Goal: Task Accomplishment & Management: Manage account settings

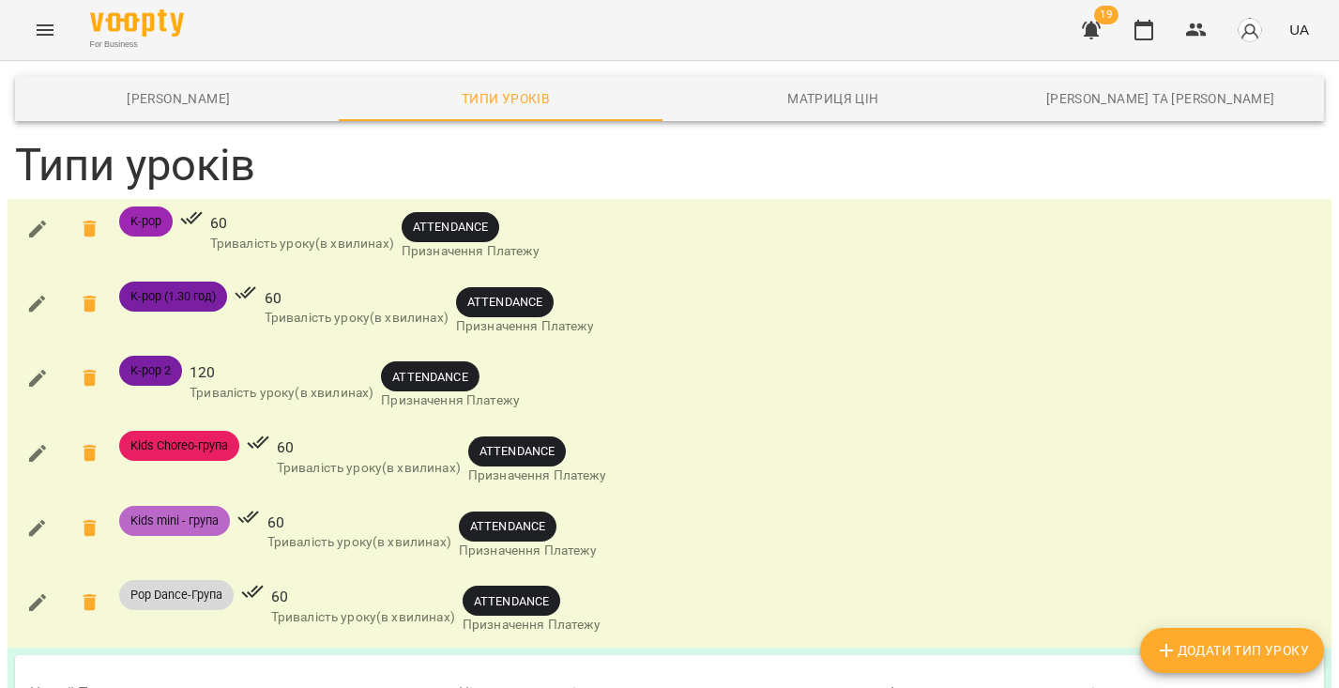
scroll to position [1689, 0]
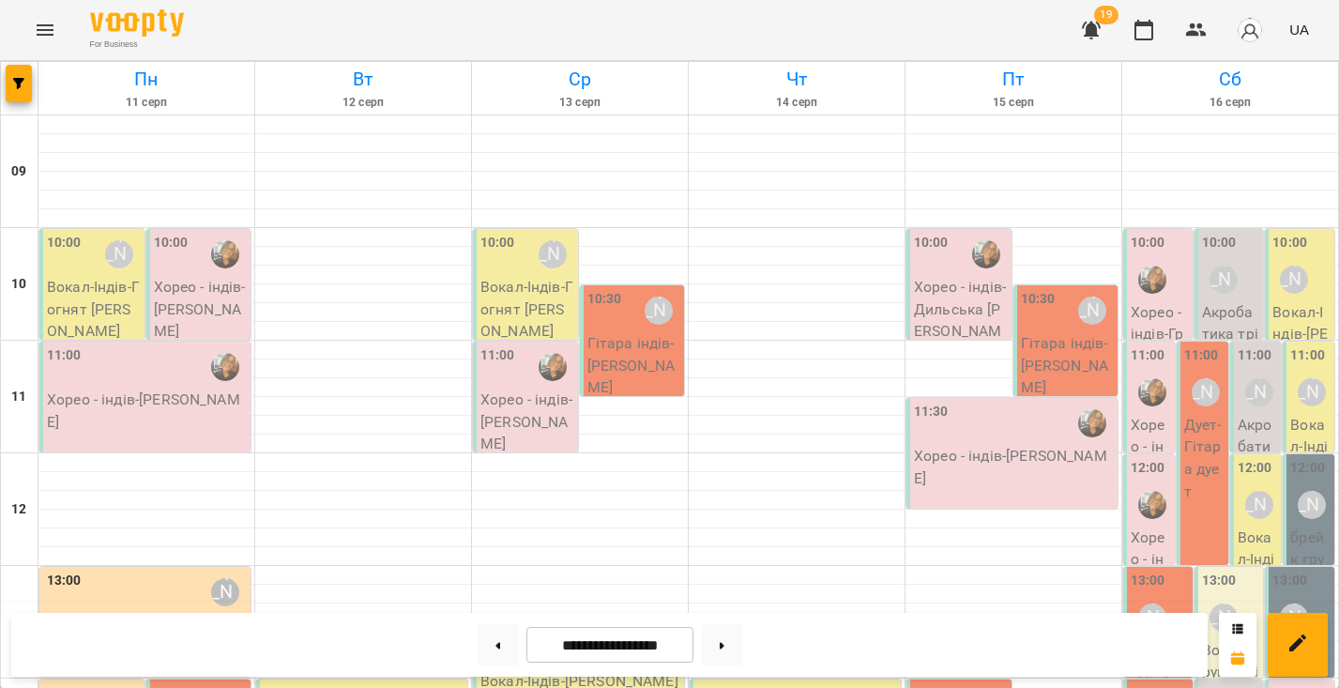
scroll to position [132, 0]
click at [1210, 32] on button "button" at bounding box center [1196, 30] width 45 height 45
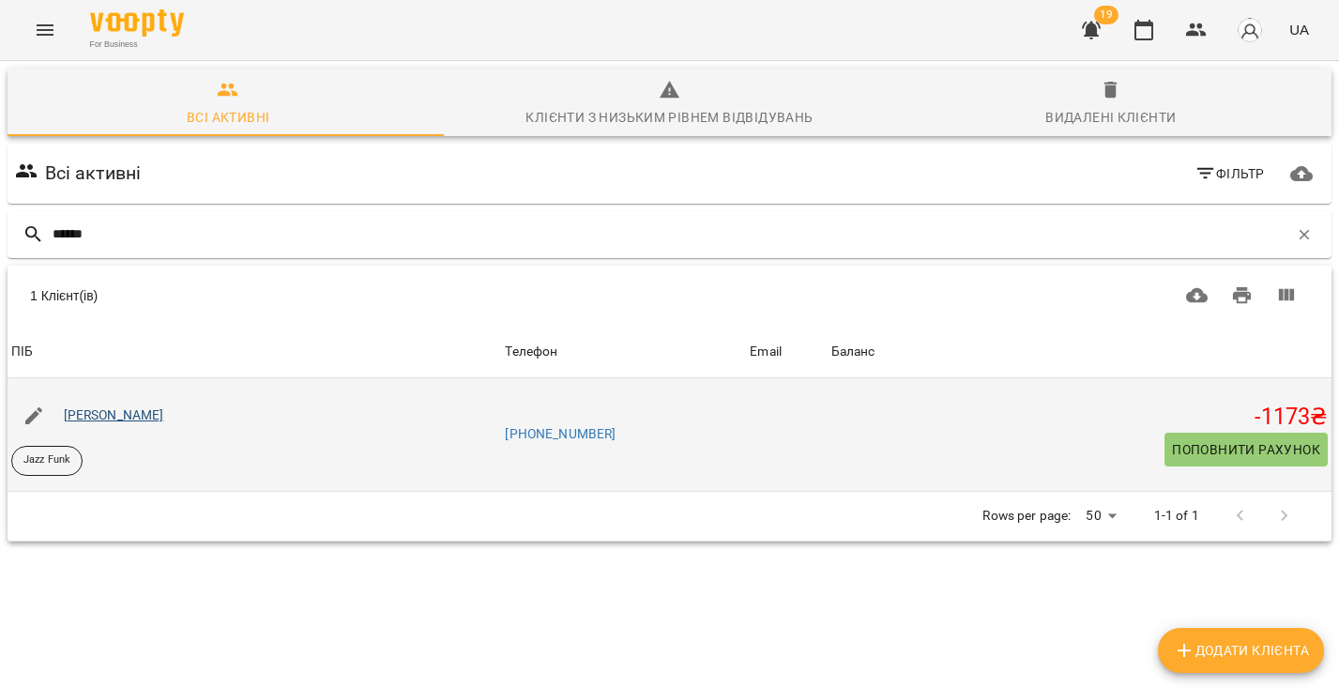
type input "******"
click at [152, 415] on link "Стомарівська Ангеліна" at bounding box center [114, 414] width 100 height 15
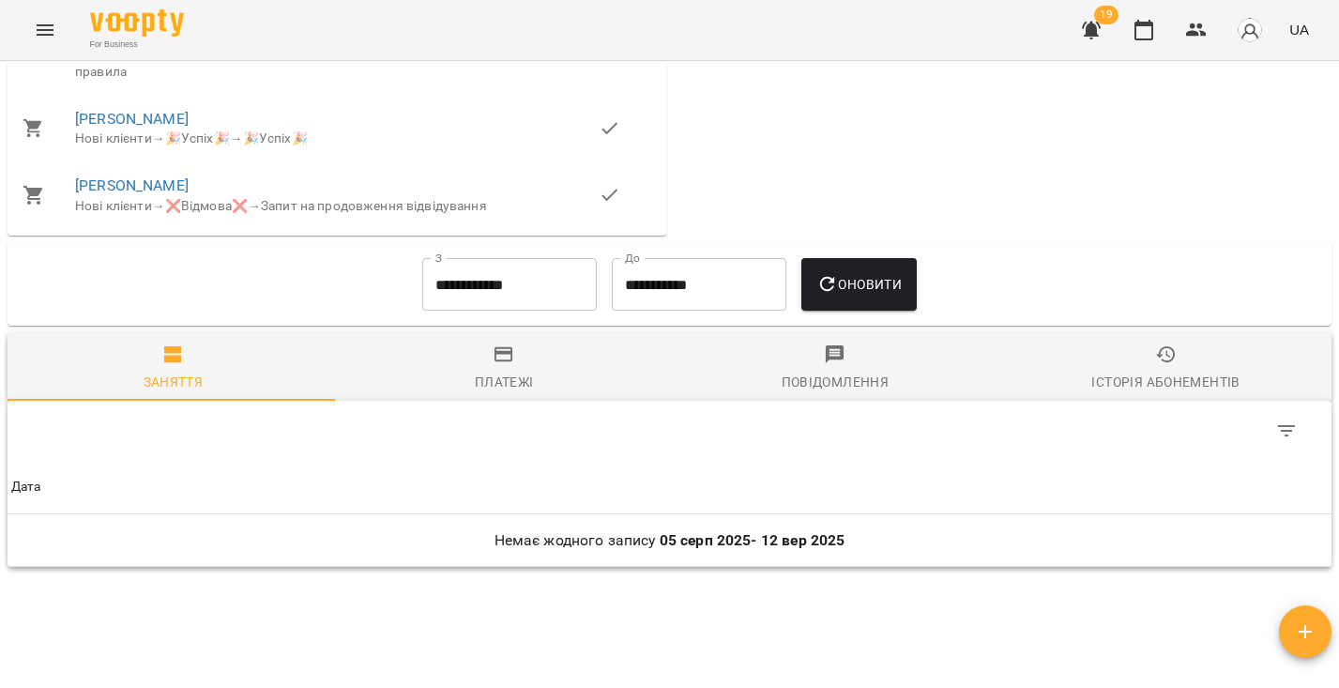
scroll to position [1416, 0]
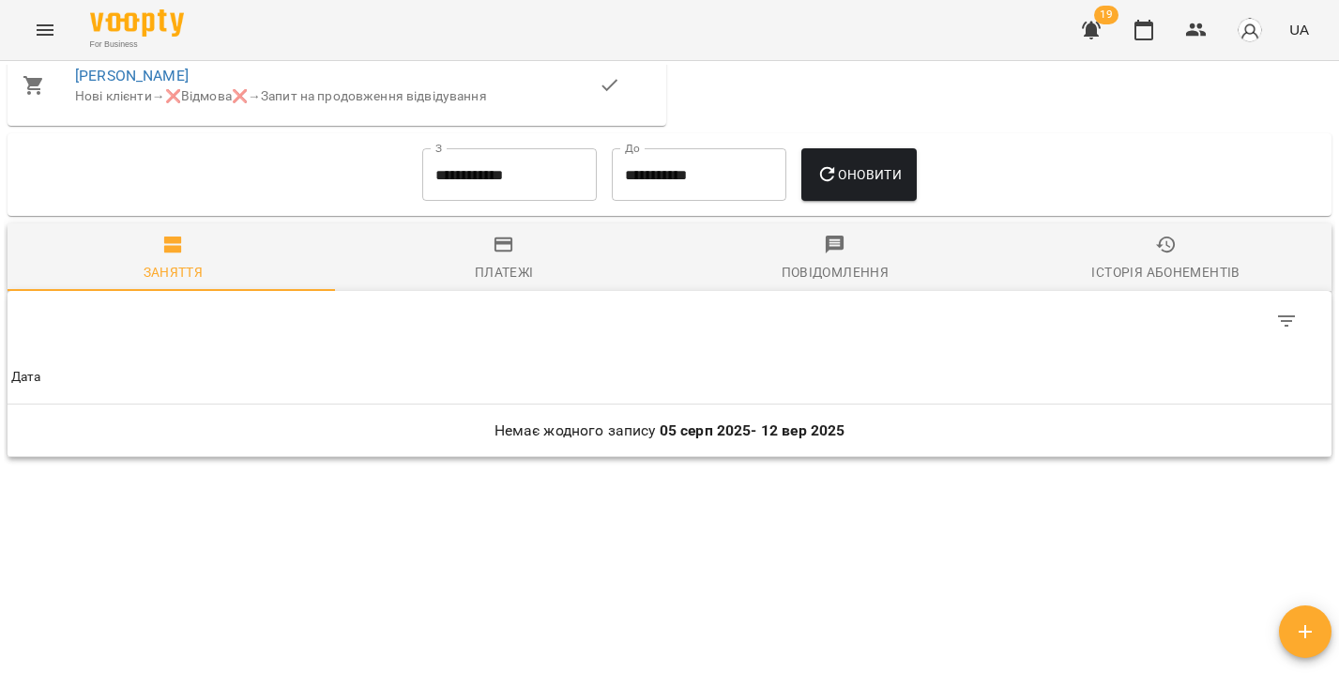
click at [527, 194] on div "**********" at bounding box center [510, 175] width 190 height 68
click at [527, 187] on input "**********" at bounding box center [509, 174] width 175 height 53
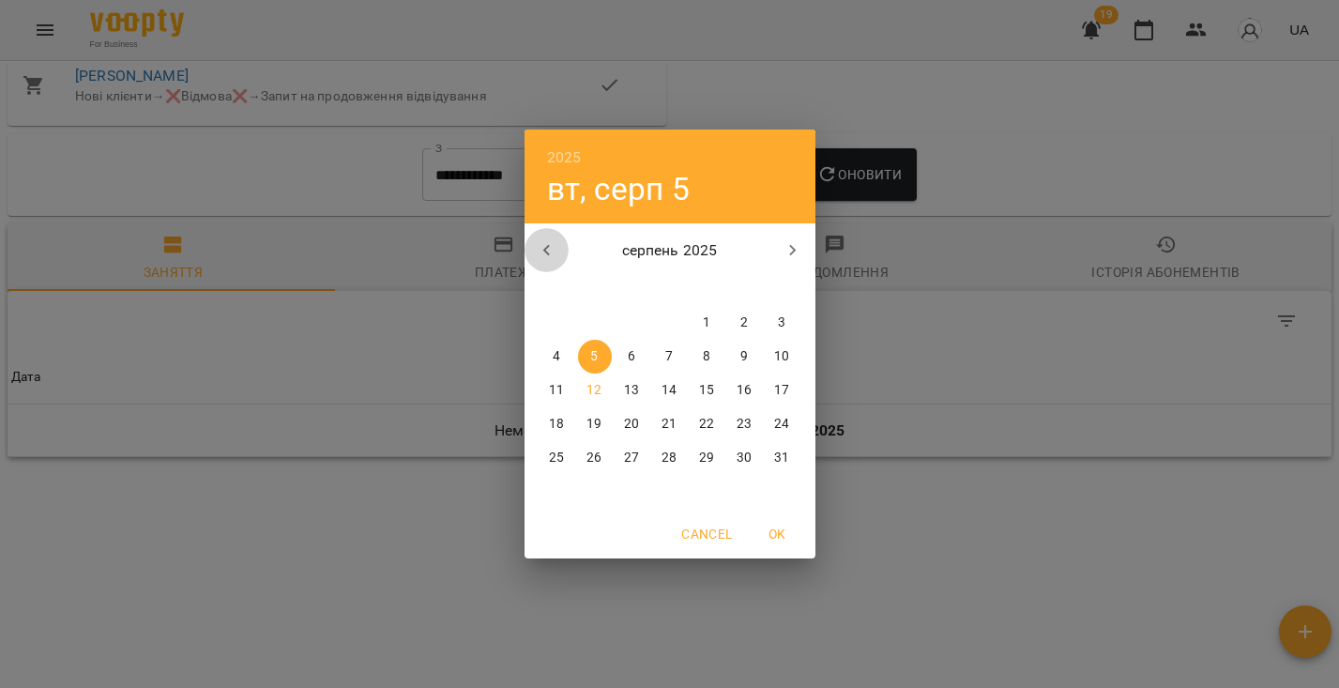
click at [547, 260] on icon "button" at bounding box center [547, 250] width 23 height 23
click at [547, 259] on icon "button" at bounding box center [547, 250] width 23 height 23
drag, startPoint x: 778, startPoint y: 313, endPoint x: 807, endPoint y: 255, distance: 65.1
click at [777, 313] on span "1" at bounding box center [783, 322] width 34 height 19
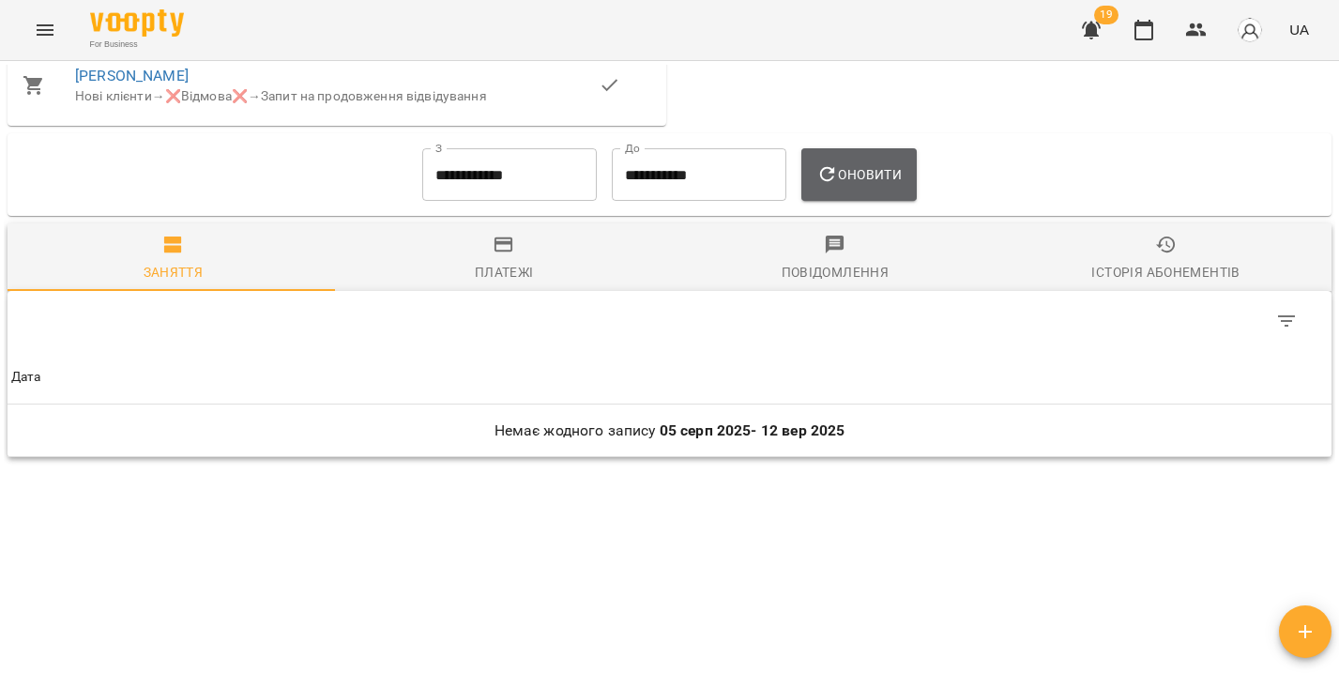
drag, startPoint x: 812, startPoint y: 180, endPoint x: 797, endPoint y: 186, distance: 16.0
click at [812, 181] on button "Оновити" at bounding box center [859, 174] width 115 height 53
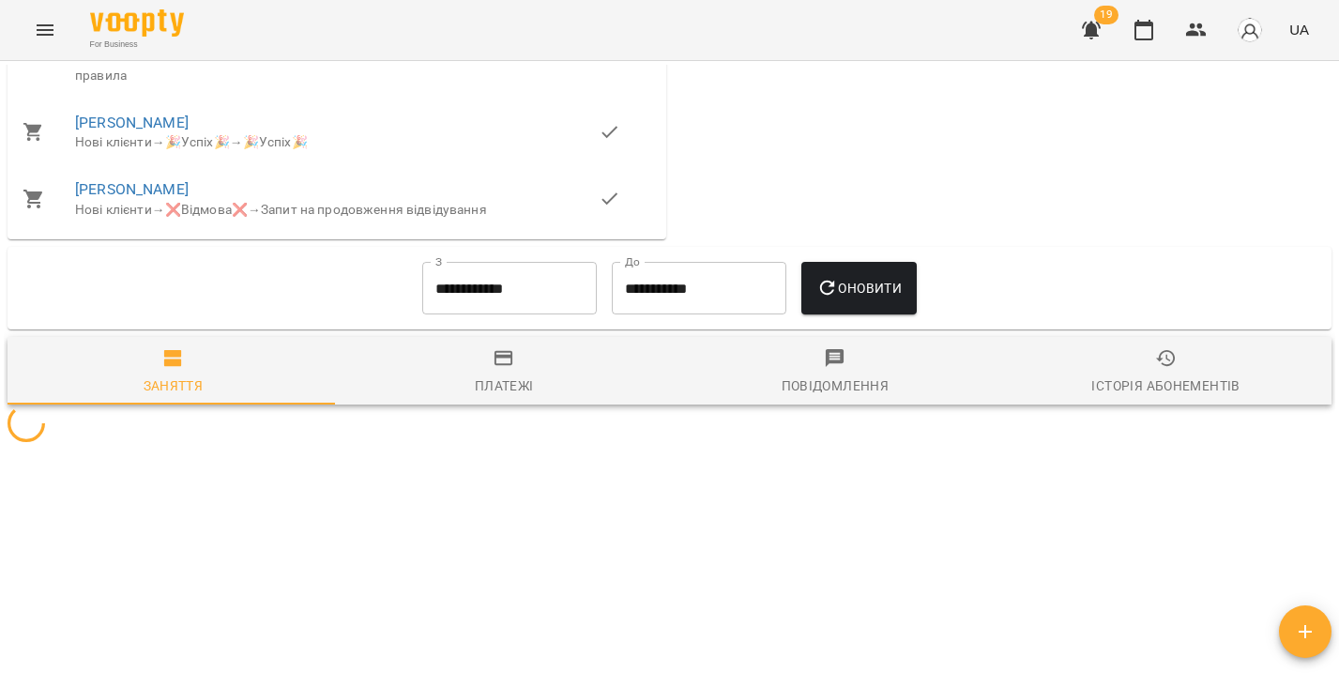
scroll to position [1294, 0]
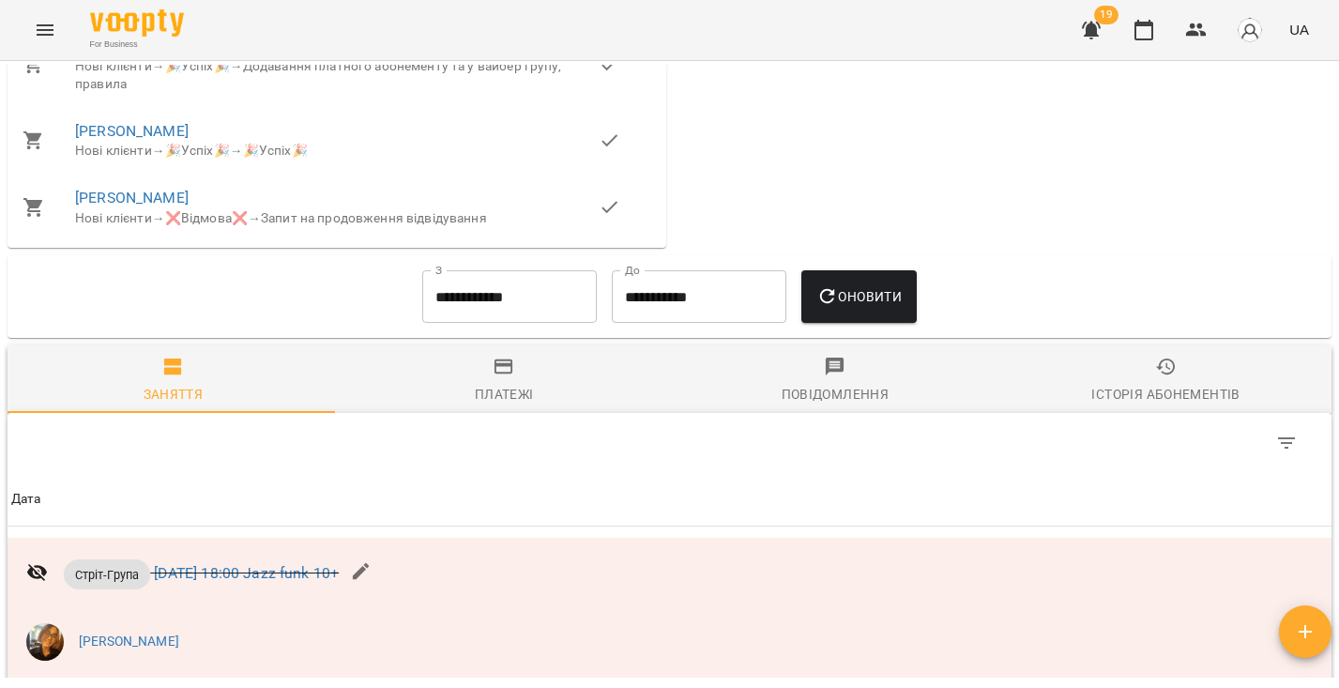
click at [493, 368] on icon "button" at bounding box center [504, 367] width 23 height 23
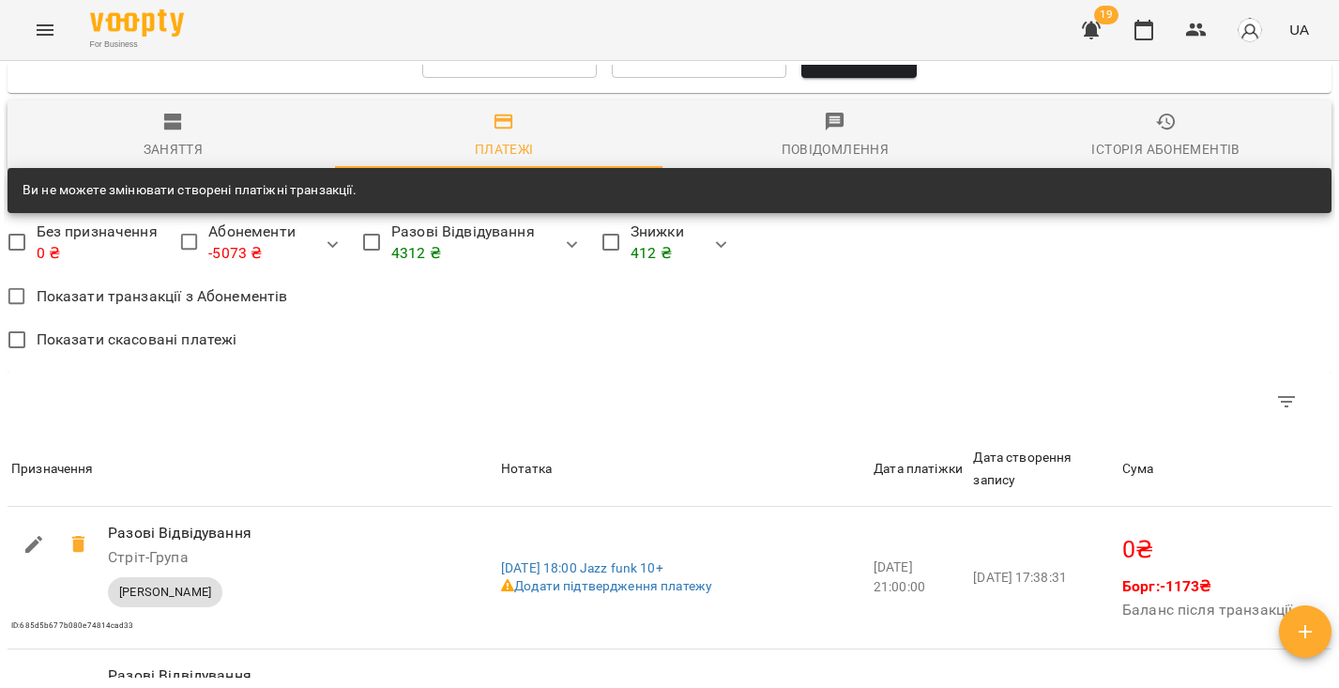
scroll to position [1370, 0]
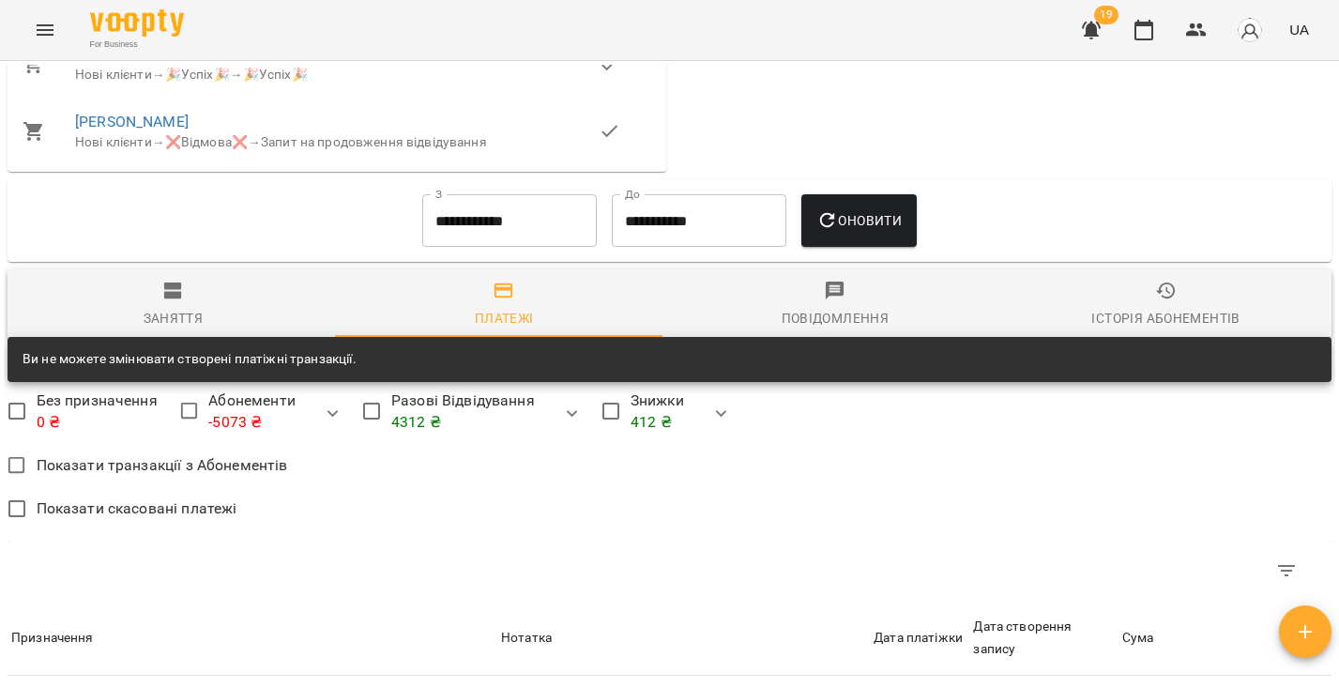
click at [492, 204] on input "**********" at bounding box center [509, 220] width 175 height 53
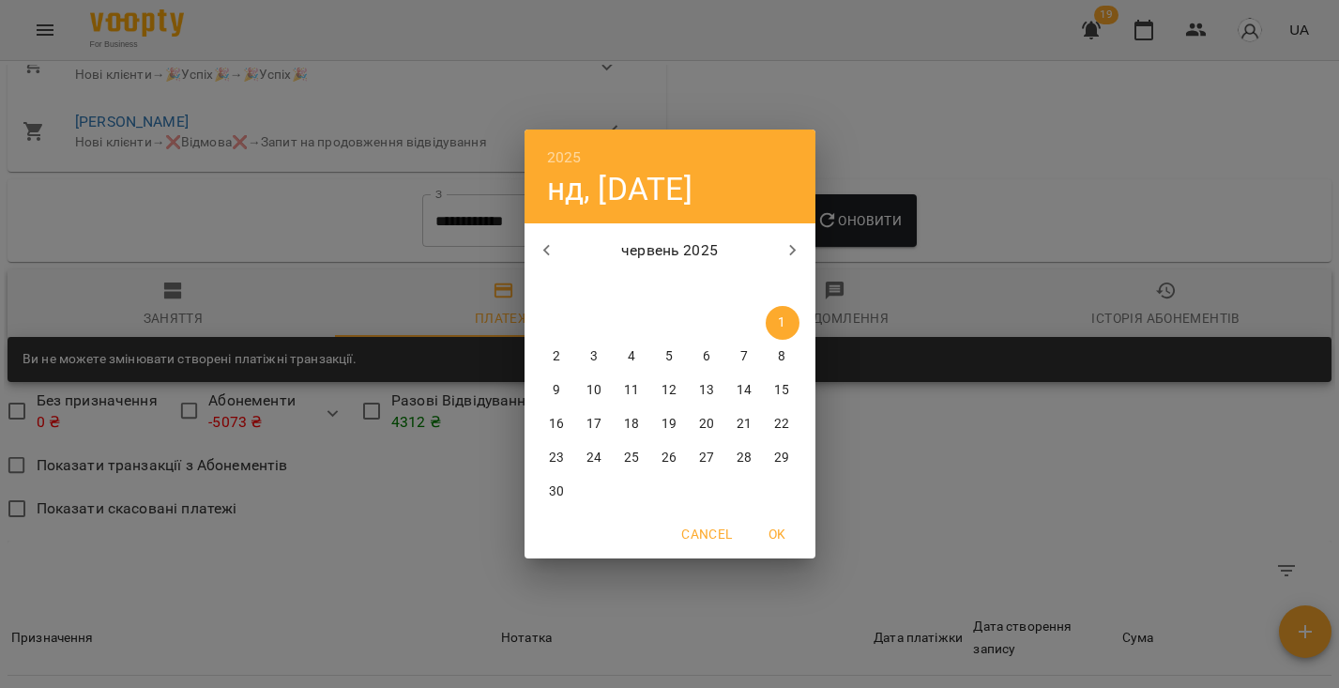
click at [529, 262] on button "button" at bounding box center [547, 250] width 45 height 45
click at [671, 321] on p "1" at bounding box center [669, 322] width 8 height 19
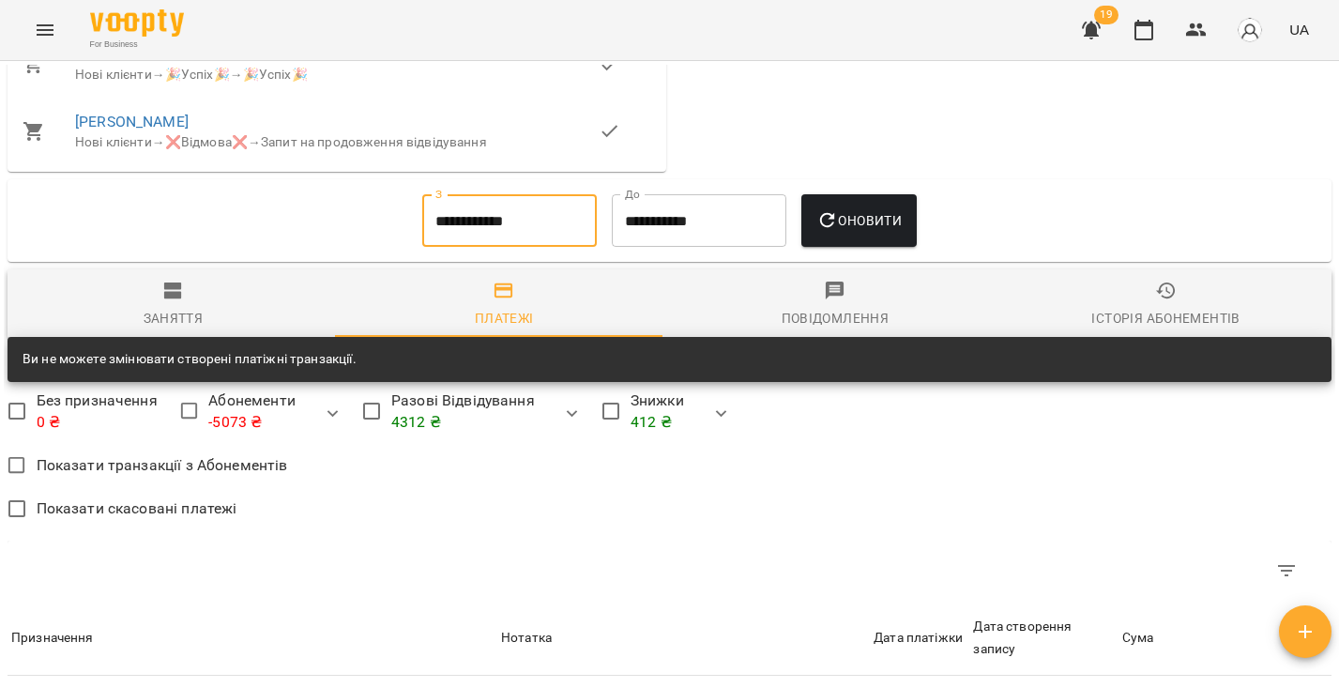
type input "**********"
click at [862, 214] on span "Оновити" at bounding box center [859, 220] width 85 height 23
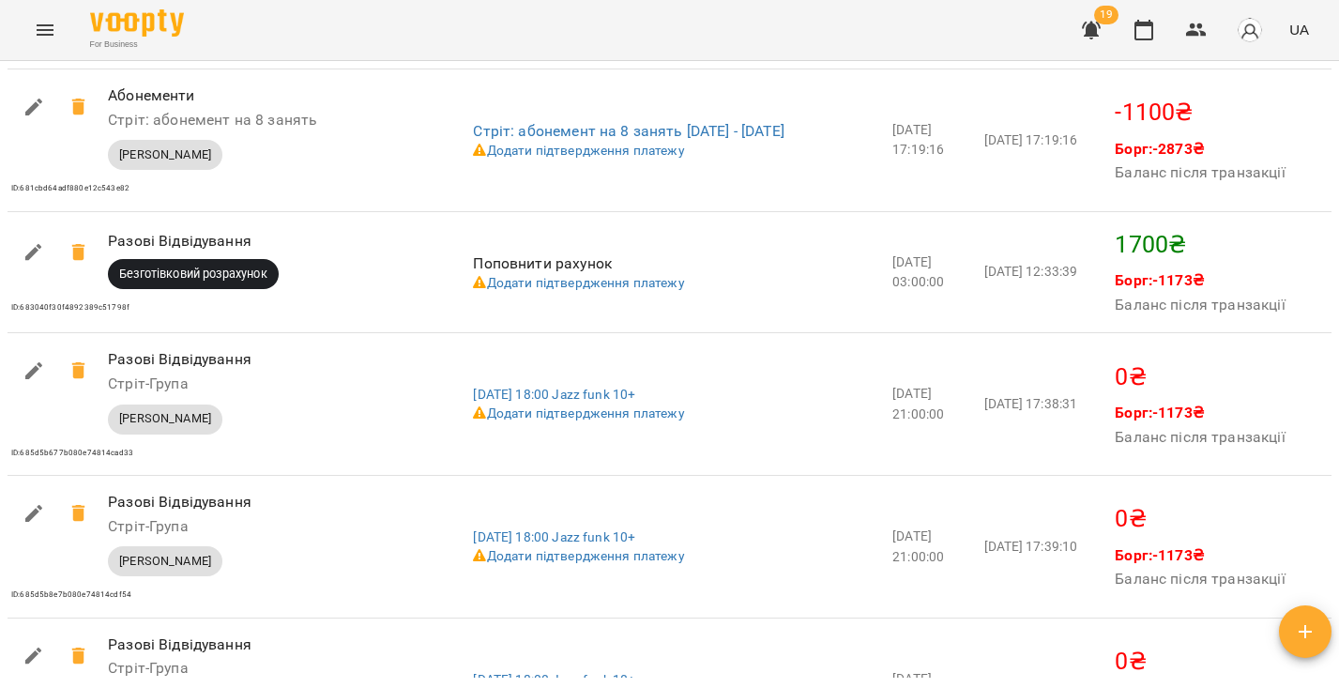
scroll to position [1382, 0]
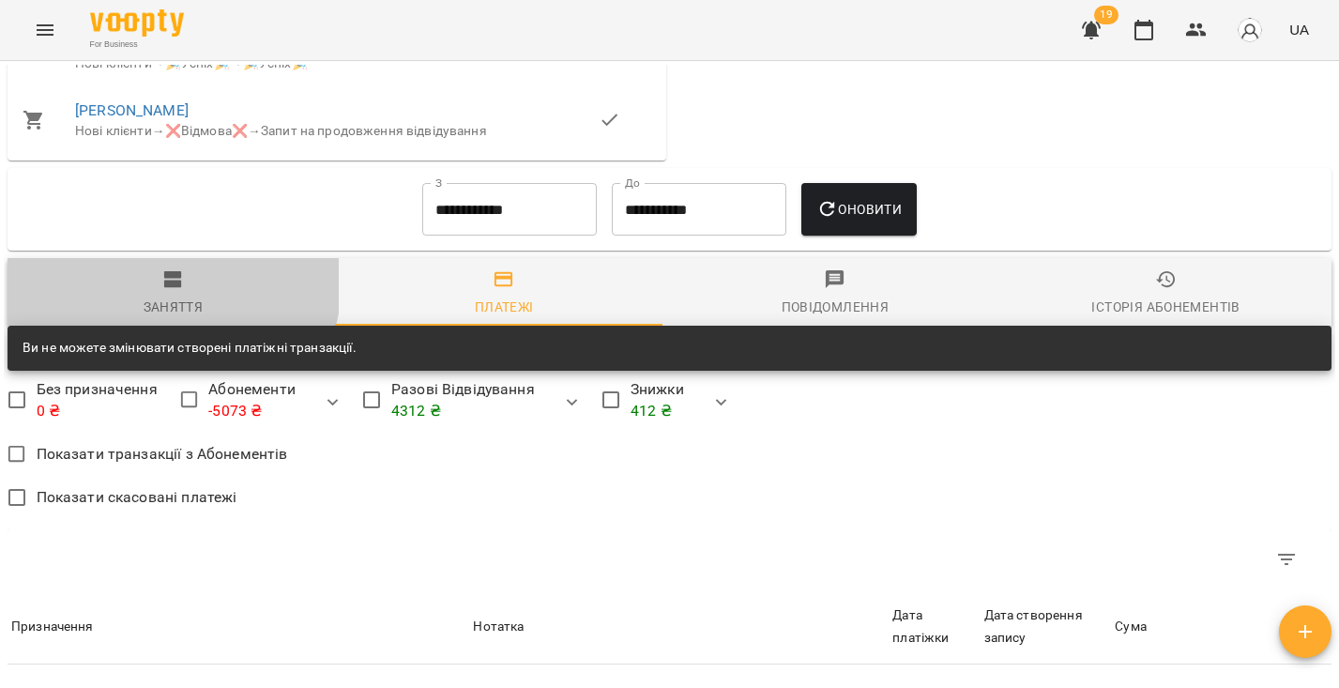
drag, startPoint x: 165, startPoint y: 273, endPoint x: 515, endPoint y: 254, distance: 350.6
click at [172, 274] on icon "button" at bounding box center [173, 279] width 18 height 17
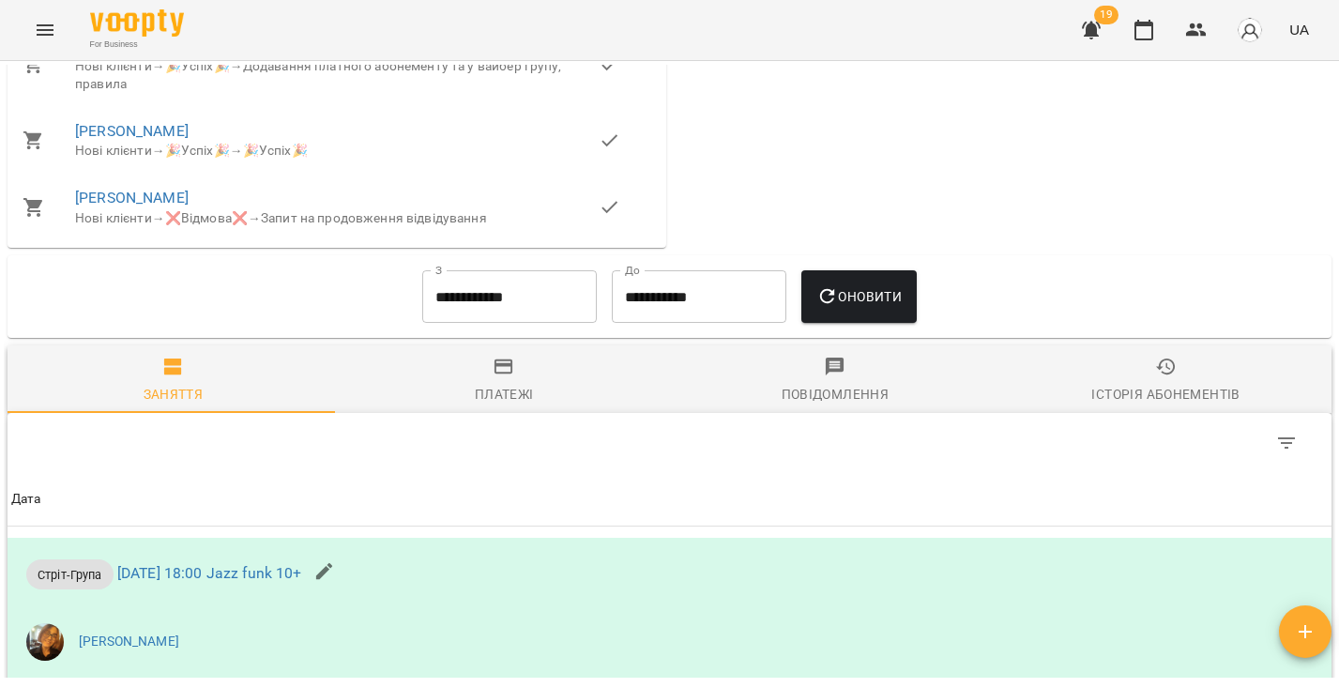
click at [521, 294] on input "**********" at bounding box center [509, 296] width 175 height 53
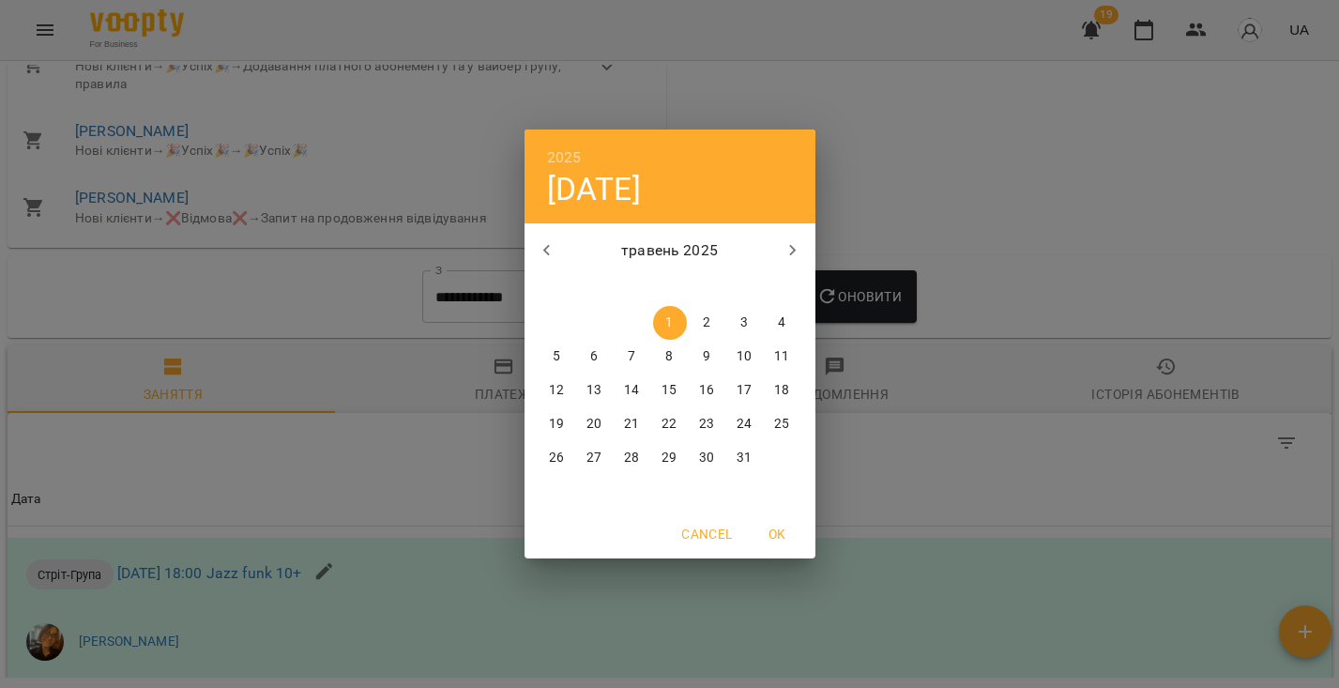
click at [730, 108] on div "2025 чт, трав 1 травень 2025 пн вт ср чт пт сб нд 28 29 30 1 2 3 4 5 6 7 8 9 10…" at bounding box center [669, 344] width 1339 height 688
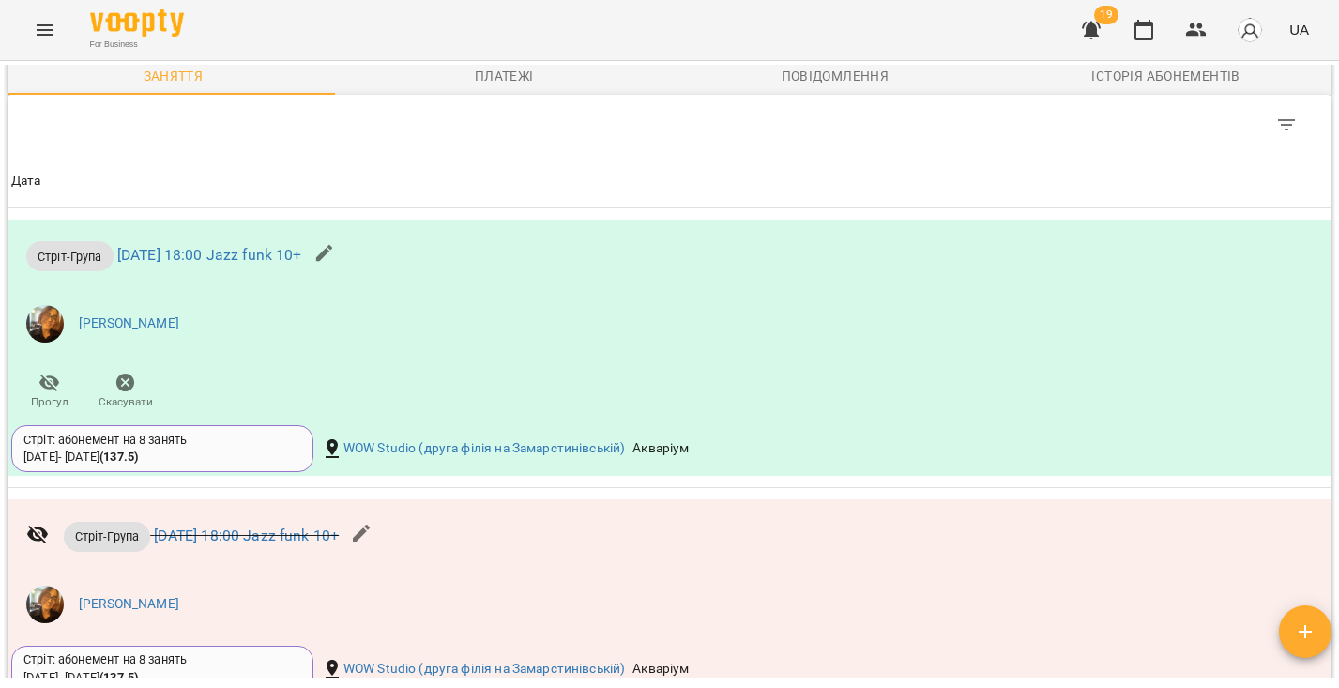
scroll to position [1411, 0]
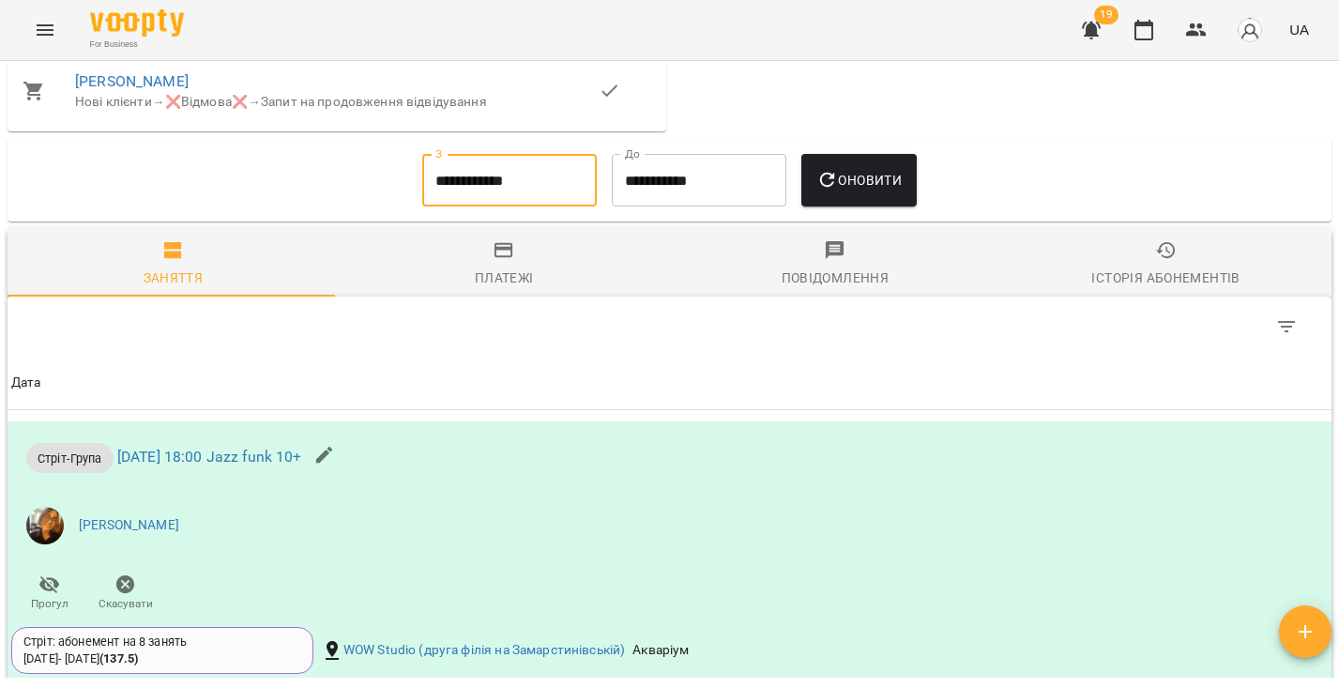
click at [498, 243] on icon "button" at bounding box center [504, 250] width 19 height 15
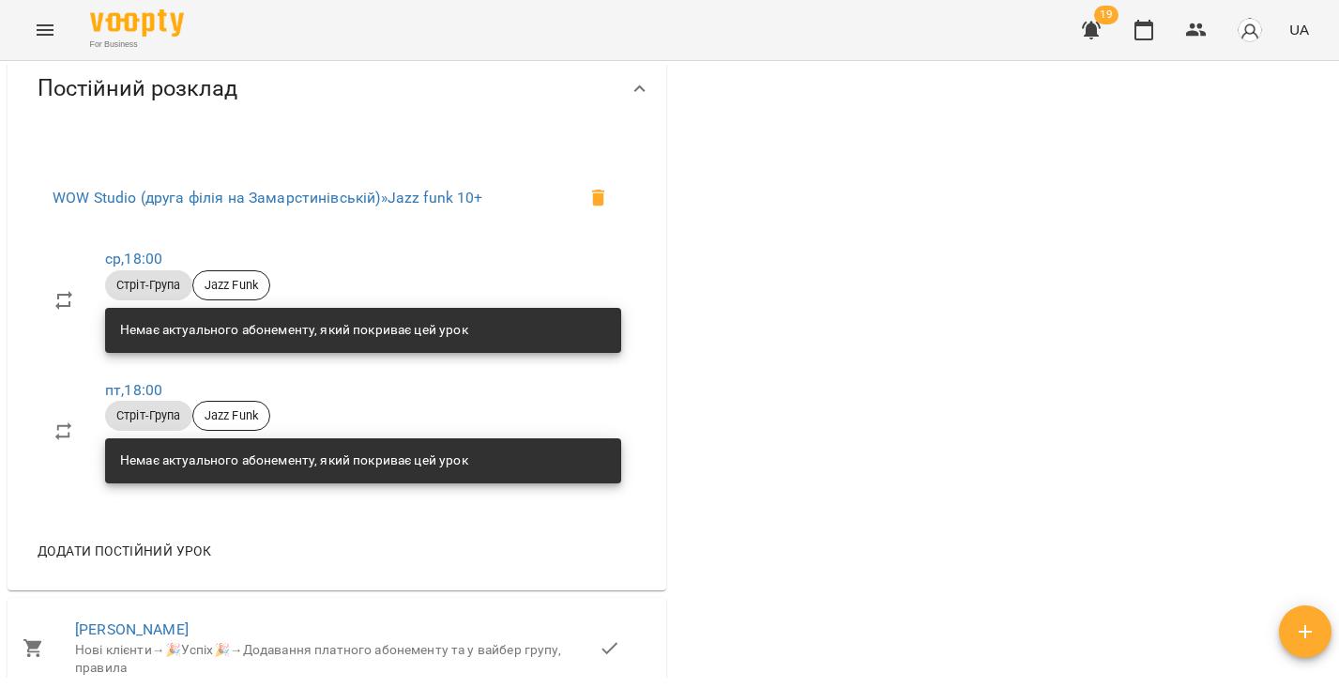
scroll to position [0, 0]
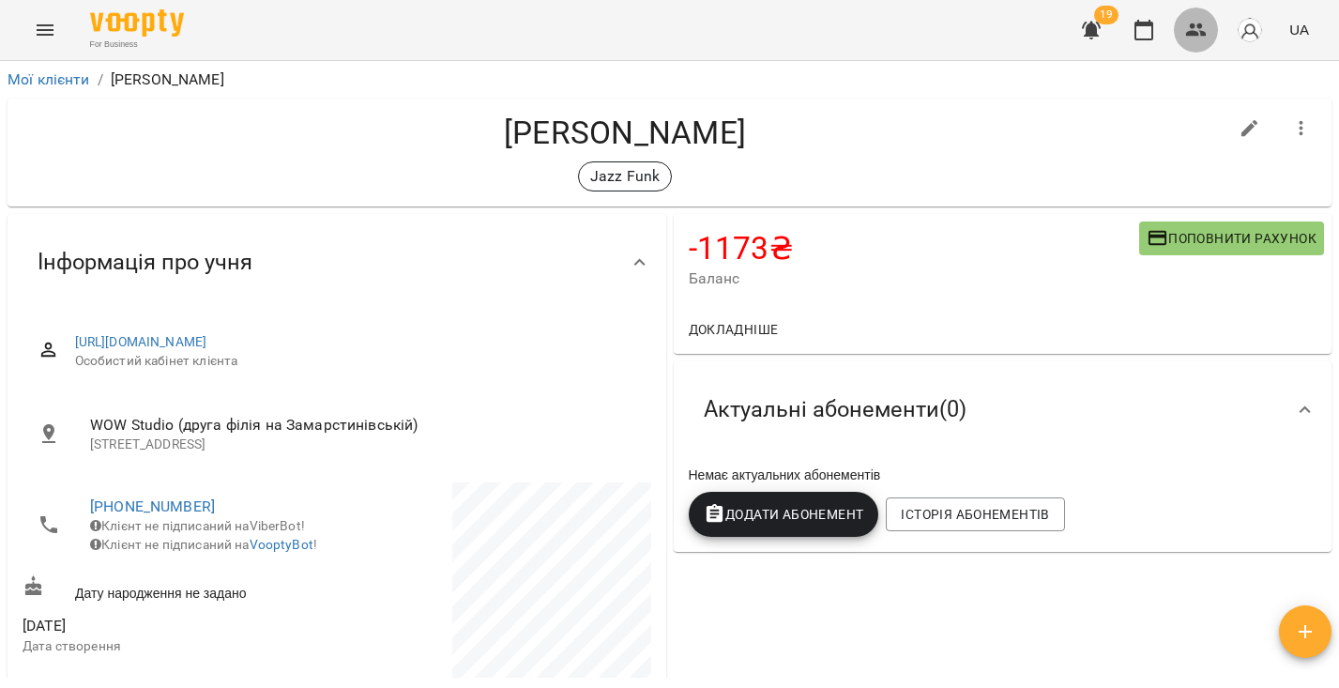
click at [1199, 36] on icon "button" at bounding box center [1196, 29] width 21 height 13
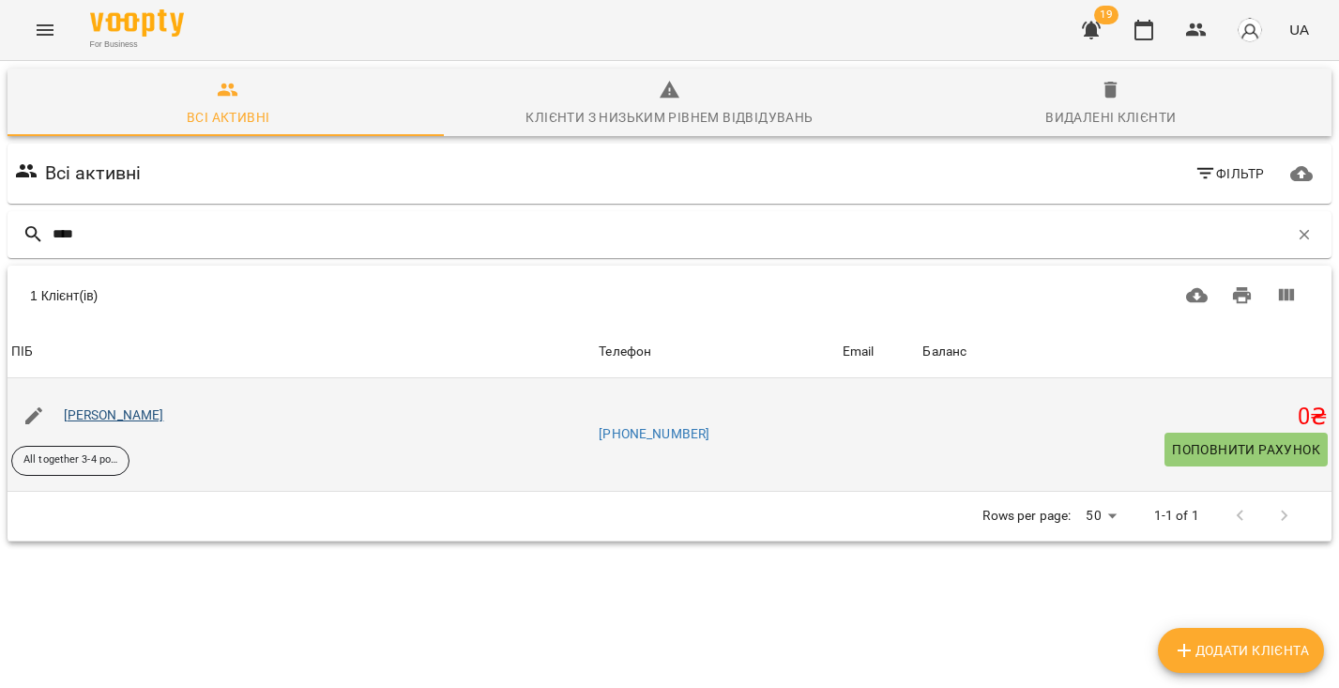
type input "****"
click at [127, 415] on link "Станік Вікторія" at bounding box center [114, 414] width 100 height 15
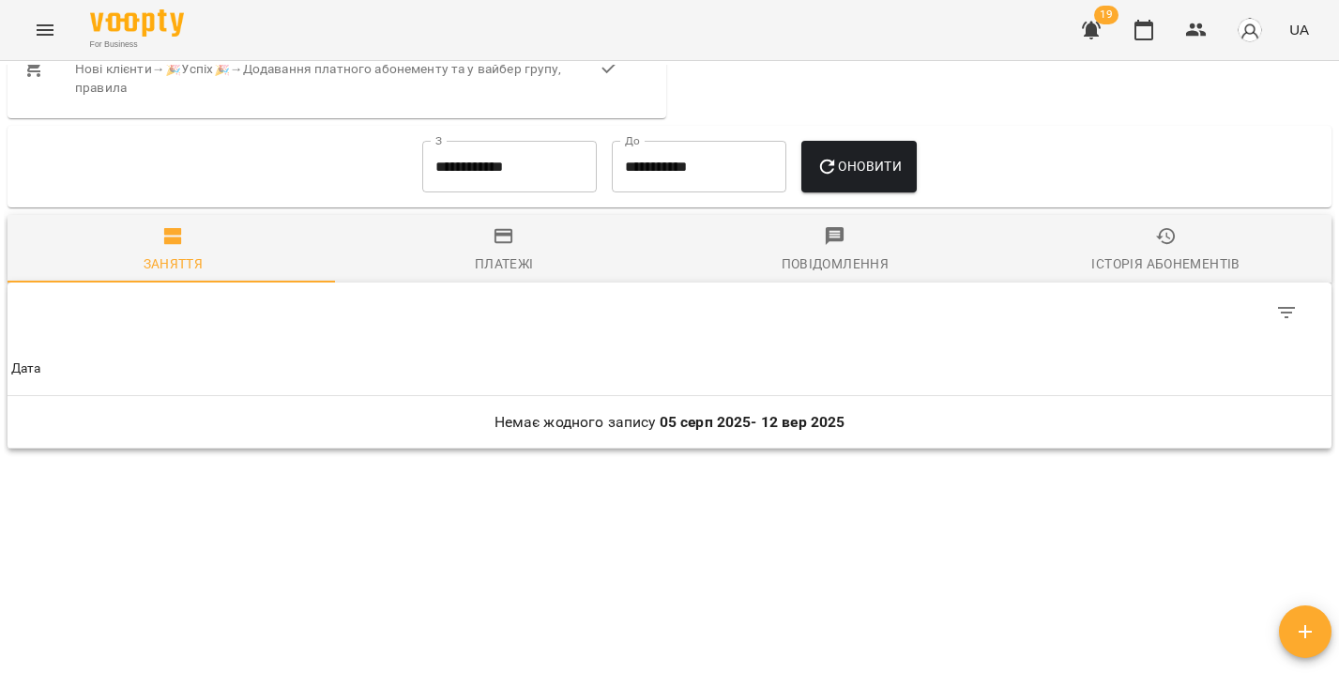
scroll to position [1199, 0]
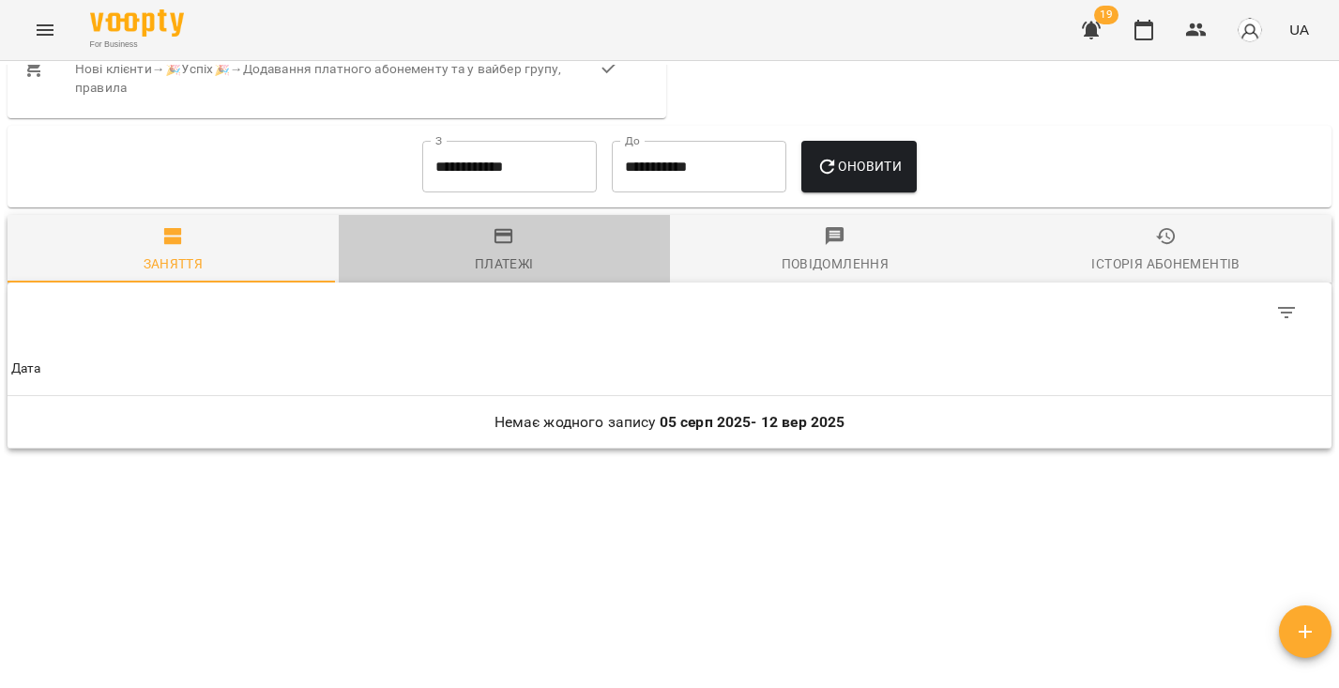
click at [527, 268] on span "Платежі" at bounding box center [504, 250] width 309 height 51
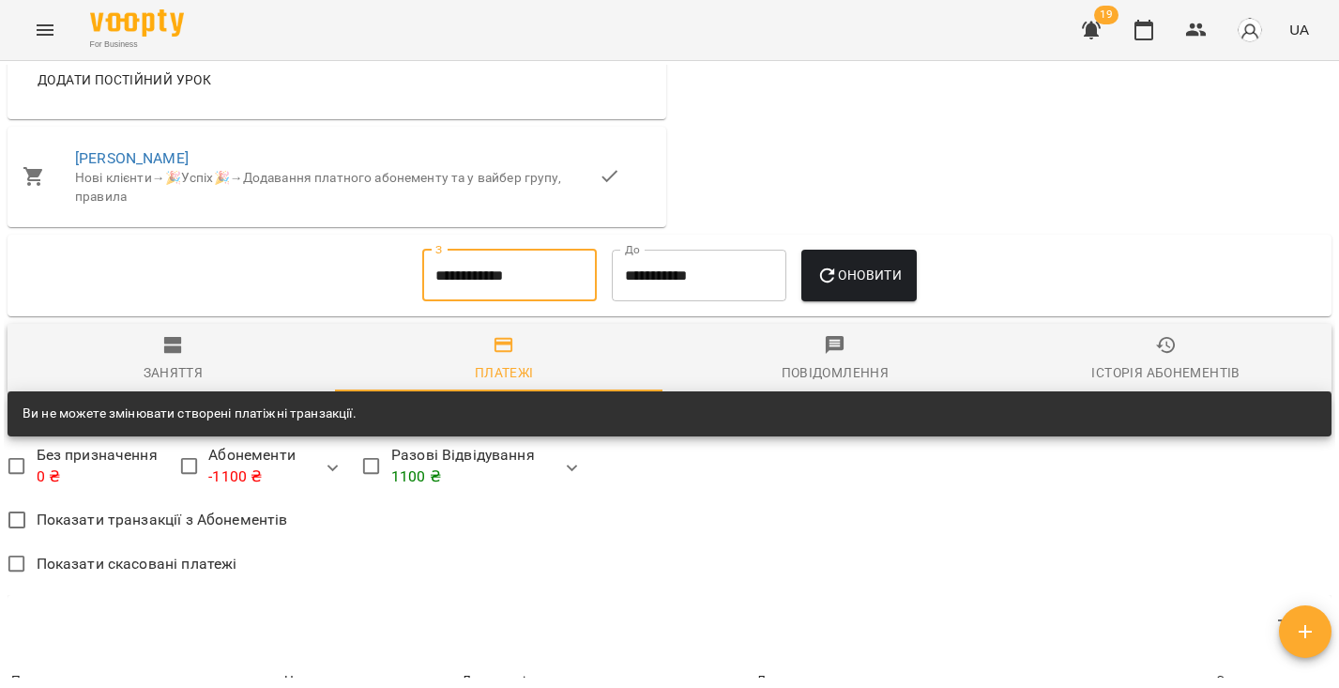
click at [542, 302] on input "**********" at bounding box center [509, 276] width 175 height 53
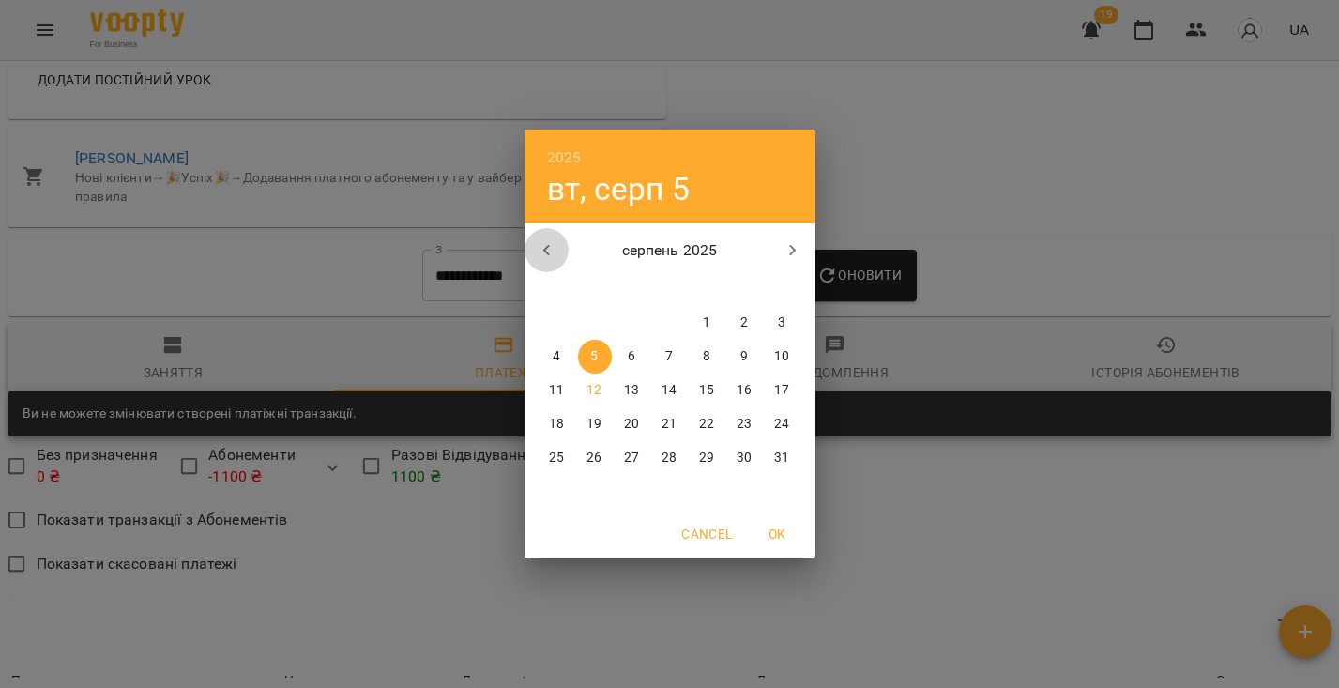
click at [564, 257] on button "button" at bounding box center [547, 250] width 45 height 45
click at [564, 256] on button "button" at bounding box center [547, 250] width 45 height 45
click at [666, 322] on p "1" at bounding box center [669, 322] width 8 height 19
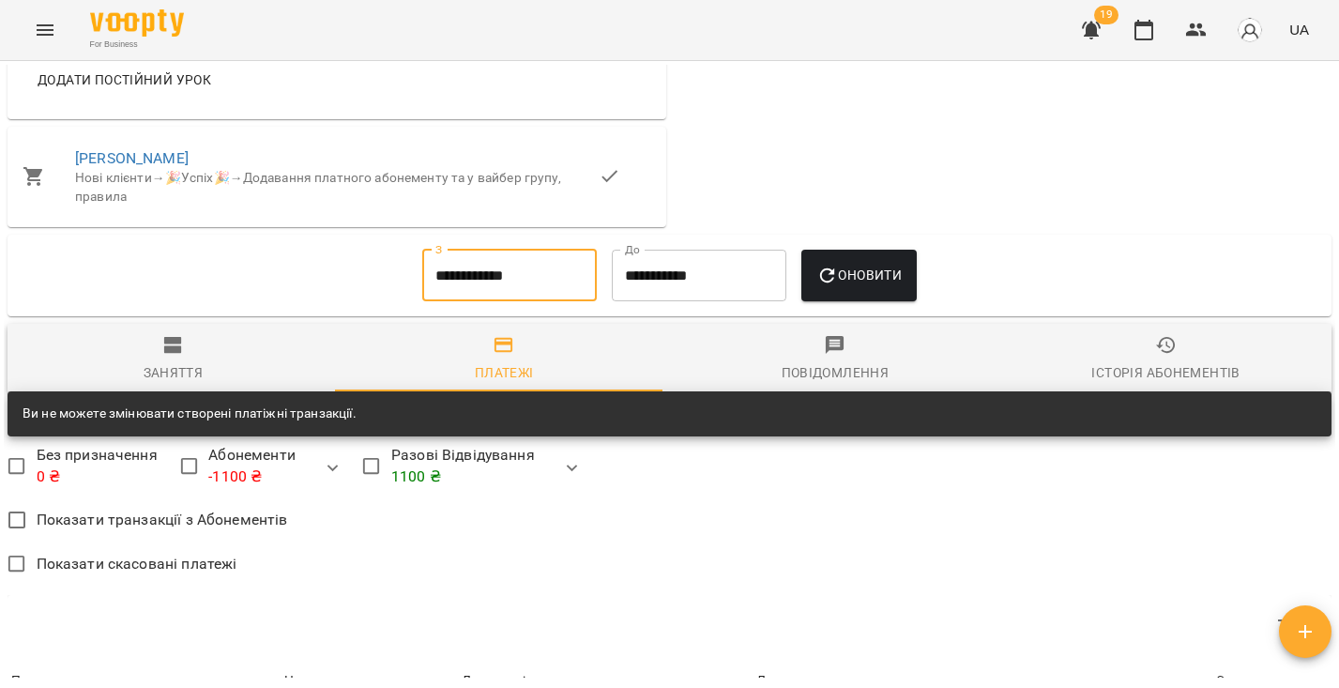
drag, startPoint x: 841, startPoint y: 281, endPoint x: 540, endPoint y: 369, distance: 313.9
click at [839, 281] on icon "button" at bounding box center [828, 276] width 23 height 23
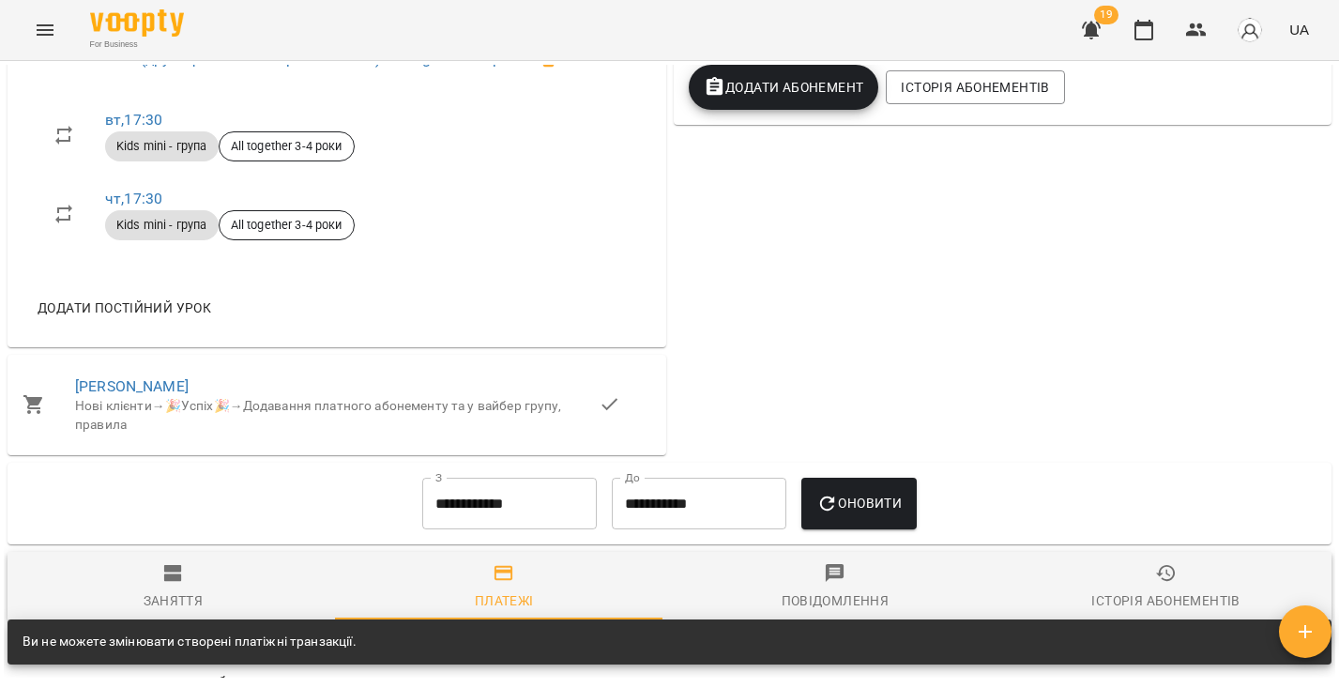
scroll to position [1201, 0]
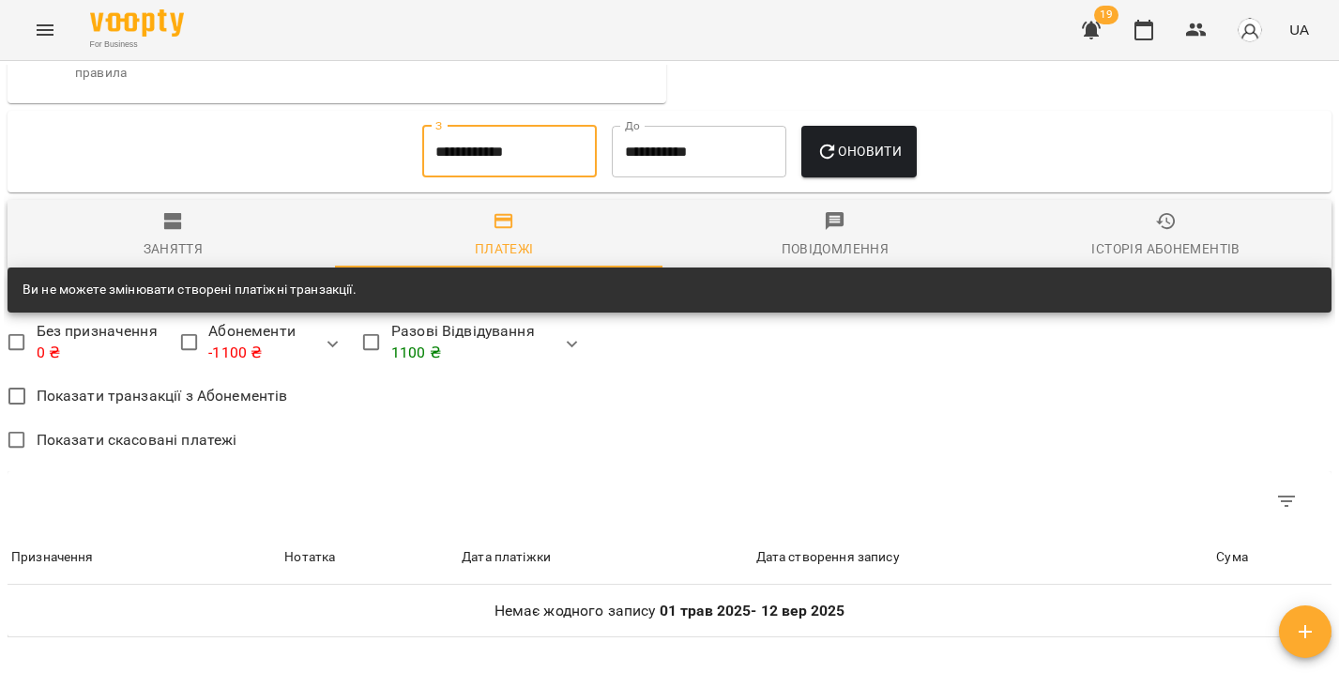
click at [502, 178] on input "**********" at bounding box center [509, 152] width 175 height 53
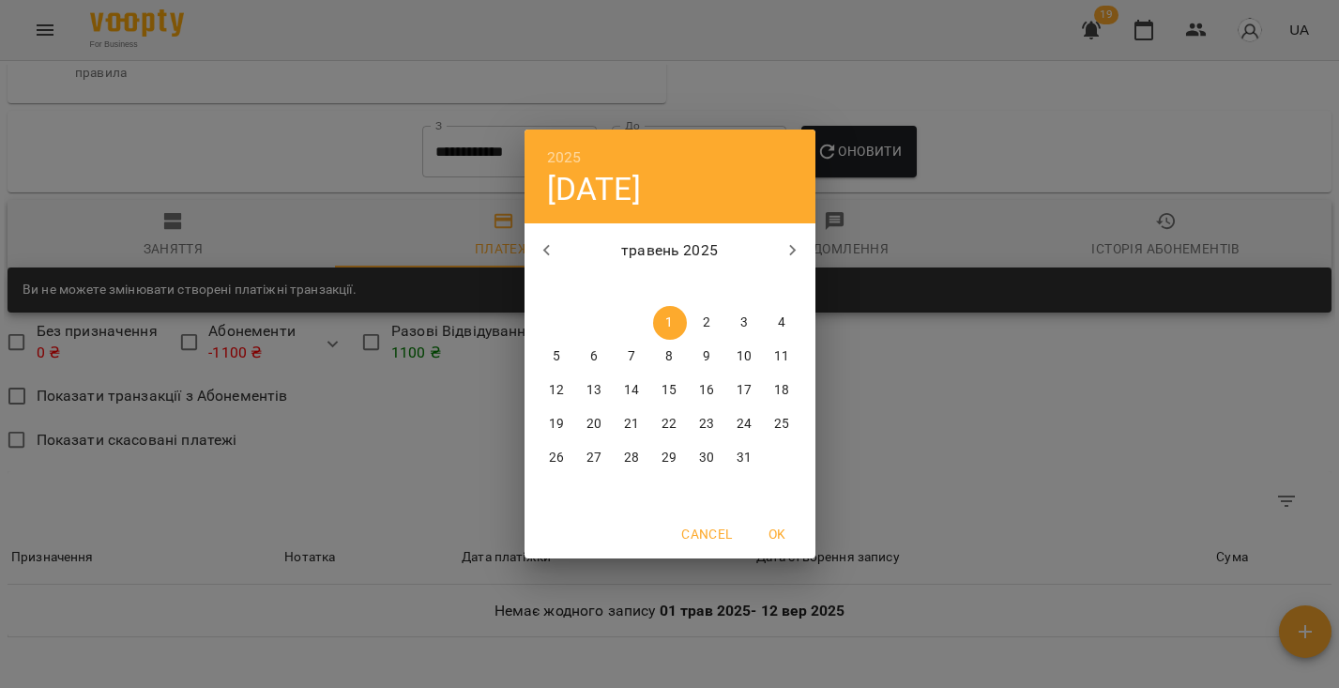
click at [529, 250] on button "button" at bounding box center [547, 250] width 45 height 45
click at [529, 249] on button "button" at bounding box center [547, 250] width 45 height 45
click at [749, 322] on span "1" at bounding box center [745, 322] width 34 height 19
type input "**********"
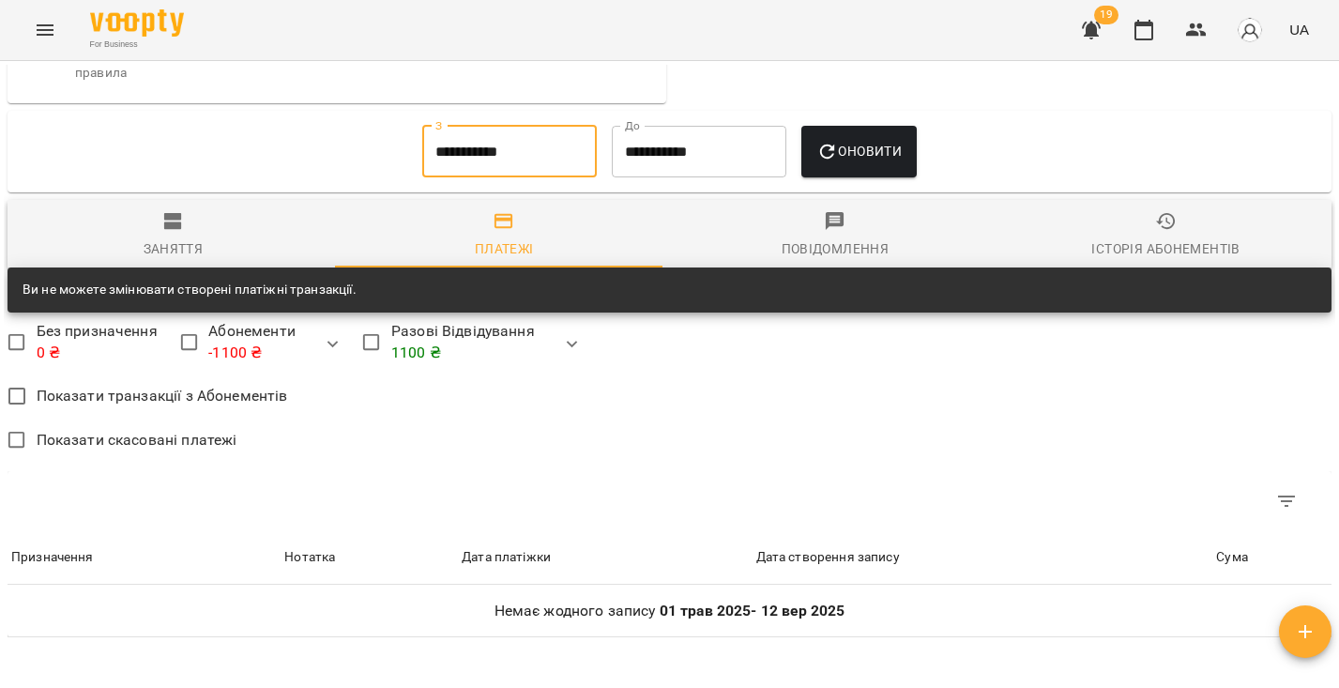
click at [885, 162] on span "Оновити" at bounding box center [859, 151] width 85 height 23
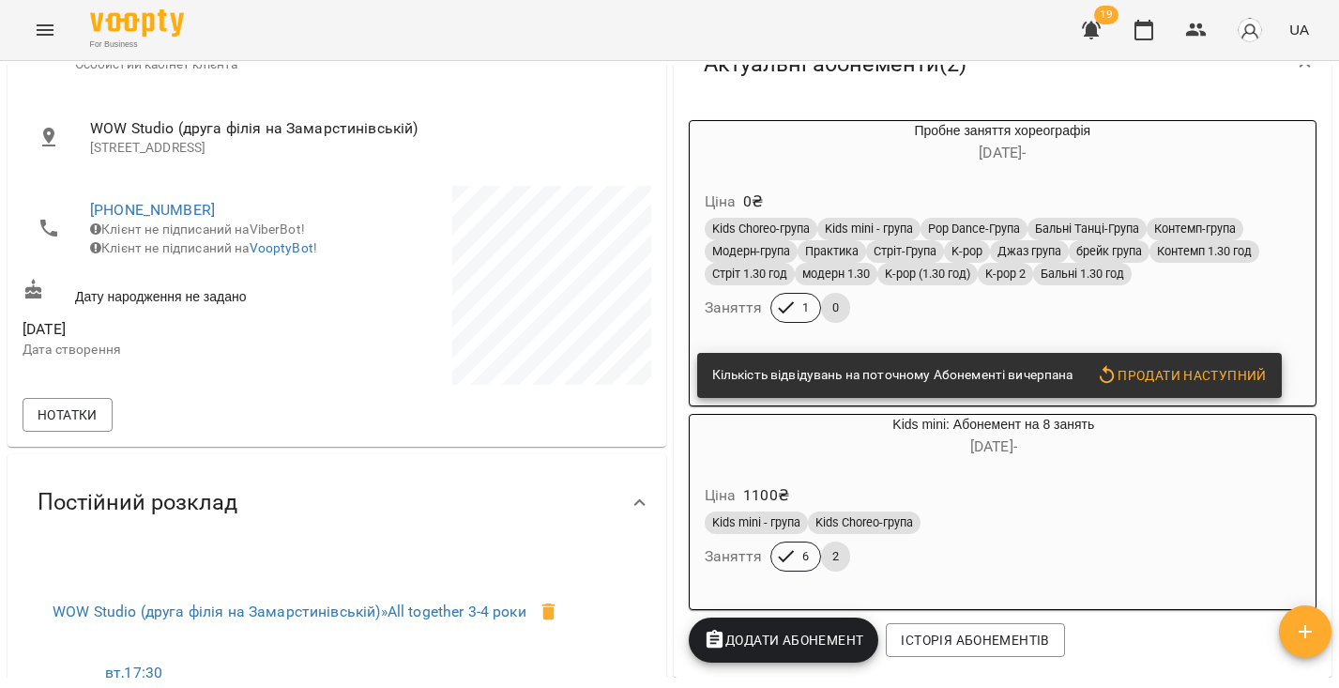
scroll to position [0, 0]
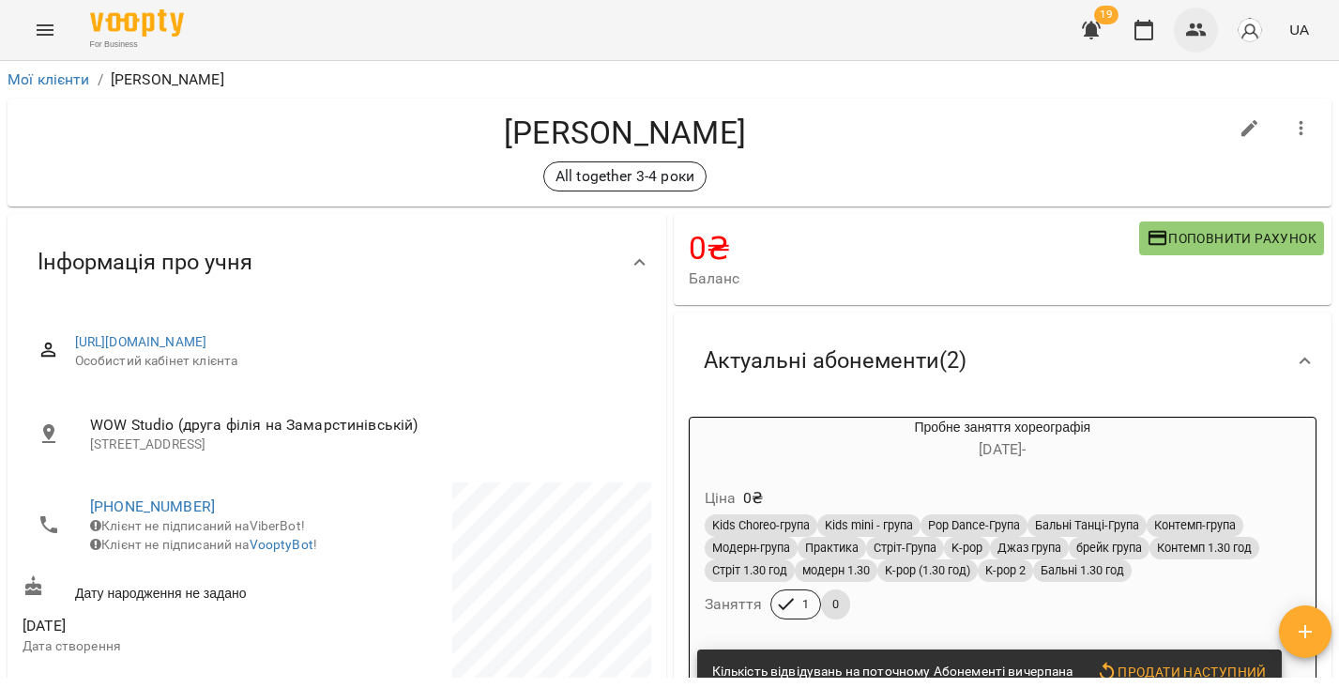
click at [1202, 29] on icon "button" at bounding box center [1196, 30] width 23 height 23
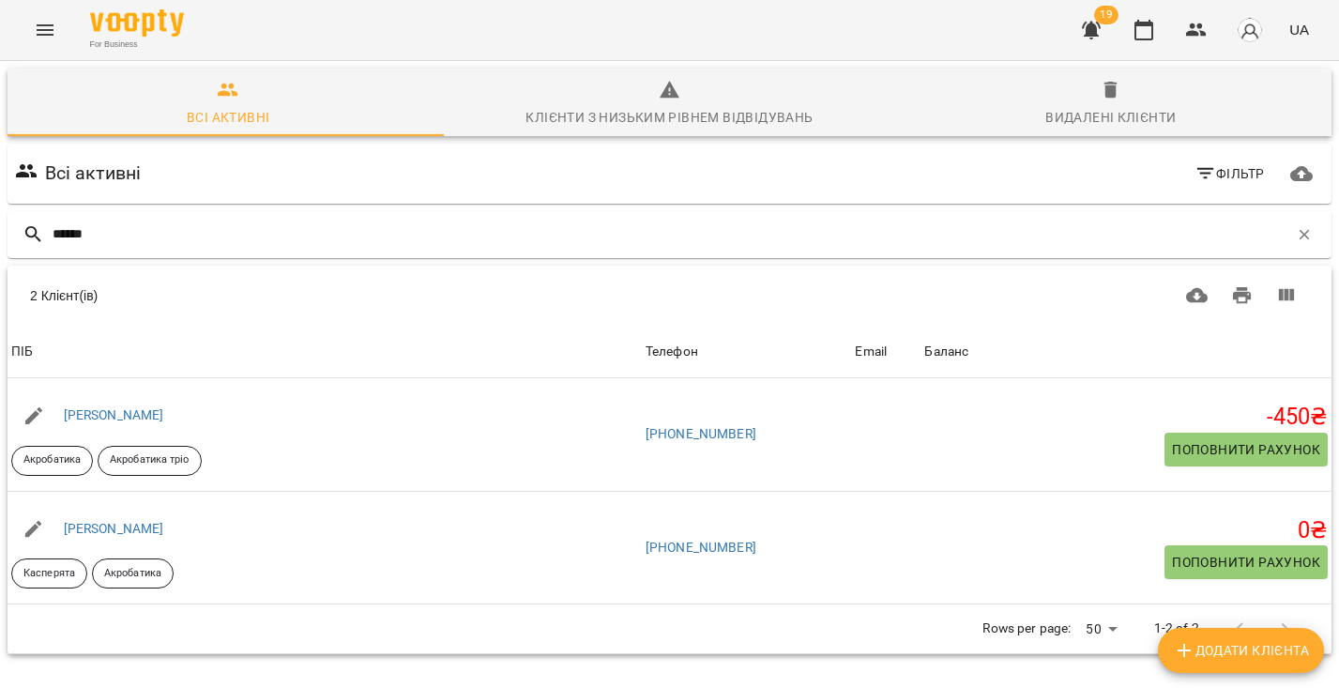
scroll to position [34, 0]
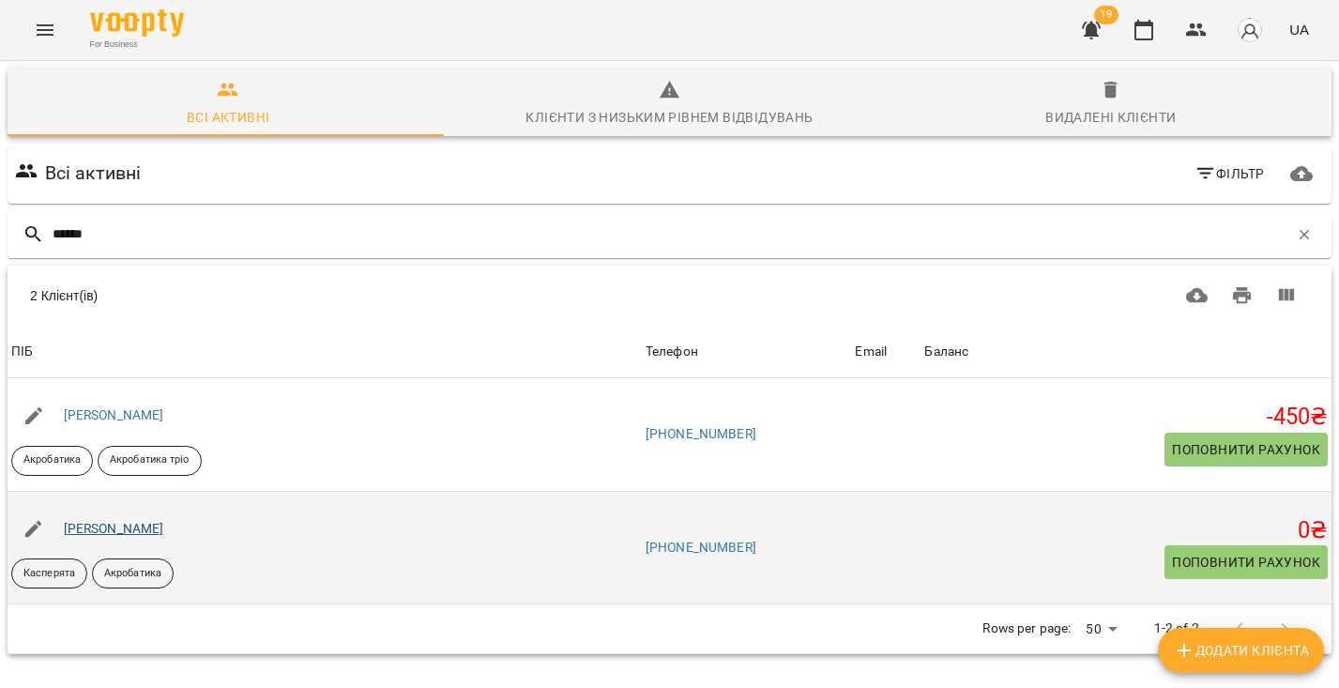
type input "******"
click at [127, 521] on link "Сорока Ніколь" at bounding box center [114, 528] width 100 height 15
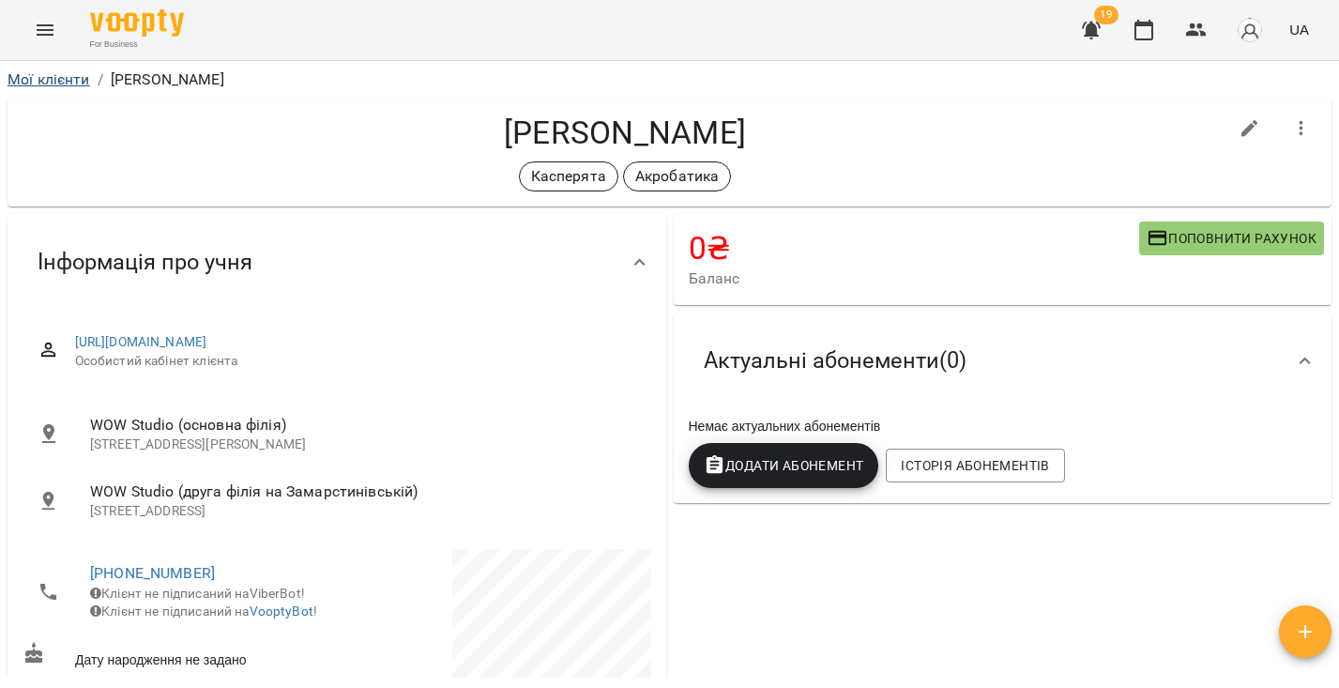
click at [49, 83] on link "Мої клієнти" at bounding box center [49, 79] width 83 height 18
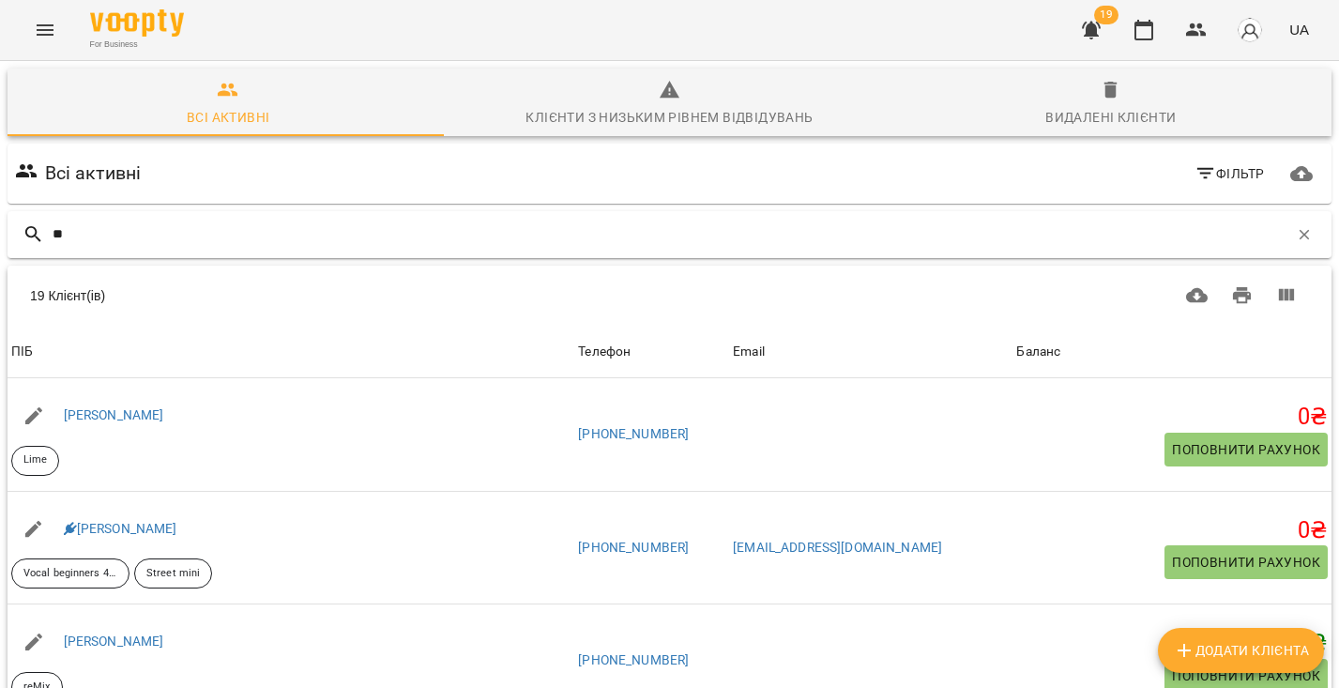
type input "*"
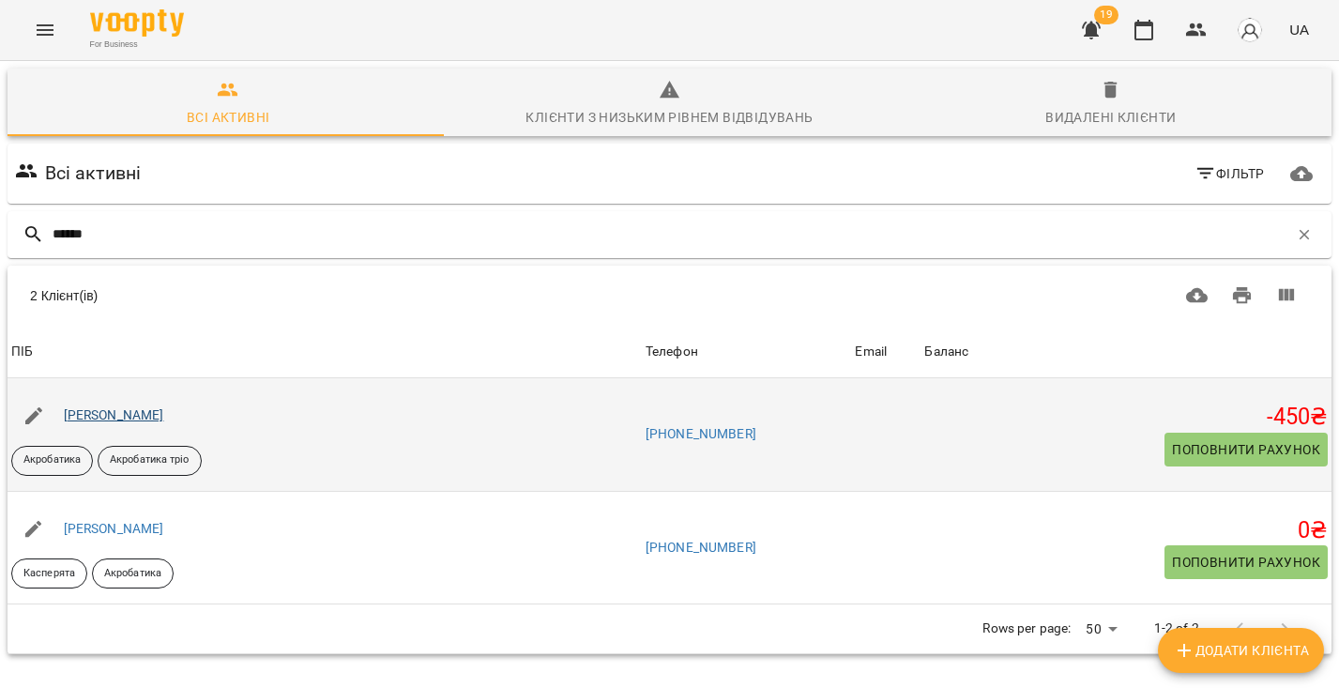
type input "******"
click at [122, 410] on link "[PERSON_NAME]" at bounding box center [114, 414] width 100 height 15
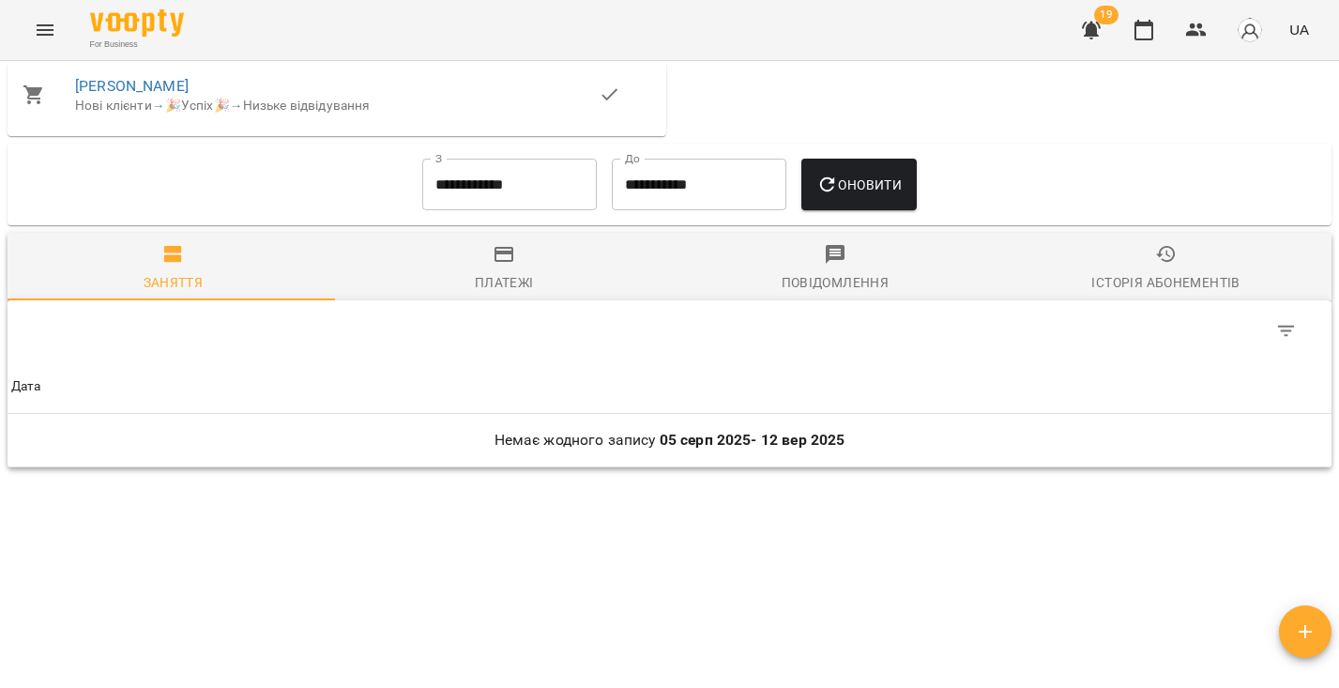
scroll to position [1846, 0]
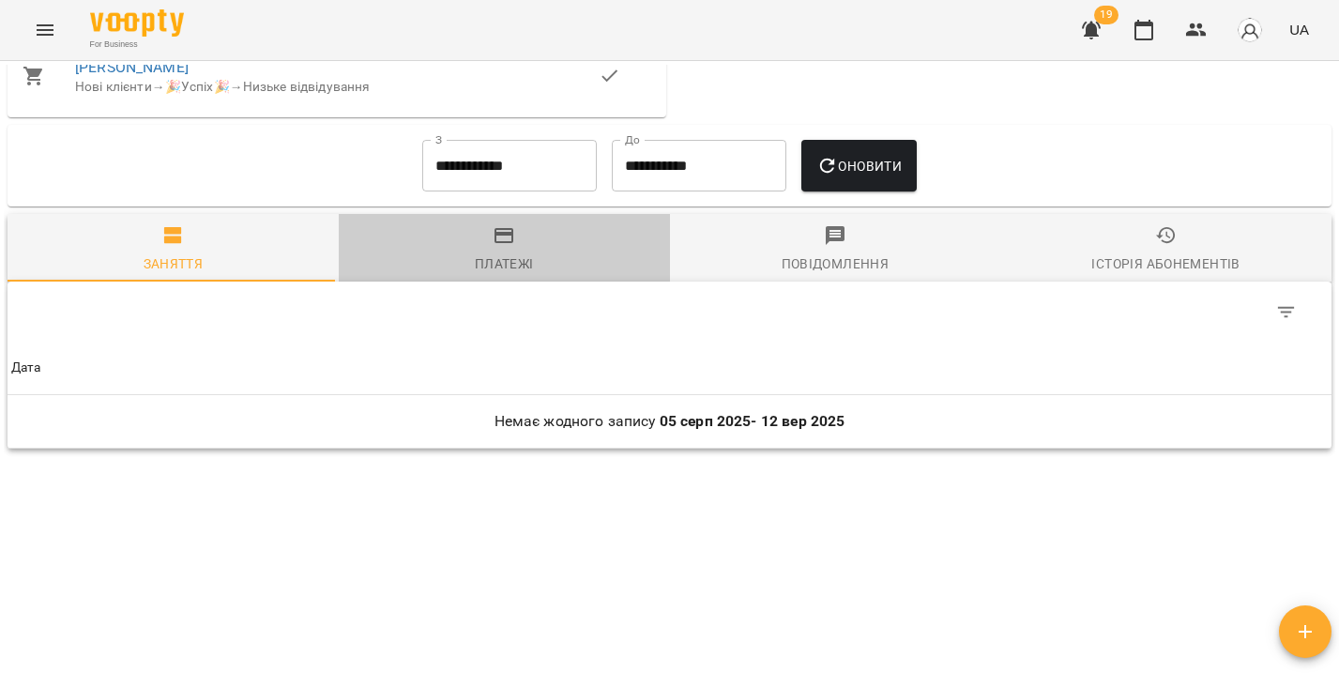
click at [538, 272] on span "Платежі" at bounding box center [504, 249] width 309 height 51
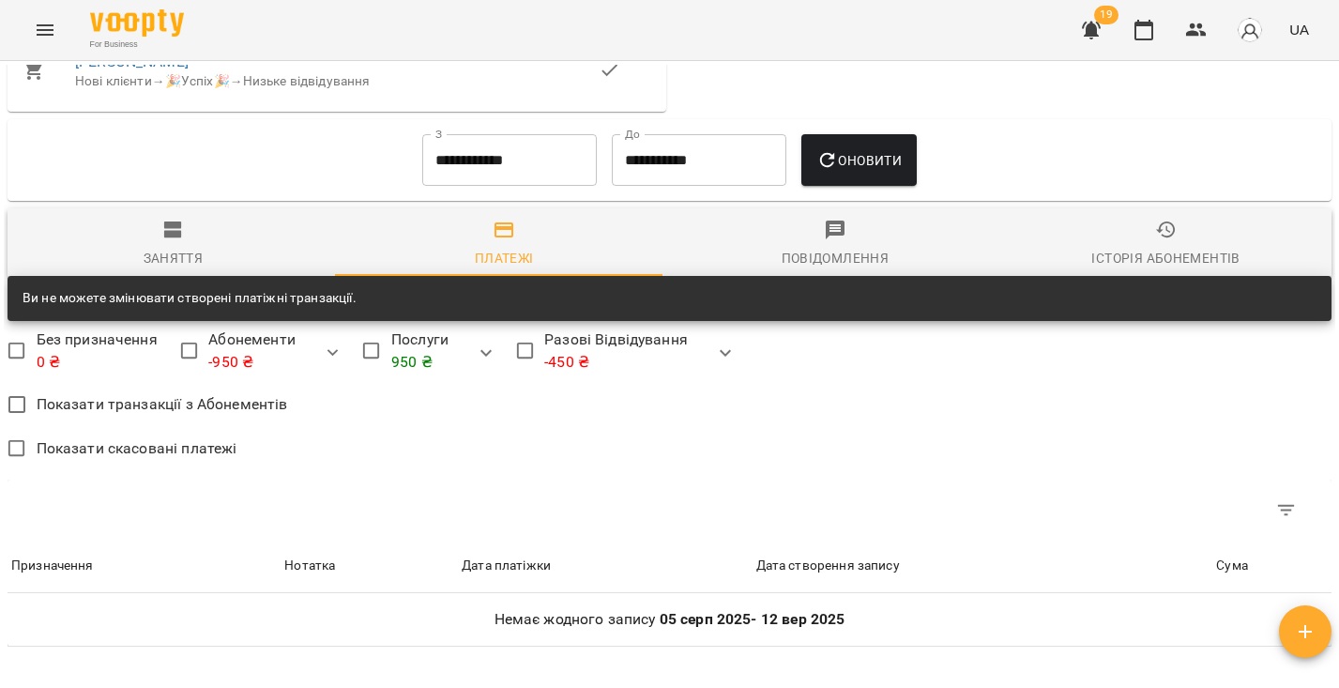
scroll to position [1724, 0]
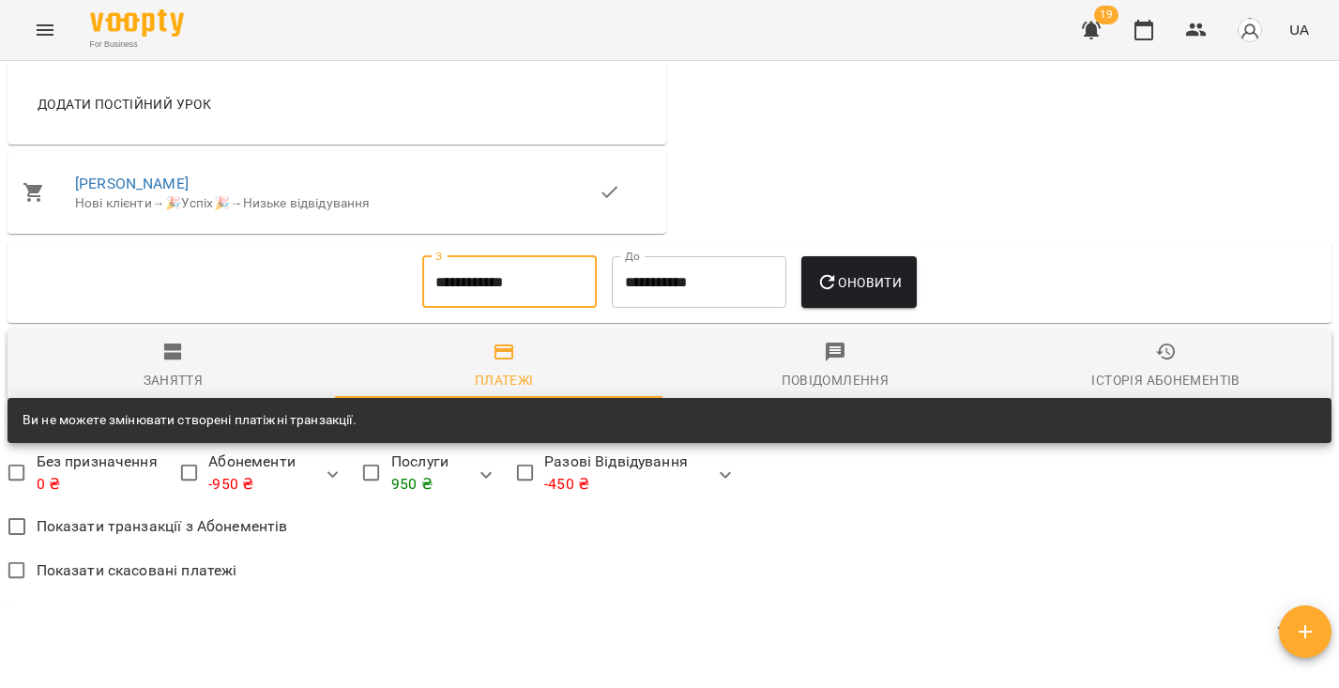
click at [527, 296] on input "**********" at bounding box center [509, 282] width 175 height 53
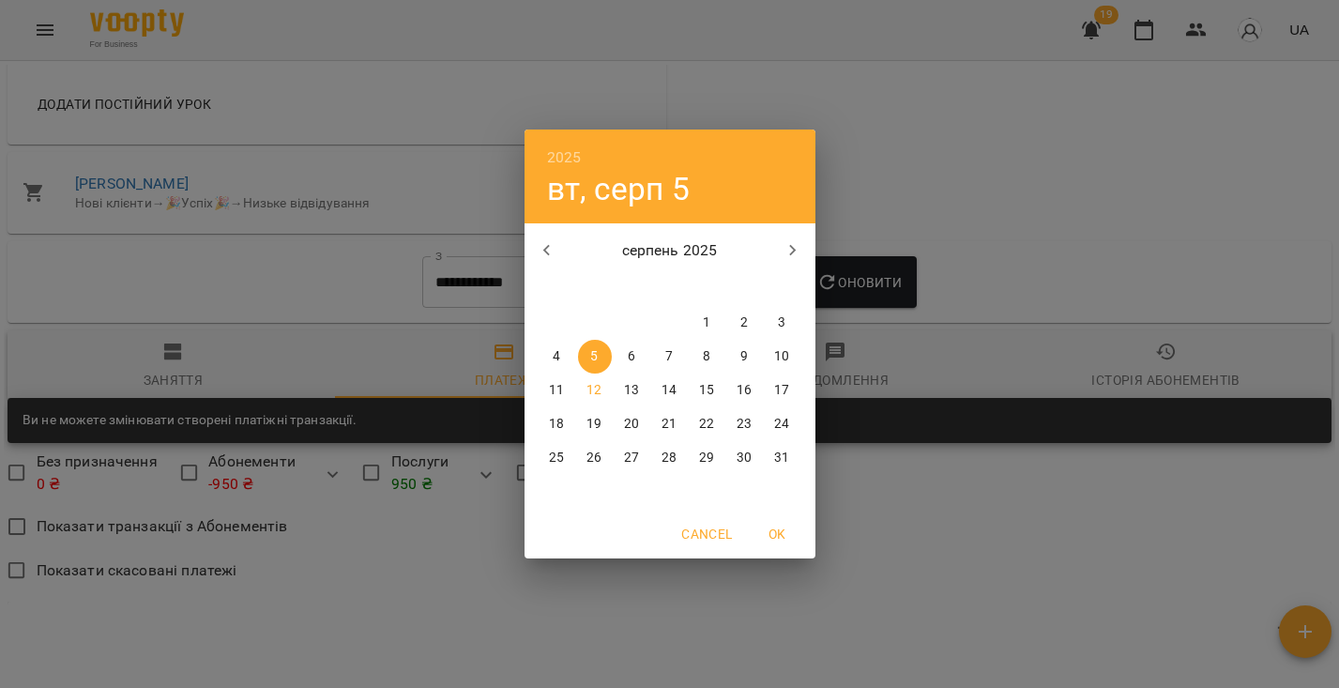
click at [550, 259] on icon "button" at bounding box center [547, 250] width 23 height 23
click at [550, 261] on icon "button" at bounding box center [547, 250] width 23 height 23
click at [791, 318] on span "1" at bounding box center [783, 322] width 34 height 19
type input "**********"
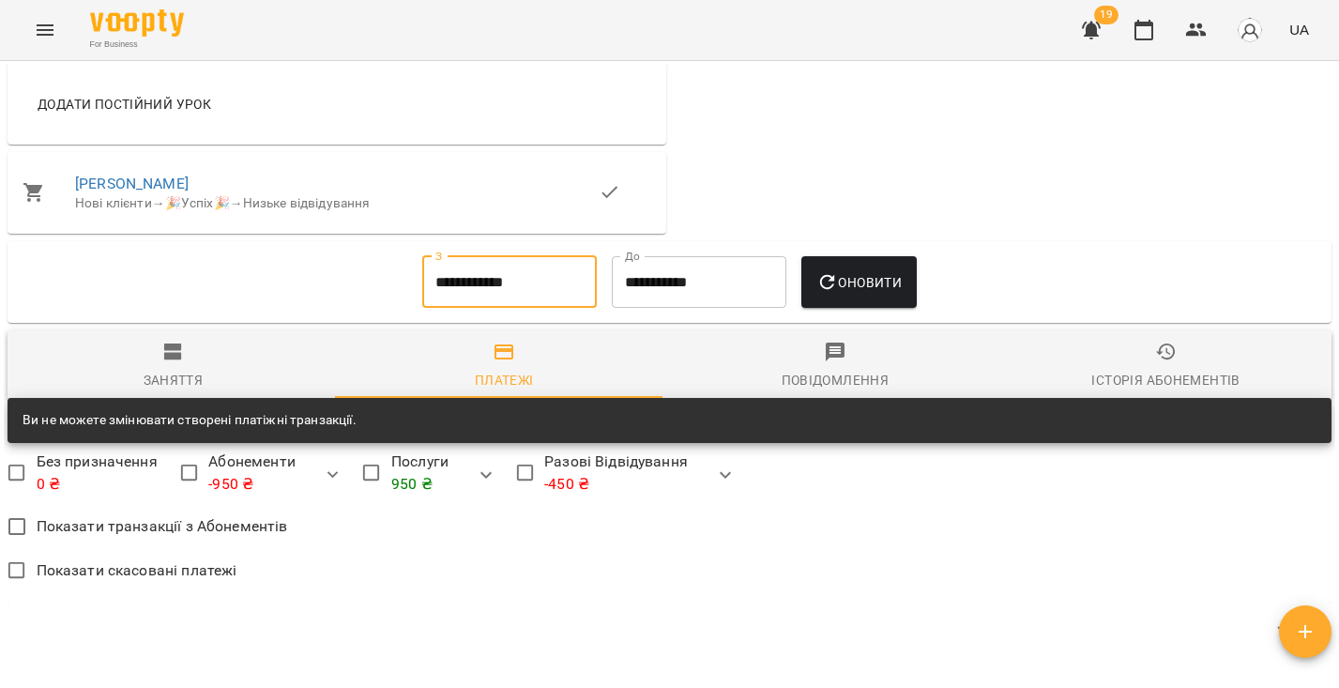
click at [839, 294] on icon "button" at bounding box center [828, 282] width 23 height 23
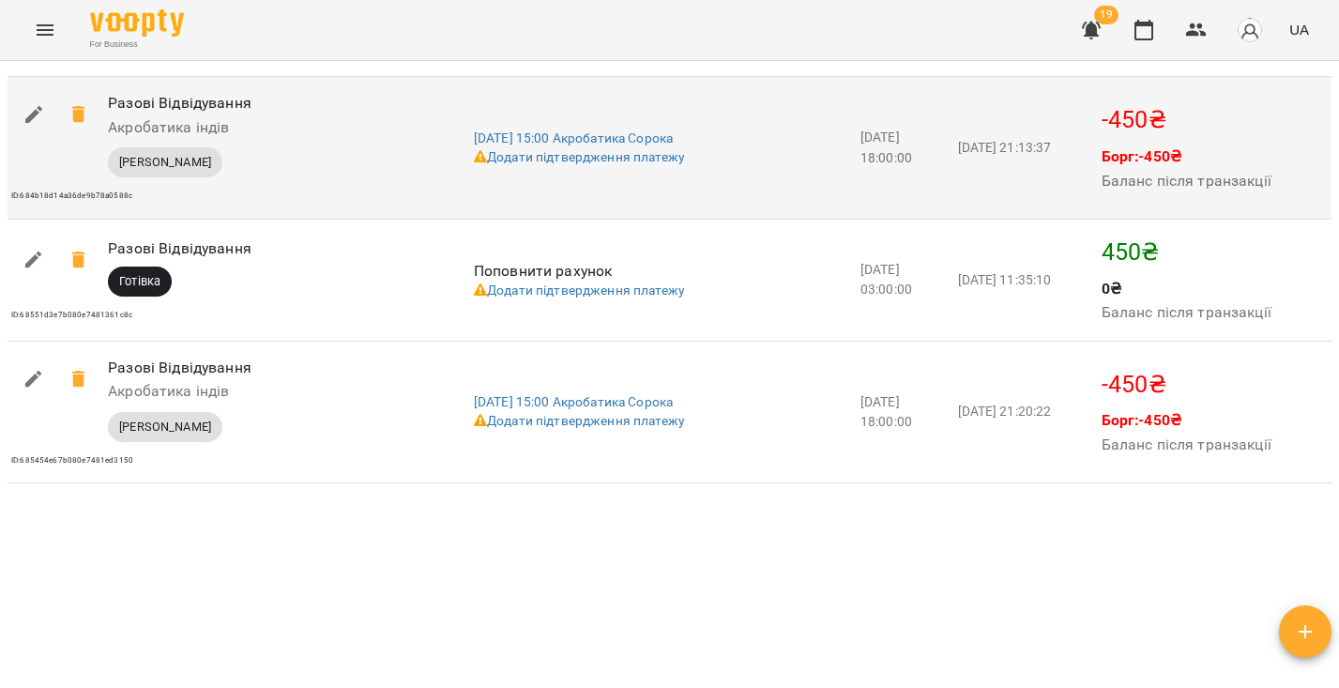
scroll to position [2800, 0]
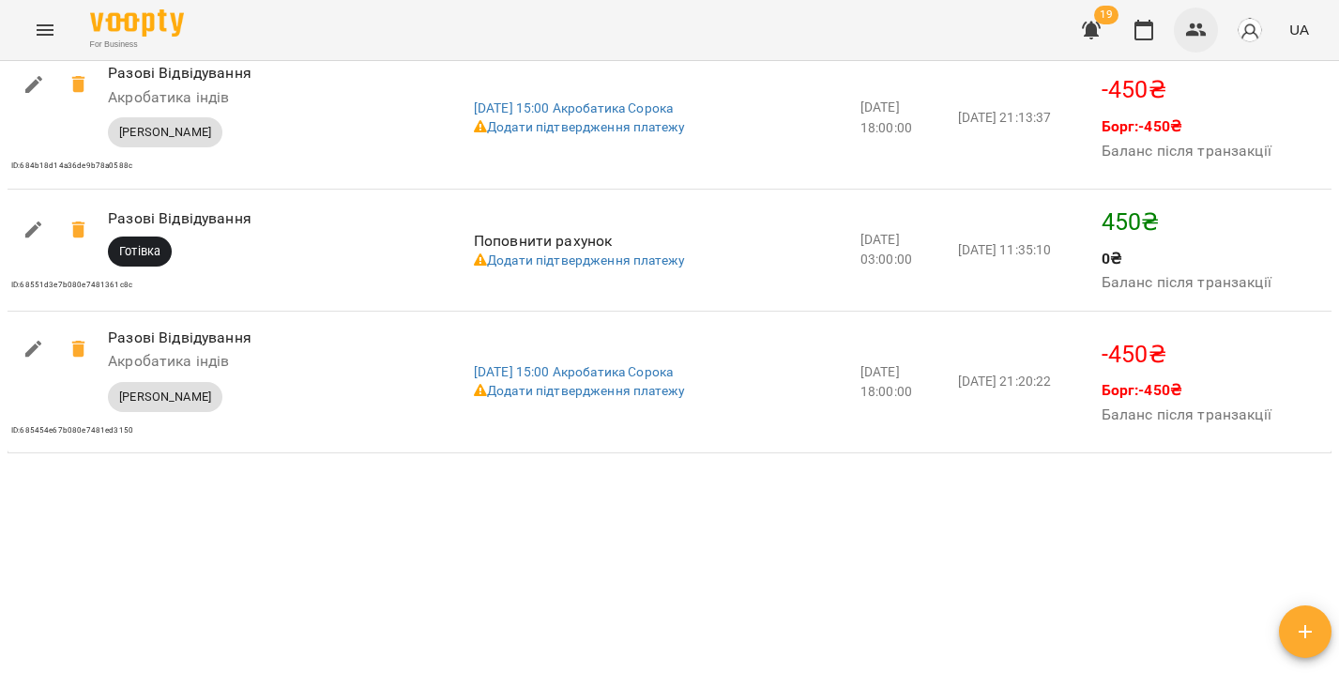
click at [1205, 26] on icon "button" at bounding box center [1196, 30] width 23 height 23
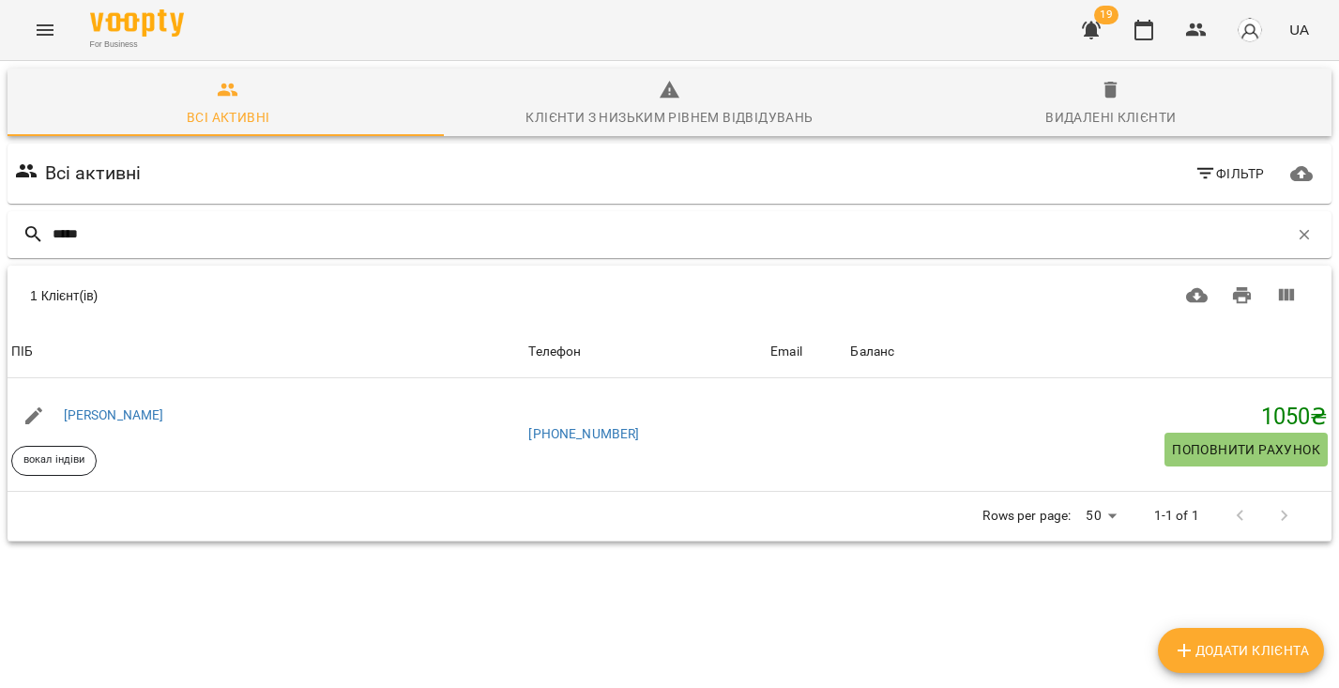
type input "*****"
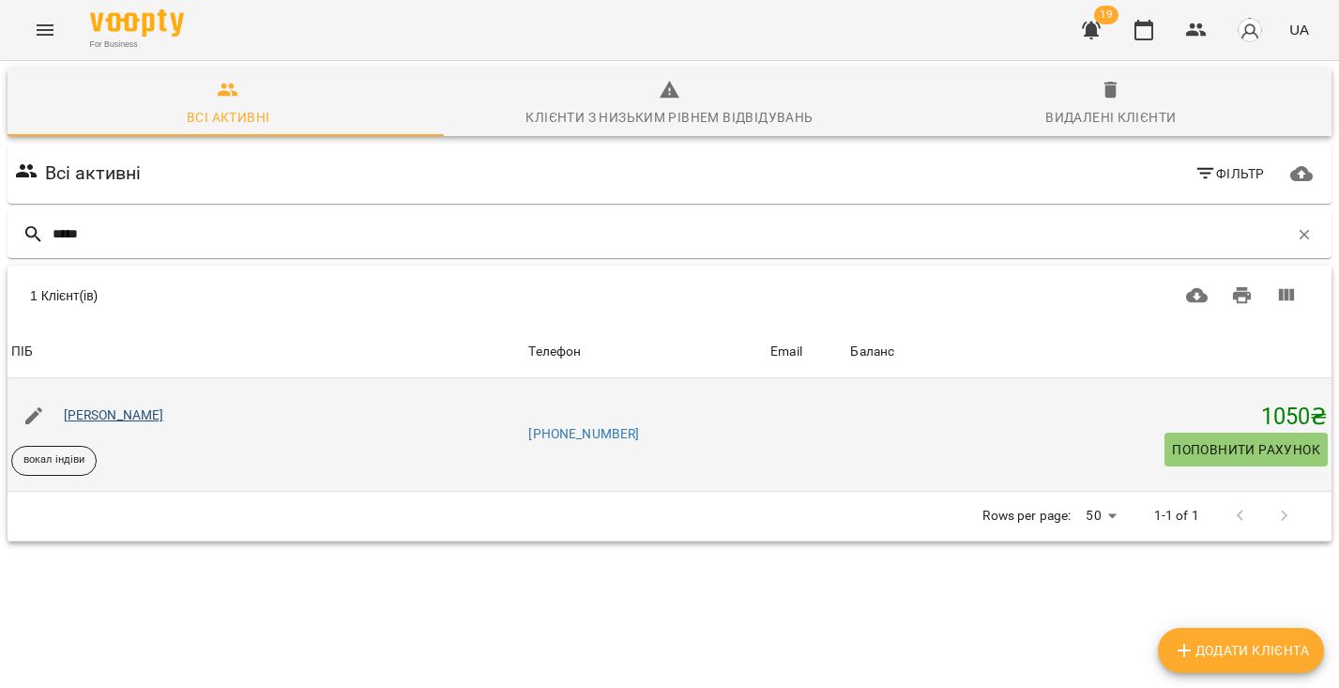
drag, startPoint x: 787, startPoint y: 282, endPoint x: 148, endPoint y: 417, distance: 653.3
click at [148, 417] on link "Свідерська Яна" at bounding box center [114, 414] width 100 height 15
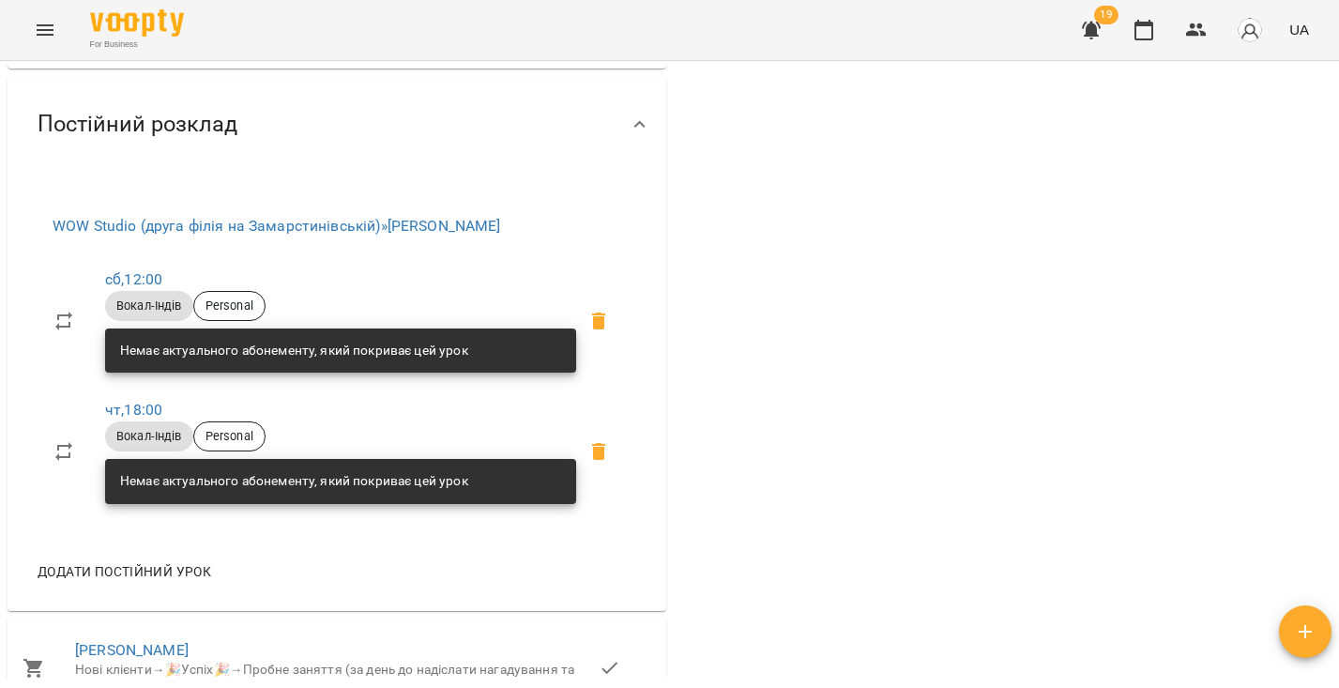
scroll to position [1305, 0]
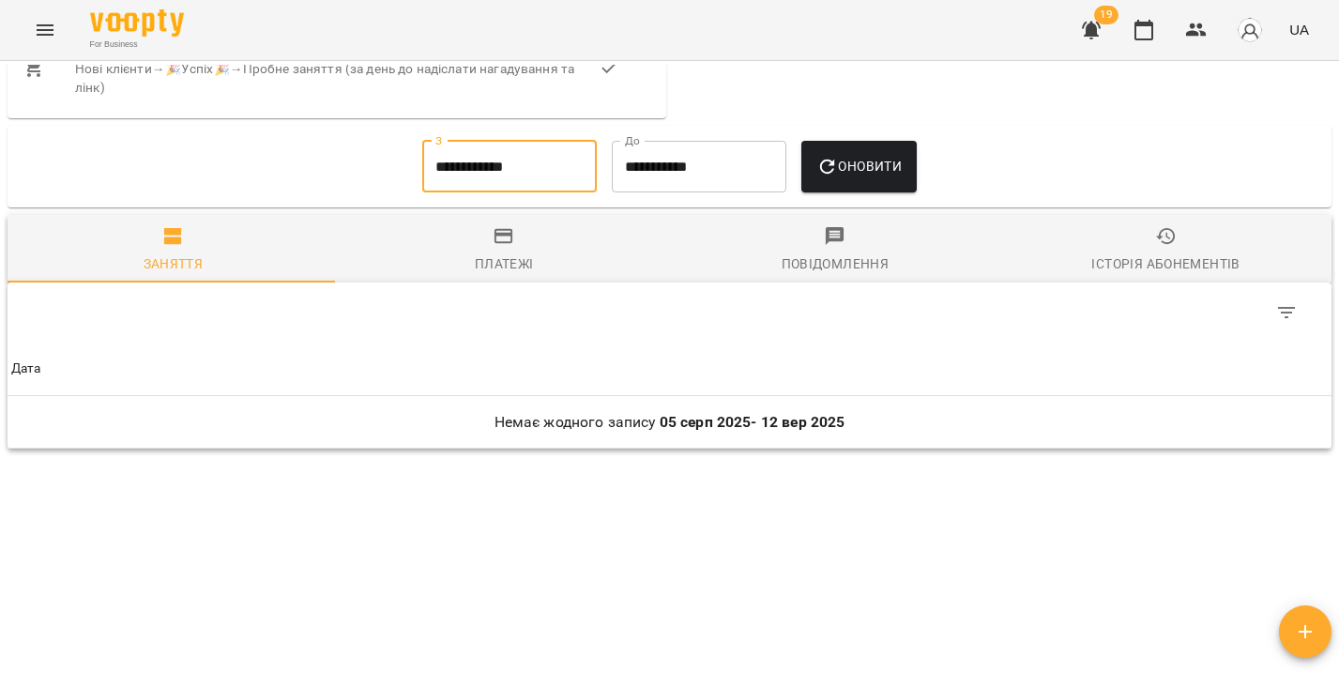
click at [463, 162] on input "**********" at bounding box center [509, 167] width 175 height 53
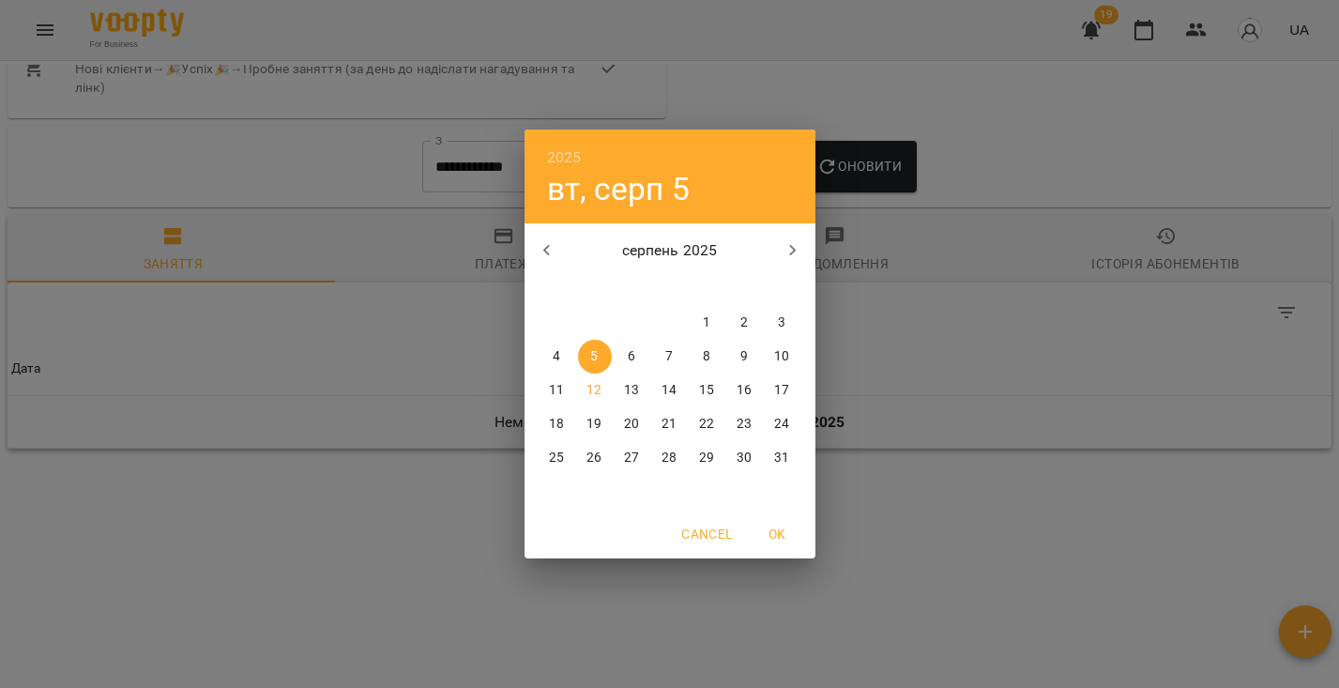
click at [558, 255] on button "button" at bounding box center [547, 250] width 45 height 45
drag, startPoint x: 603, startPoint y: 317, endPoint x: 684, endPoint y: 258, distance: 100.8
click at [602, 316] on span "1" at bounding box center [595, 322] width 34 height 19
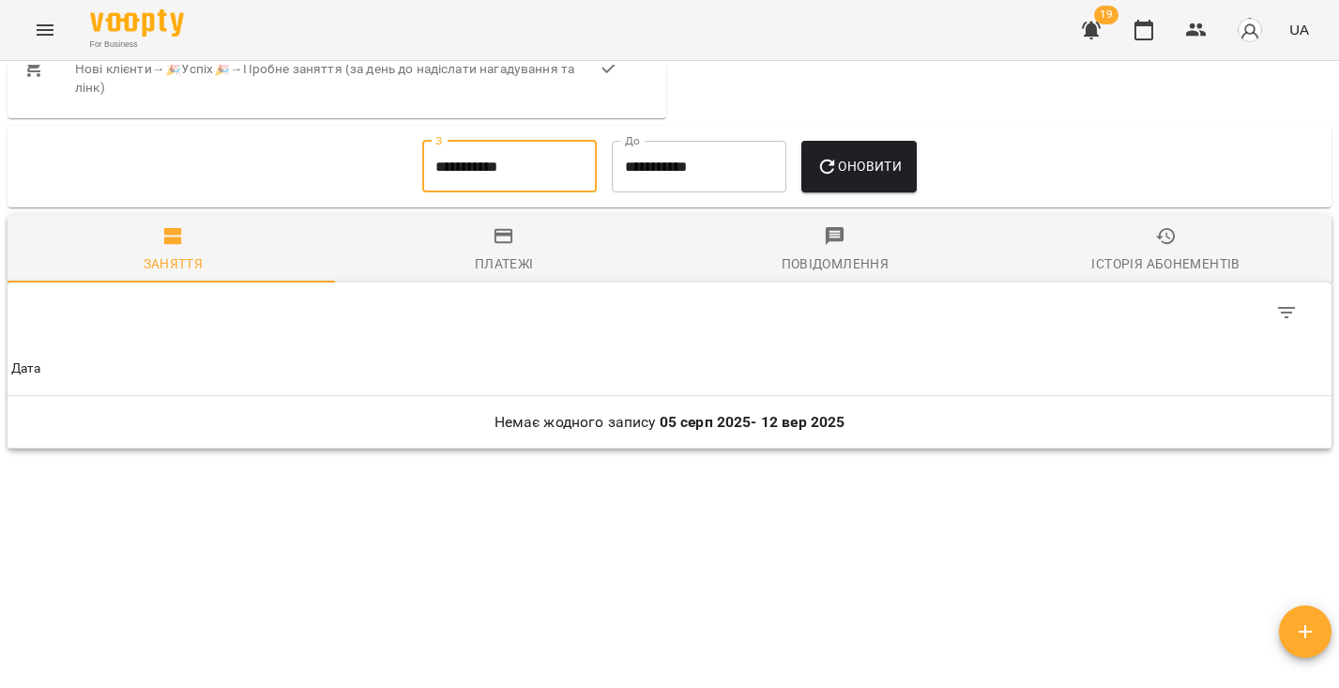
click at [844, 181] on button "Оновити" at bounding box center [859, 167] width 115 height 53
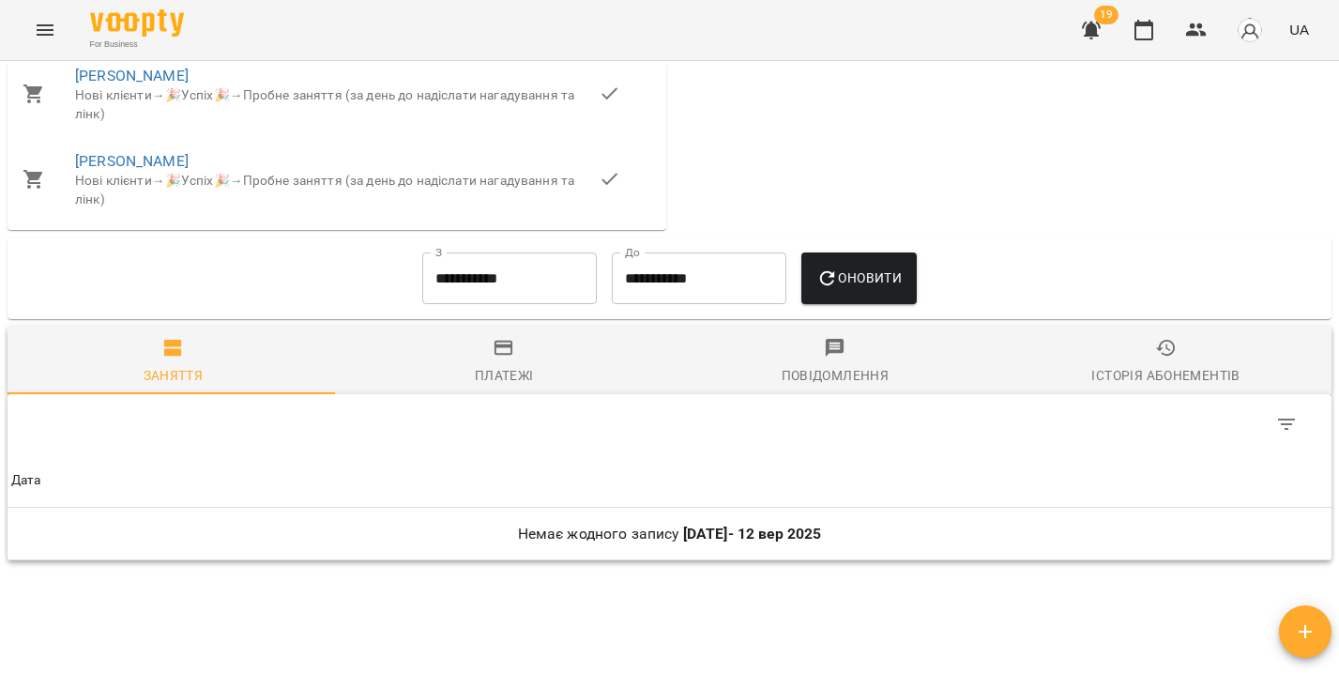
click at [463, 295] on input "**********" at bounding box center [509, 278] width 175 height 53
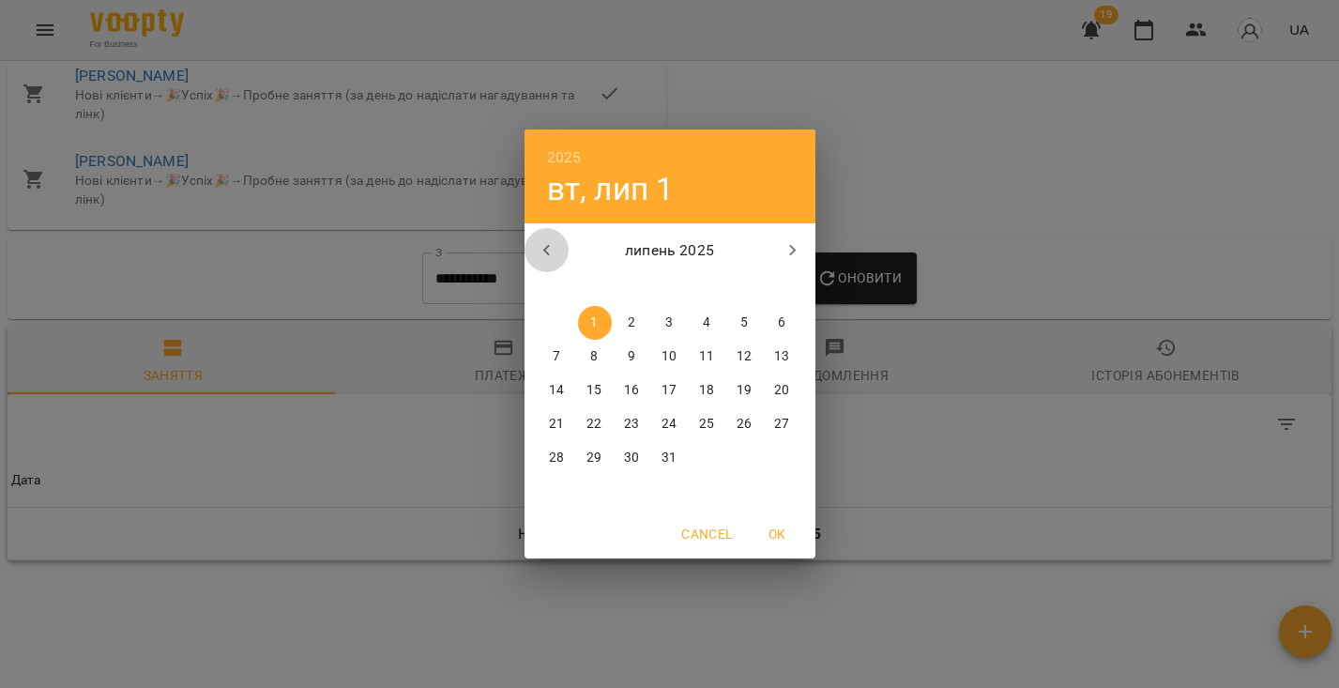
click at [550, 248] on icon "button" at bounding box center [547, 250] width 23 height 23
drag, startPoint x: 773, startPoint y: 327, endPoint x: 848, endPoint y: 289, distance: 83.9
click at [773, 327] on span "1" at bounding box center [783, 322] width 34 height 19
type input "**********"
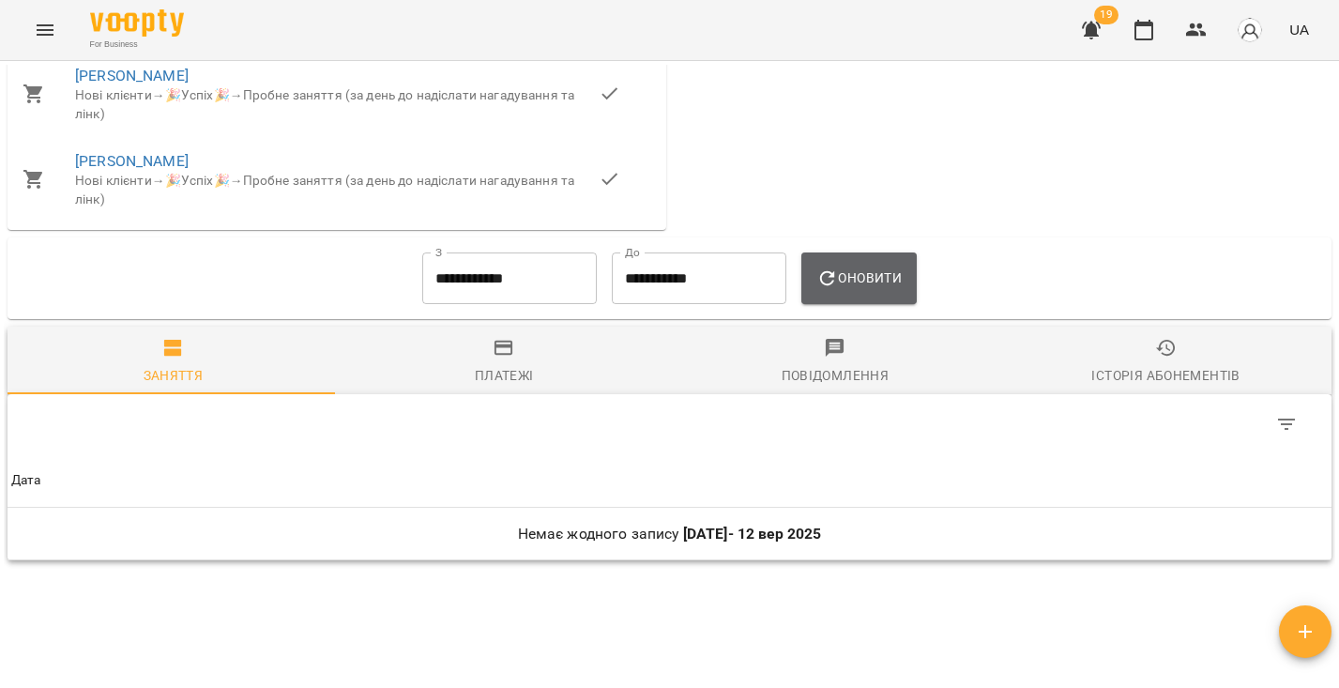
click at [856, 285] on span "Оновити" at bounding box center [859, 278] width 85 height 23
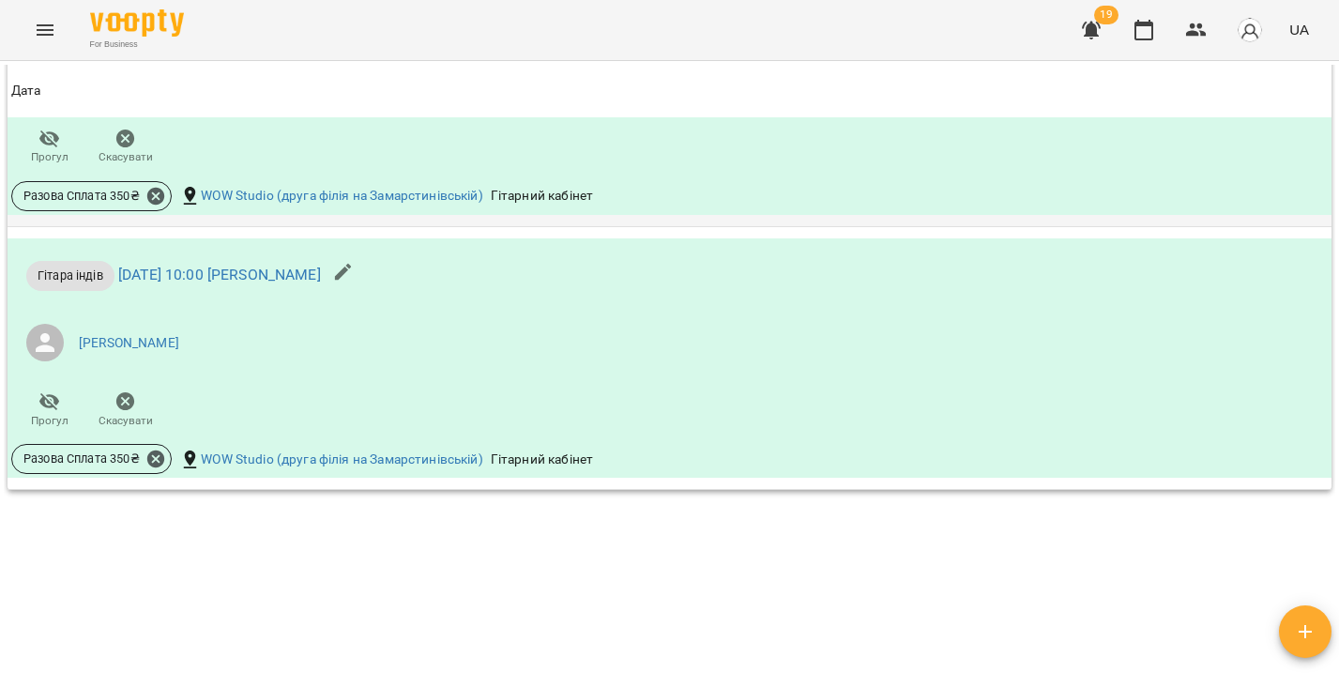
scroll to position [1343, 0]
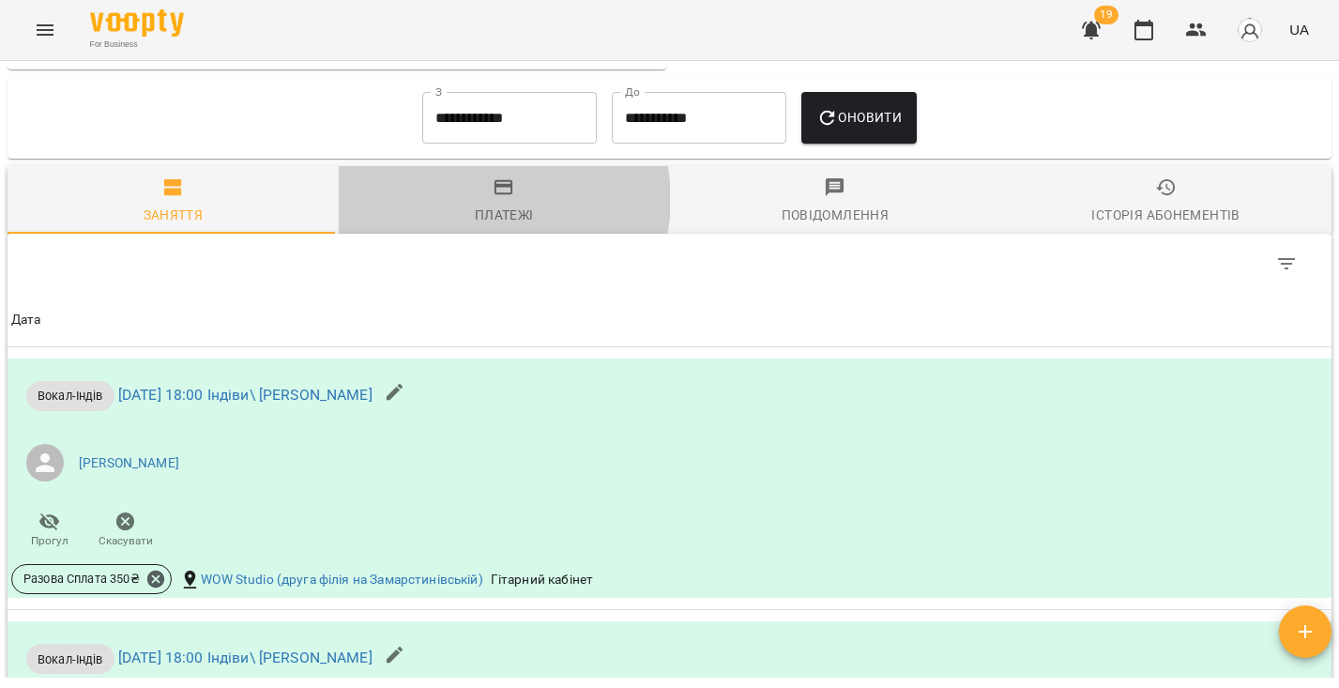
click at [492, 211] on span "Платежі" at bounding box center [504, 201] width 309 height 51
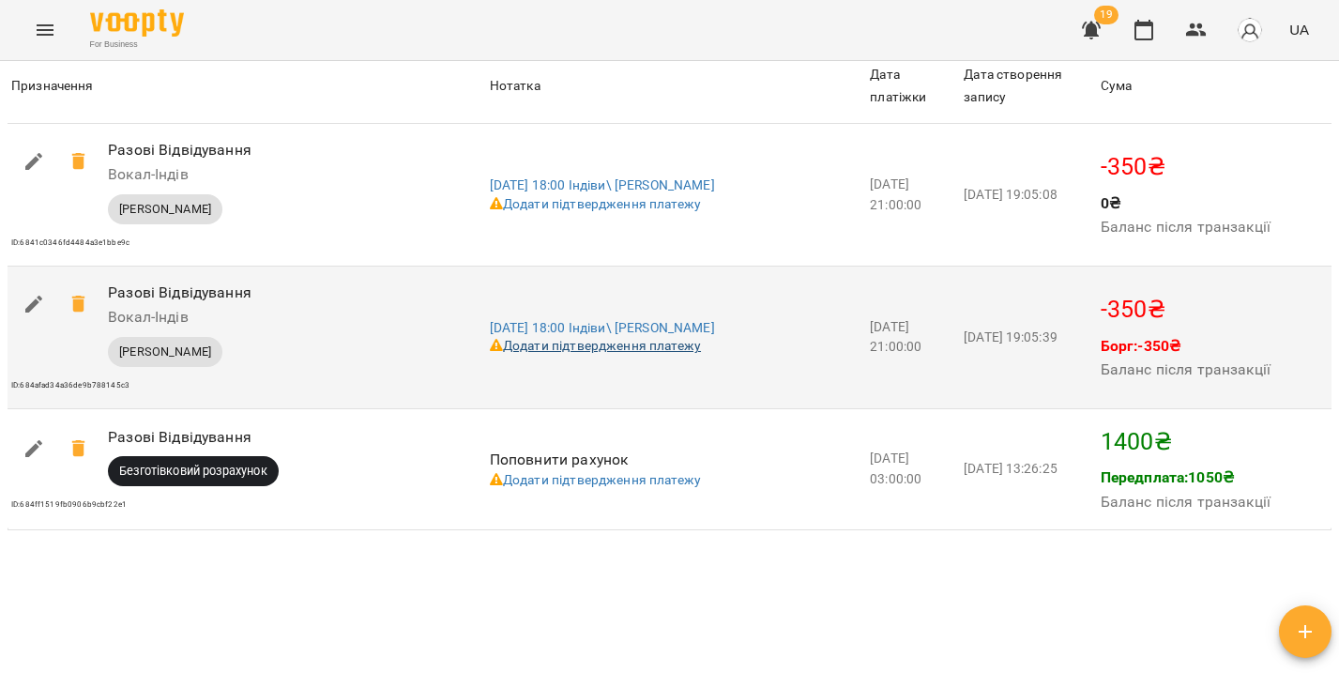
scroll to position [1432, 0]
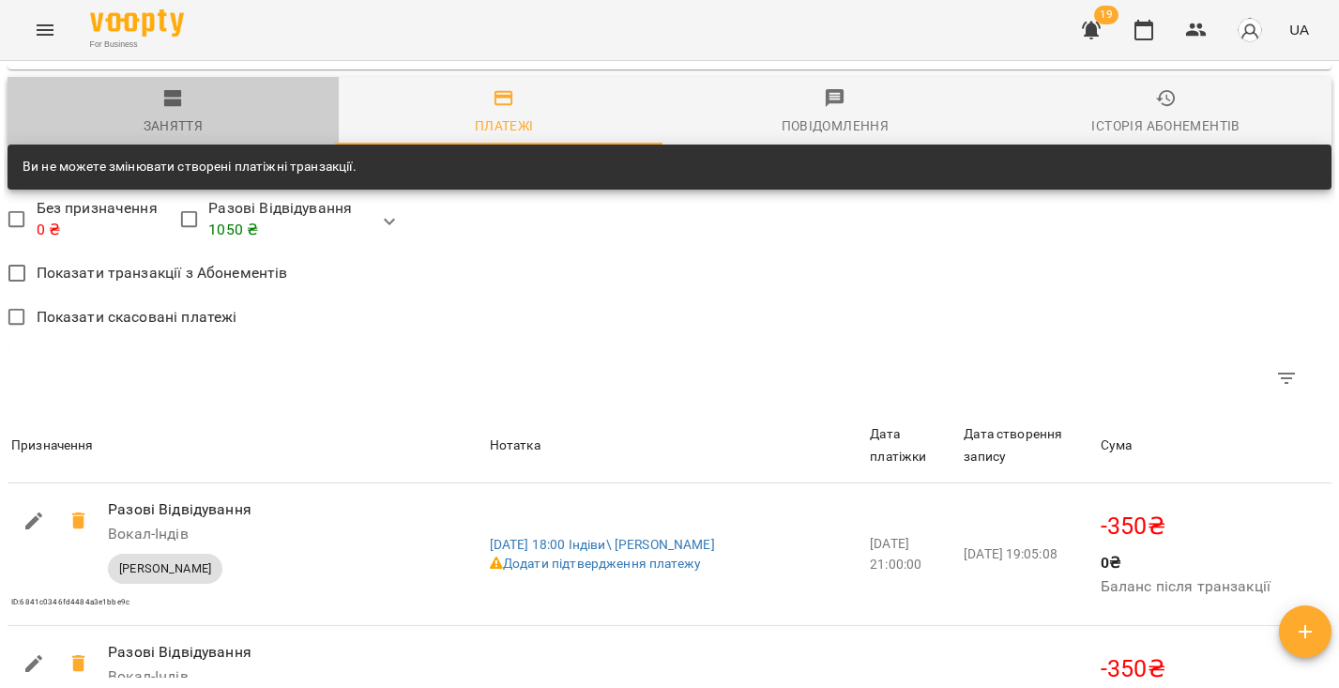
click at [180, 123] on span "Заняття" at bounding box center [173, 112] width 309 height 51
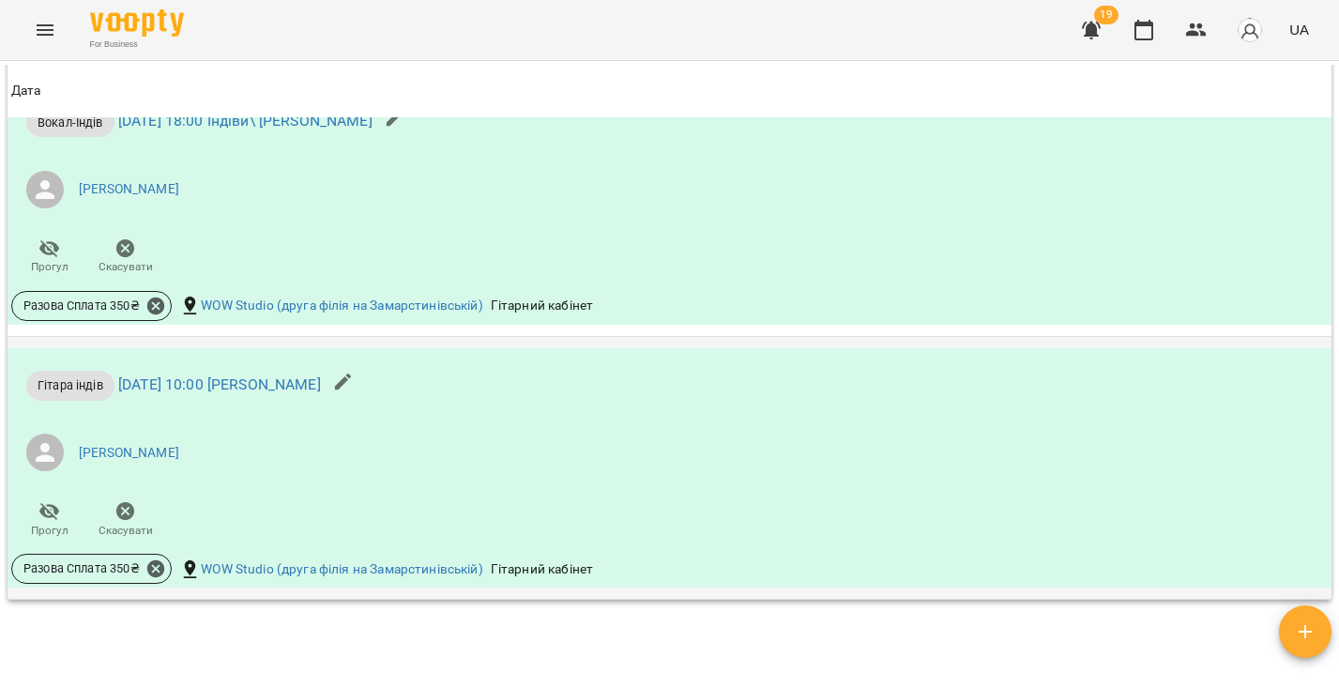
scroll to position [1884, 0]
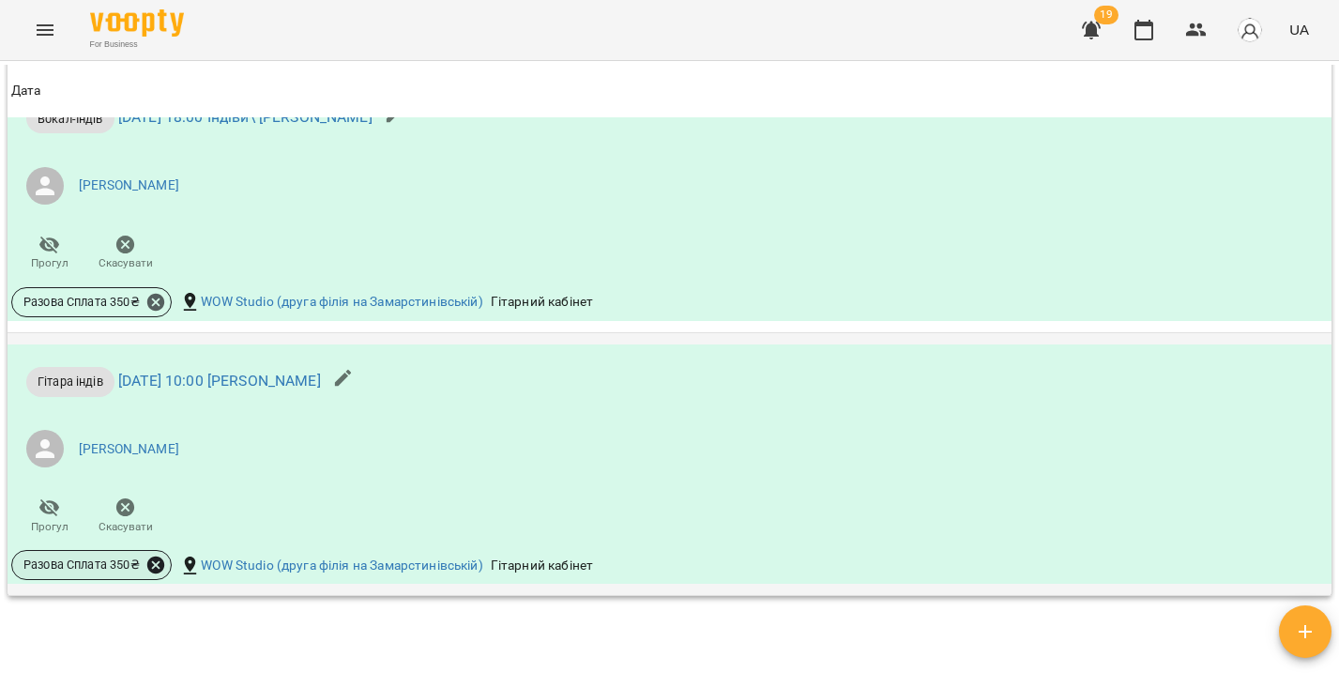
click at [161, 573] on icon at bounding box center [155, 565] width 17 height 17
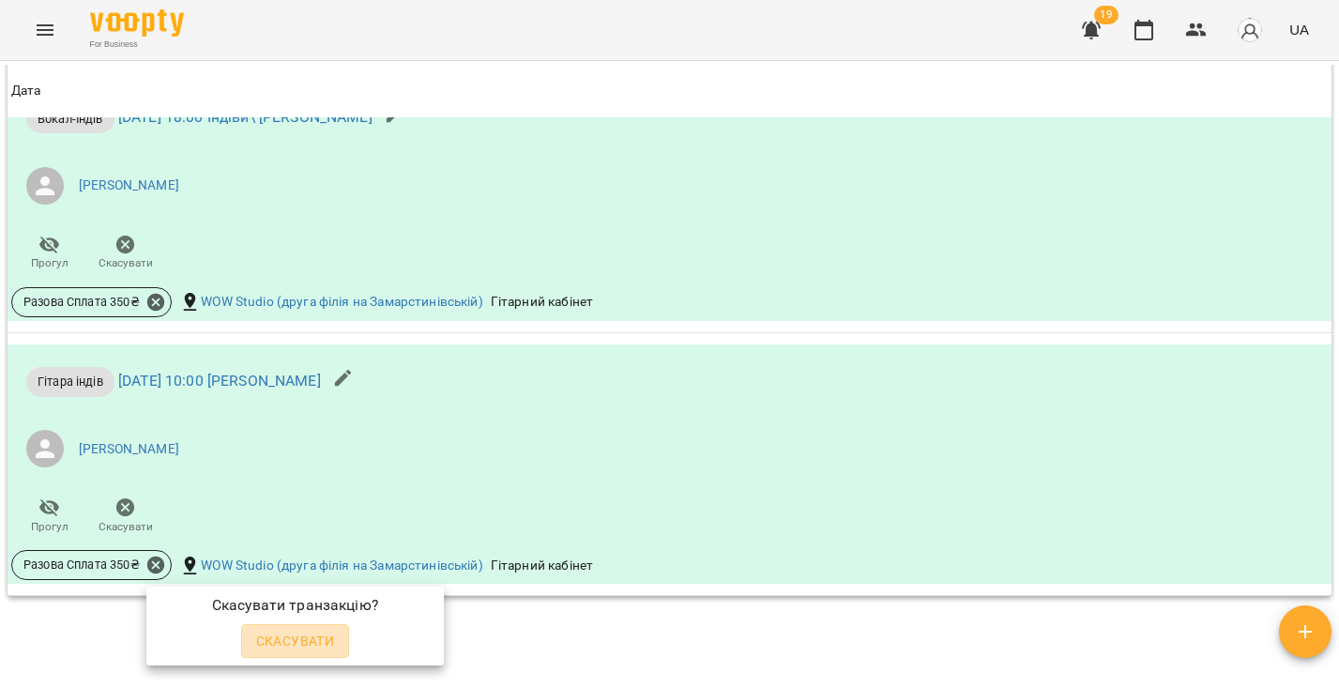
click at [278, 645] on span "Скасувати" at bounding box center [295, 641] width 79 height 23
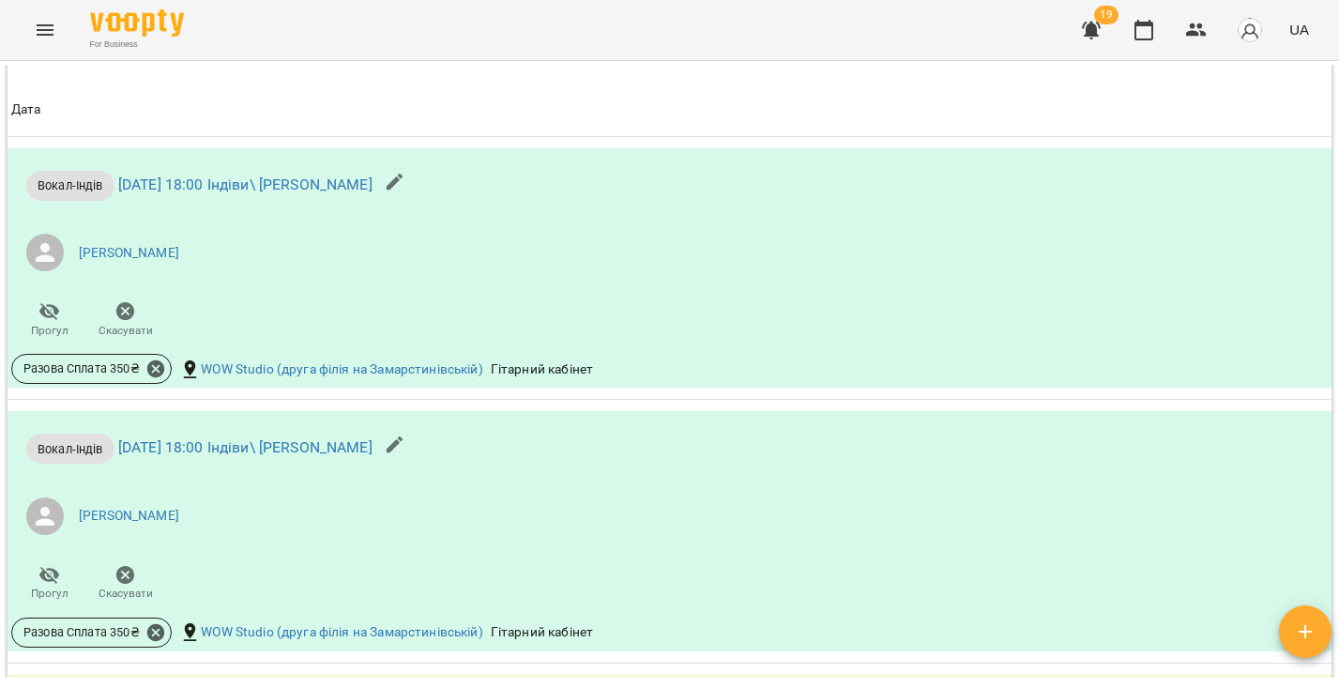
scroll to position [2071, 0]
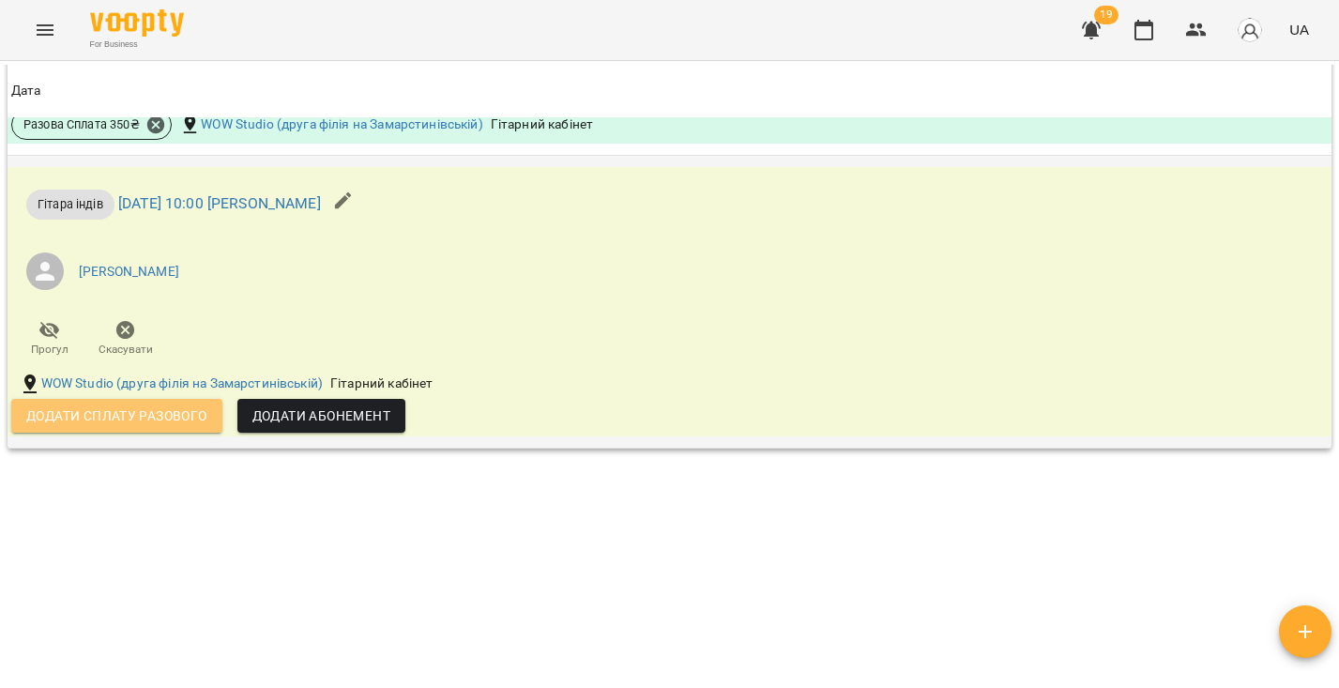
click at [165, 408] on span "Додати сплату разового" at bounding box center [116, 416] width 181 height 23
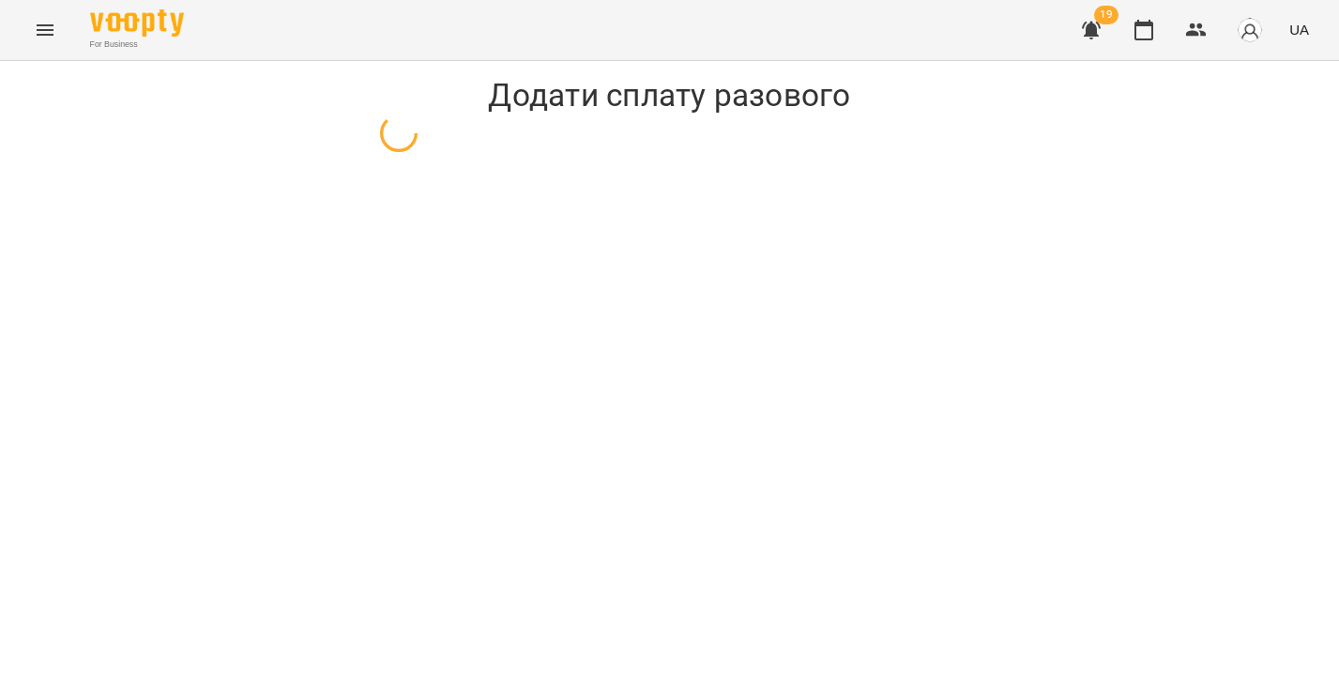
select select "**********"
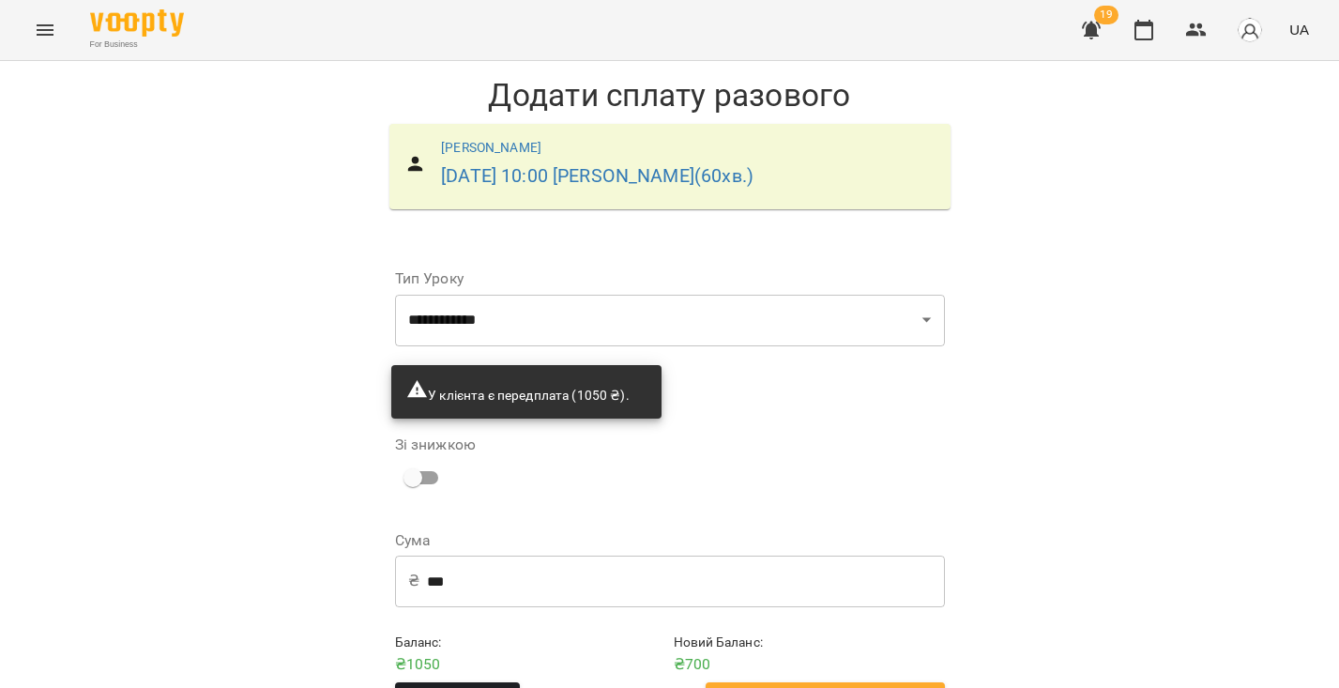
scroll to position [58, 0]
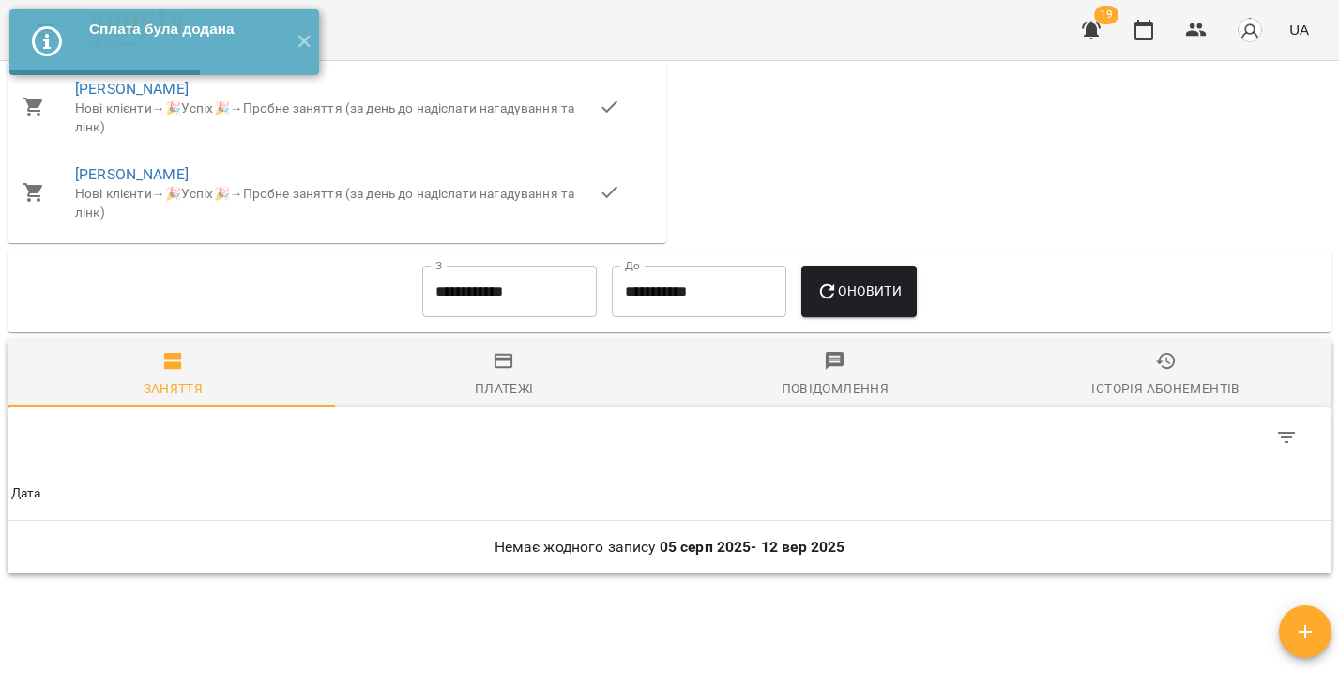
scroll to position [1305, 0]
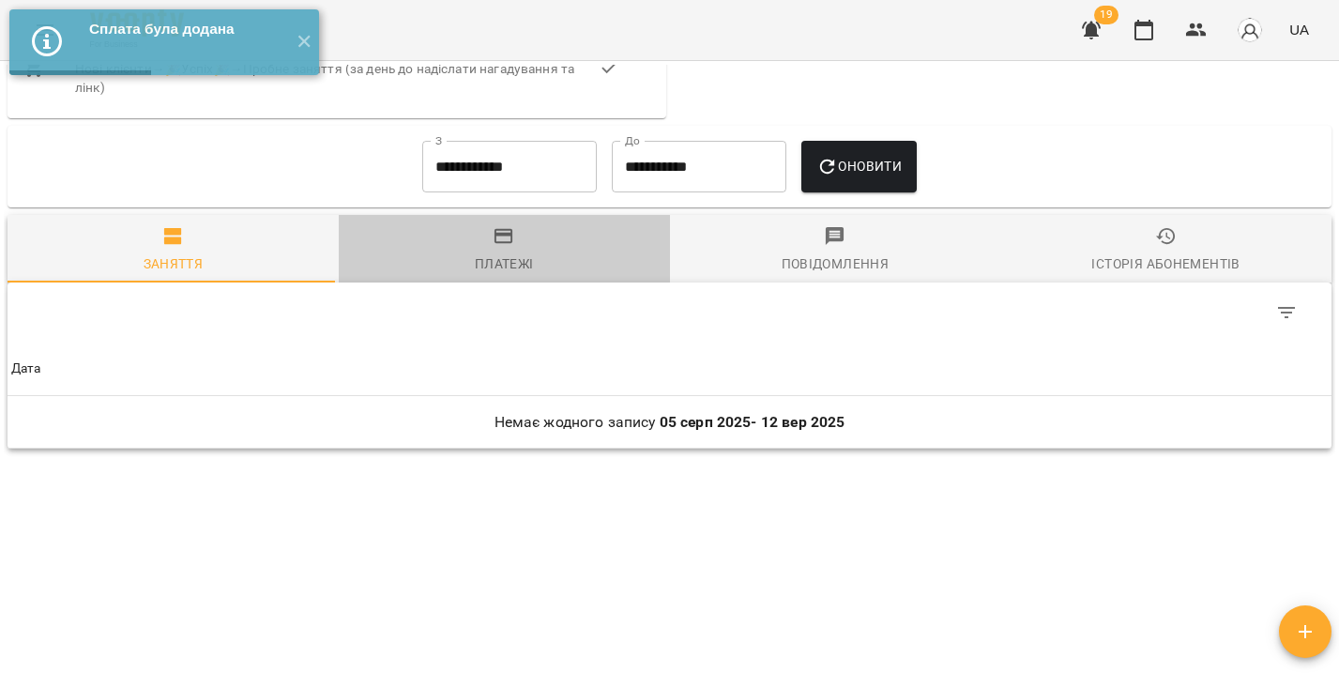
drag, startPoint x: 502, startPoint y: 241, endPoint x: 512, endPoint y: 215, distance: 27.9
click at [502, 241] on icon "button" at bounding box center [504, 236] width 23 height 23
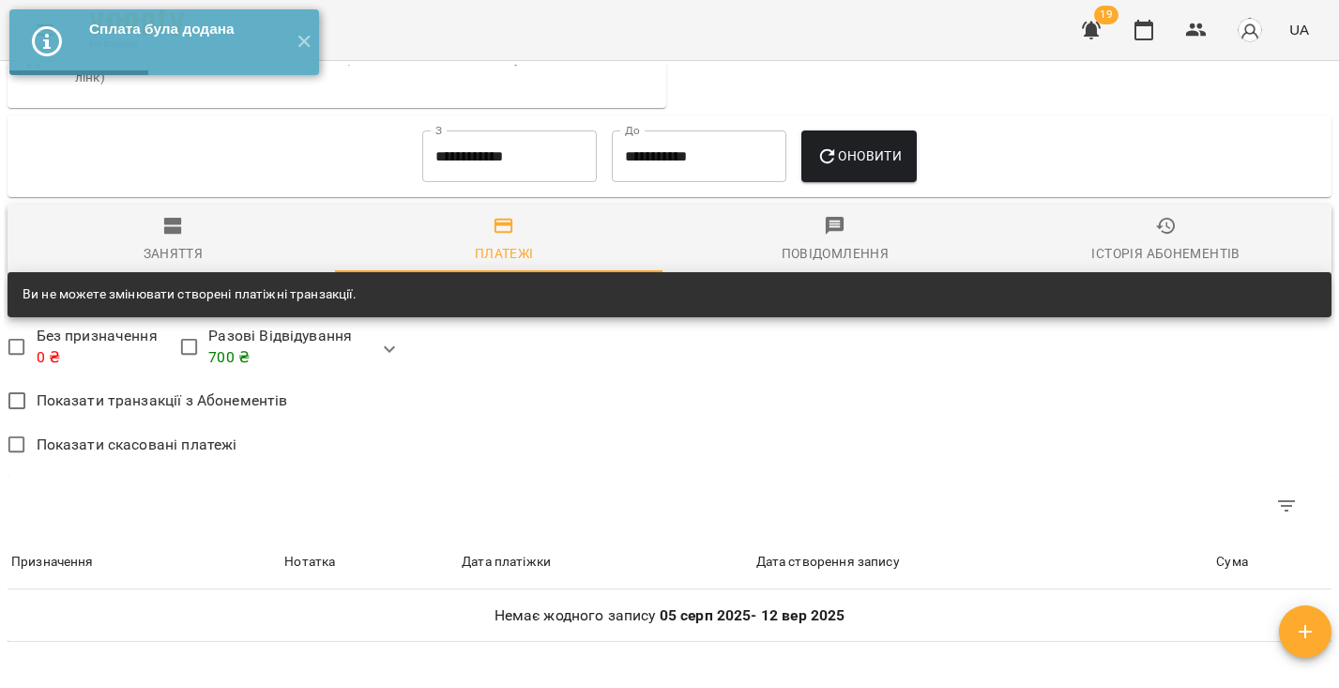
scroll to position [1183, 0]
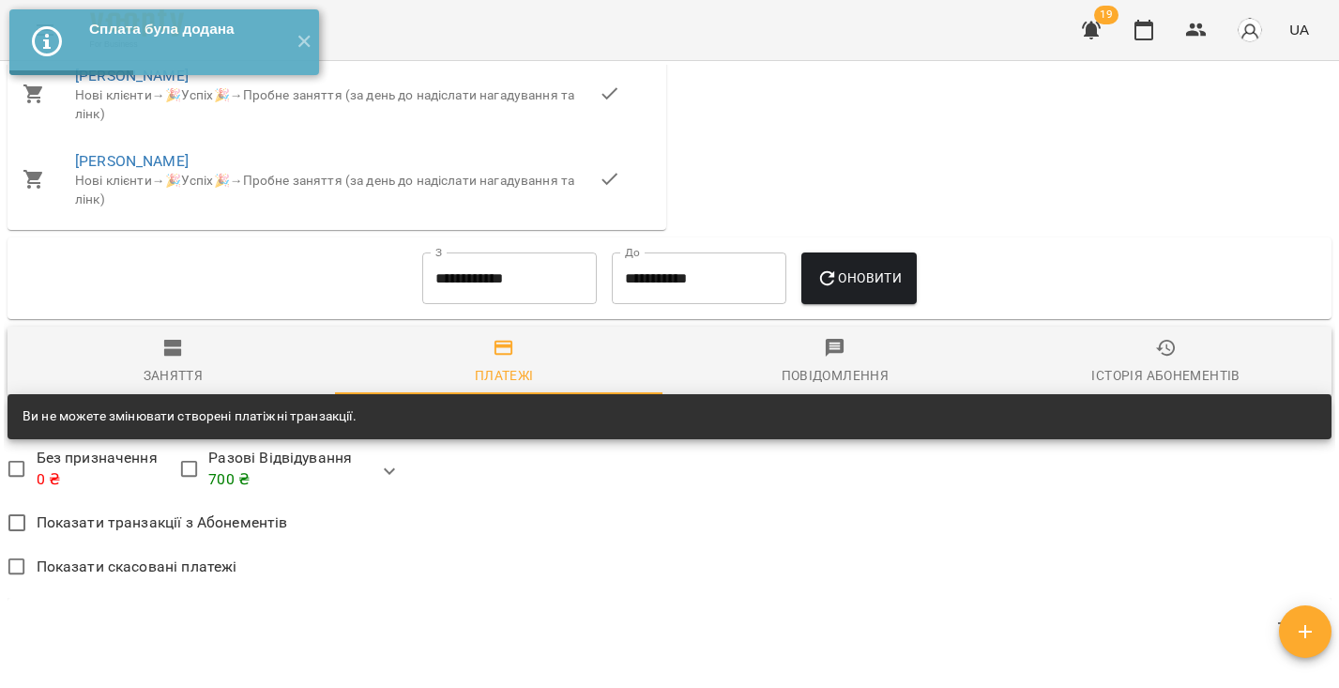
click at [536, 284] on input "**********" at bounding box center [509, 278] width 175 height 53
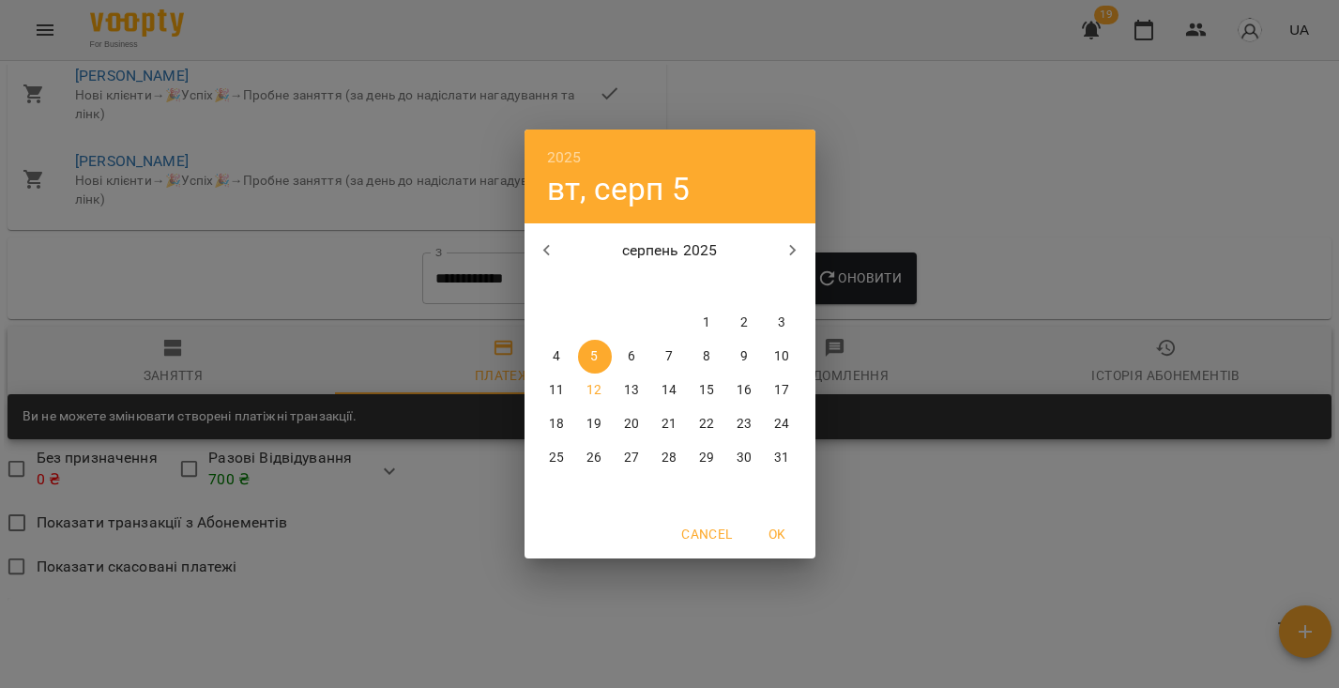
click at [550, 256] on icon "button" at bounding box center [547, 250] width 23 height 23
click at [550, 255] on icon "button" at bounding box center [547, 250] width 23 height 23
click at [762, 327] on div "31" at bounding box center [745, 323] width 38 height 34
click at [771, 327] on span "1" at bounding box center [783, 322] width 34 height 19
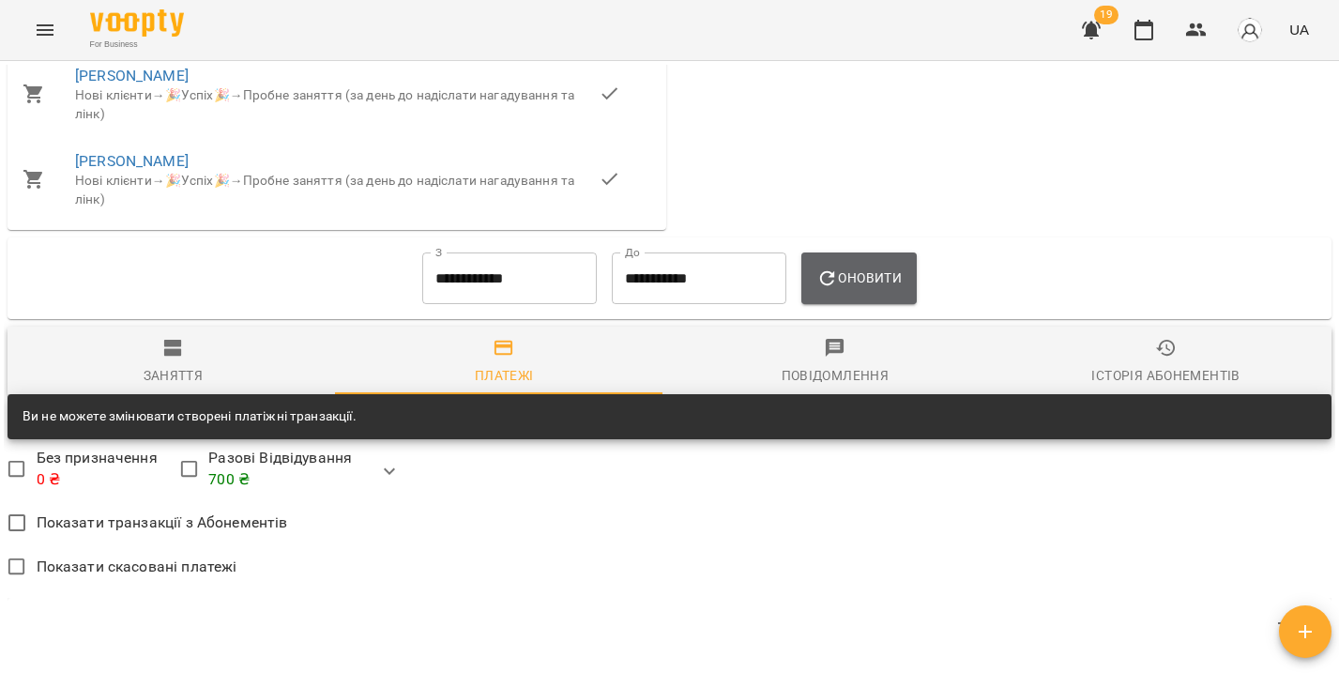
click at [871, 289] on span "Оновити" at bounding box center [859, 278] width 85 height 23
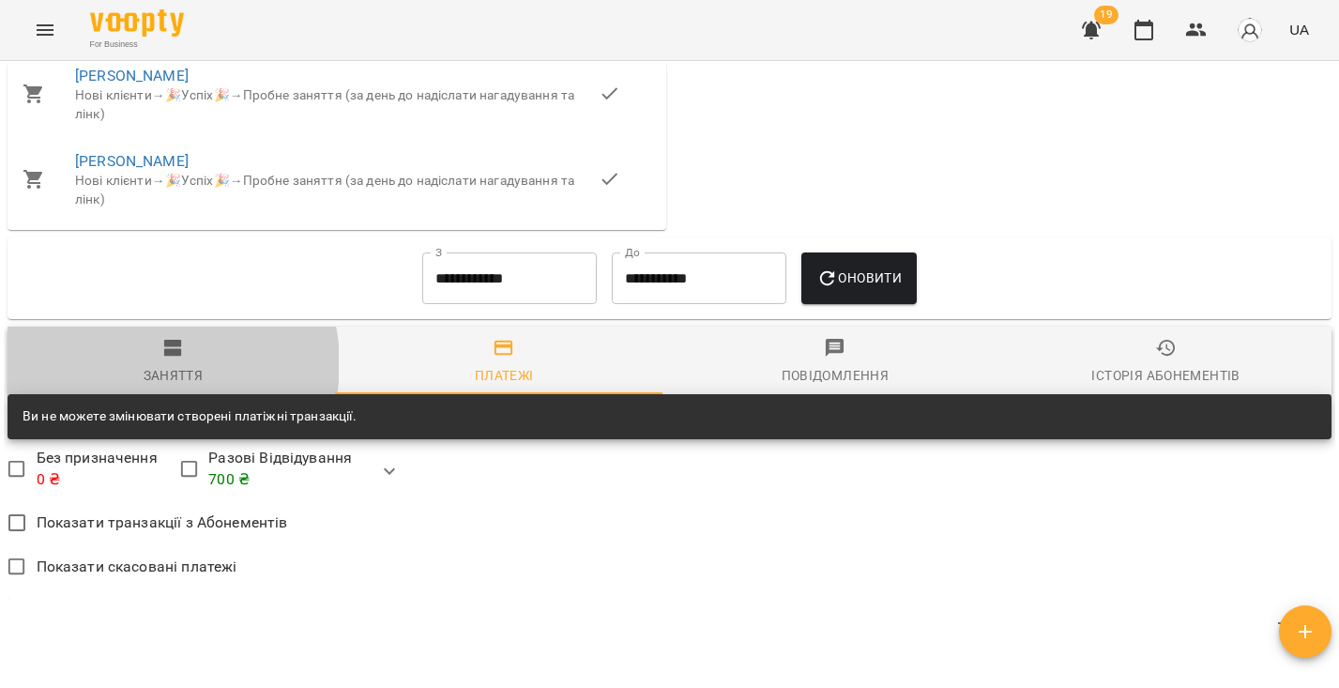
click at [152, 375] on span "Заняття" at bounding box center [173, 362] width 309 height 51
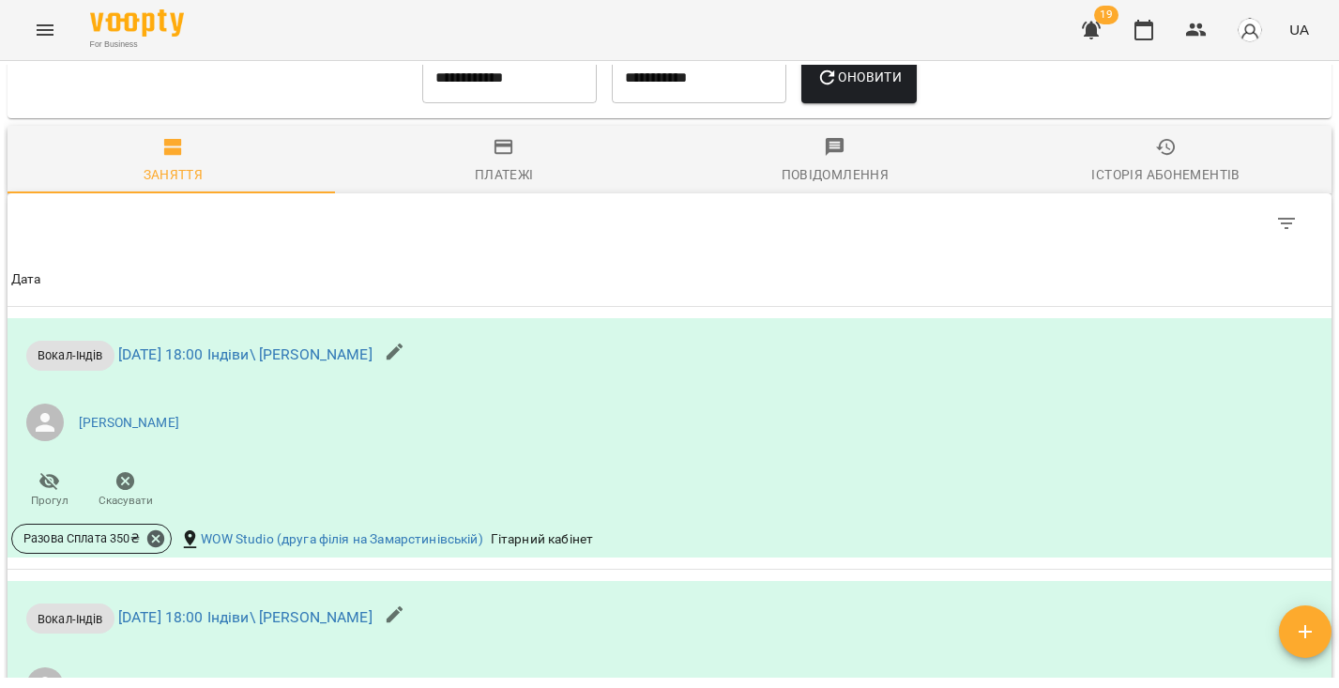
scroll to position [1211, 0]
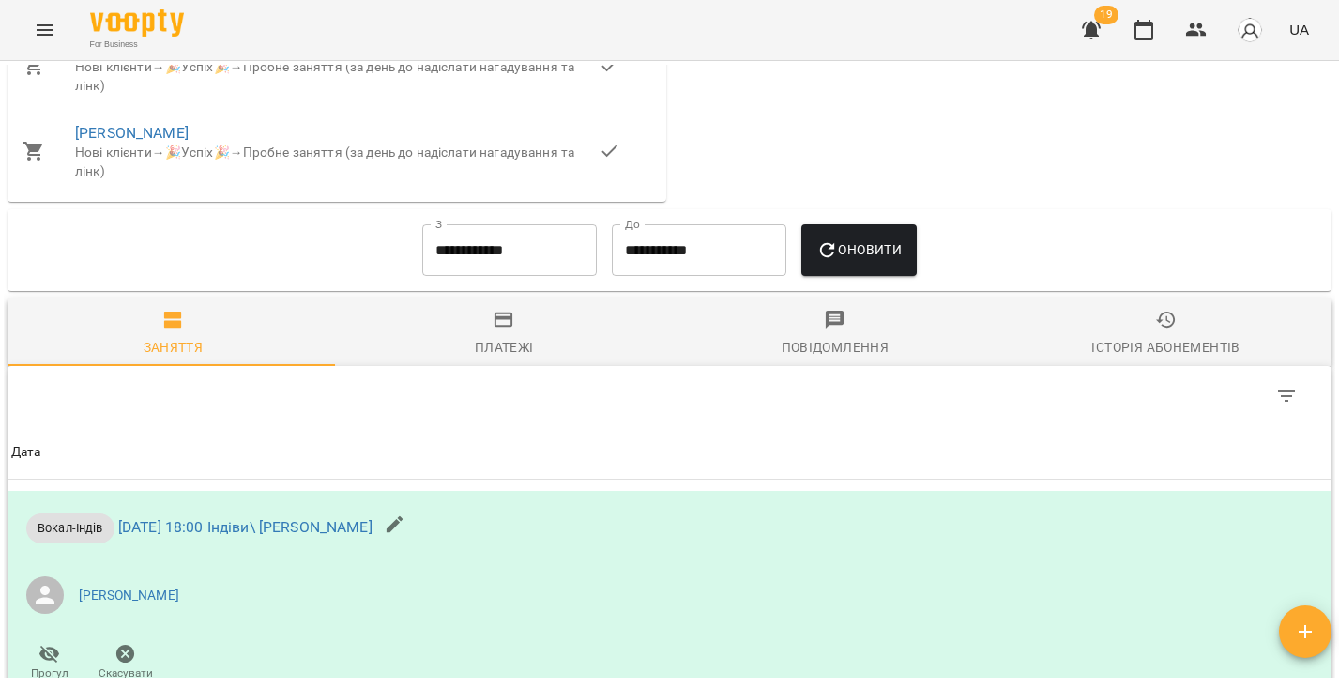
click at [505, 350] on div "Платежі" at bounding box center [504, 347] width 59 height 23
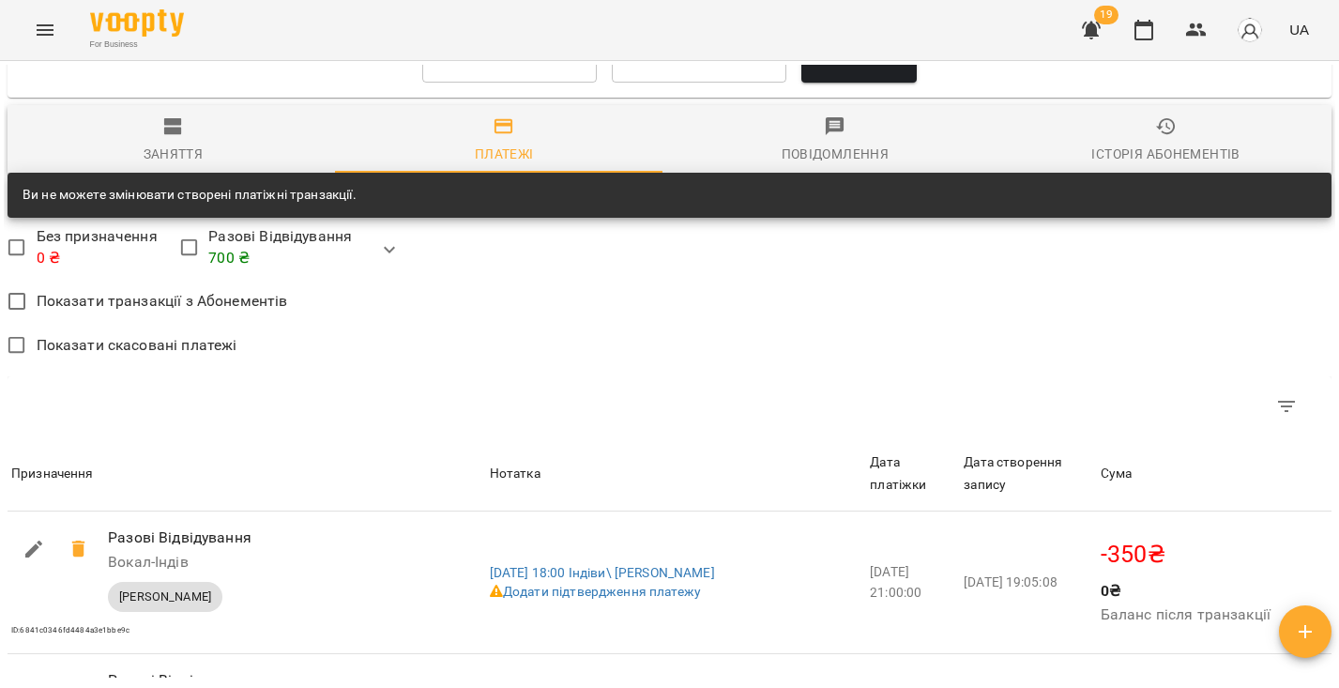
scroll to position [1365, 0]
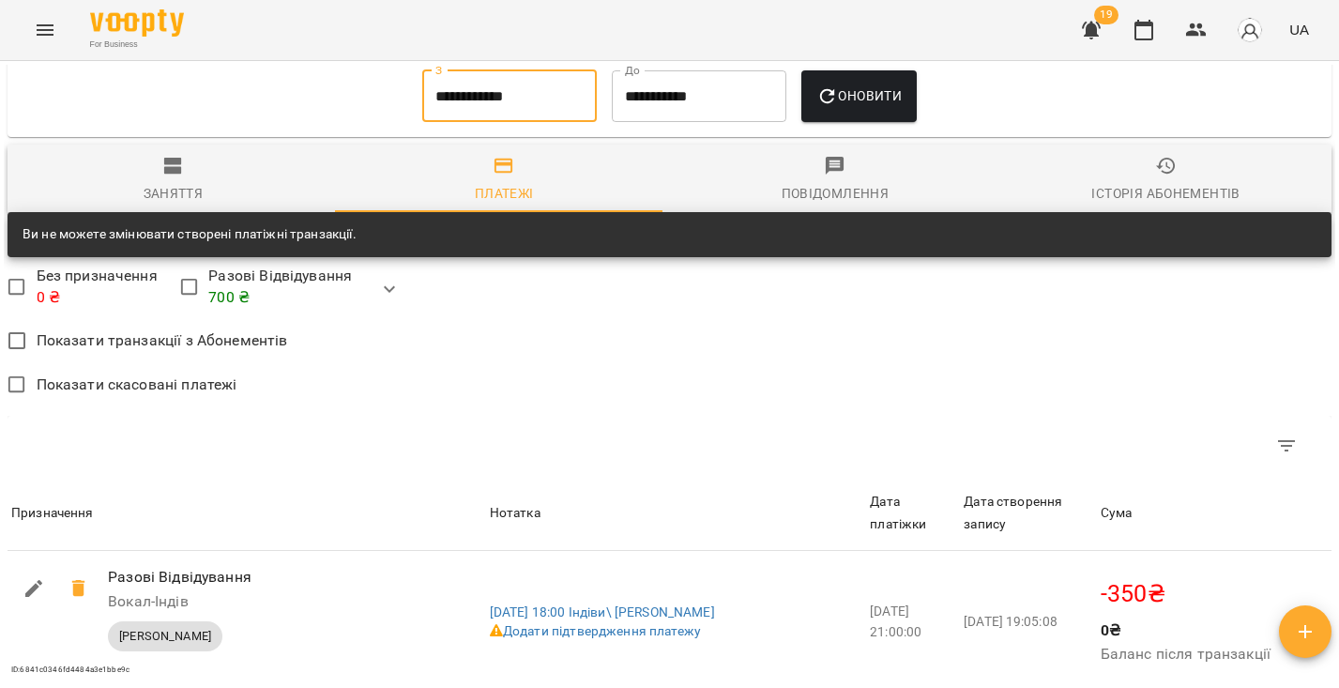
click at [456, 123] on input "**********" at bounding box center [509, 96] width 175 height 53
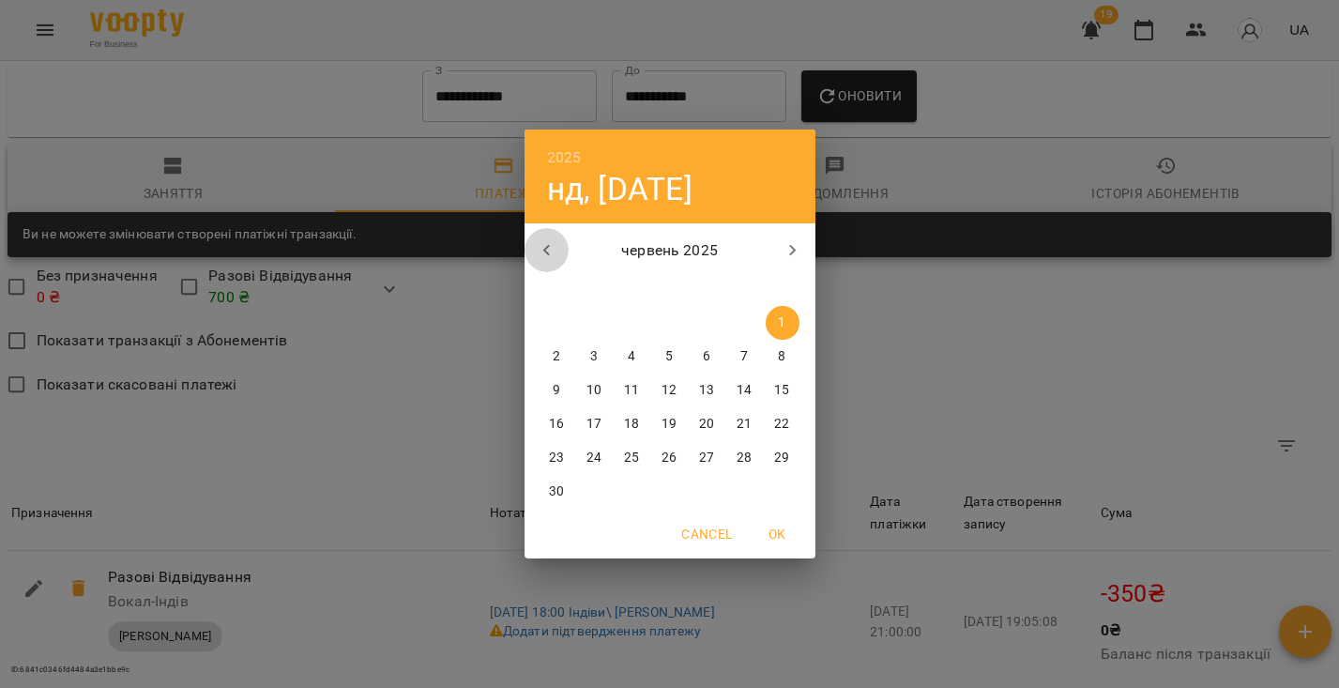
click at [551, 262] on button "button" at bounding box center [547, 250] width 45 height 45
click at [672, 323] on p "1" at bounding box center [669, 322] width 8 height 19
type input "**********"
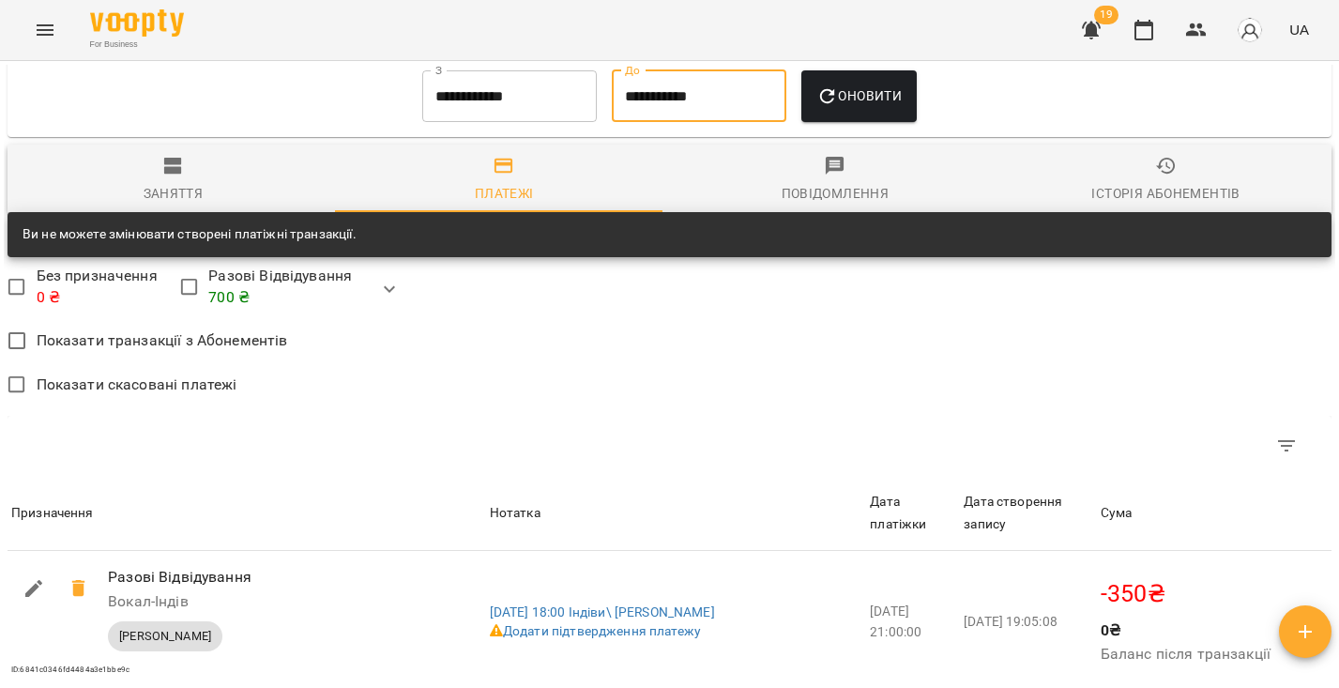
click at [741, 109] on input "**********" at bounding box center [699, 96] width 175 height 53
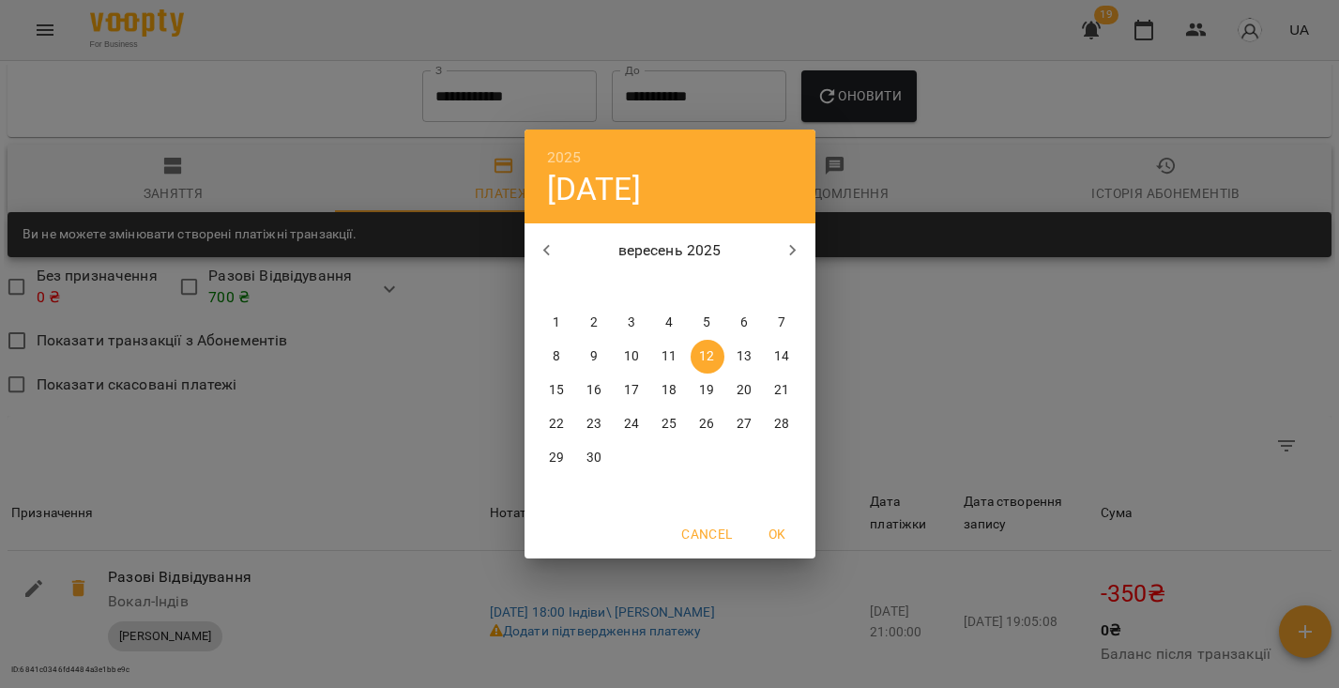
click at [570, 251] on p "вересень 2025" at bounding box center [670, 250] width 202 height 23
click at [557, 253] on icon "button" at bounding box center [547, 250] width 23 height 23
click at [558, 252] on button "button" at bounding box center [547, 250] width 45 height 45
click at [563, 259] on button "button" at bounding box center [547, 250] width 45 height 45
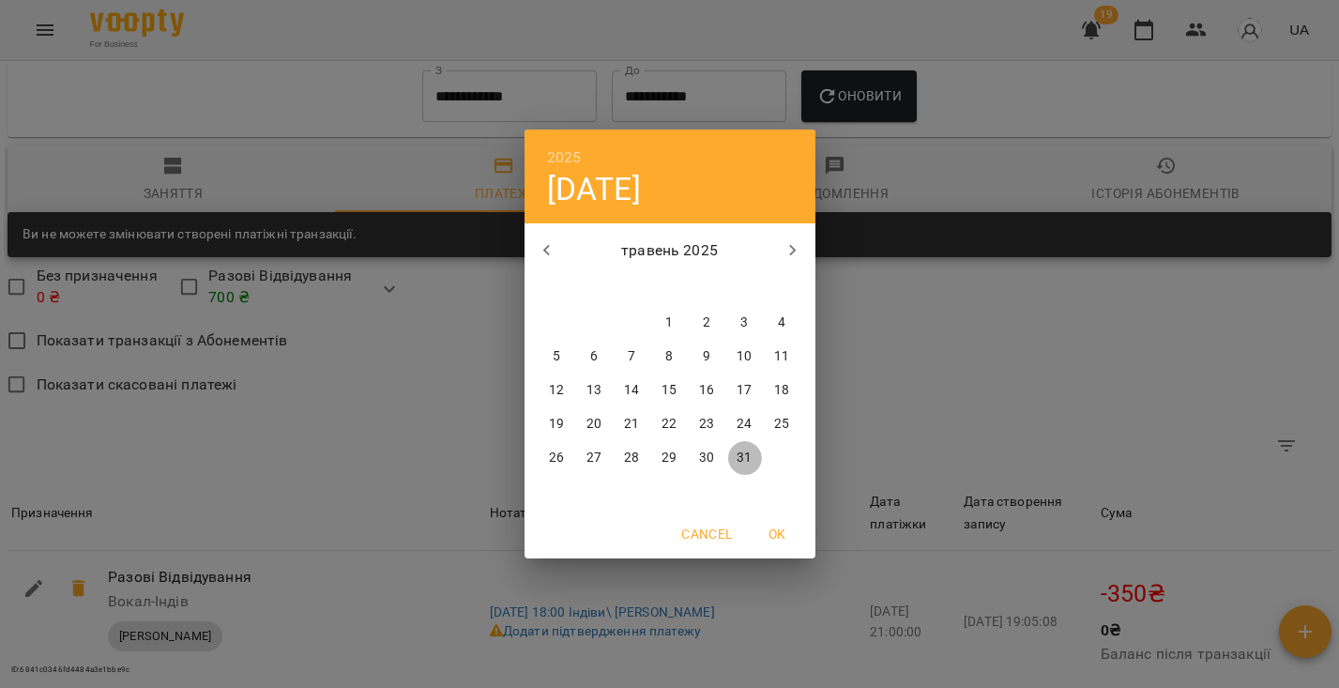
click at [751, 460] on p "31" at bounding box center [744, 458] width 15 height 19
type input "**********"
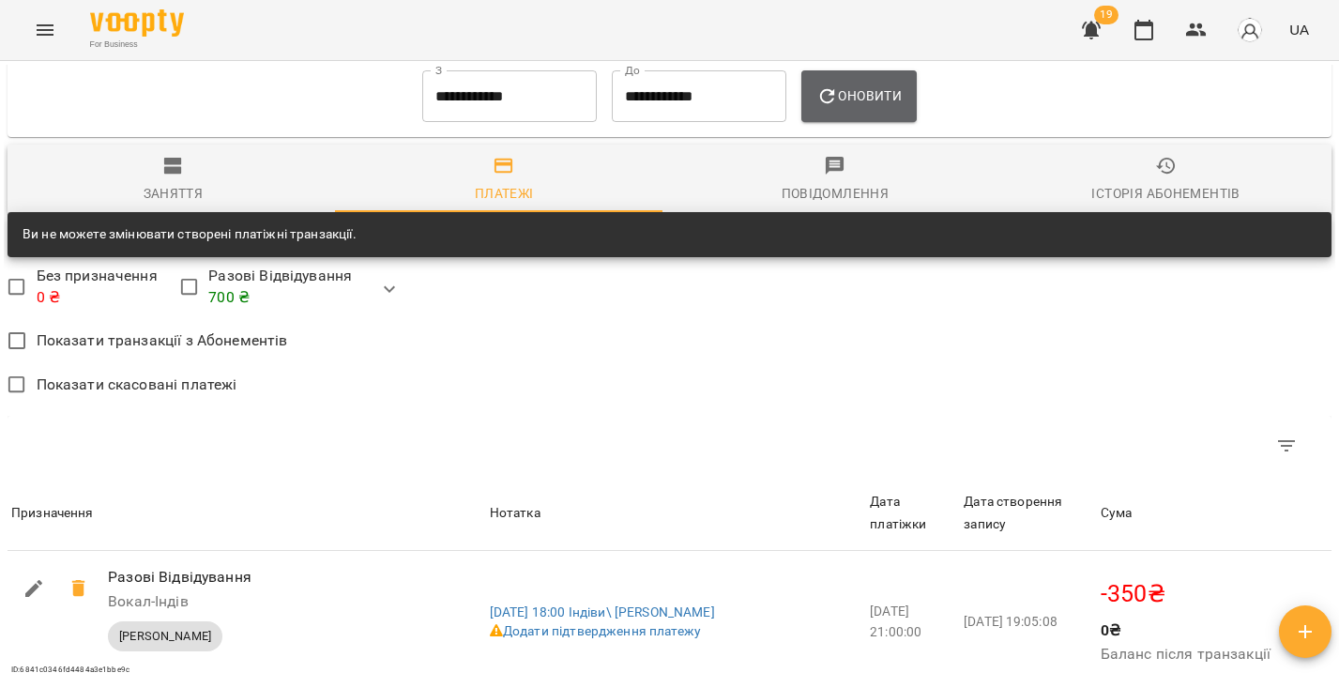
drag, startPoint x: 900, startPoint y: 113, endPoint x: 889, endPoint y: 127, distance: 18.0
click at [900, 107] on span "Оновити" at bounding box center [859, 95] width 85 height 23
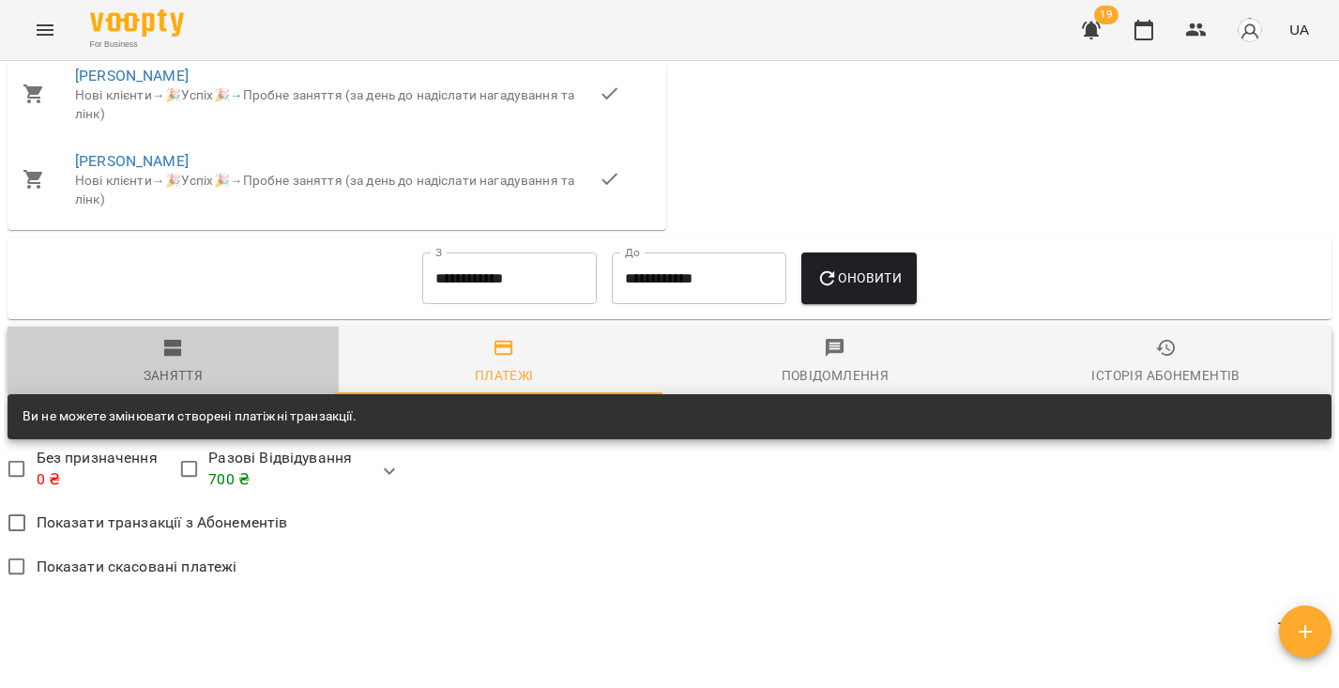
click at [209, 347] on span "Заняття" at bounding box center [173, 362] width 309 height 51
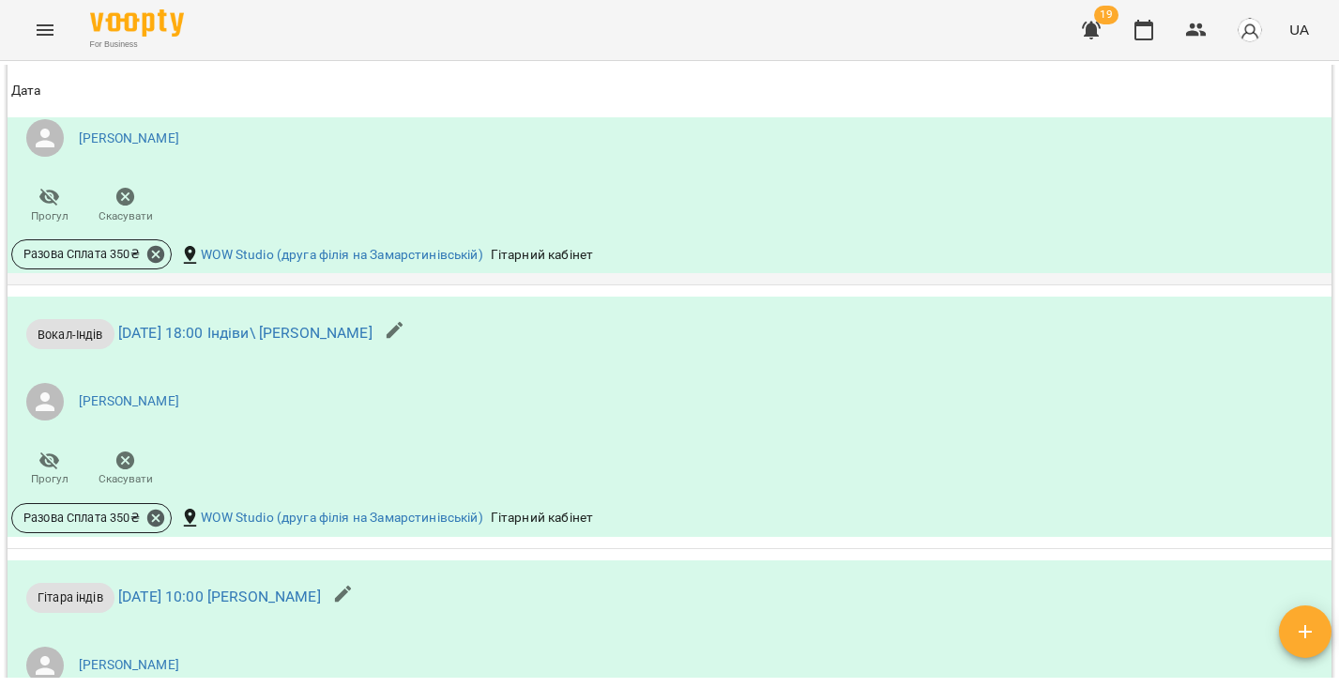
scroll to position [4075, 0]
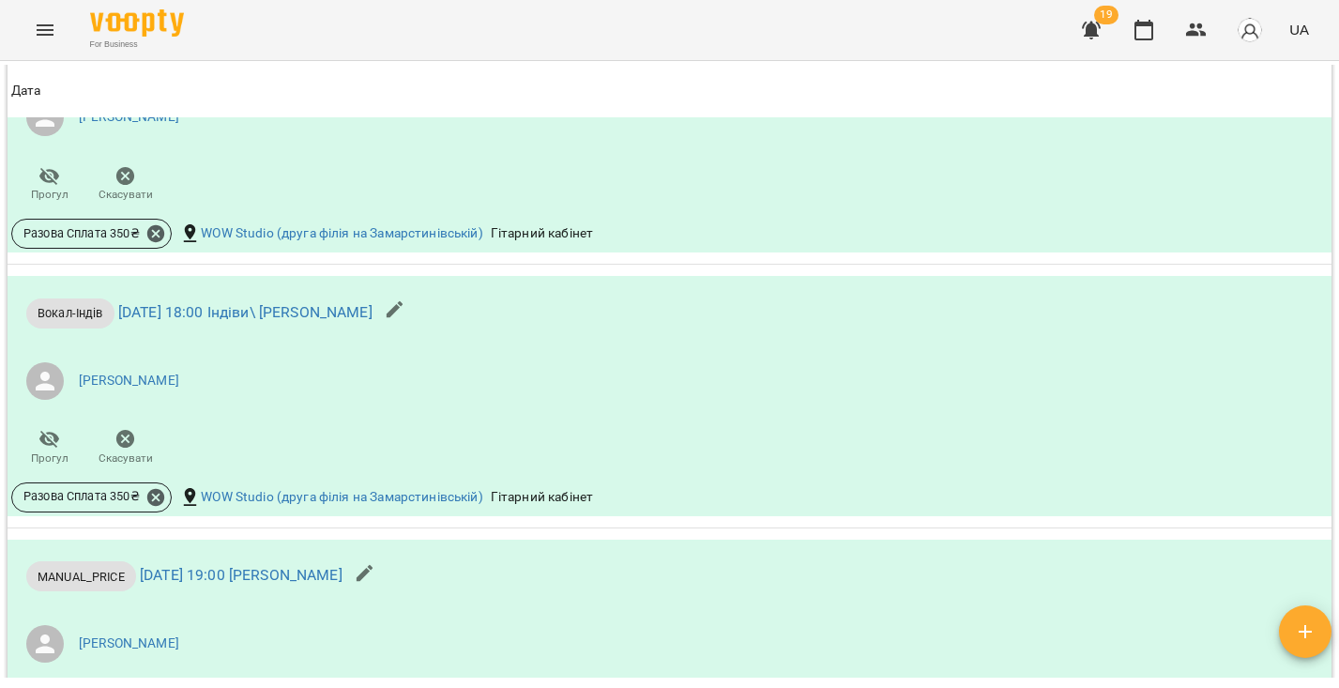
scroll to position [1228, 0]
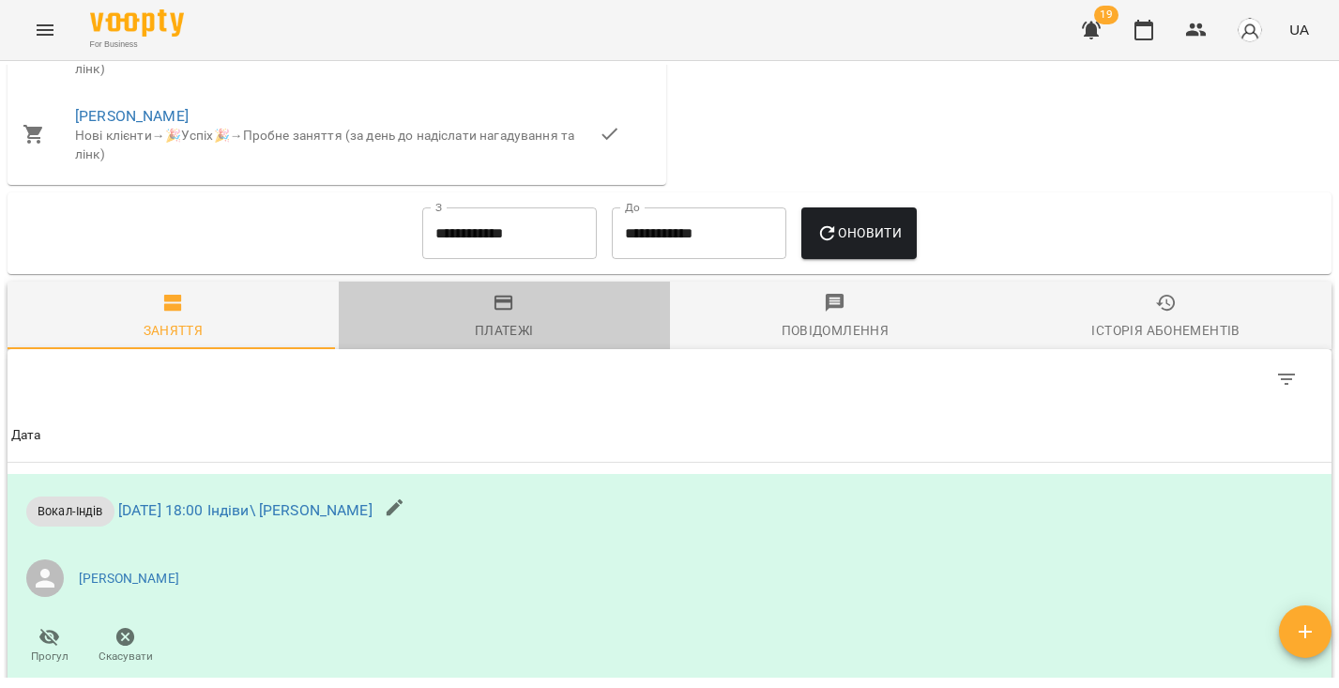
click at [515, 338] on div "Платежі" at bounding box center [504, 330] width 59 height 23
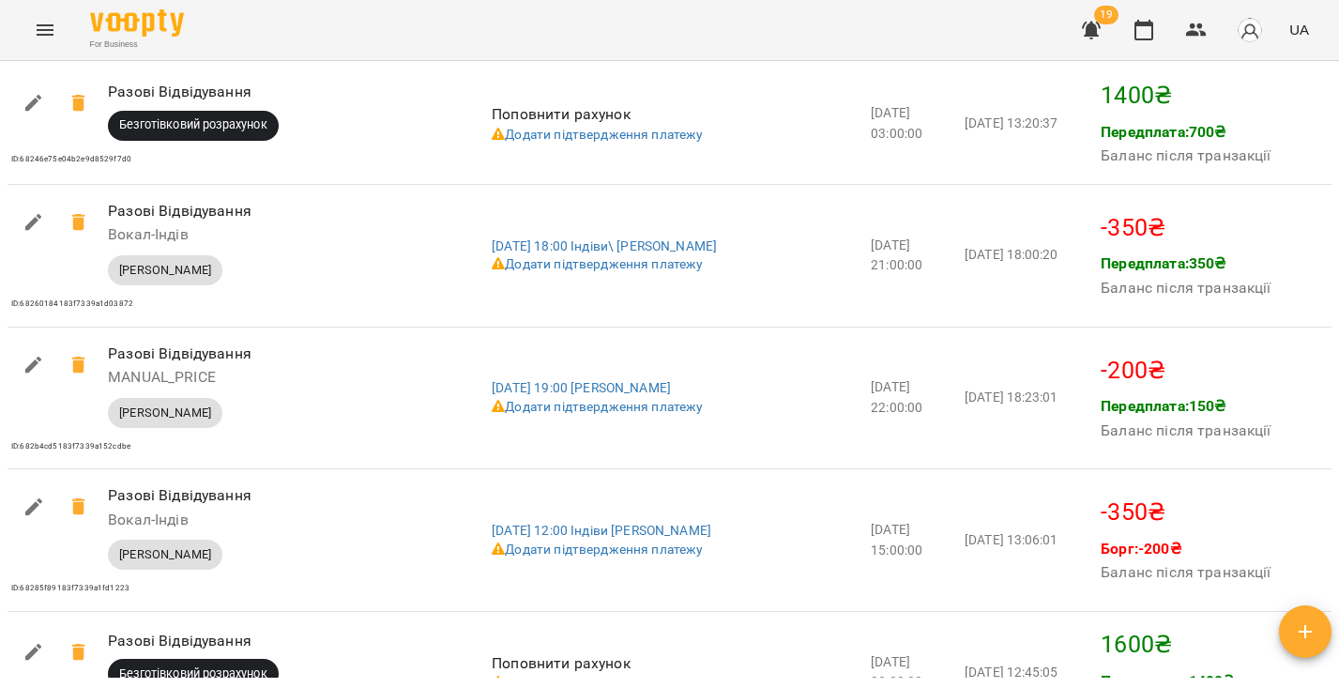
scroll to position [1198, 0]
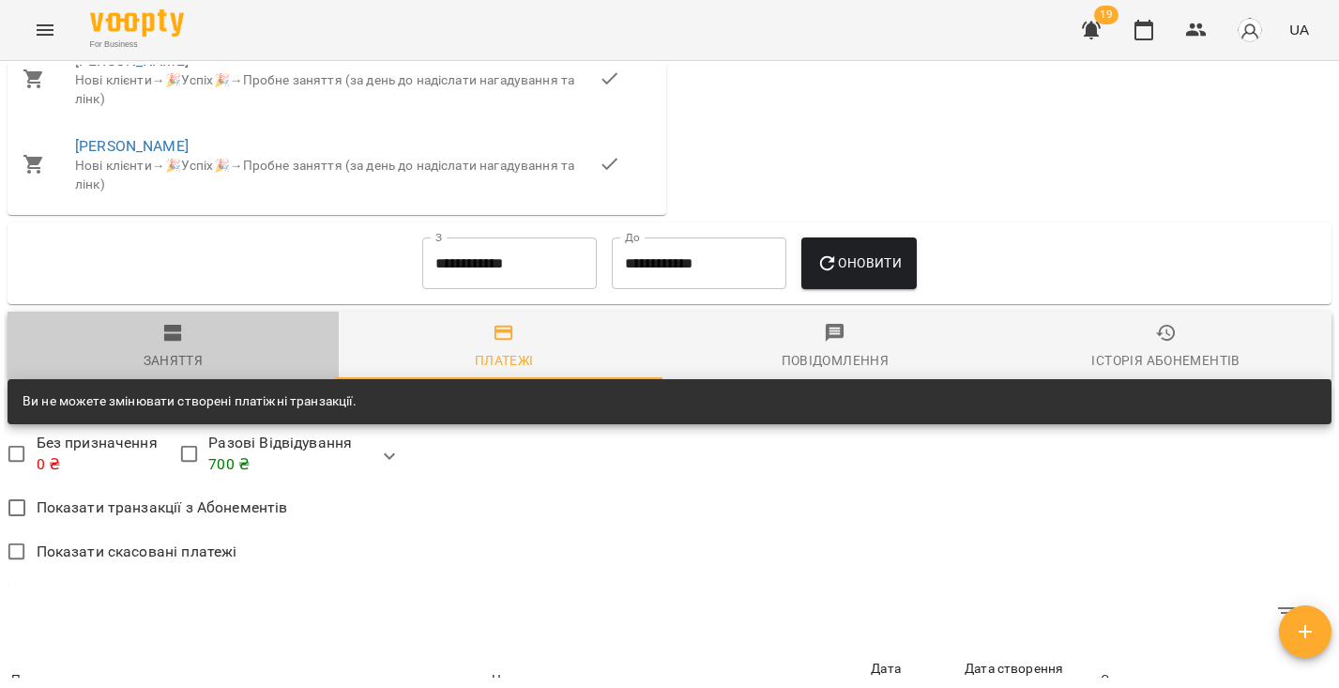
click at [180, 365] on div "Заняття" at bounding box center [174, 360] width 60 height 23
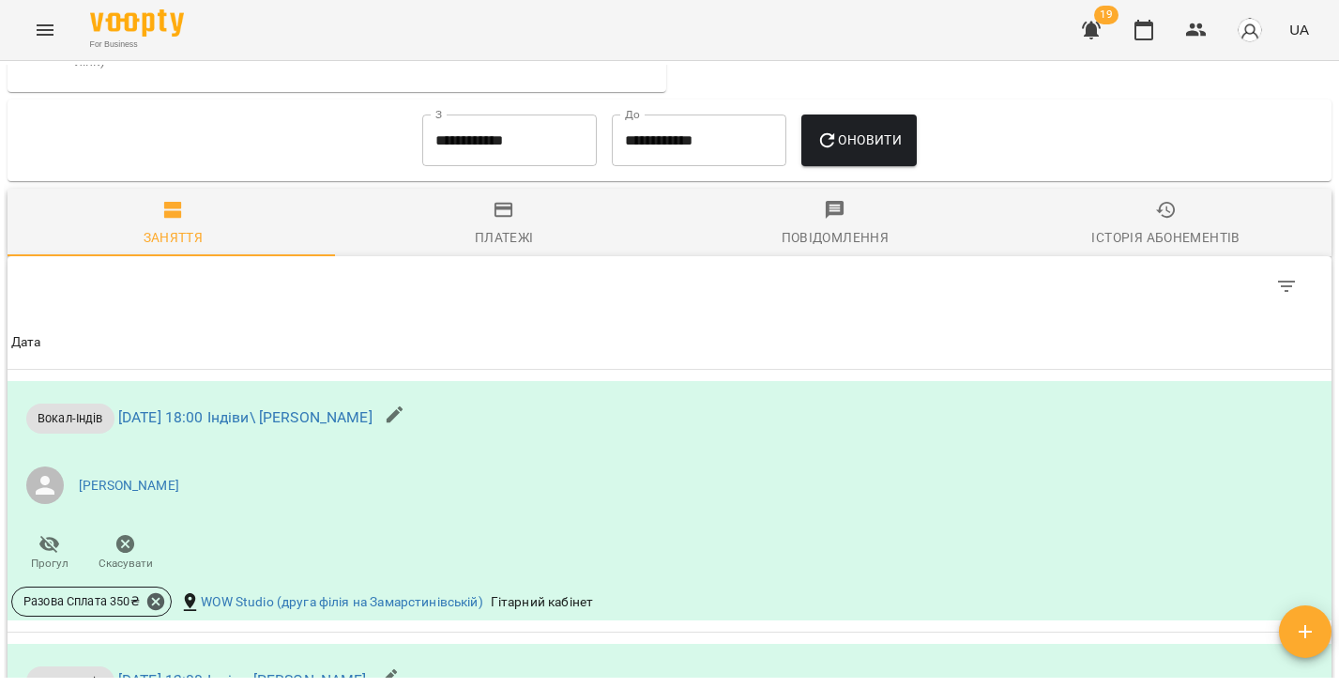
scroll to position [1138, 0]
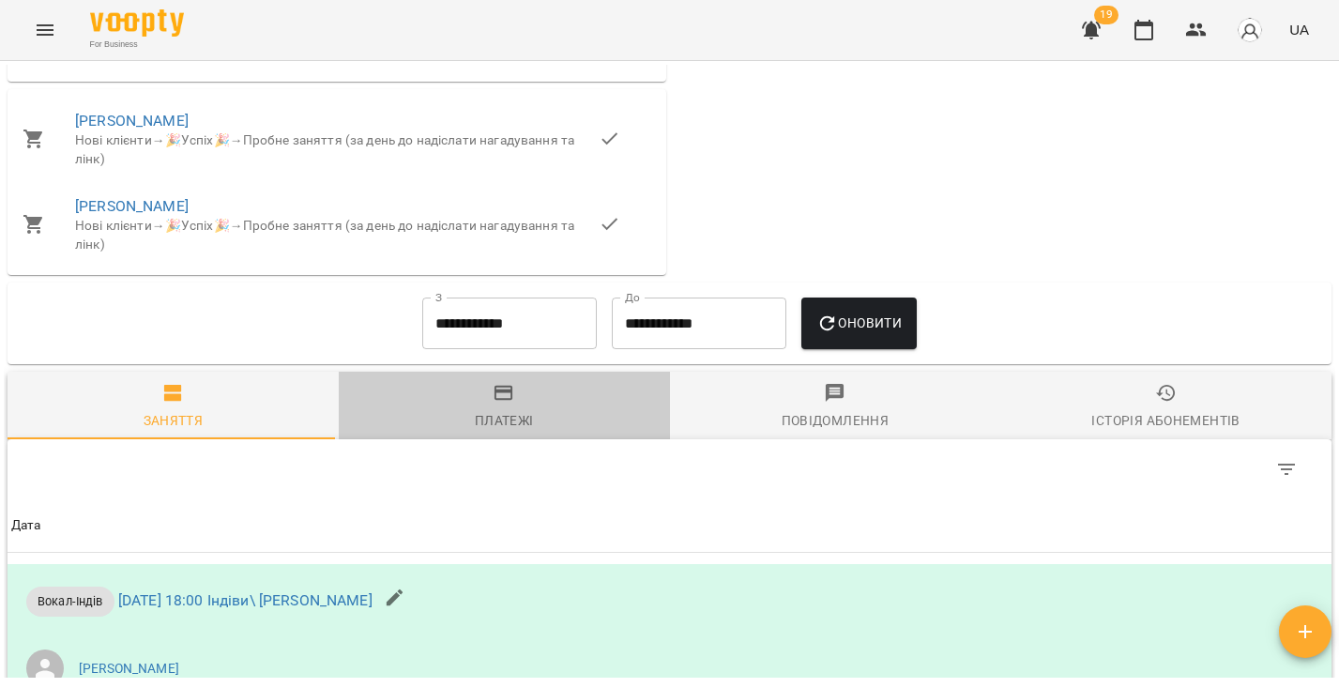
click at [500, 417] on span "Платежі" at bounding box center [504, 407] width 309 height 51
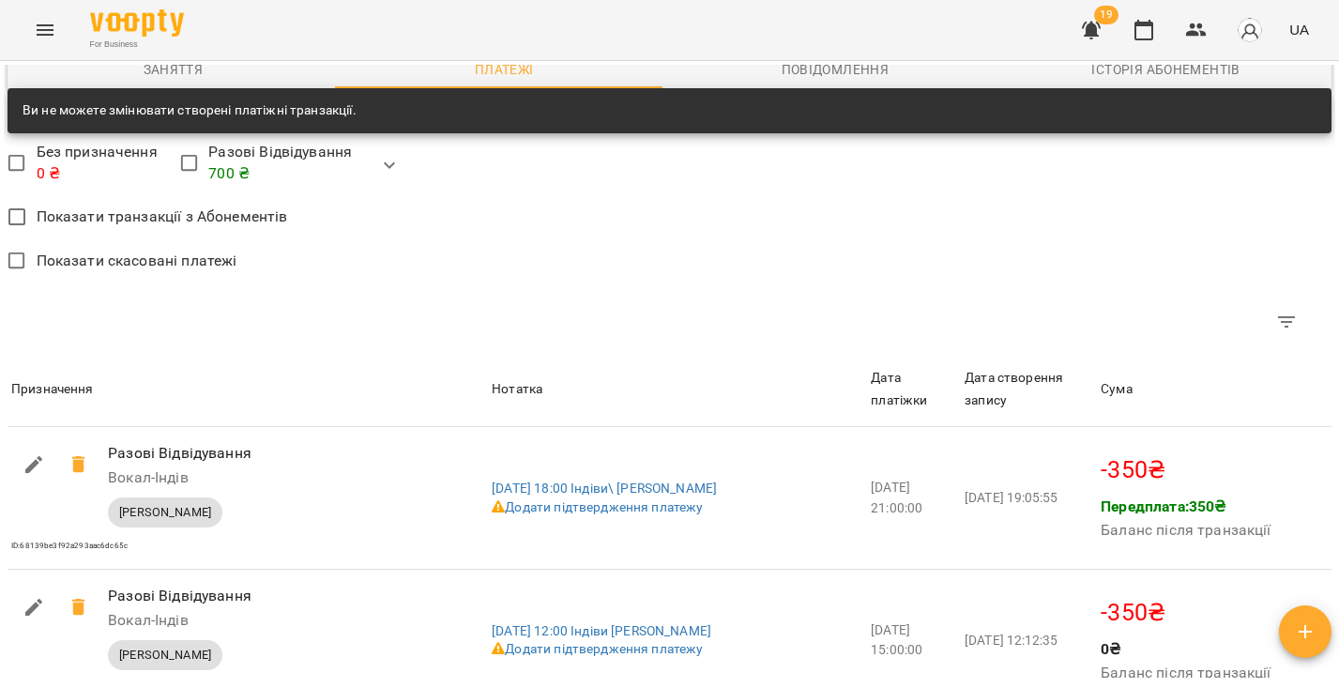
scroll to position [1453, 0]
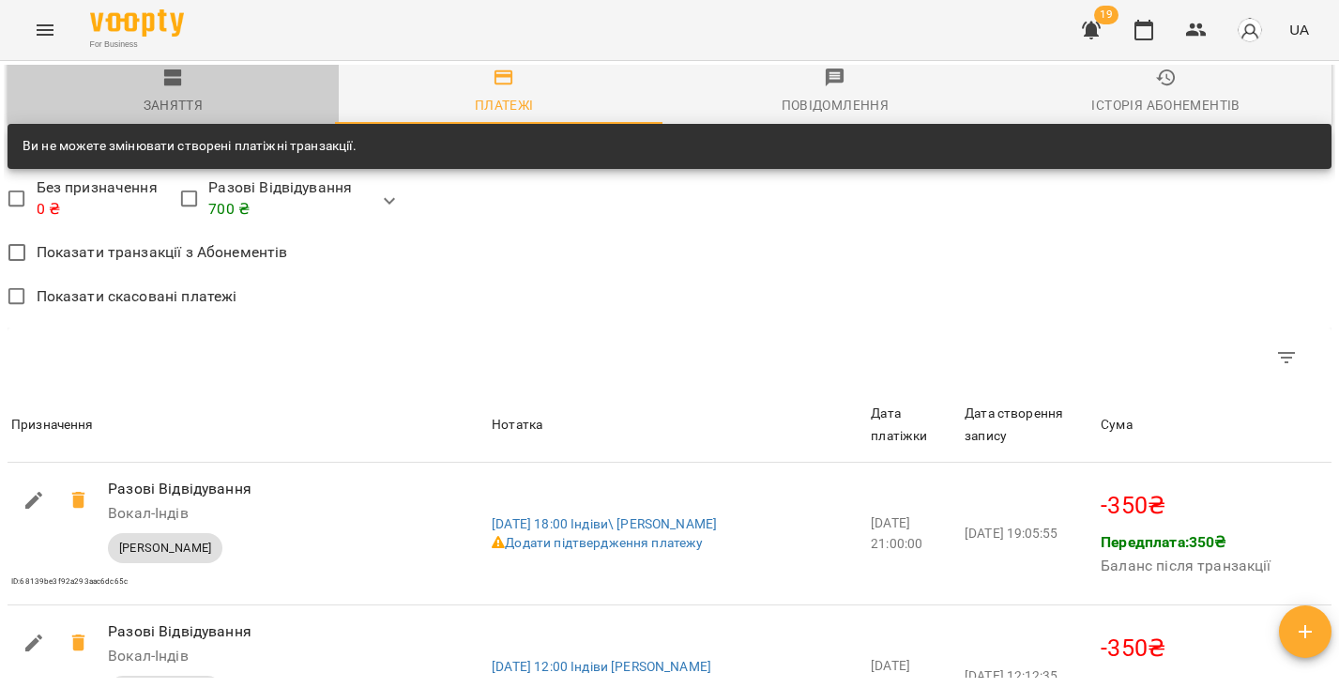
click at [176, 100] on span "Заняття" at bounding box center [173, 92] width 309 height 51
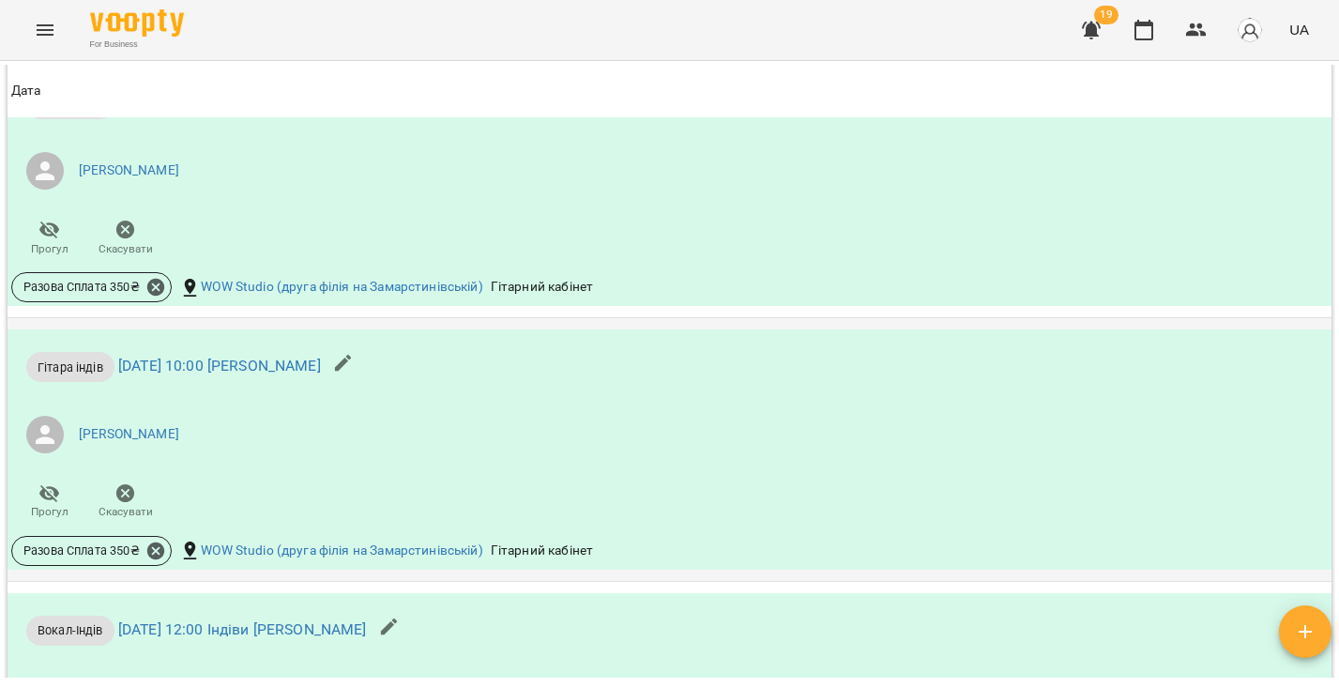
scroll to position [3615, 0]
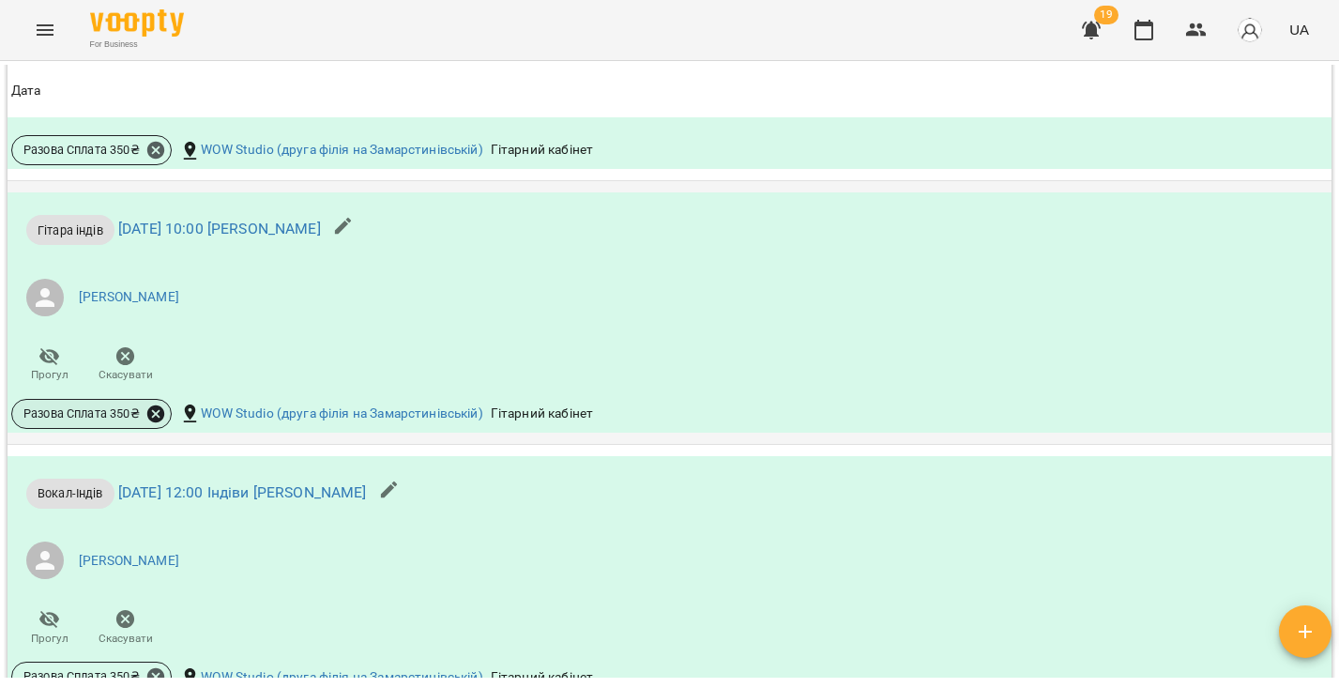
click at [154, 424] on icon at bounding box center [155, 414] width 21 height 21
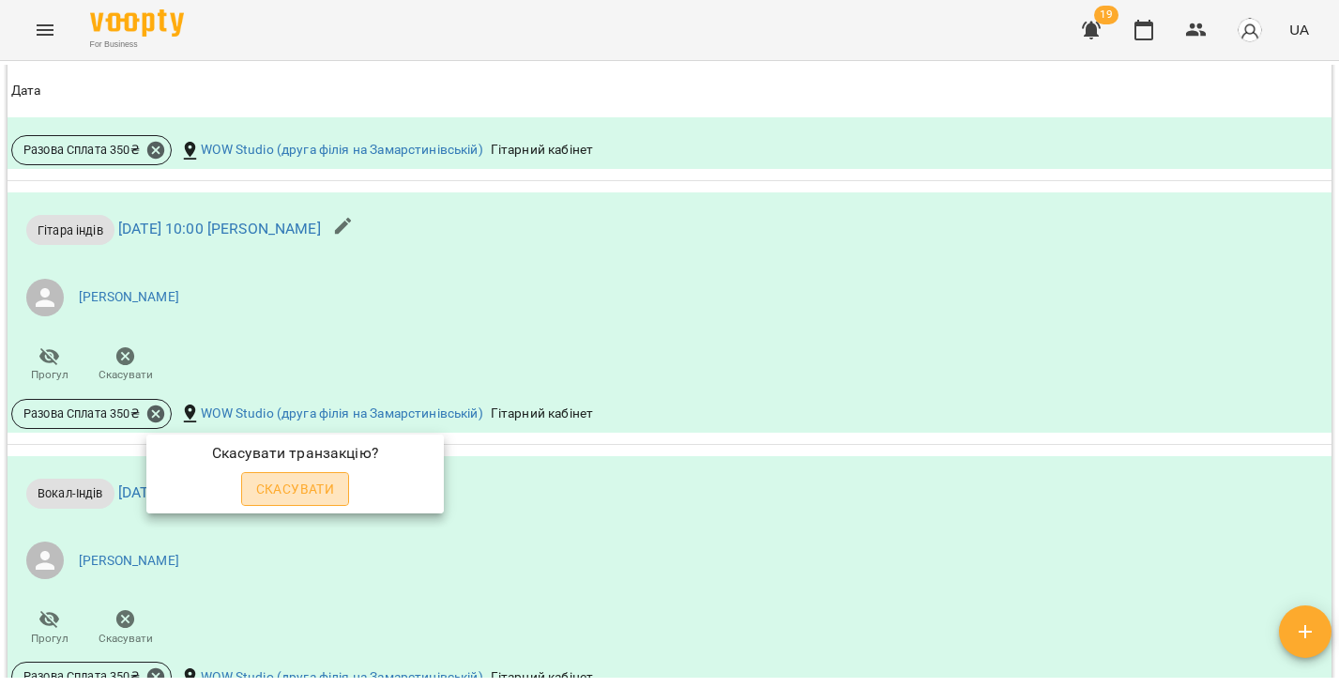
click at [258, 484] on span "Скасувати" at bounding box center [295, 489] width 79 height 23
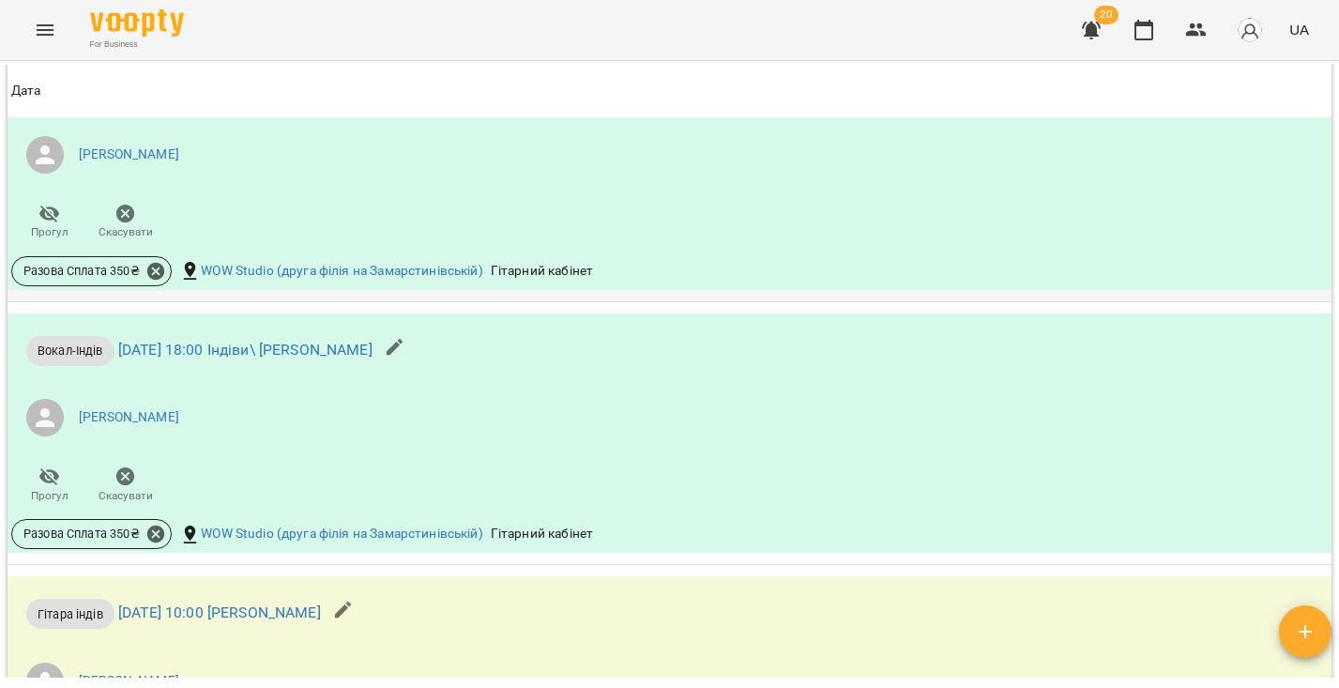
scroll to position [3636, 0]
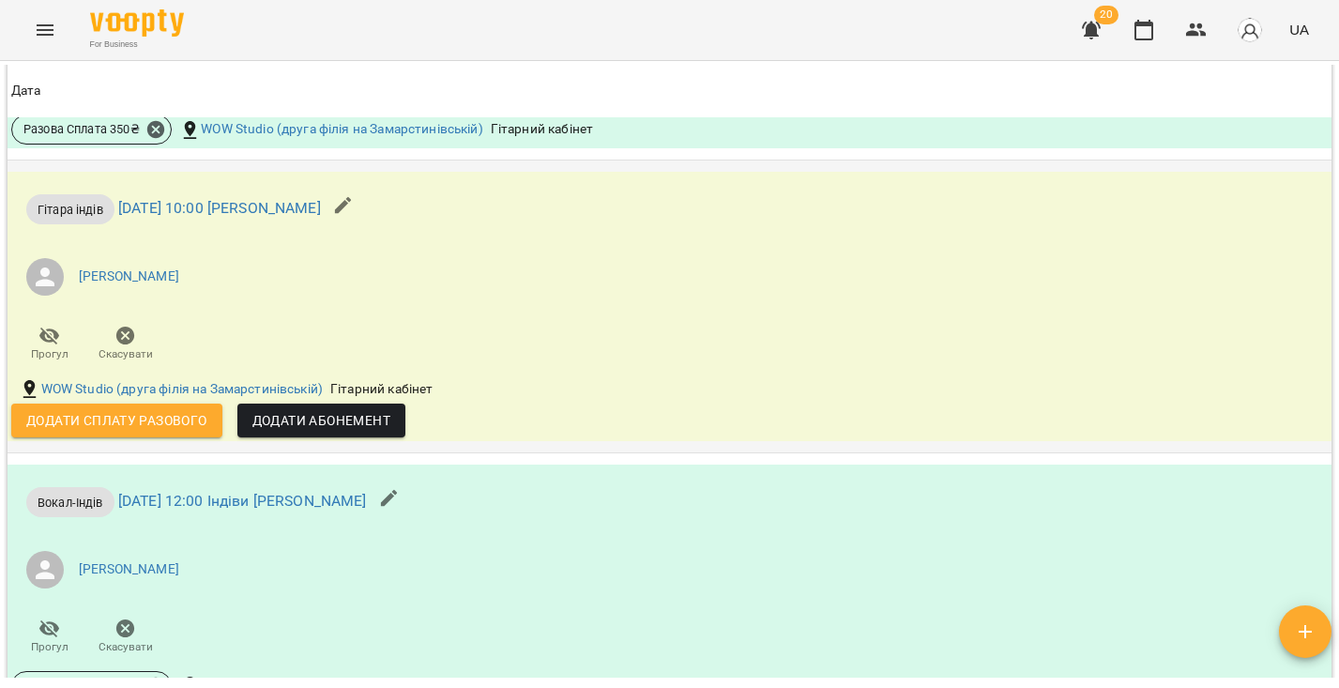
click at [183, 432] on span "Додати сплату разового" at bounding box center [116, 420] width 181 height 23
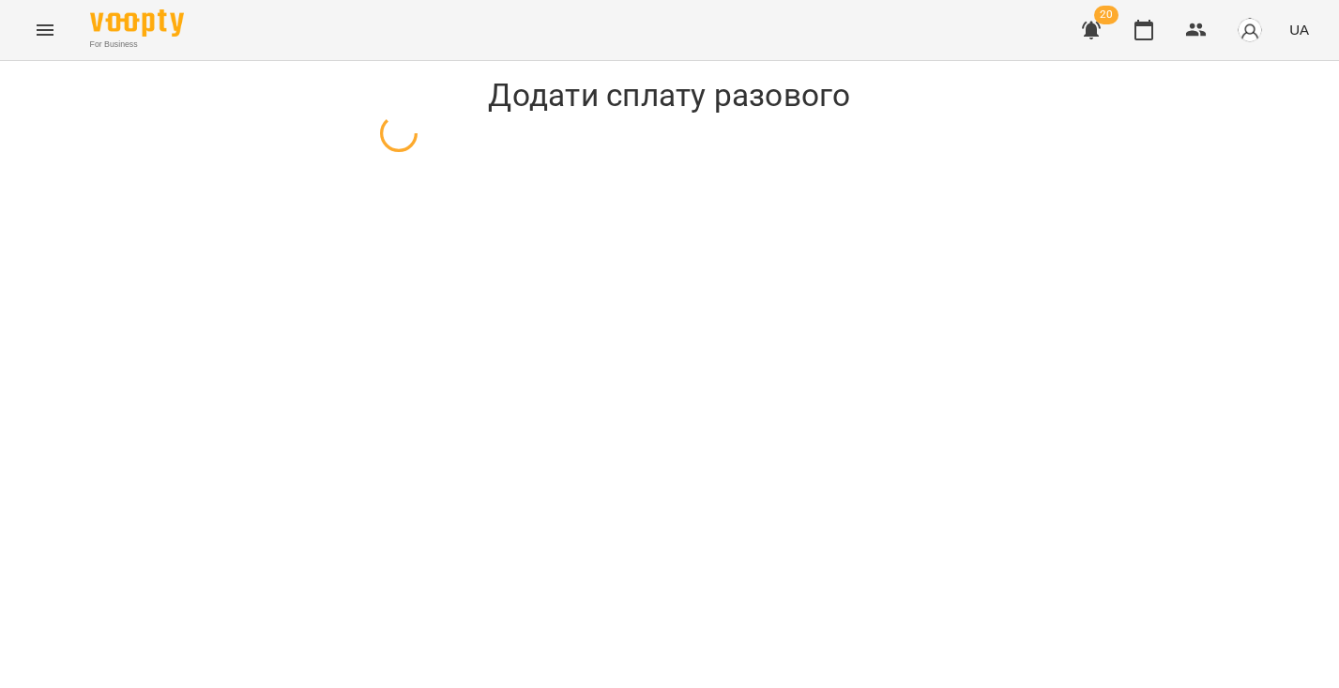
select select "**********"
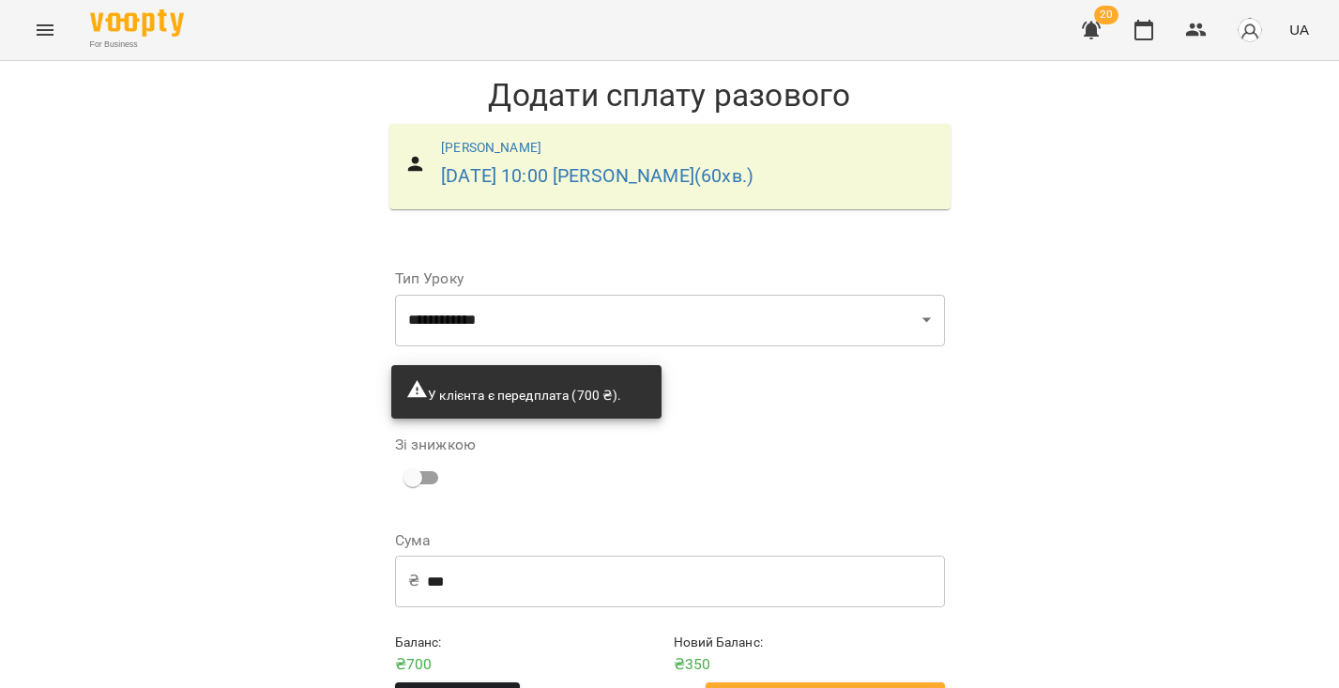
scroll to position [58, 0]
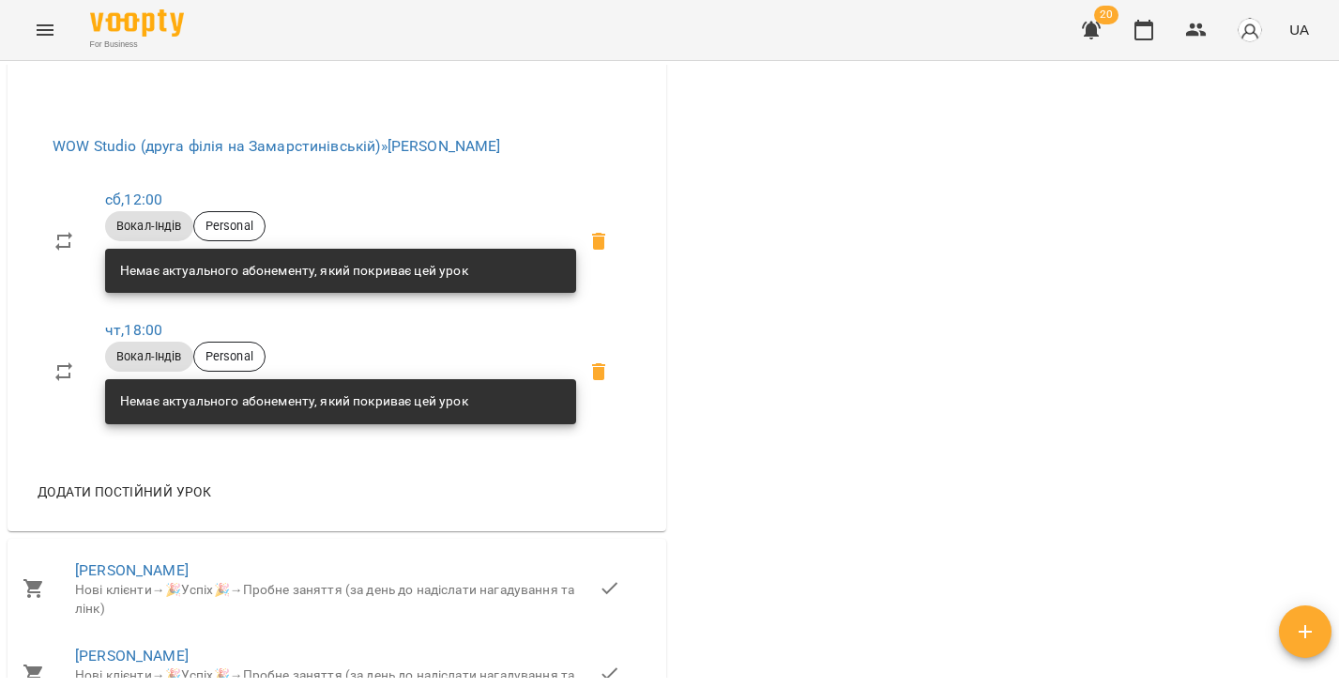
scroll to position [1305, 0]
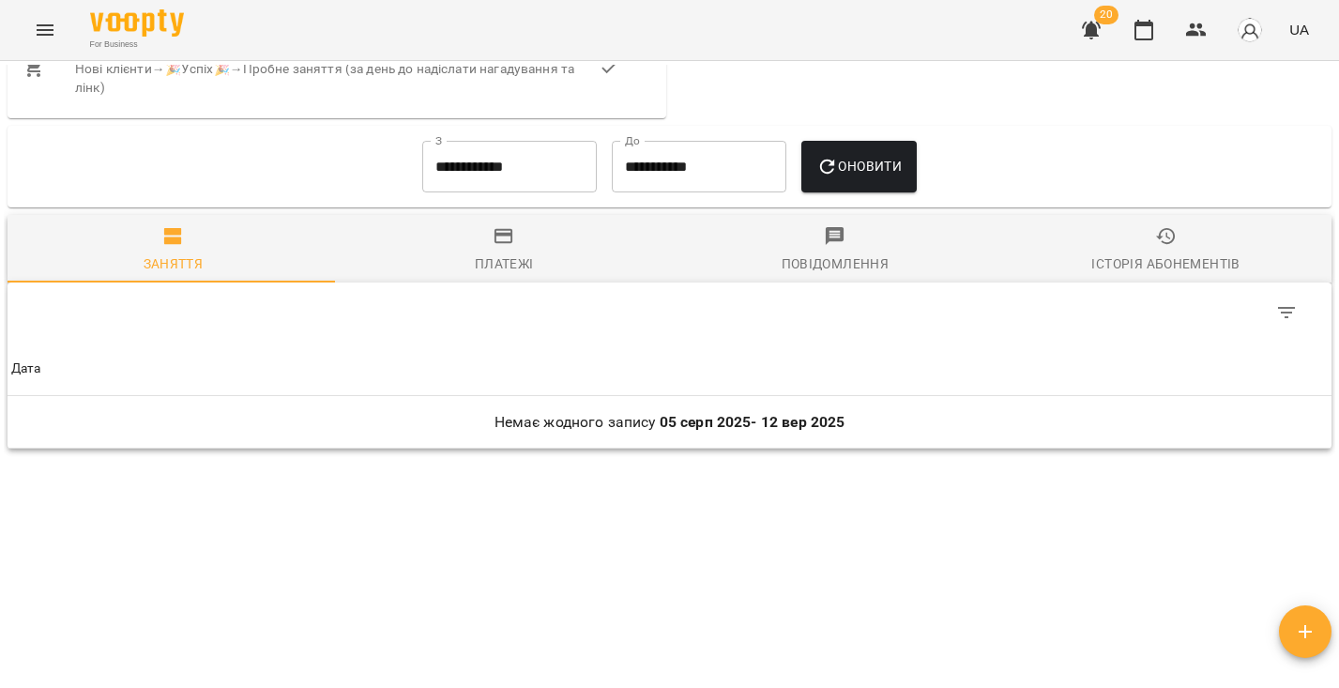
click at [491, 164] on input "**********" at bounding box center [509, 167] width 175 height 53
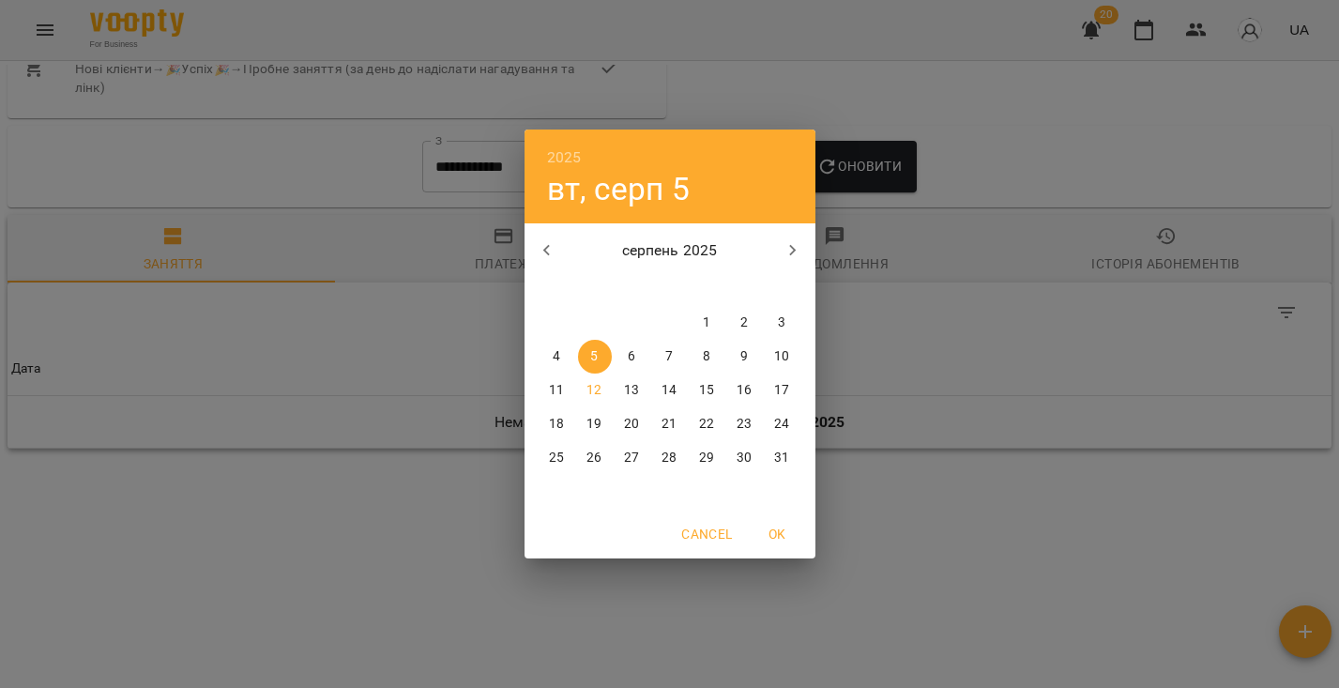
click at [552, 256] on icon "button" at bounding box center [547, 250] width 23 height 23
click at [549, 256] on icon "button" at bounding box center [547, 250] width 23 height 23
click at [547, 252] on icon "button" at bounding box center [545, 250] width 7 height 11
click at [683, 319] on span "1" at bounding box center [670, 322] width 34 height 19
type input "**********"
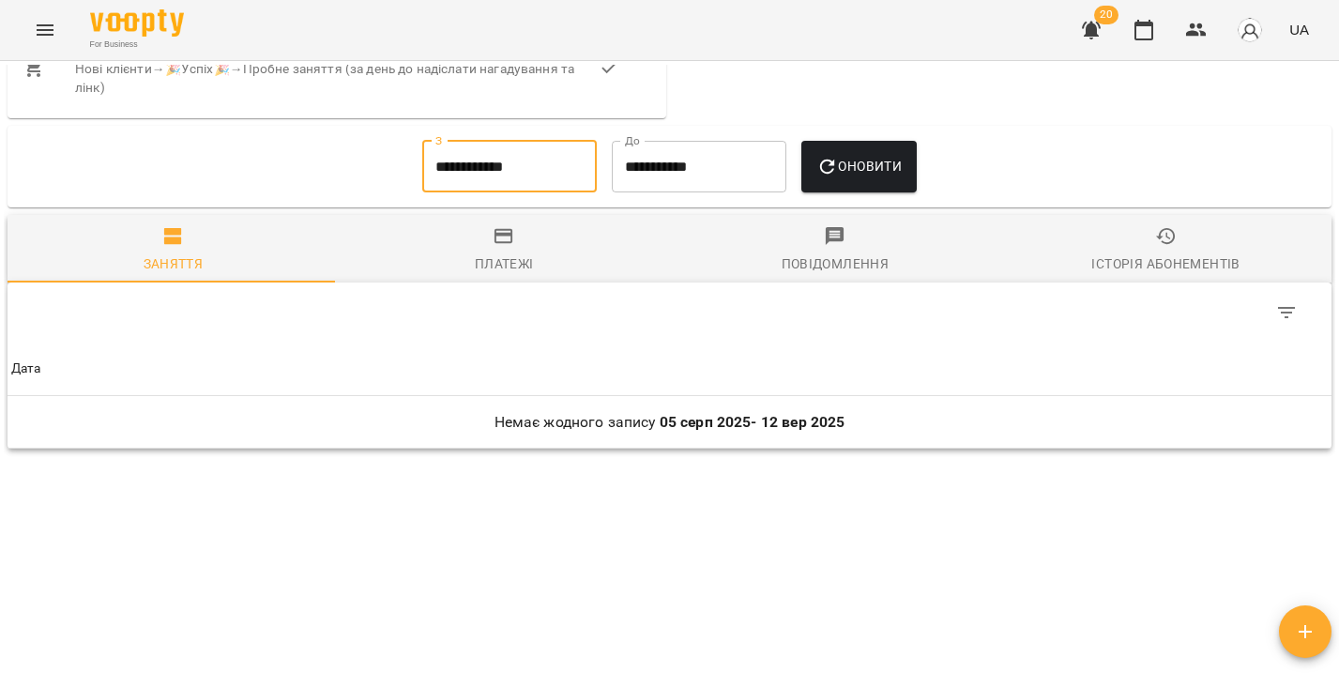
click at [643, 179] on input "**********" at bounding box center [699, 167] width 175 height 53
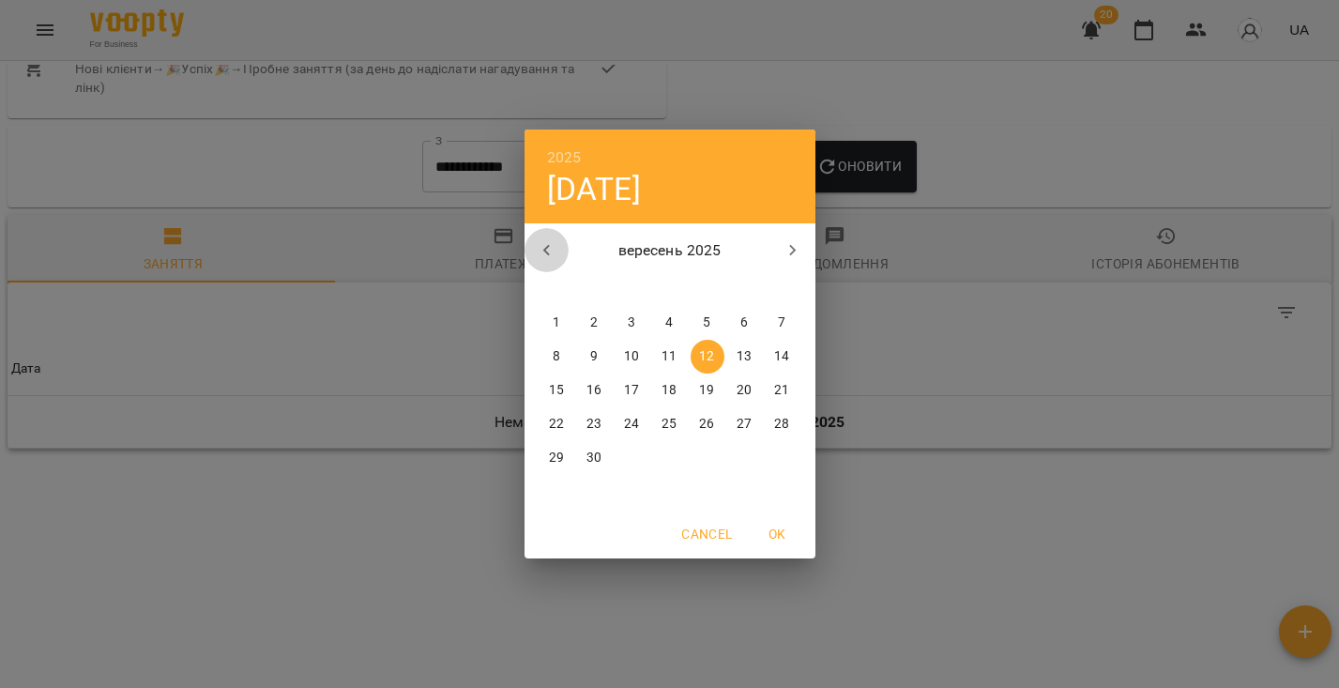
click at [553, 252] on icon "button" at bounding box center [547, 250] width 23 height 23
click at [547, 247] on icon "button" at bounding box center [545, 250] width 7 height 11
click at [557, 256] on icon "button" at bounding box center [547, 250] width 23 height 23
drag, startPoint x: 757, startPoint y: 452, endPoint x: 748, endPoint y: 435, distance: 19.3
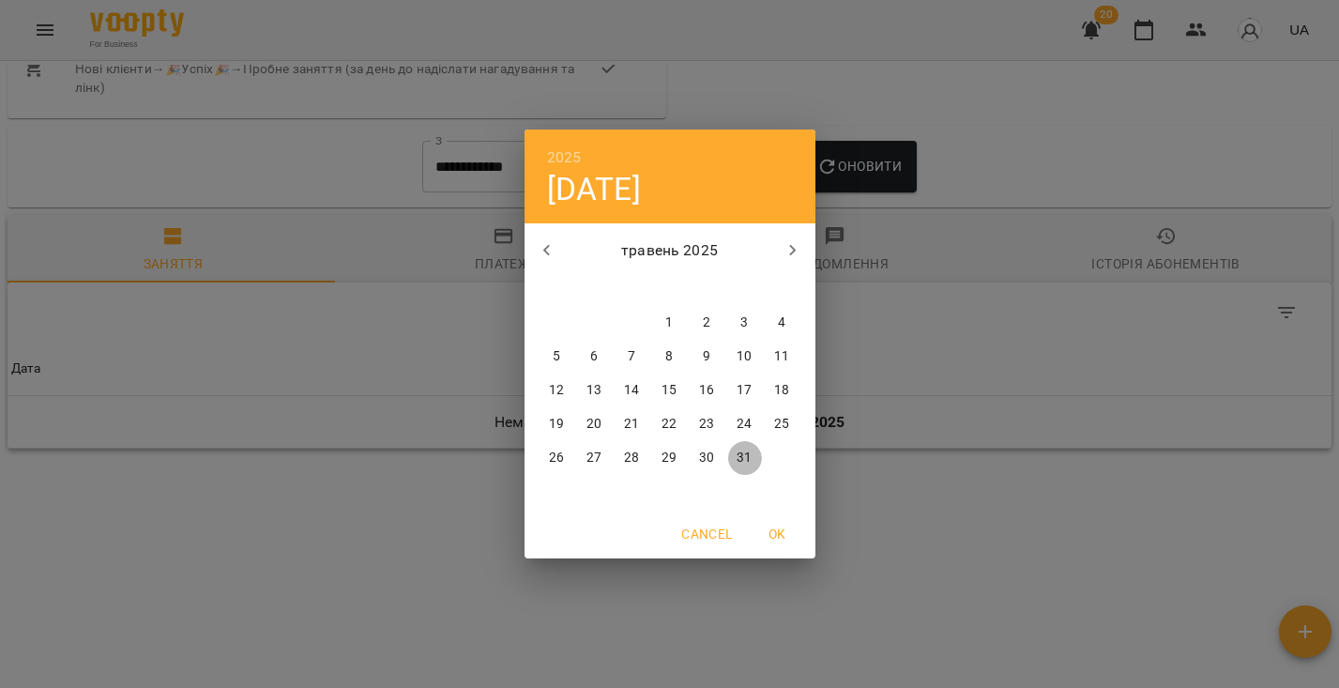
click at [756, 451] on span "31" at bounding box center [745, 458] width 34 height 19
type input "**********"
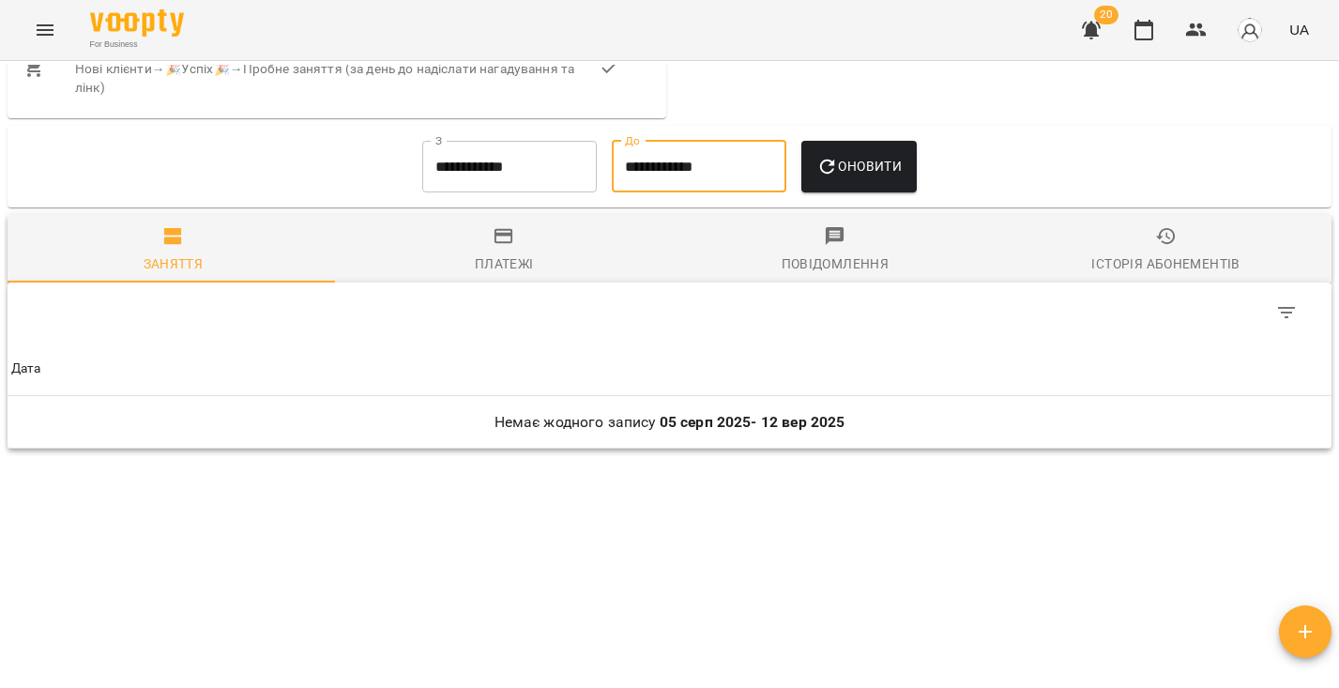
click at [902, 171] on span "Оновити" at bounding box center [859, 166] width 85 height 23
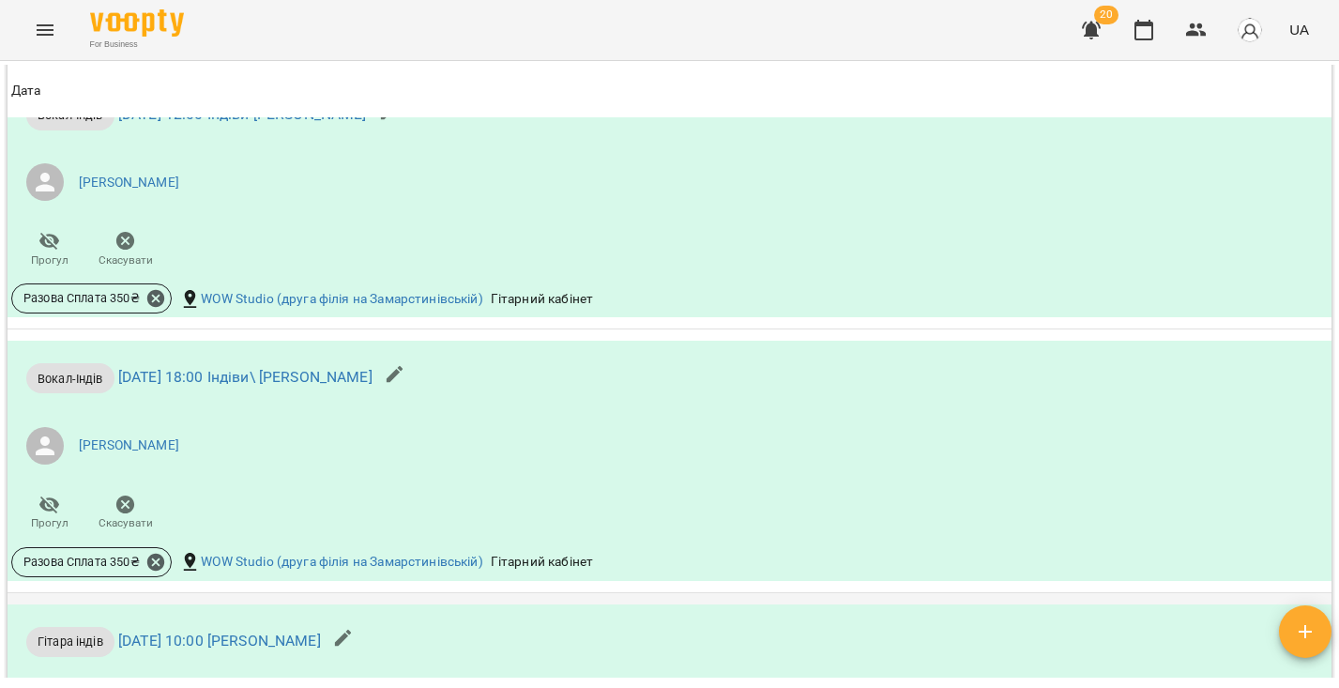
scroll to position [4412, 0]
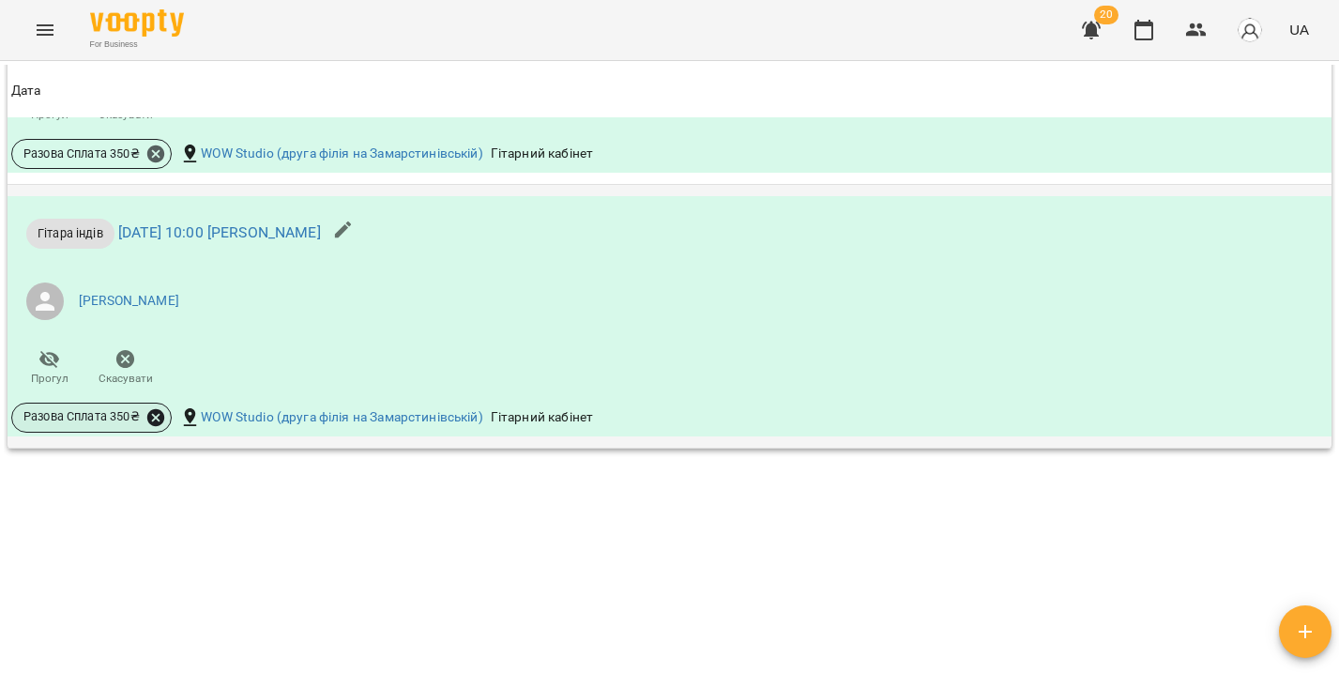
click at [157, 415] on icon at bounding box center [155, 416] width 17 height 17
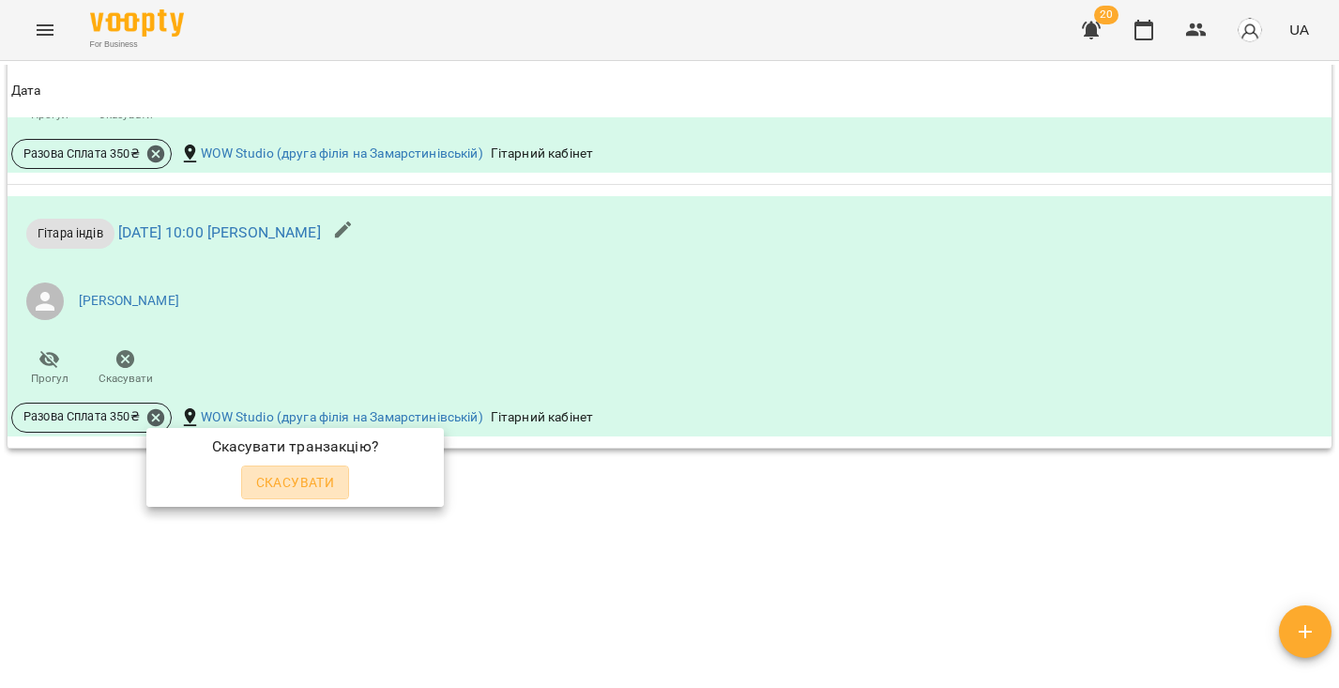
click at [272, 486] on span "Скасувати" at bounding box center [295, 482] width 79 height 23
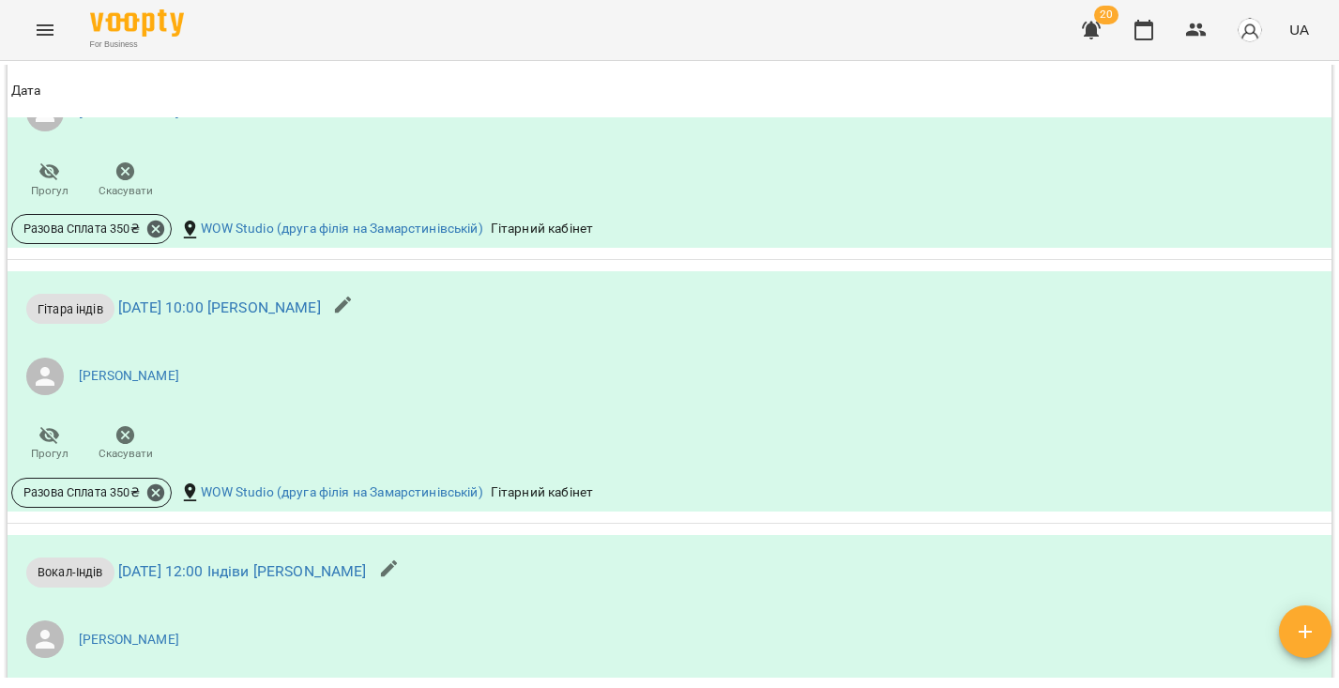
scroll to position [4442, 0]
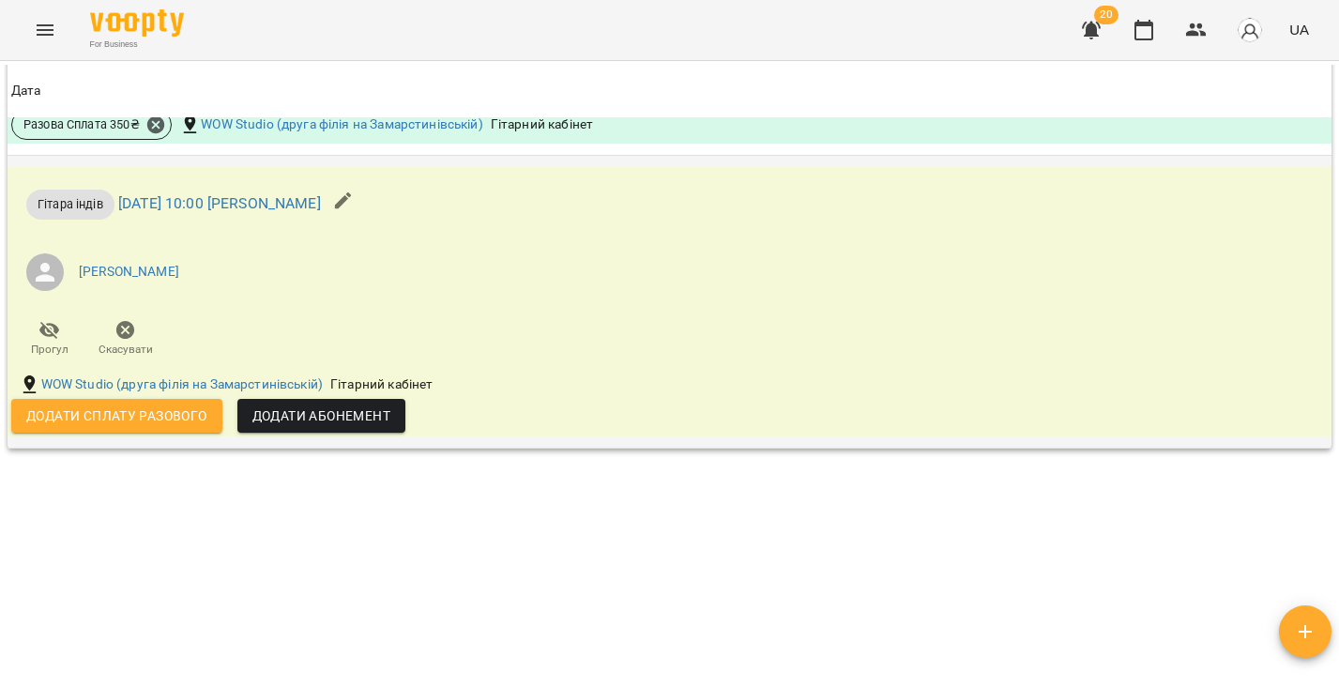
click at [198, 425] on span "Додати сплату разового" at bounding box center [116, 416] width 181 height 23
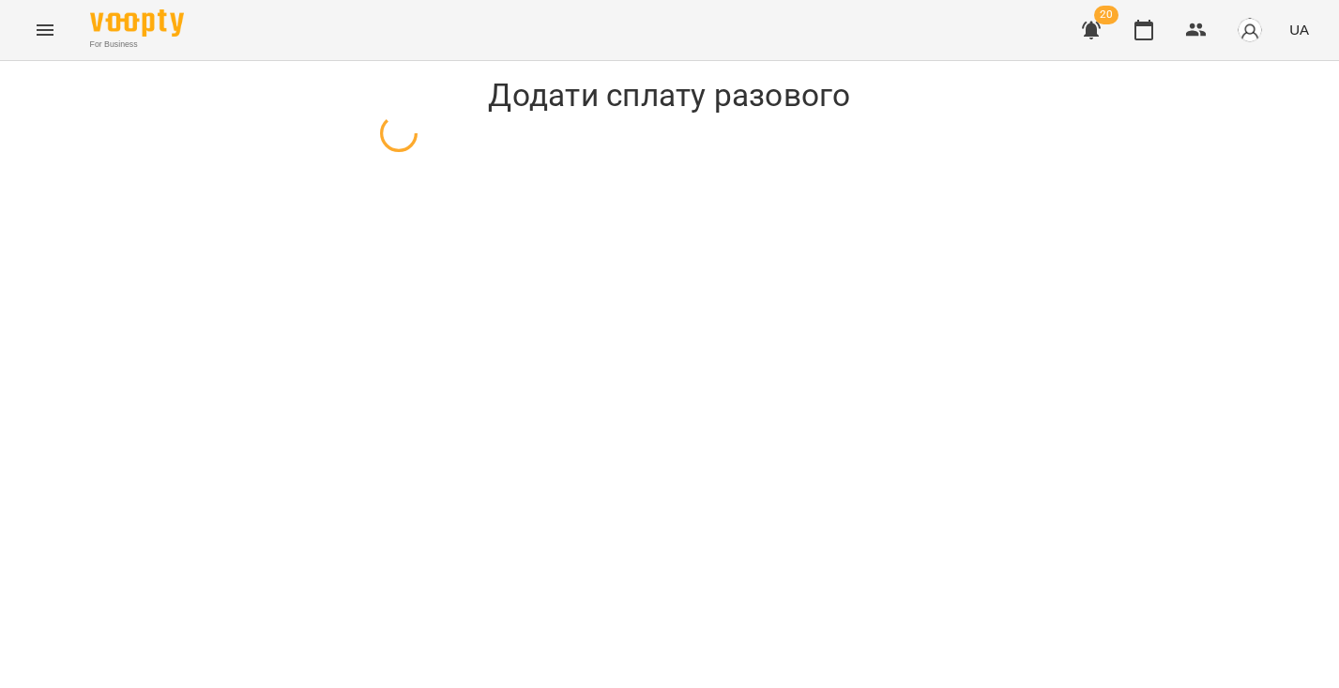
select select "**********"
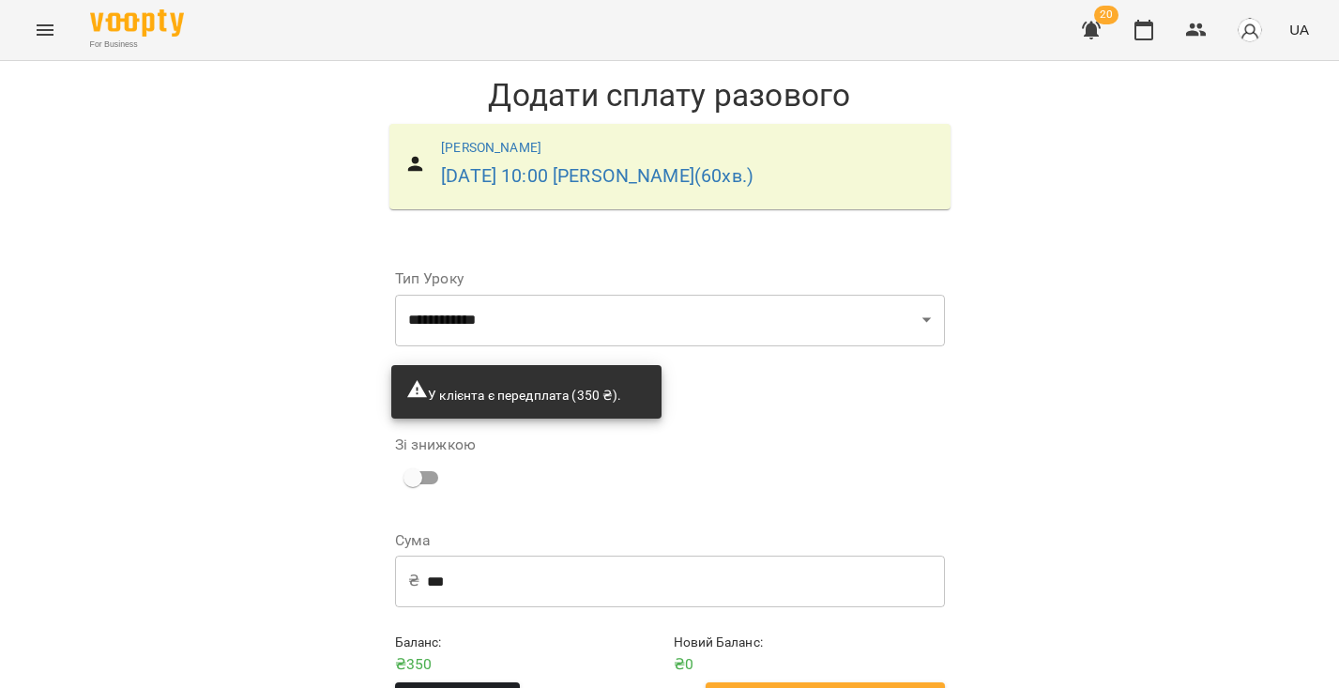
scroll to position [58, 0]
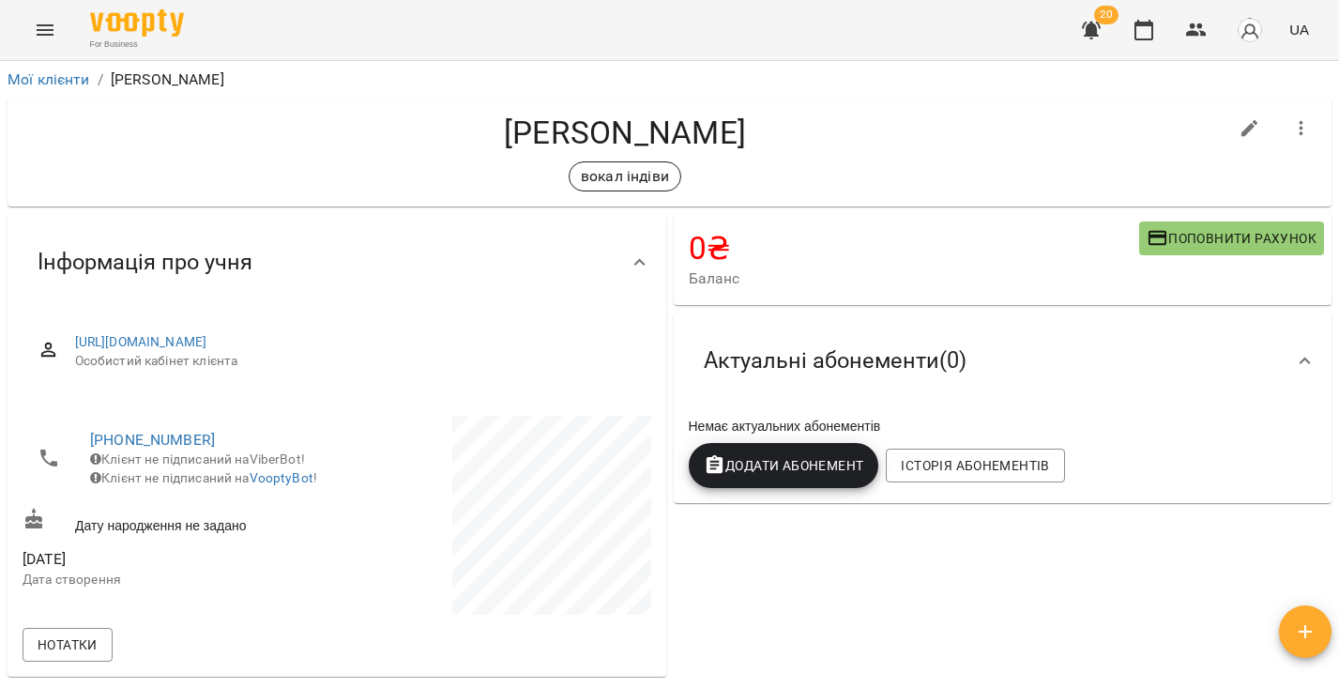
click at [1228, 128] on button "button" at bounding box center [1250, 128] width 45 height 45
select select "**"
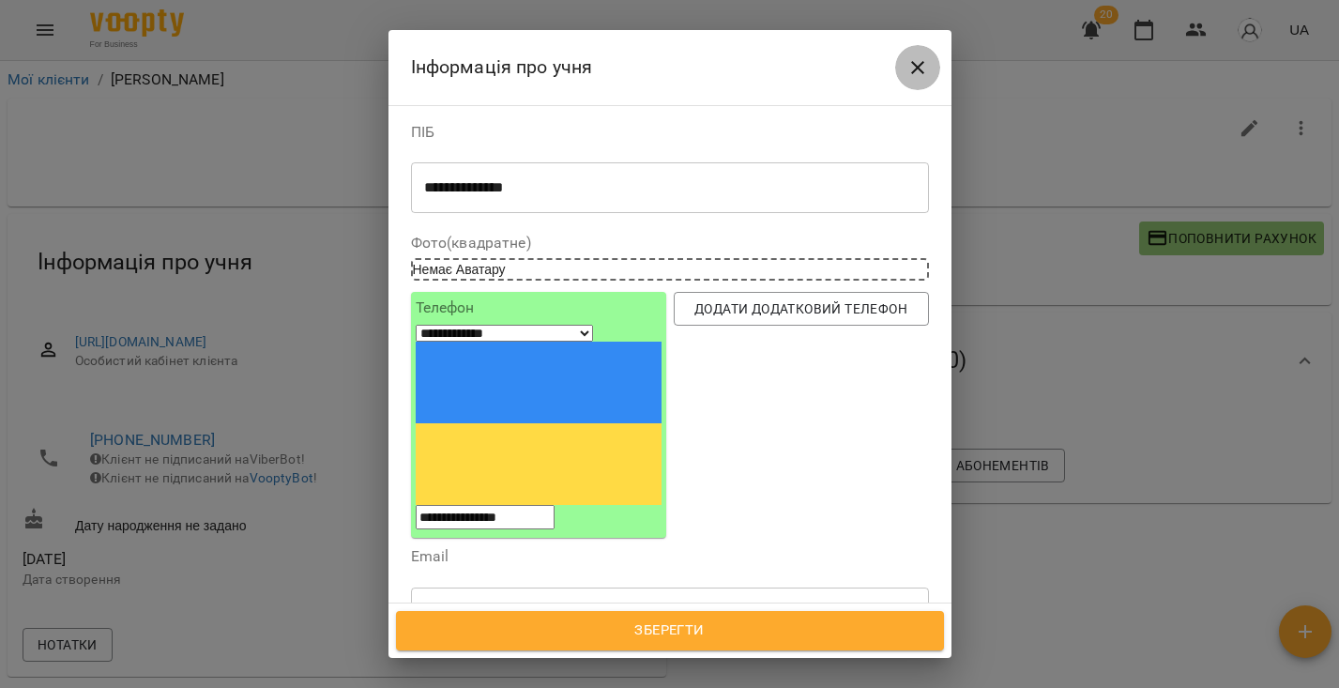
click at [924, 74] on icon "Close" at bounding box center [918, 67] width 23 height 23
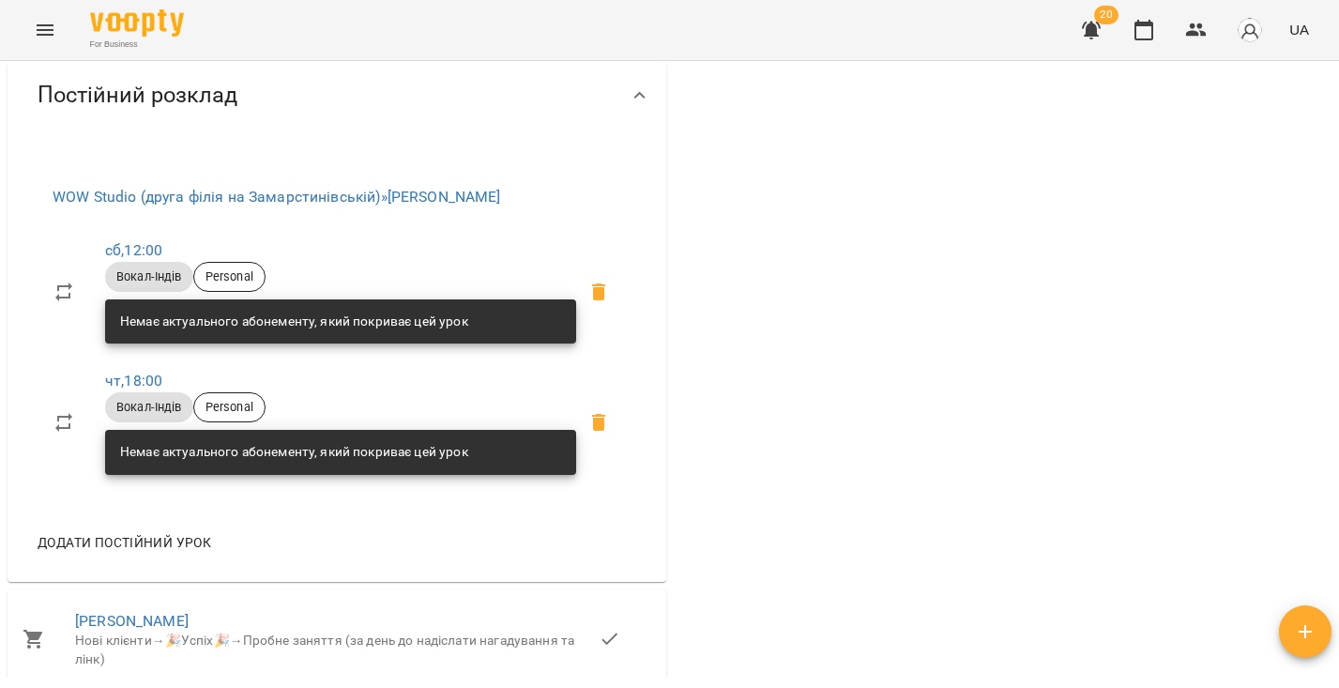
scroll to position [1305, 0]
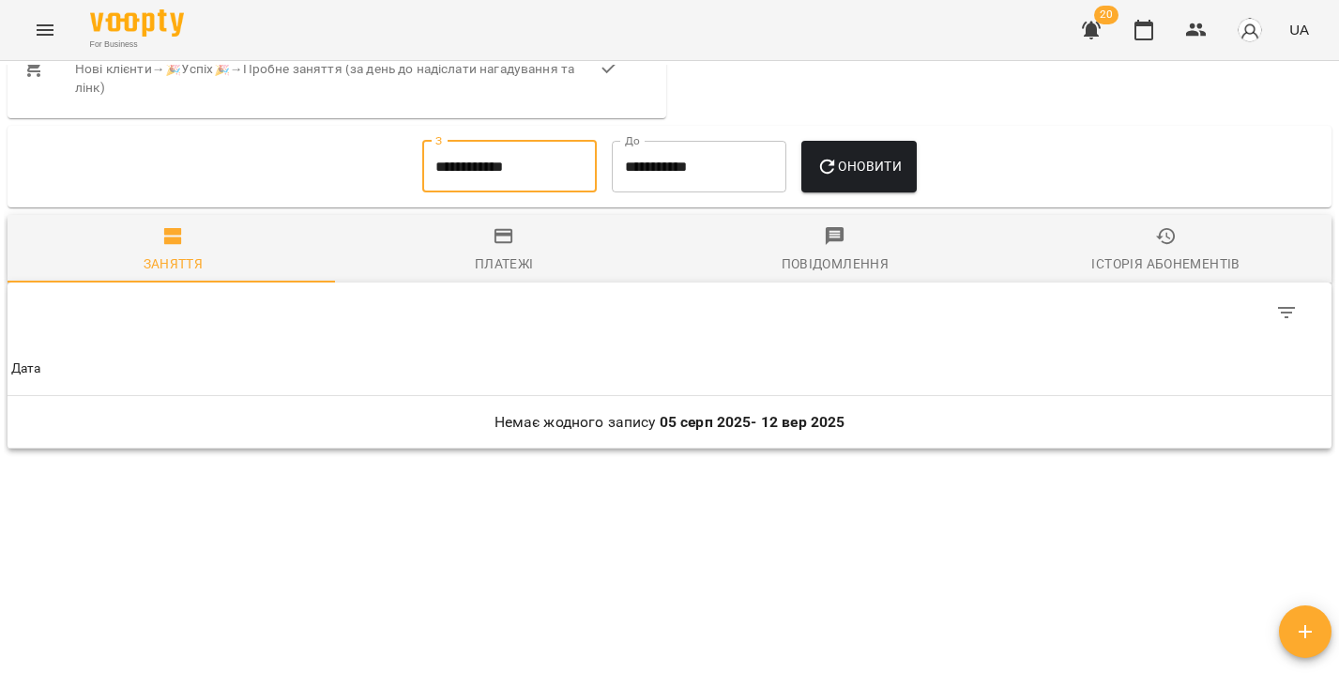
click at [527, 178] on input "**********" at bounding box center [509, 167] width 175 height 53
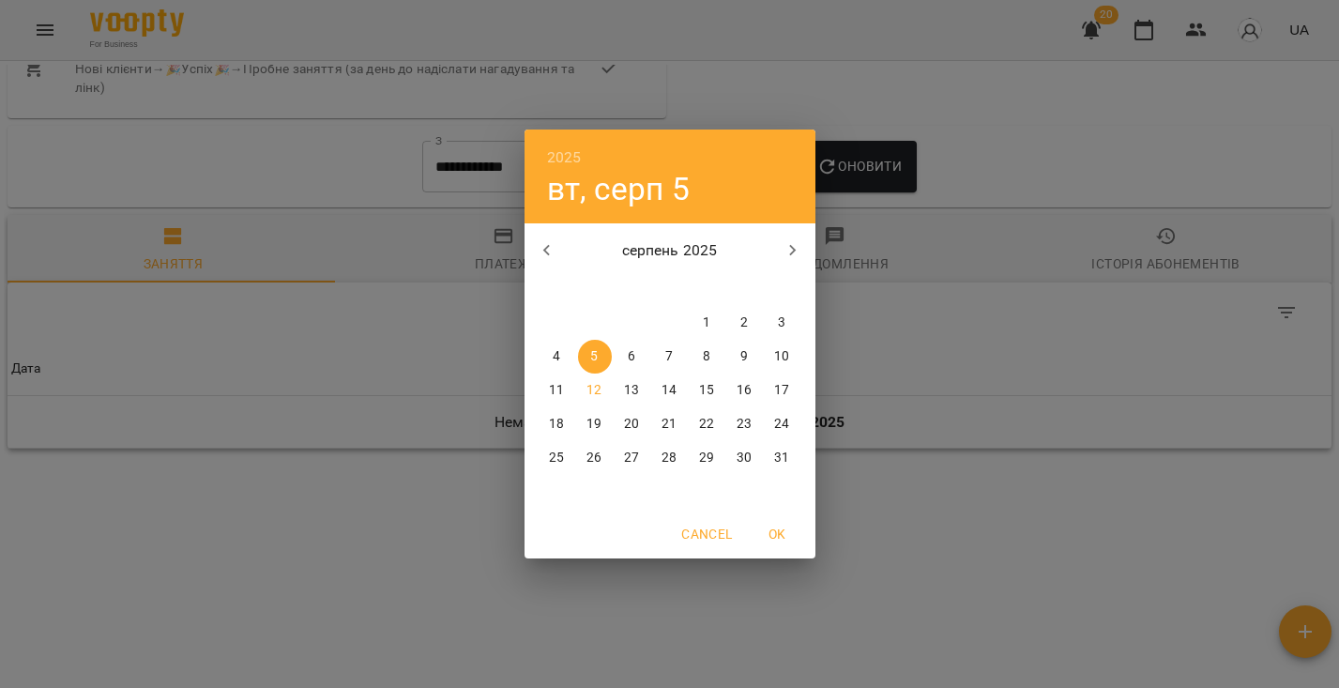
click at [550, 239] on icon "button" at bounding box center [547, 250] width 23 height 23
click at [549, 237] on button "button" at bounding box center [547, 250] width 45 height 45
click at [678, 334] on button "1" at bounding box center [670, 323] width 34 height 34
type input "**********"
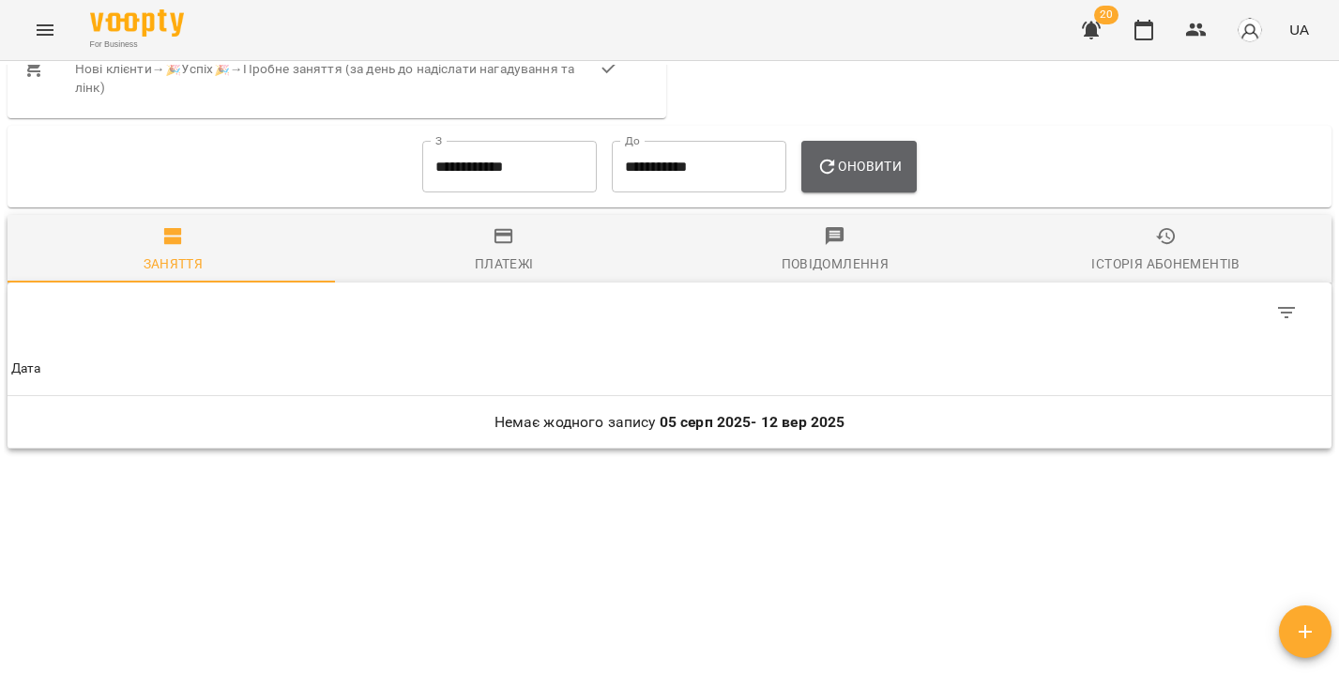
click at [867, 171] on span "Оновити" at bounding box center [859, 166] width 85 height 23
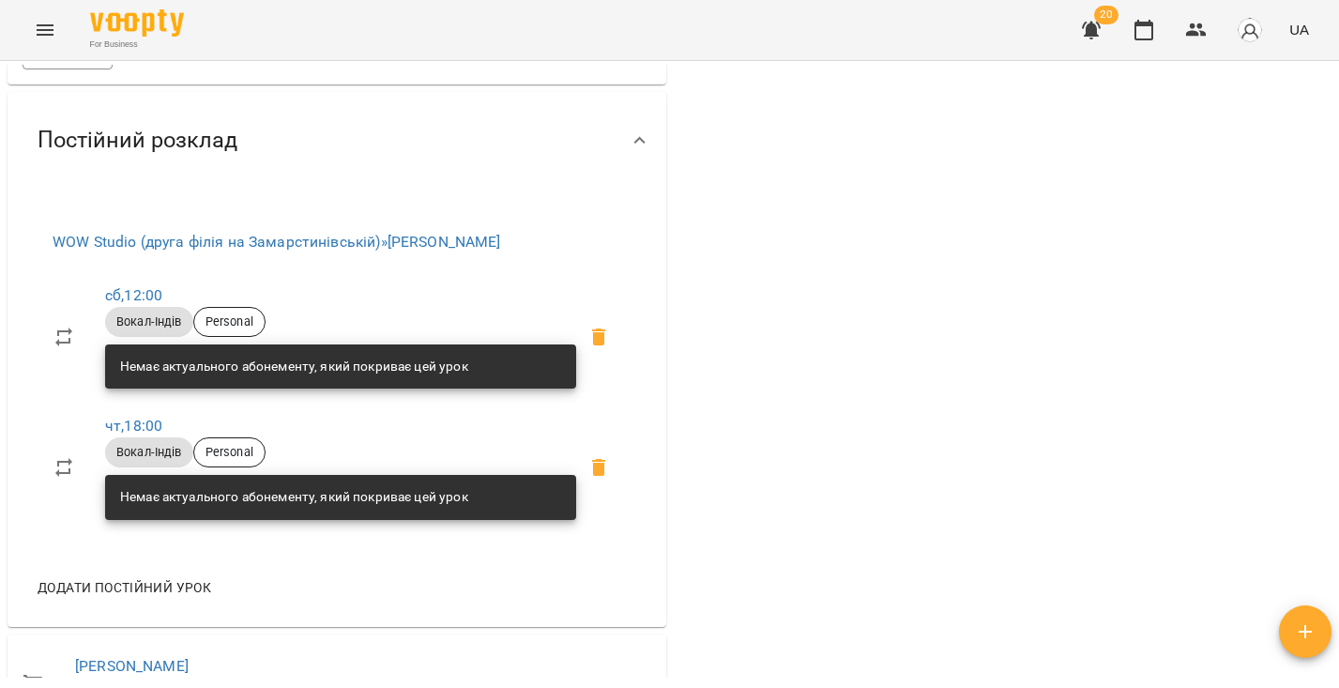
scroll to position [0, 0]
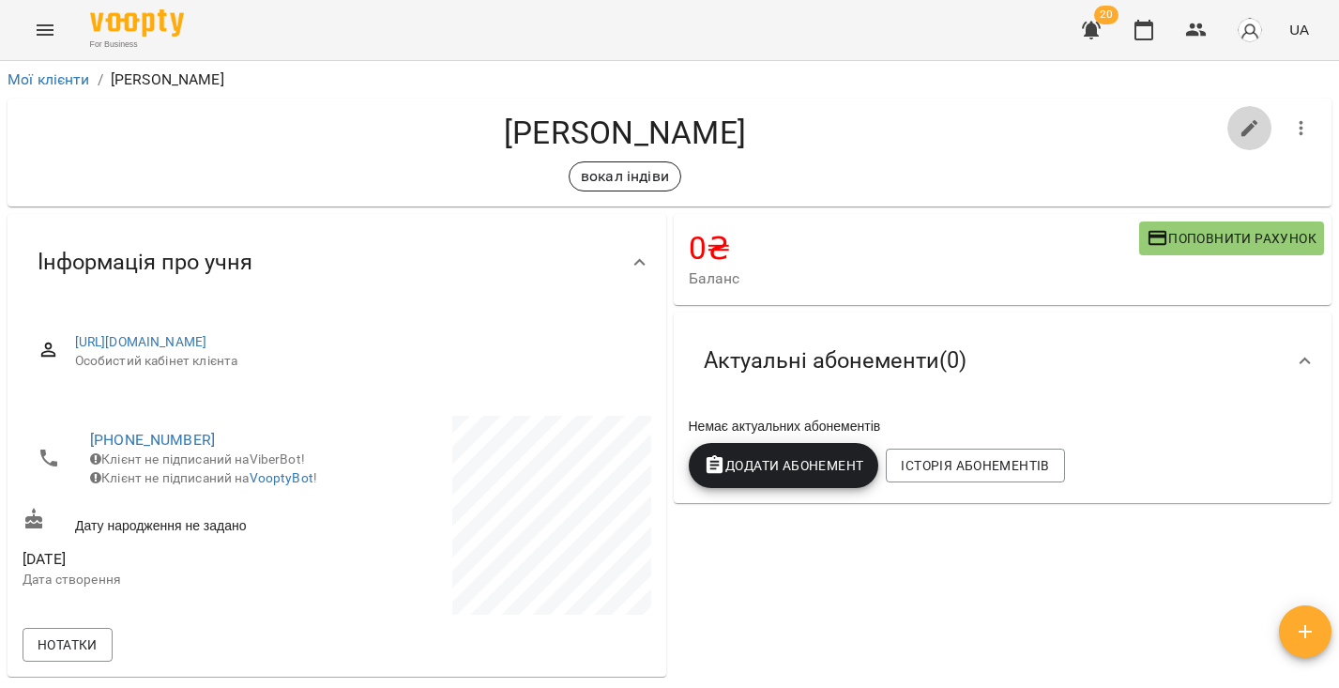
click at [1244, 119] on icon "button" at bounding box center [1250, 128] width 23 height 23
select select "**"
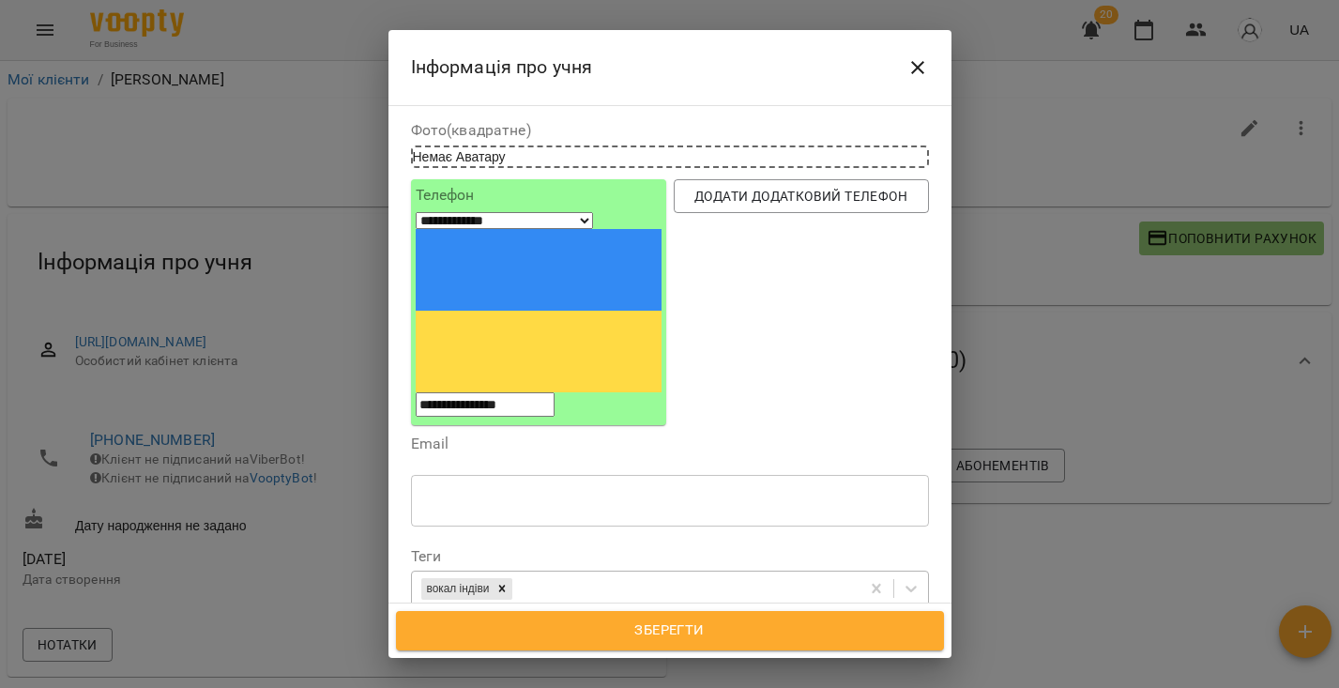
scroll to position [218, 0]
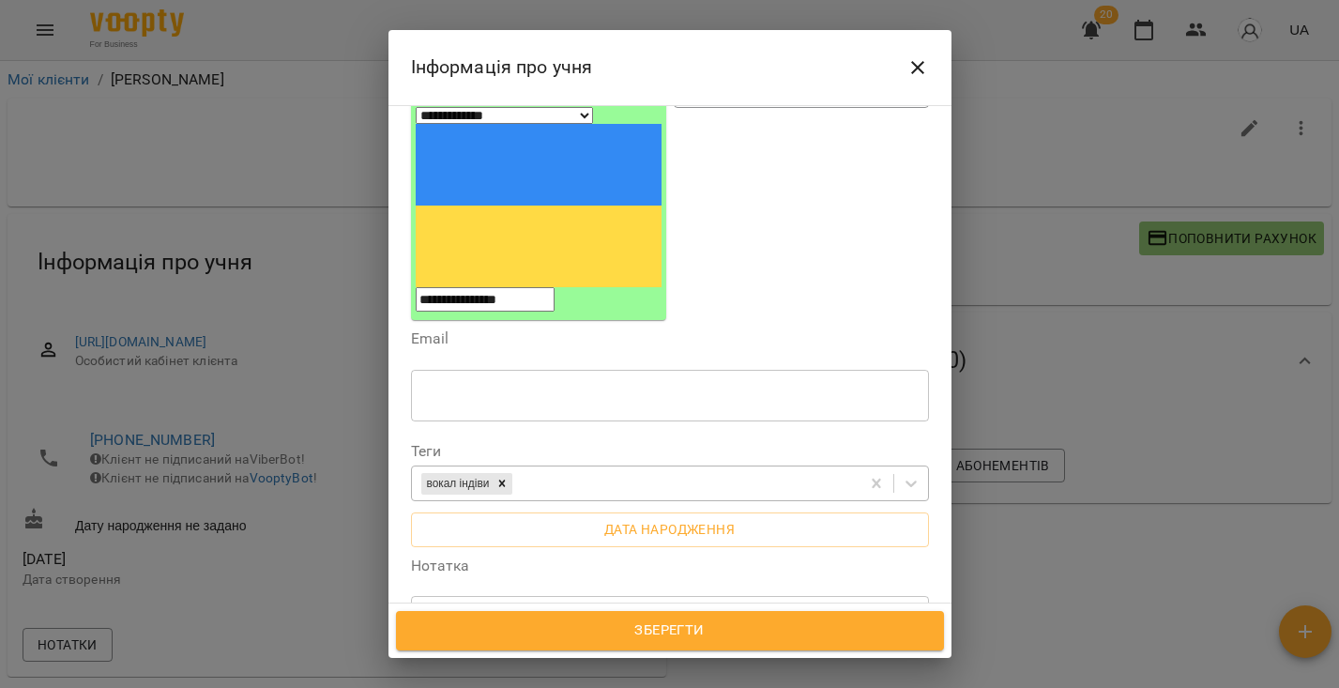
click at [634, 468] on div "вокал індіви" at bounding box center [636, 483] width 448 height 31
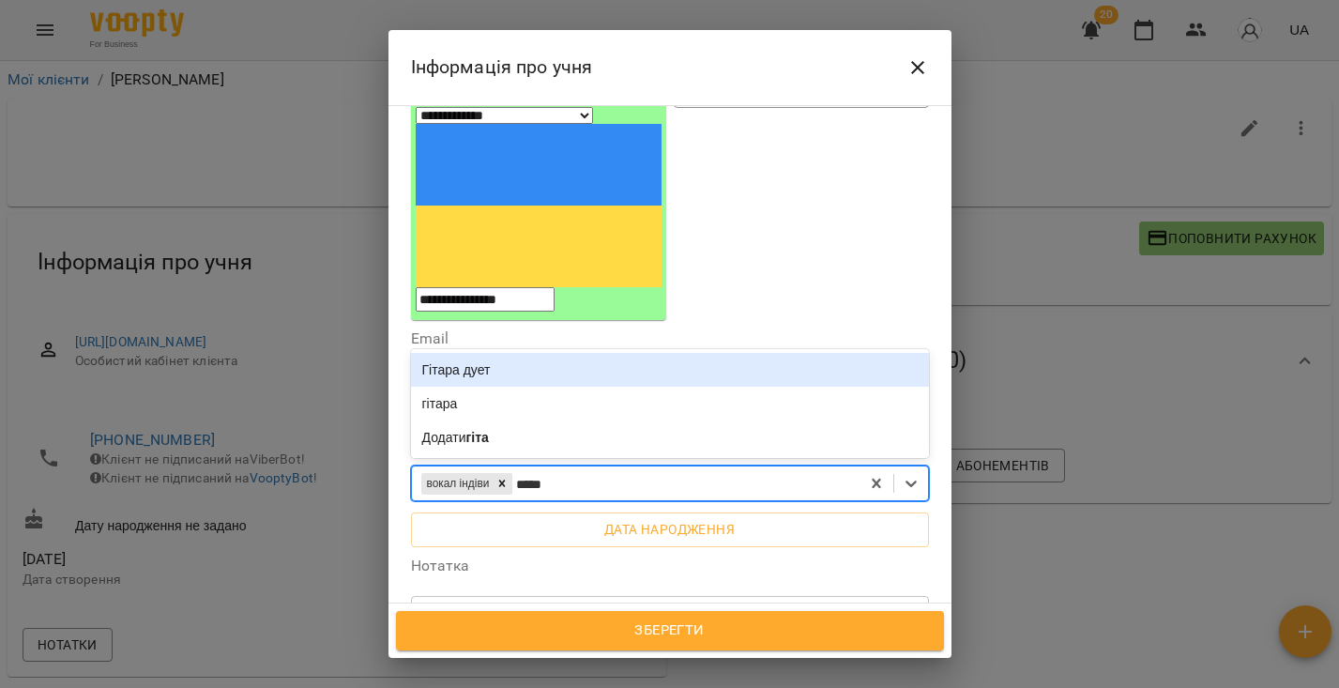
type input "******"
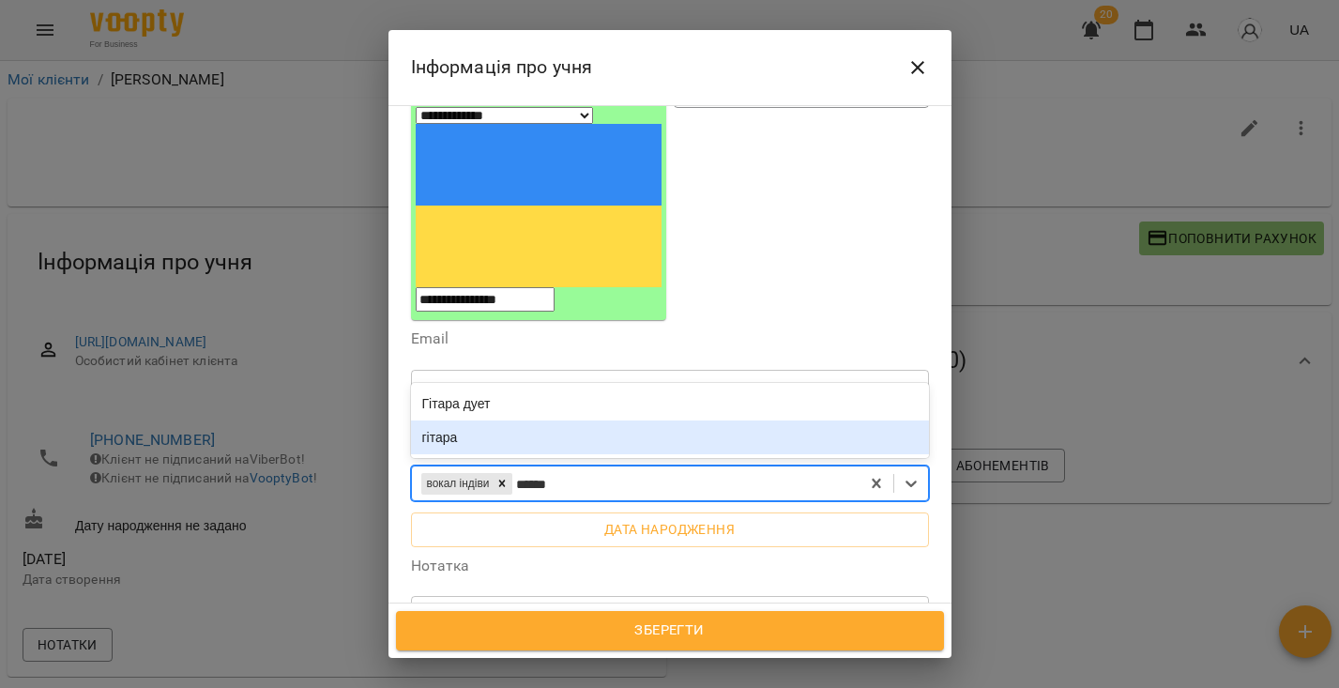
click at [617, 420] on div "гітара" at bounding box center [670, 437] width 518 height 34
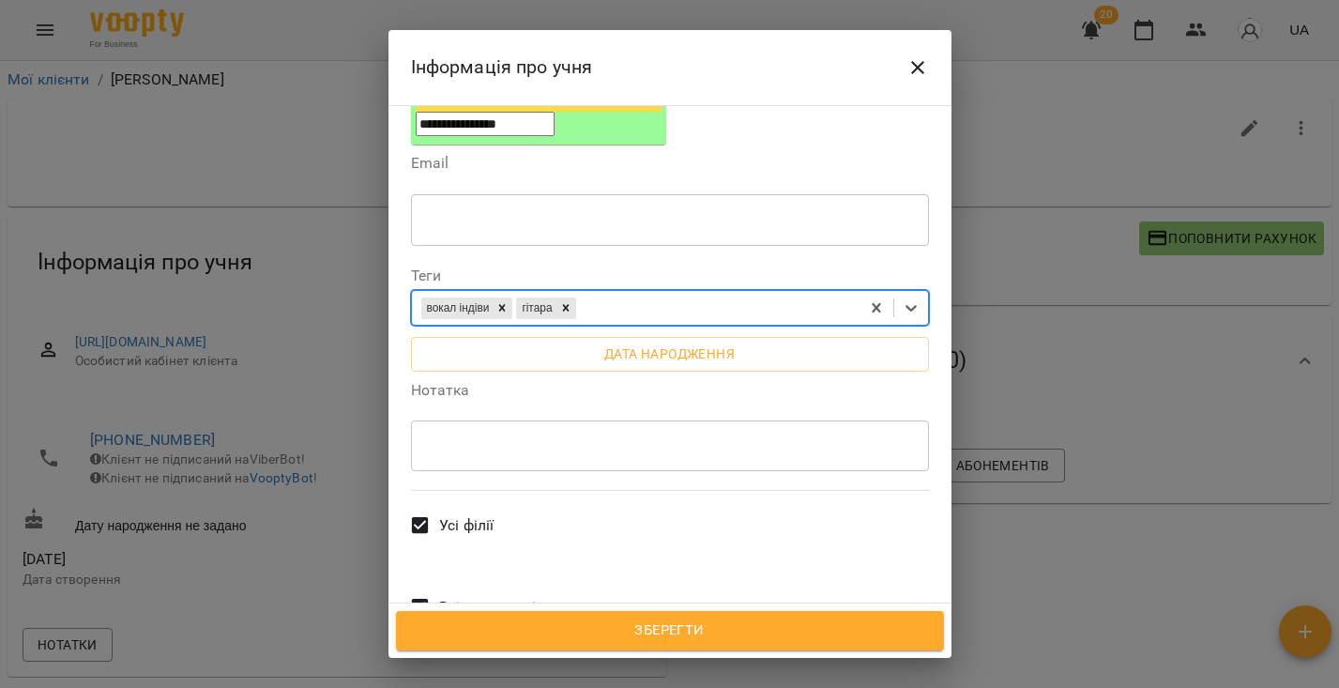
scroll to position [442, 0]
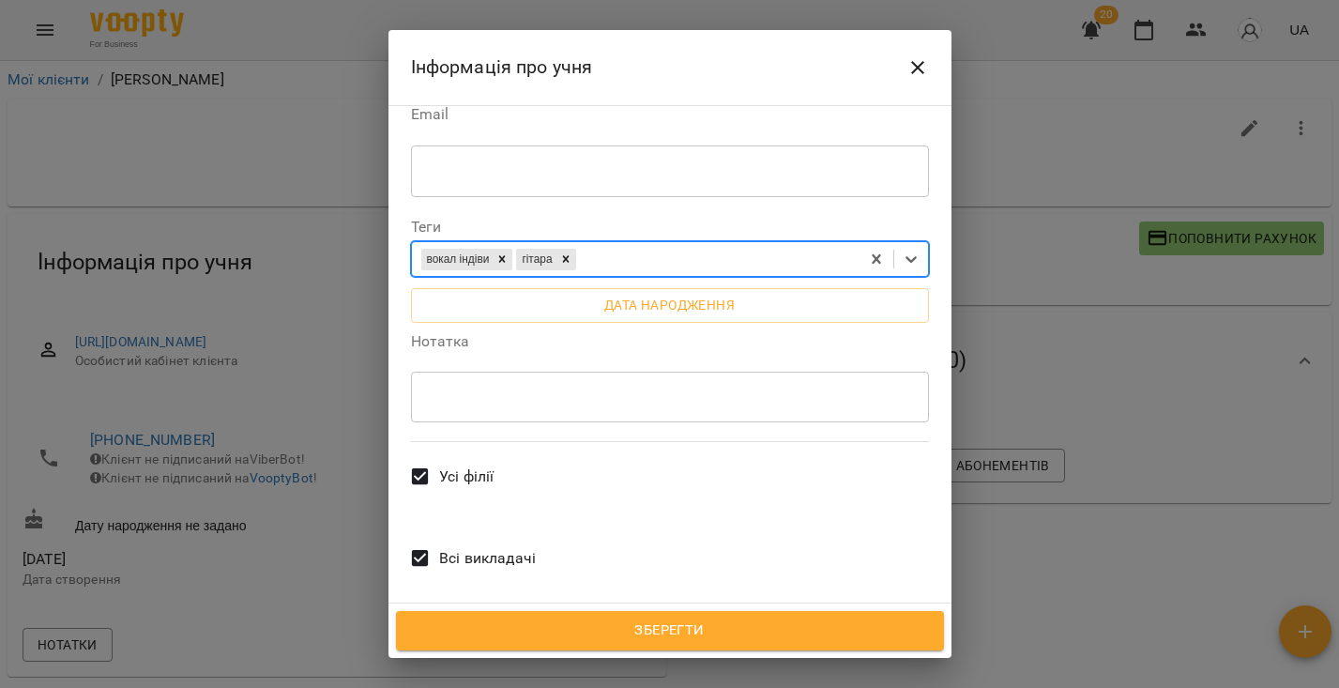
click at [635, 626] on span "Зберегти" at bounding box center [670, 631] width 507 height 24
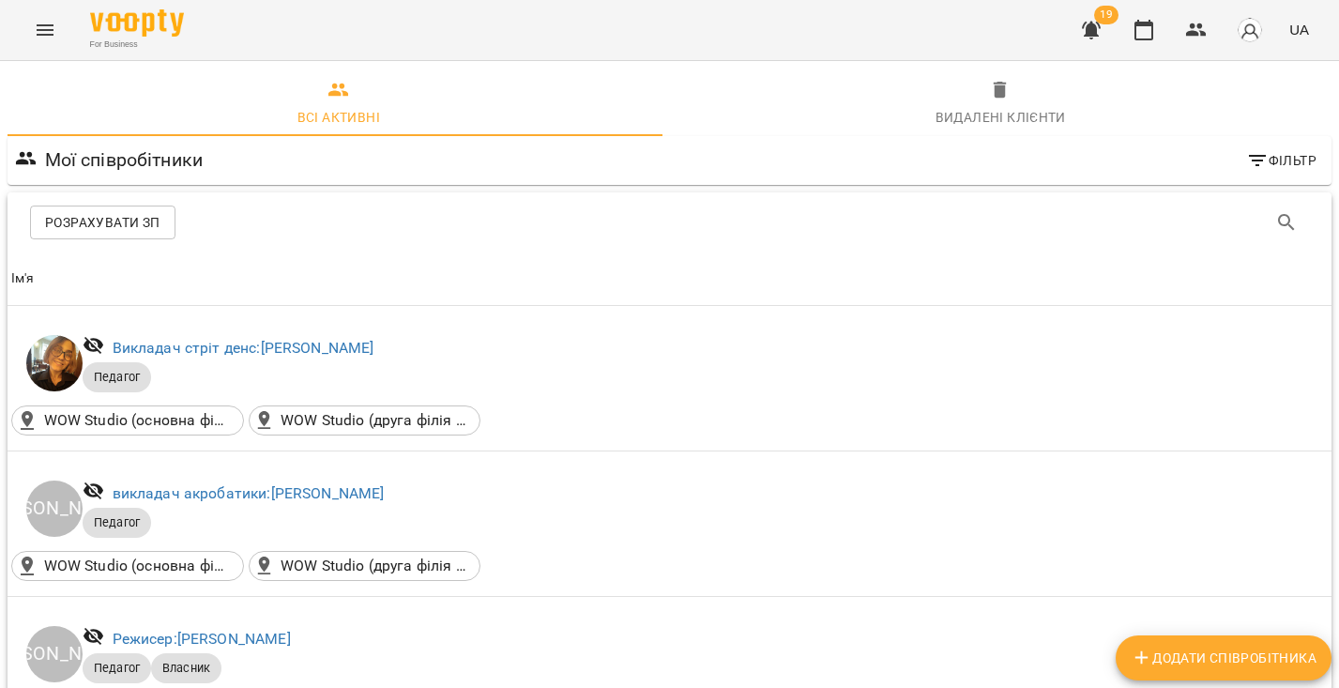
scroll to position [1501, 0]
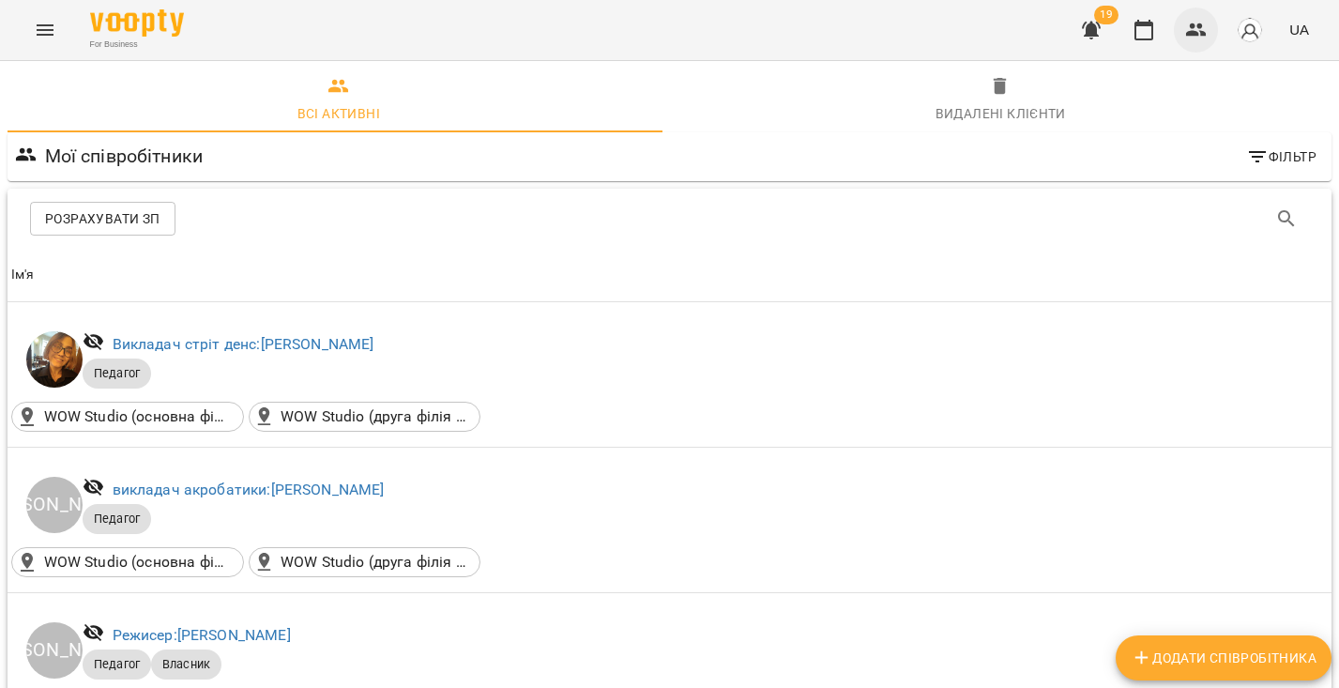
click at [1186, 37] on icon "button" at bounding box center [1196, 30] width 23 height 23
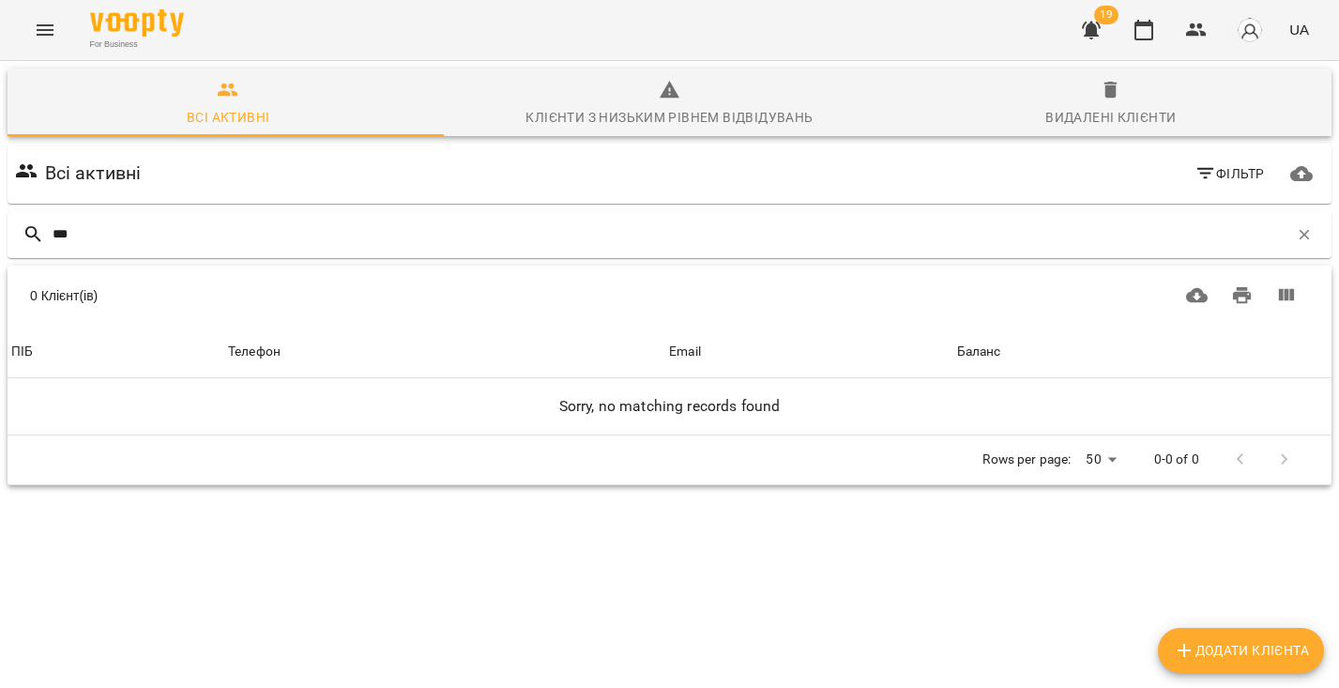
click at [1050, 111] on div "Видалені клієнти" at bounding box center [1111, 117] width 130 height 23
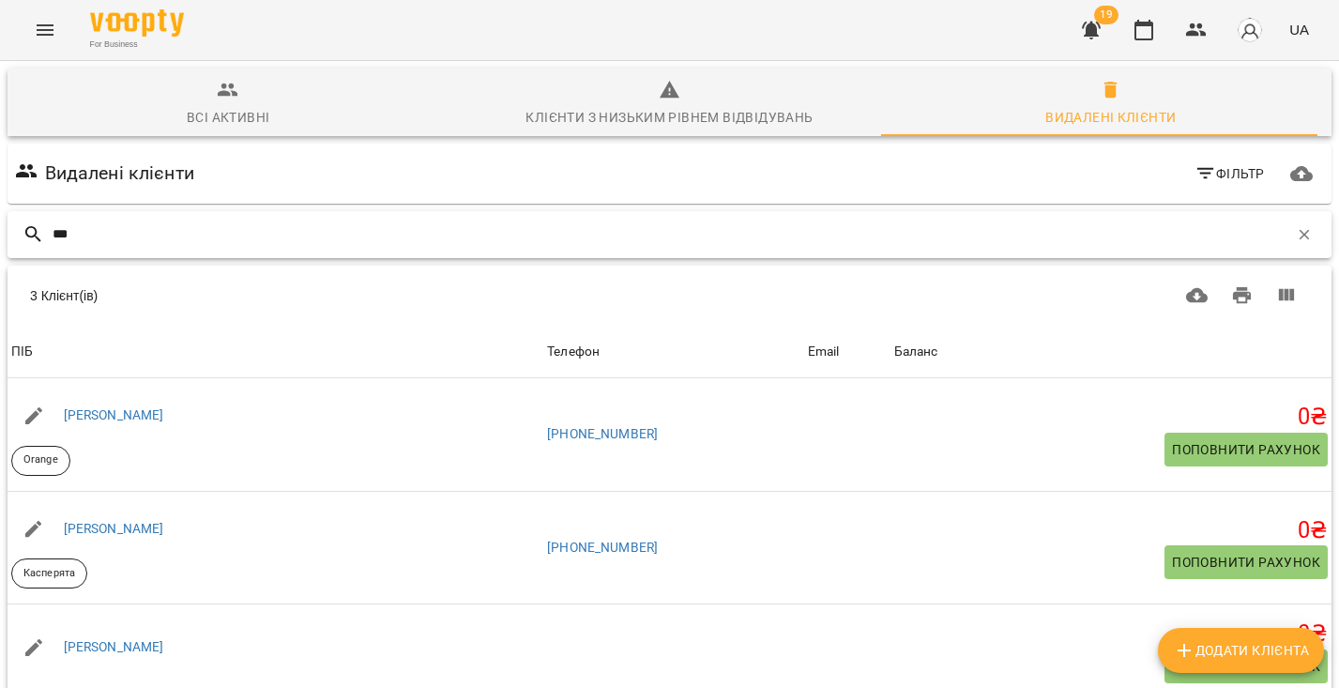
click at [519, 243] on input "***" at bounding box center [671, 234] width 1236 height 31
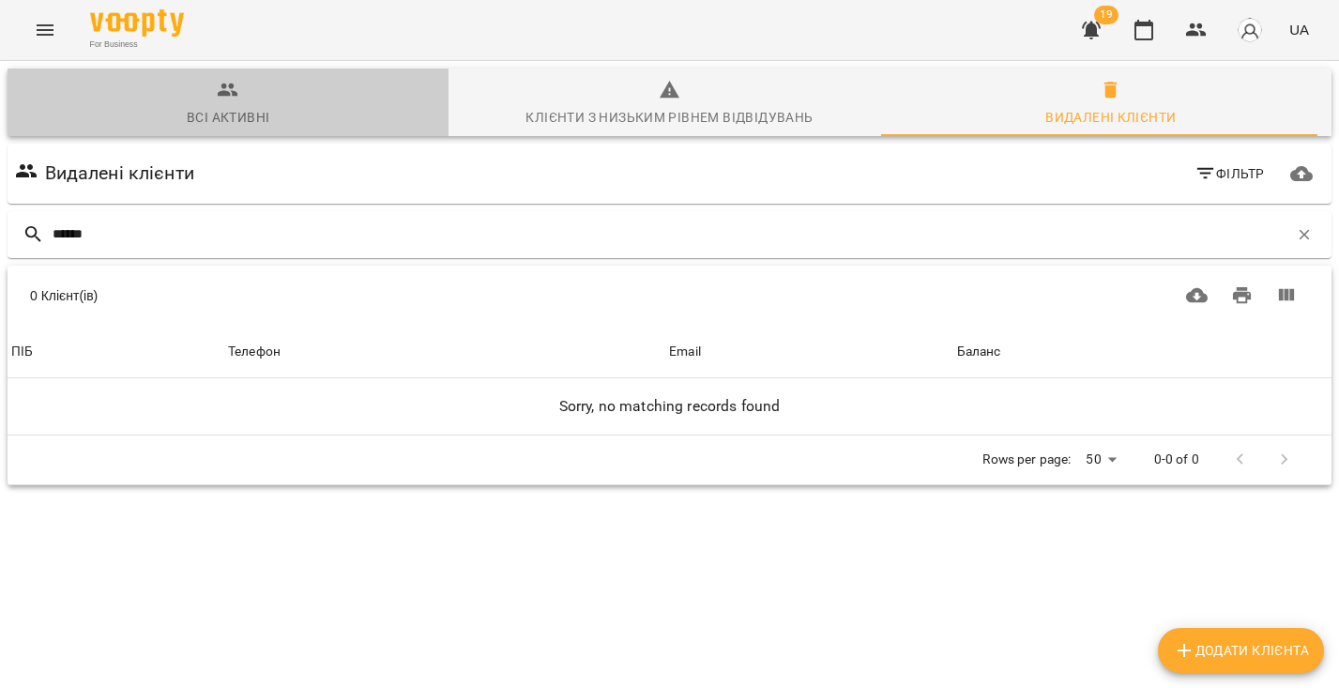
click at [250, 100] on span "Всі активні" at bounding box center [228, 104] width 419 height 51
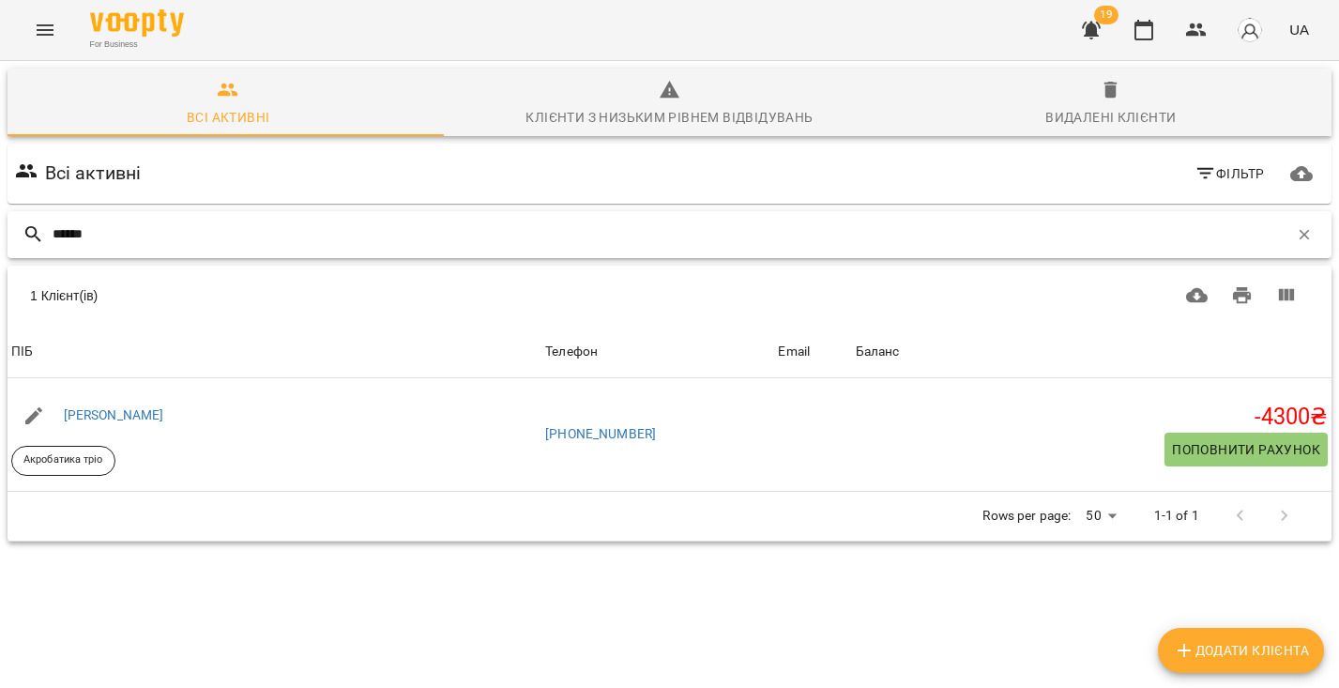
click at [209, 233] on input "******" at bounding box center [671, 234] width 1236 height 31
drag, startPoint x: 209, startPoint y: 233, endPoint x: 181, endPoint y: 222, distance: 30.0
click at [181, 222] on input "******" at bounding box center [671, 234] width 1236 height 31
click at [182, 222] on input "******" at bounding box center [671, 234] width 1236 height 31
click at [183, 224] on input "******" at bounding box center [671, 234] width 1236 height 31
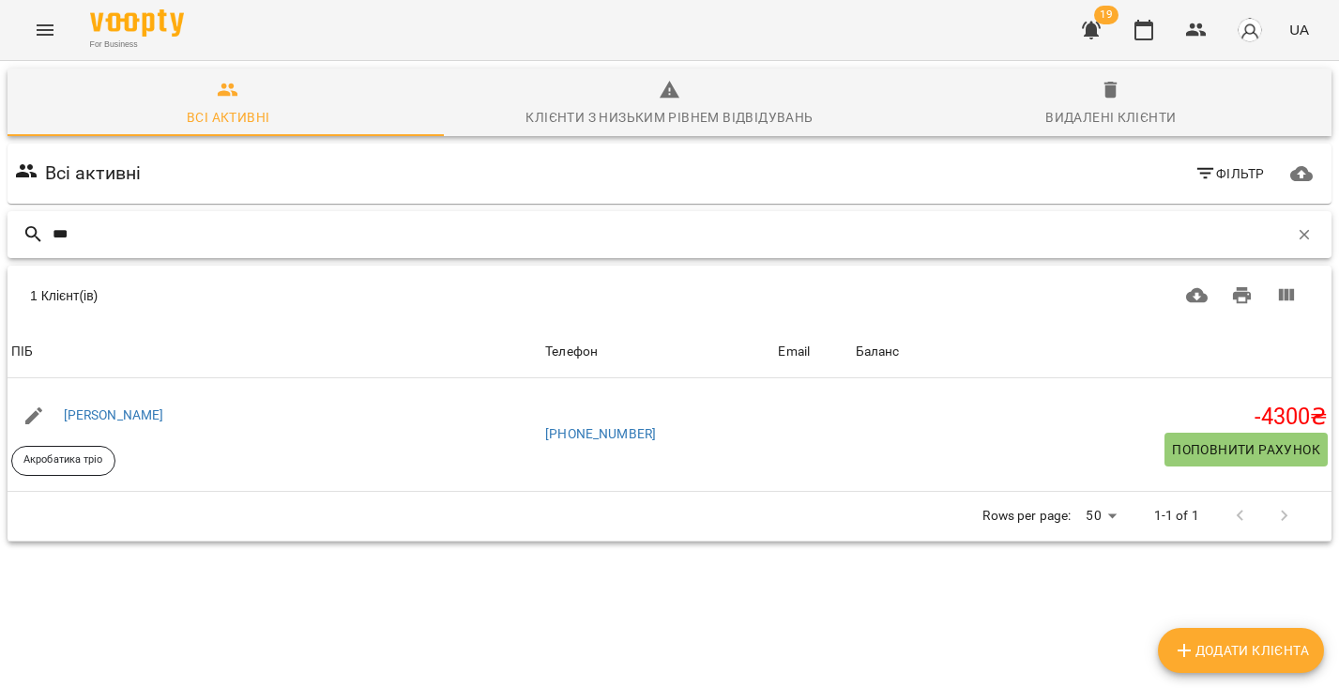
type input "****"
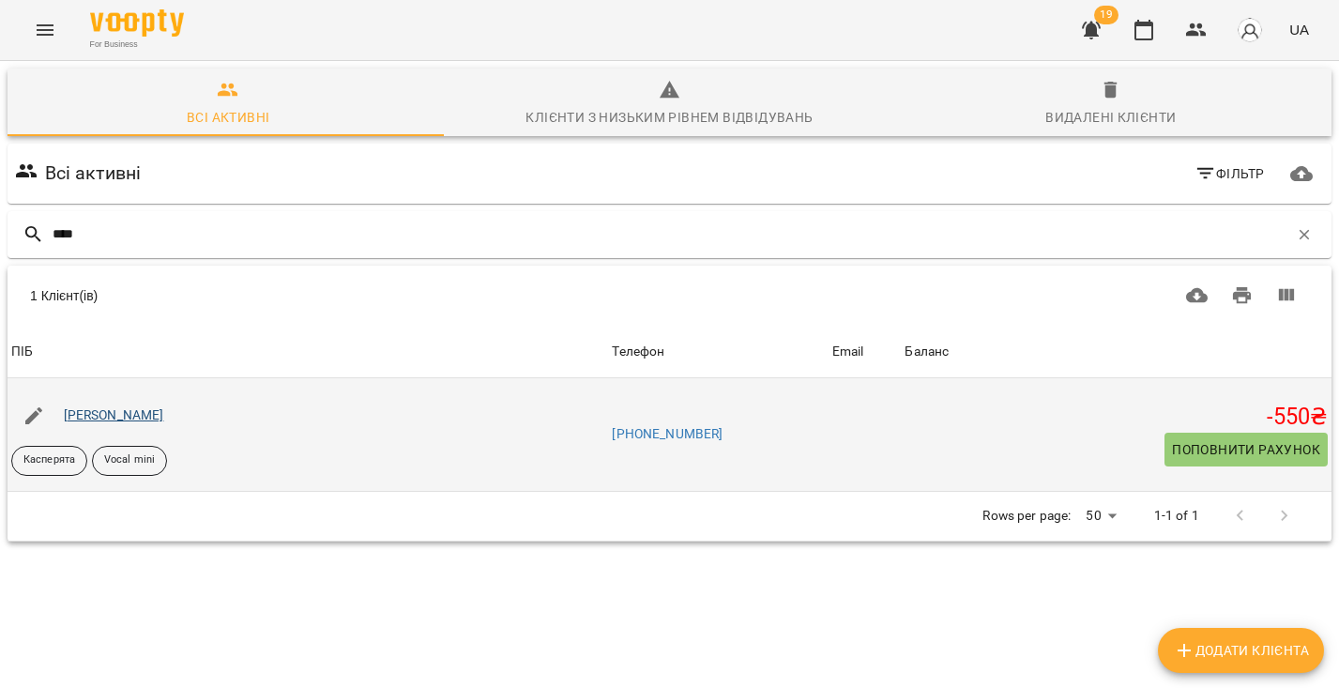
drag, startPoint x: 187, startPoint y: 214, endPoint x: 139, endPoint y: 410, distance: 201.9
click at [139, 410] on link "Піхоцька Діана" at bounding box center [114, 414] width 100 height 15
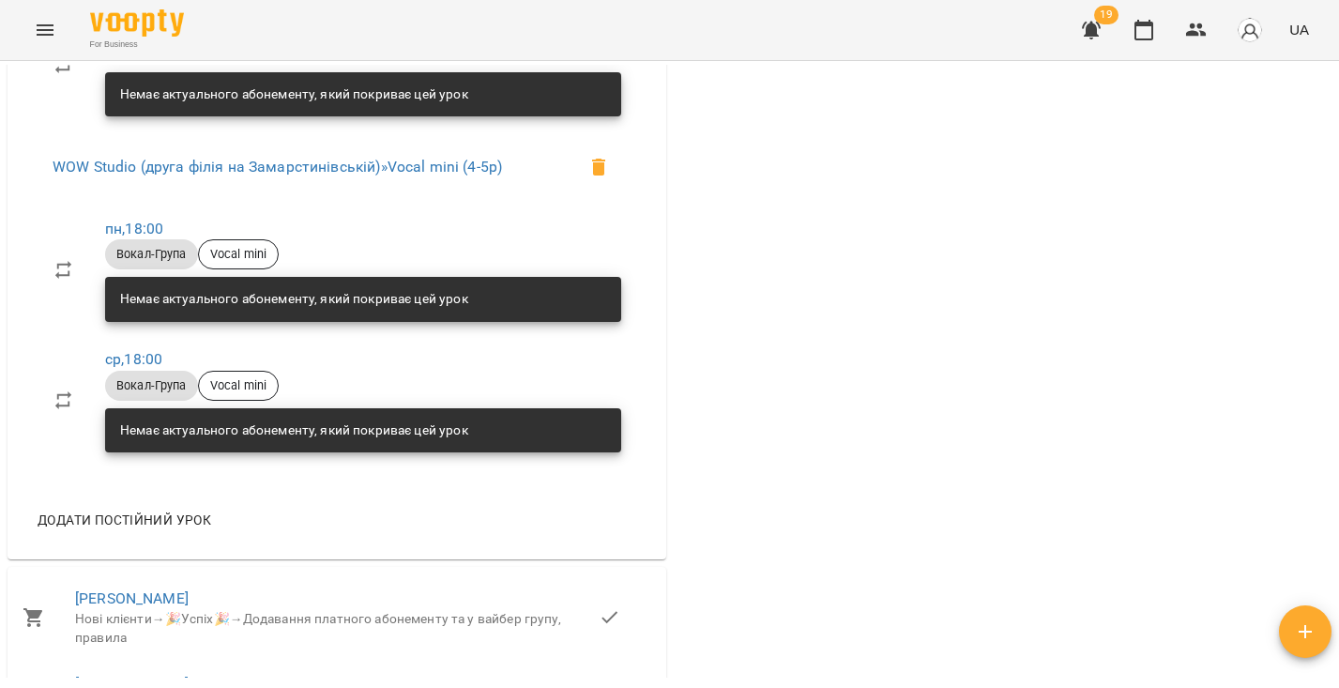
scroll to position [1760, 0]
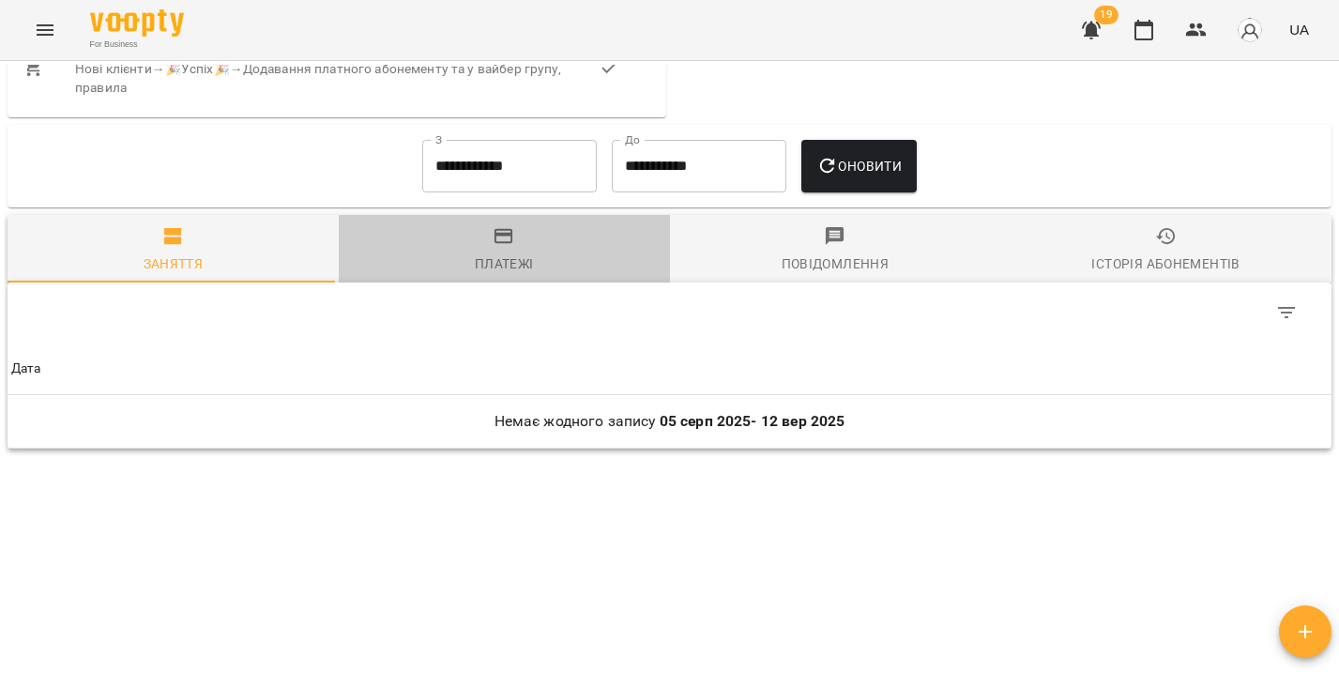
click at [519, 271] on div "Платежі" at bounding box center [504, 263] width 59 height 23
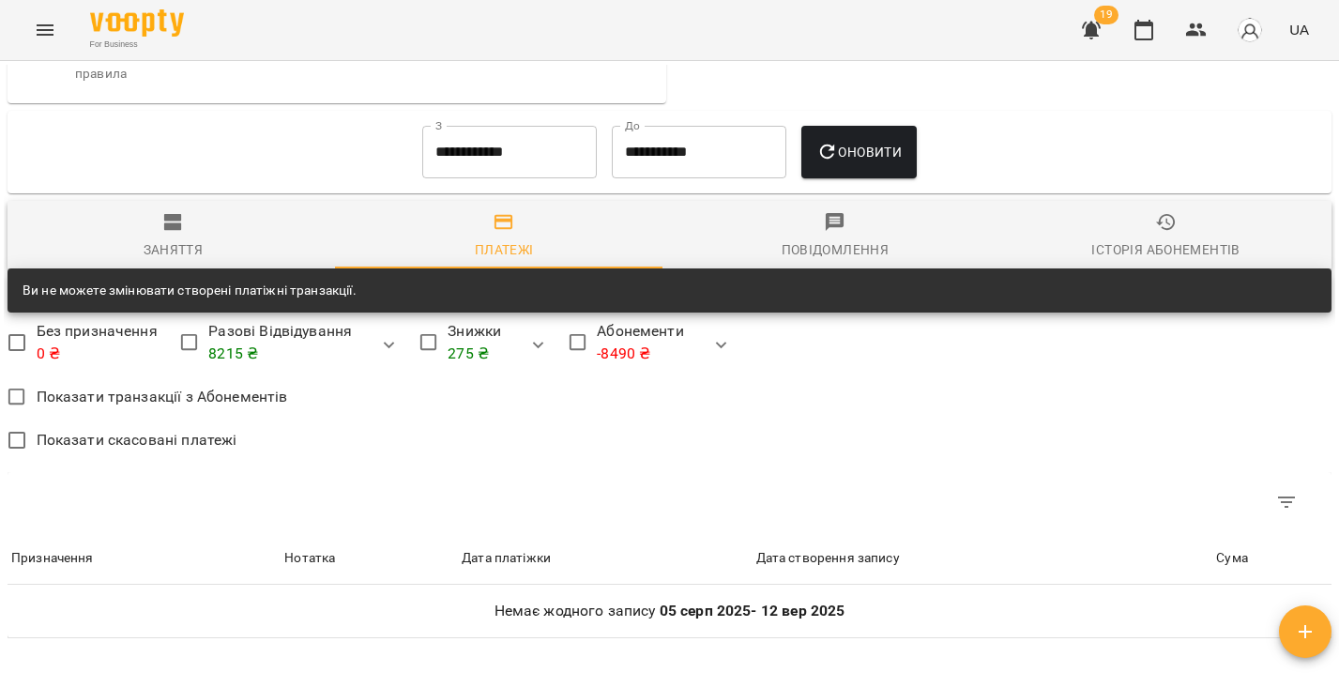
scroll to position [1638, 0]
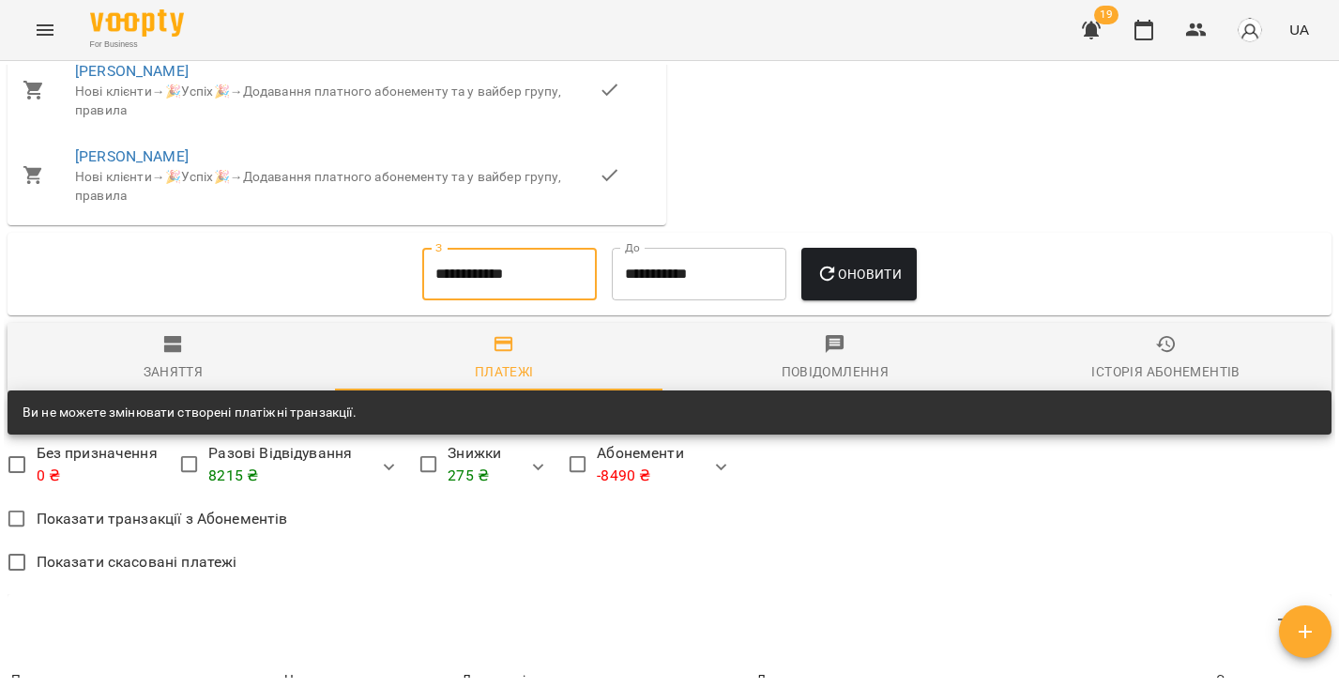
click at [553, 272] on input "**********" at bounding box center [509, 274] width 175 height 53
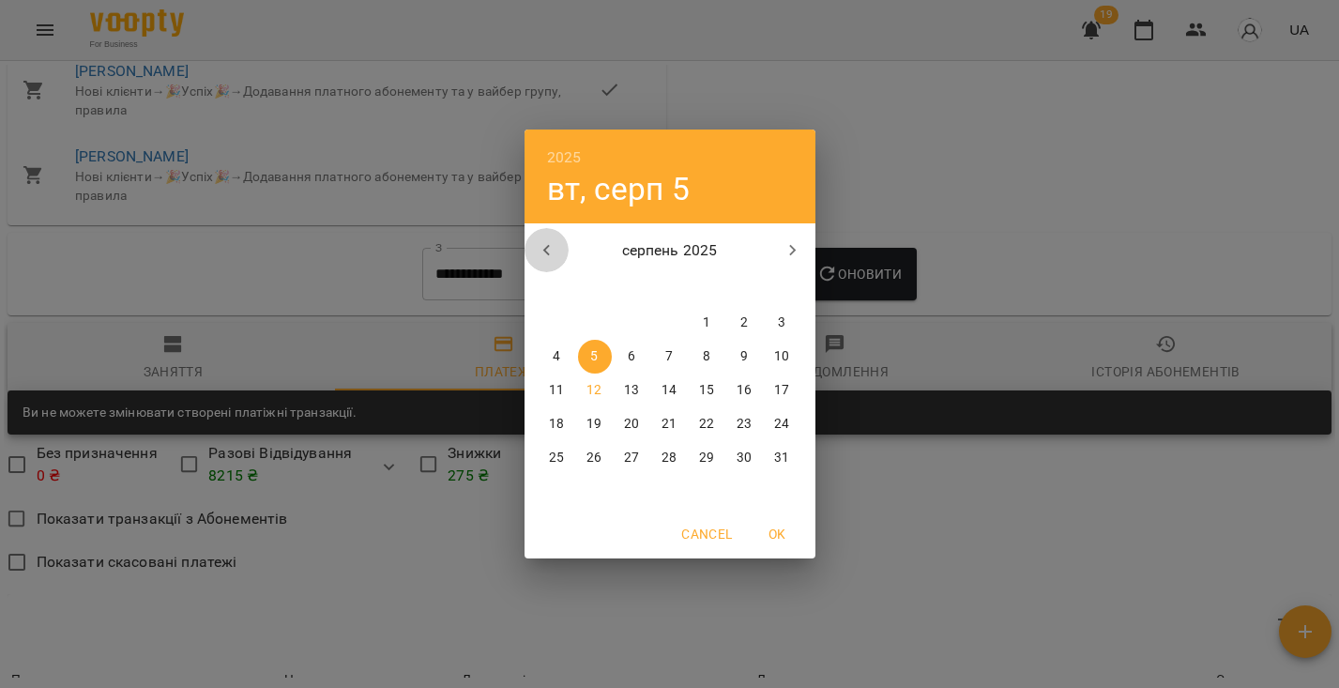
click at [553, 250] on icon "button" at bounding box center [547, 250] width 23 height 23
click at [556, 252] on icon "button" at bounding box center [547, 250] width 23 height 23
click at [781, 320] on p "1" at bounding box center [782, 322] width 8 height 19
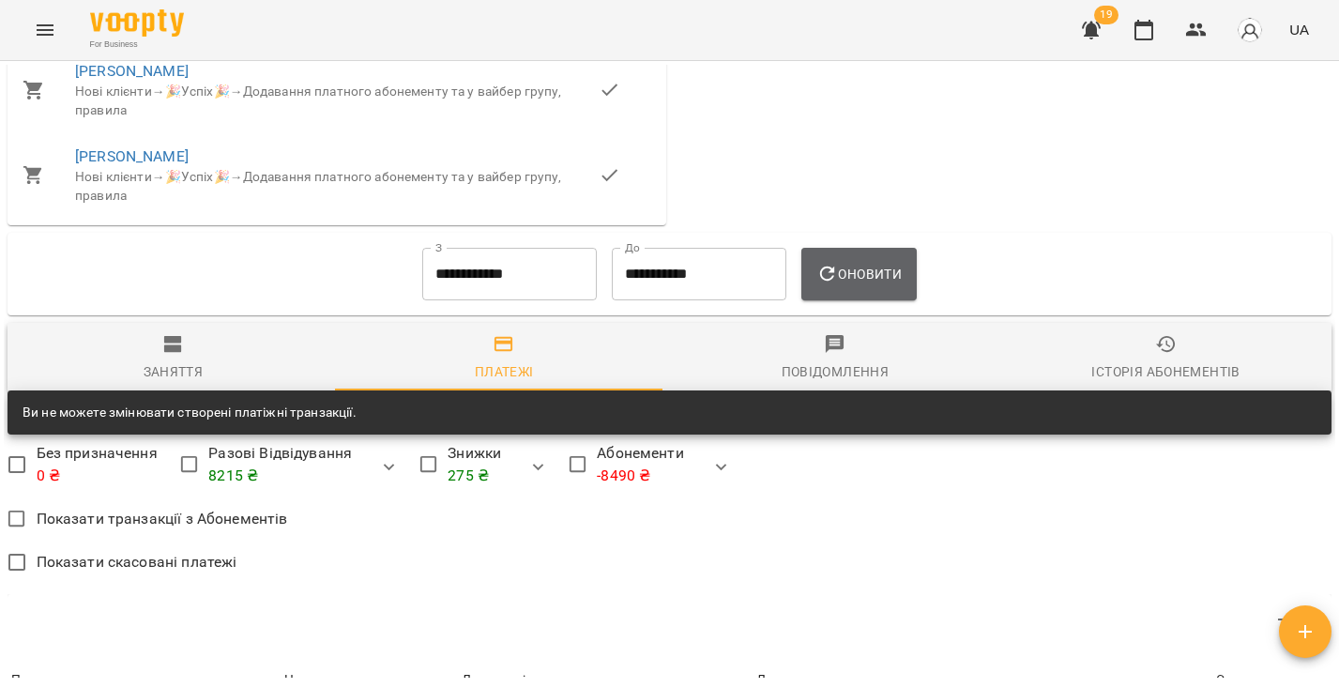
click at [851, 300] on button "Оновити" at bounding box center [859, 274] width 115 height 53
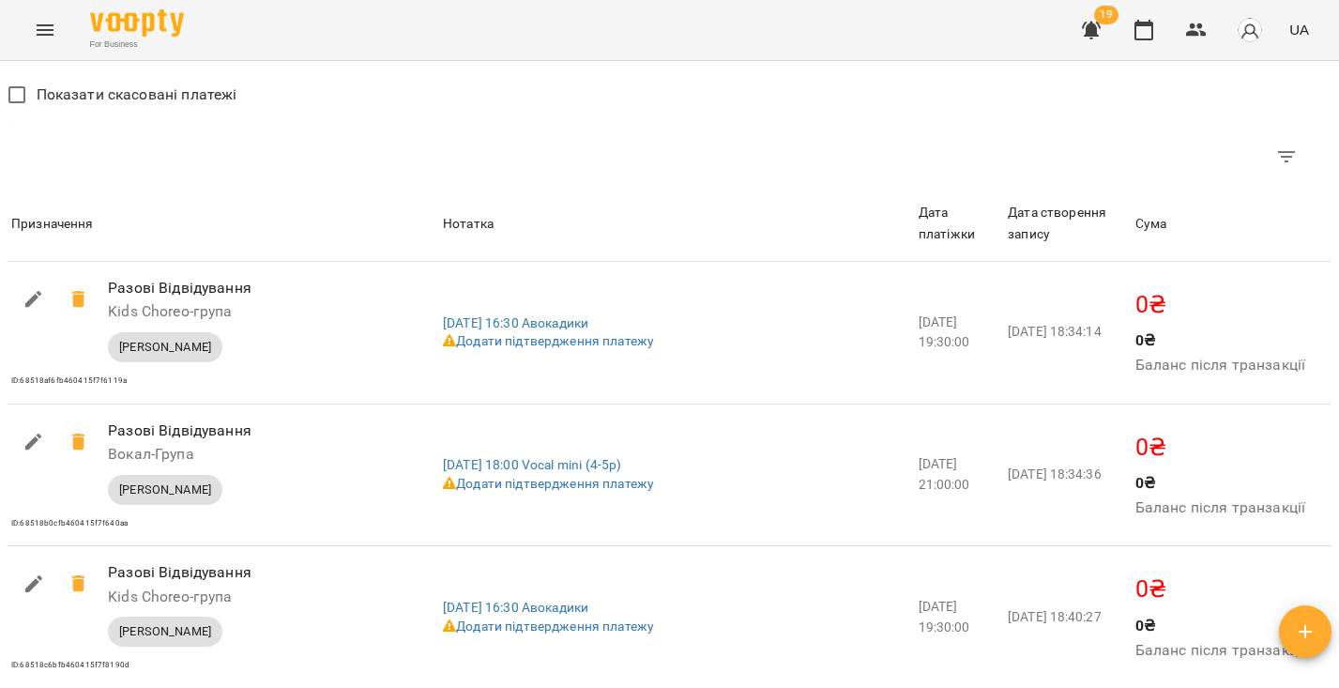
scroll to position [1477, 0]
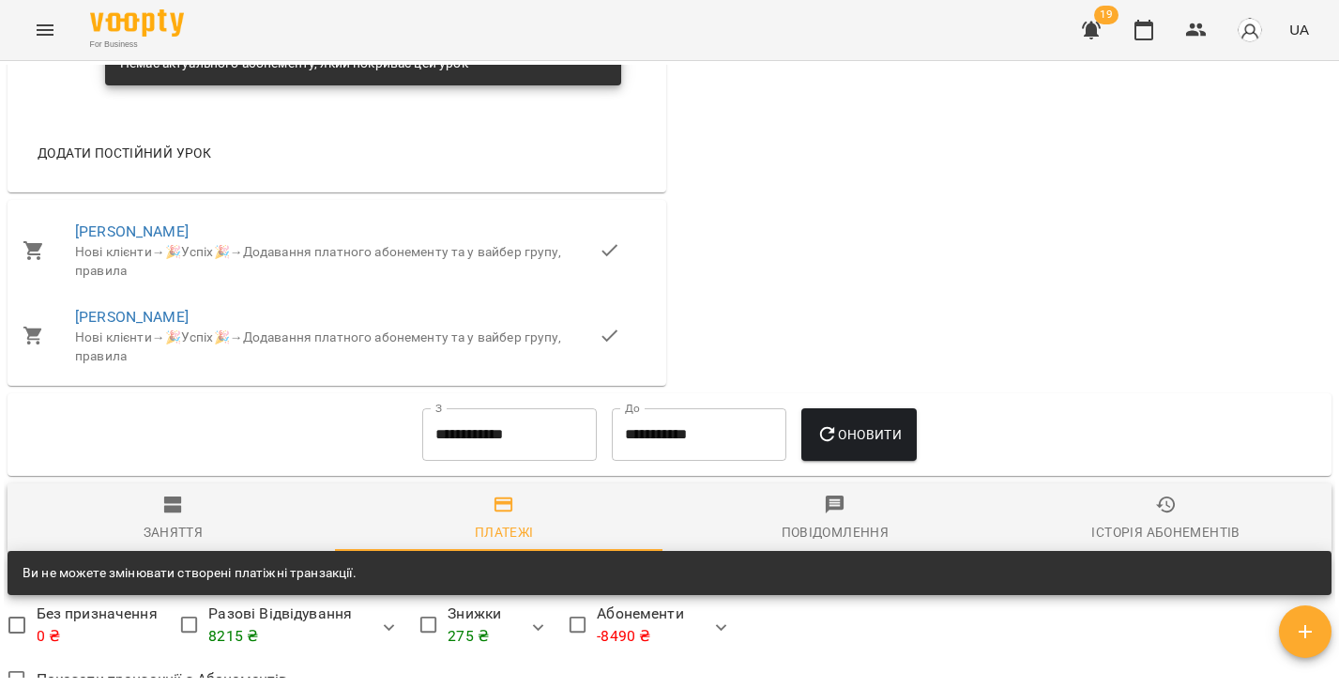
click at [188, 517] on span "Заняття" at bounding box center [173, 519] width 309 height 51
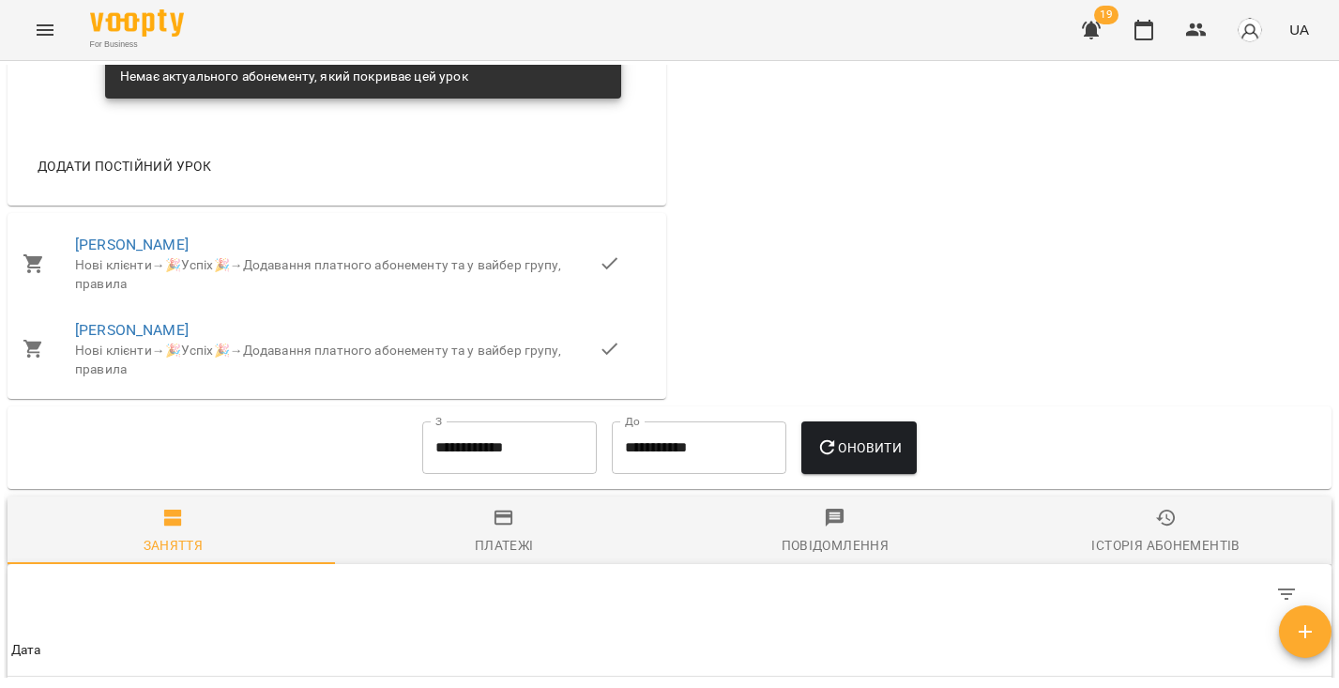
scroll to position [1587, 0]
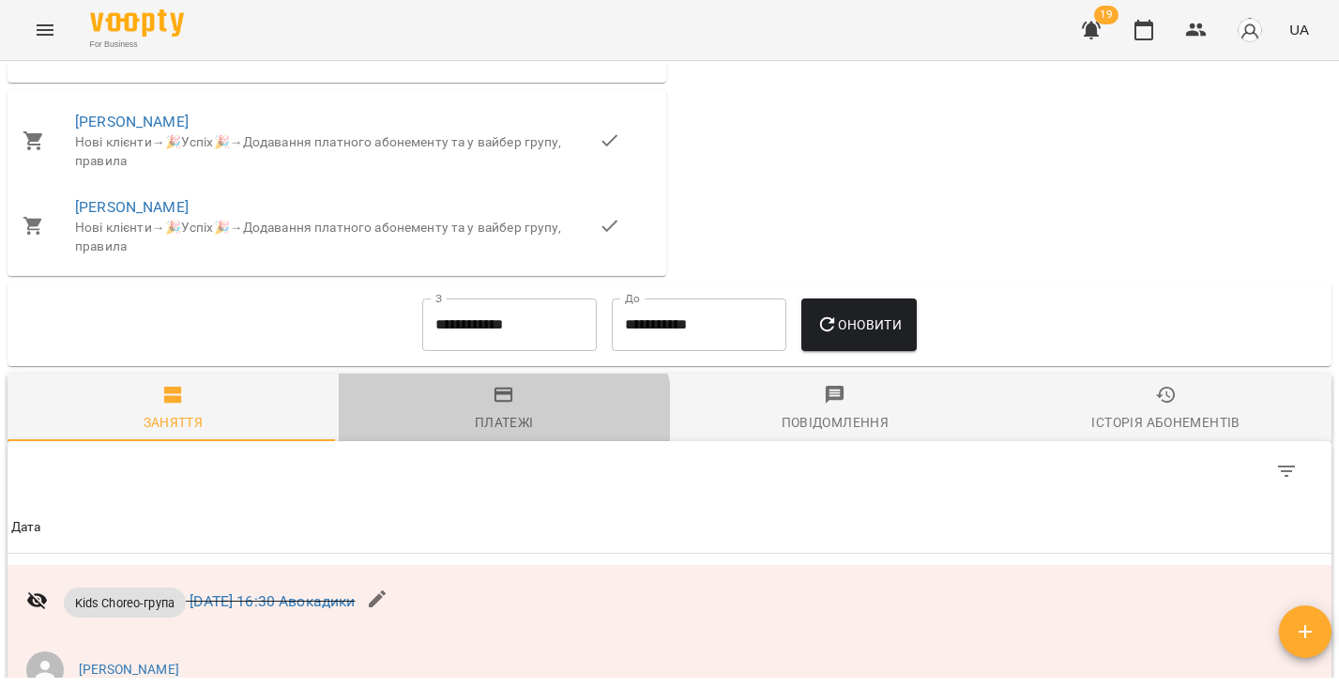
click at [491, 434] on div "Платежі" at bounding box center [504, 422] width 59 height 23
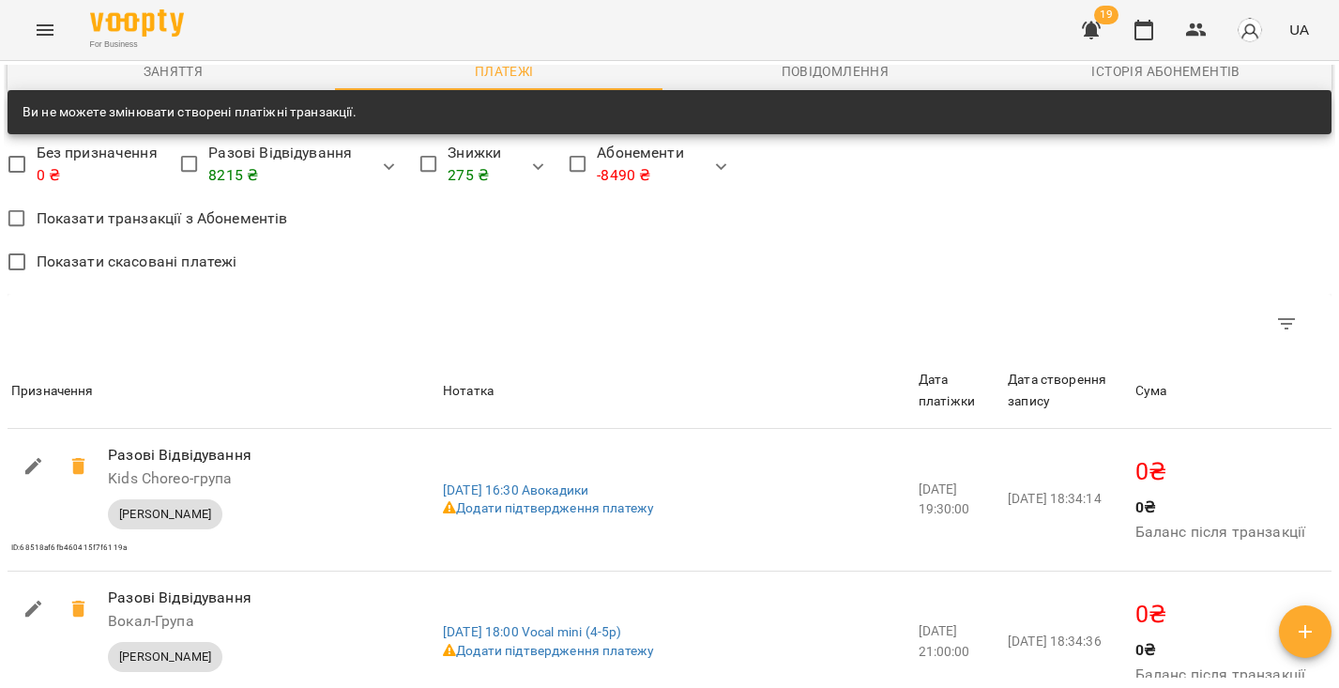
scroll to position [1768, 0]
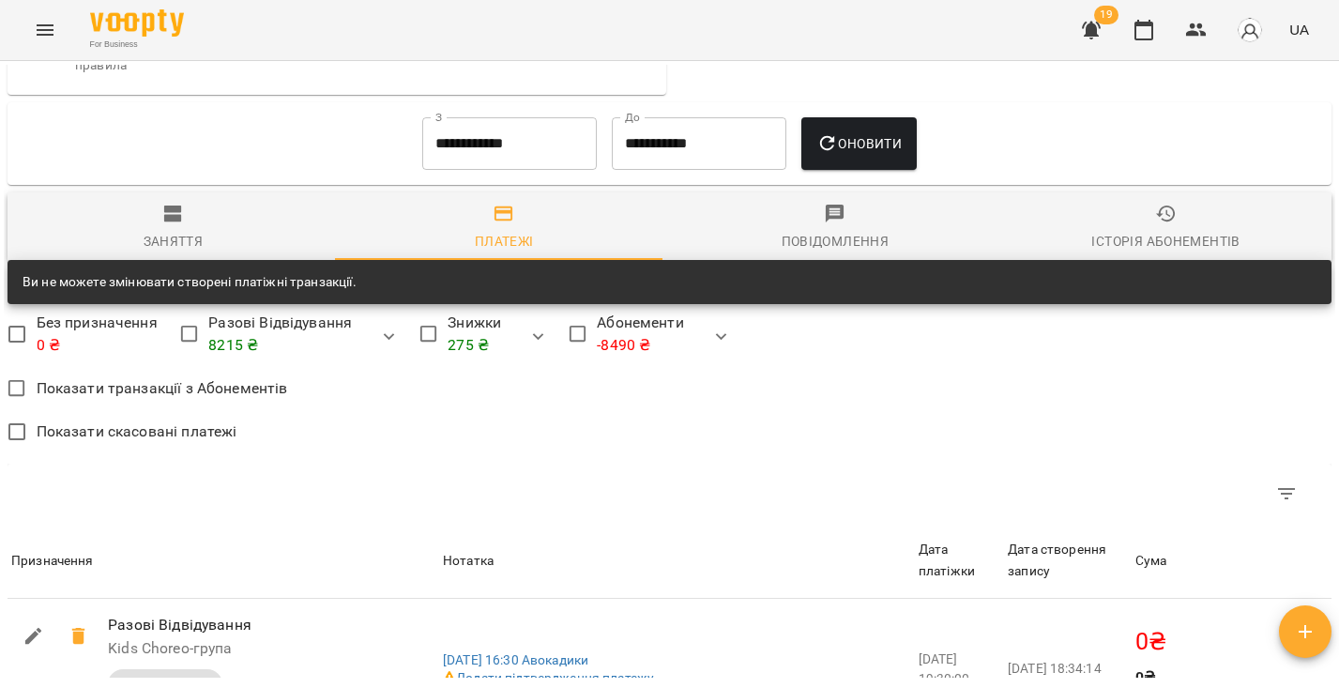
click at [512, 145] on input "**********" at bounding box center [509, 143] width 175 height 53
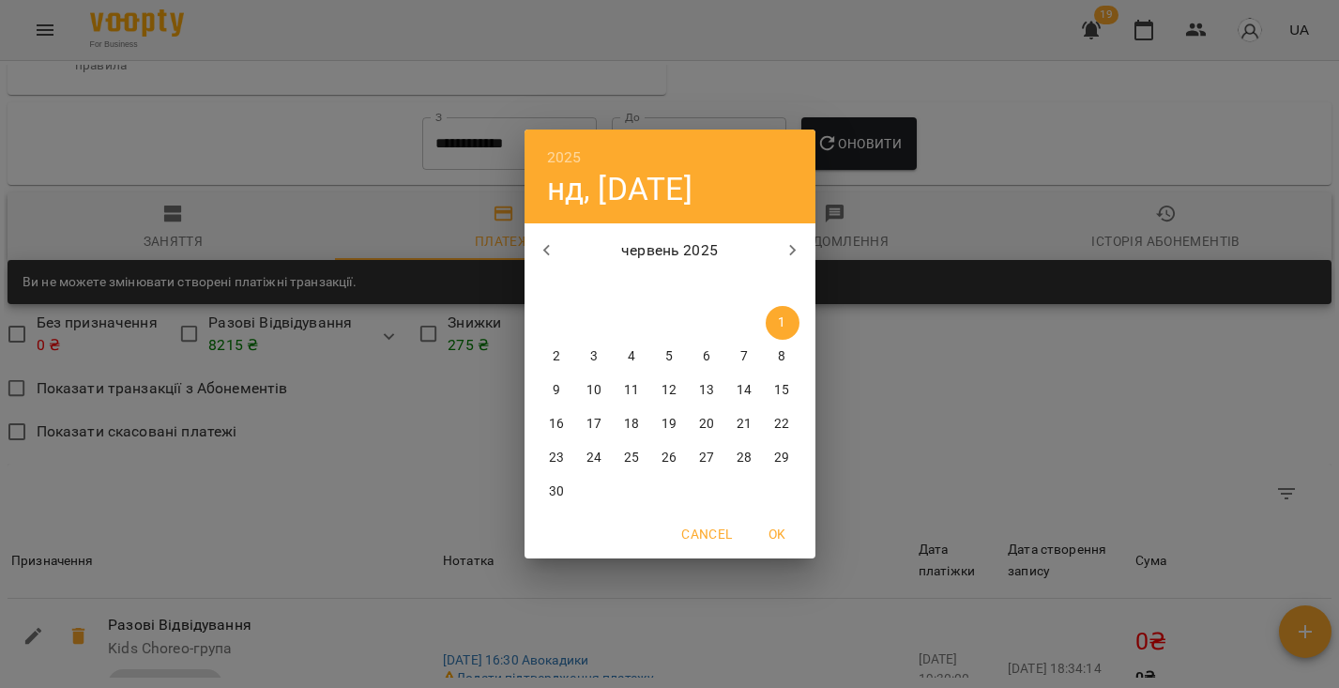
click at [552, 224] on div "червень 2025 пн вт ср чт пт сб нд" at bounding box center [670, 259] width 291 height 71
click at [550, 252] on icon "button" at bounding box center [547, 250] width 23 height 23
click at [589, 337] on button "1" at bounding box center [595, 323] width 34 height 34
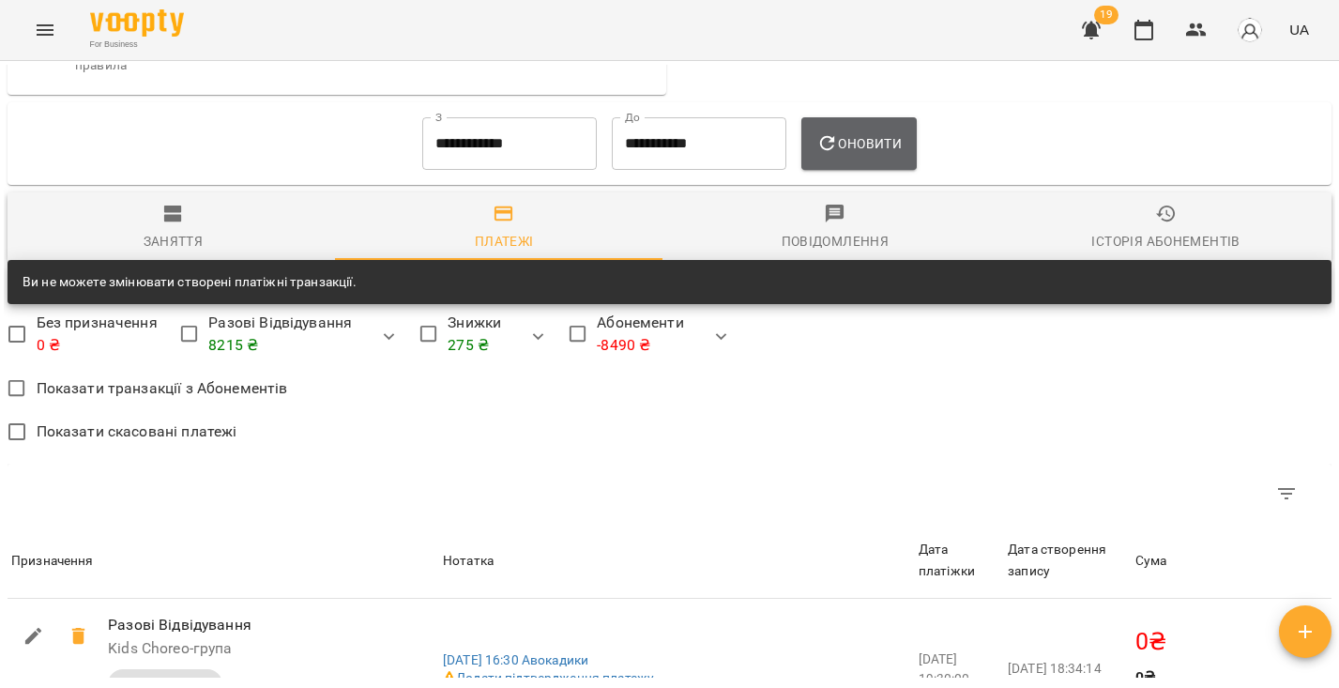
click at [835, 151] on icon "button" at bounding box center [827, 143] width 15 height 15
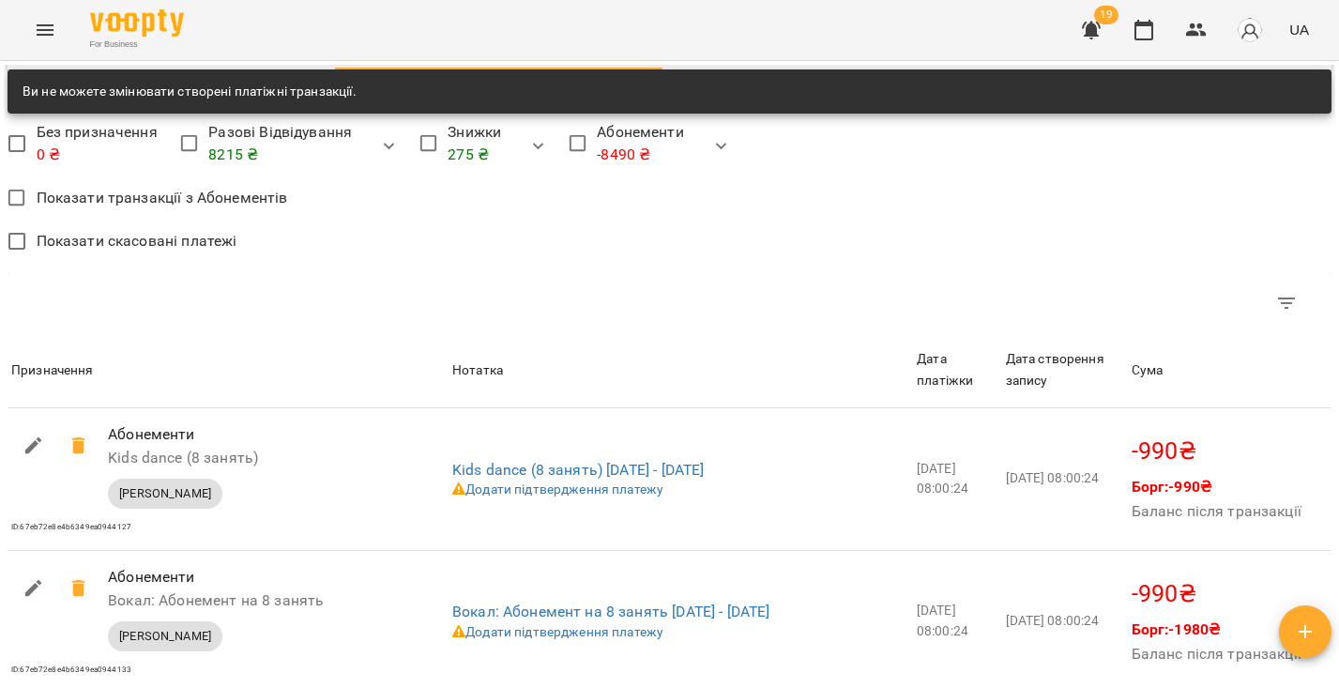
scroll to position [1926, 0]
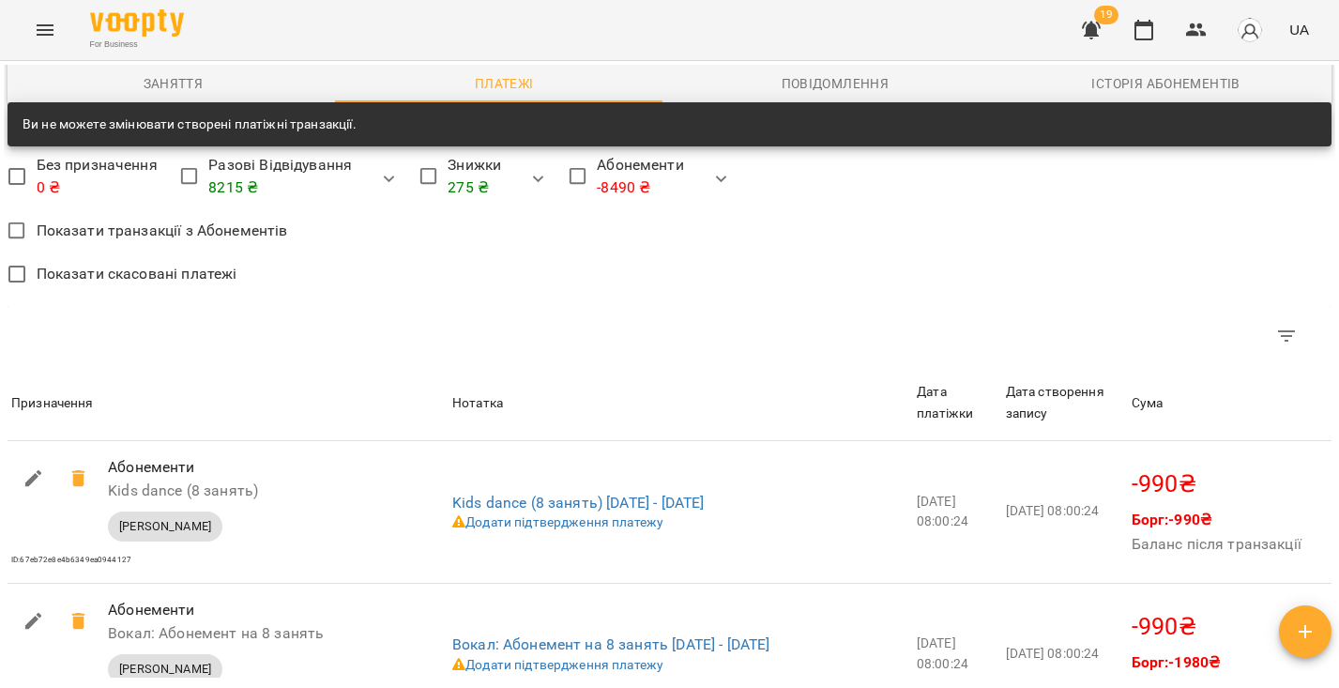
click at [179, 122] on div "Ви не можете змінювати створені платіжні транзакції." at bounding box center [670, 124] width 1324 height 45
click at [187, 102] on button "Заняття" at bounding box center [173, 69] width 331 height 68
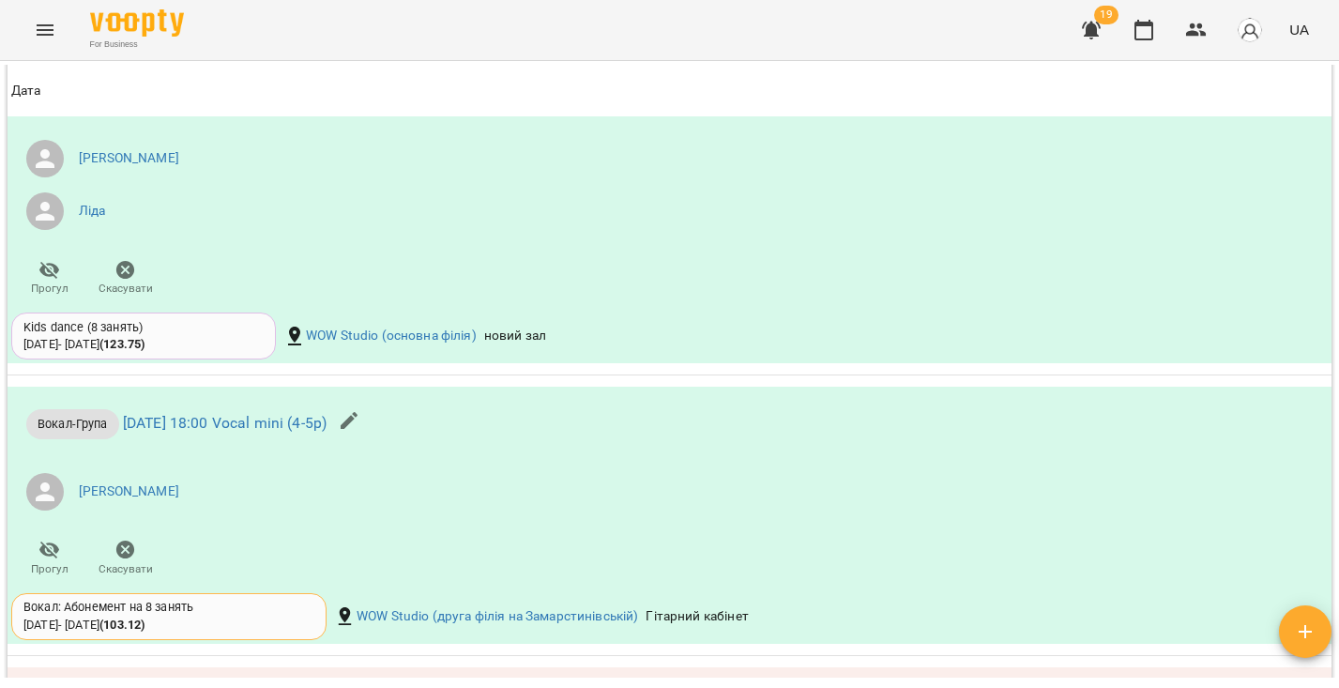
scroll to position [1705, 0]
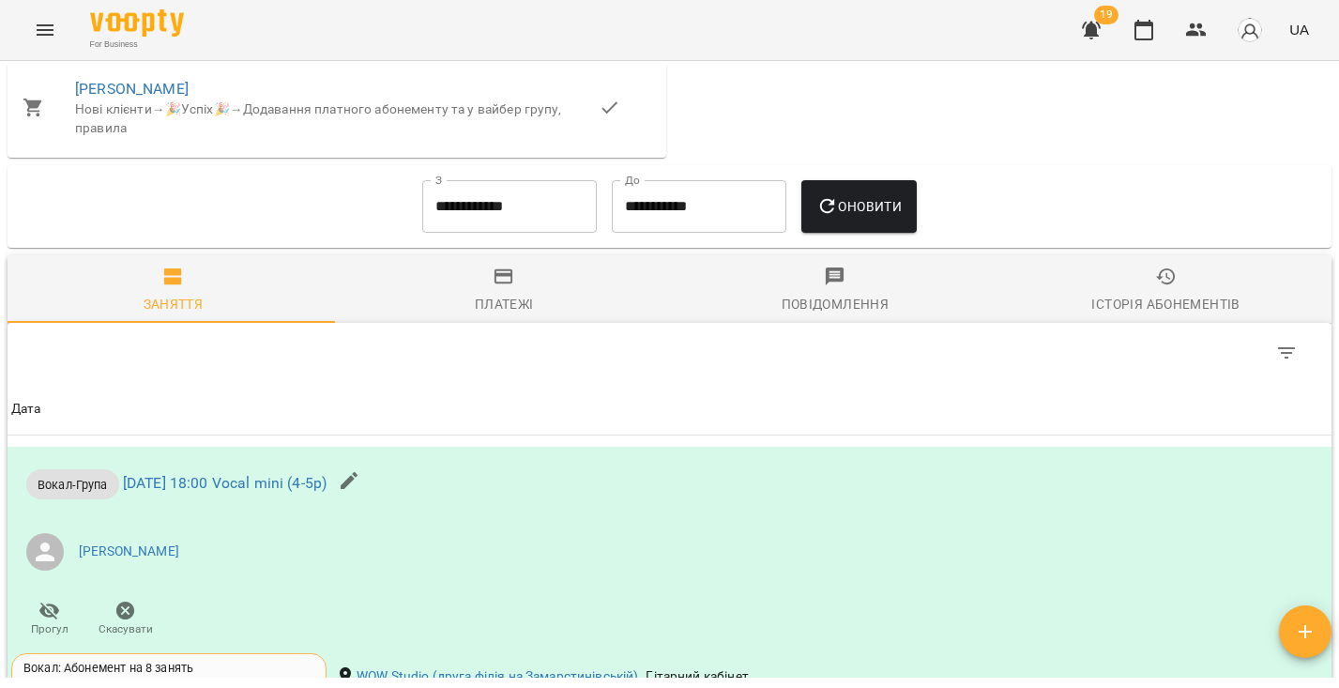
click at [536, 230] on input "**********" at bounding box center [509, 206] width 175 height 53
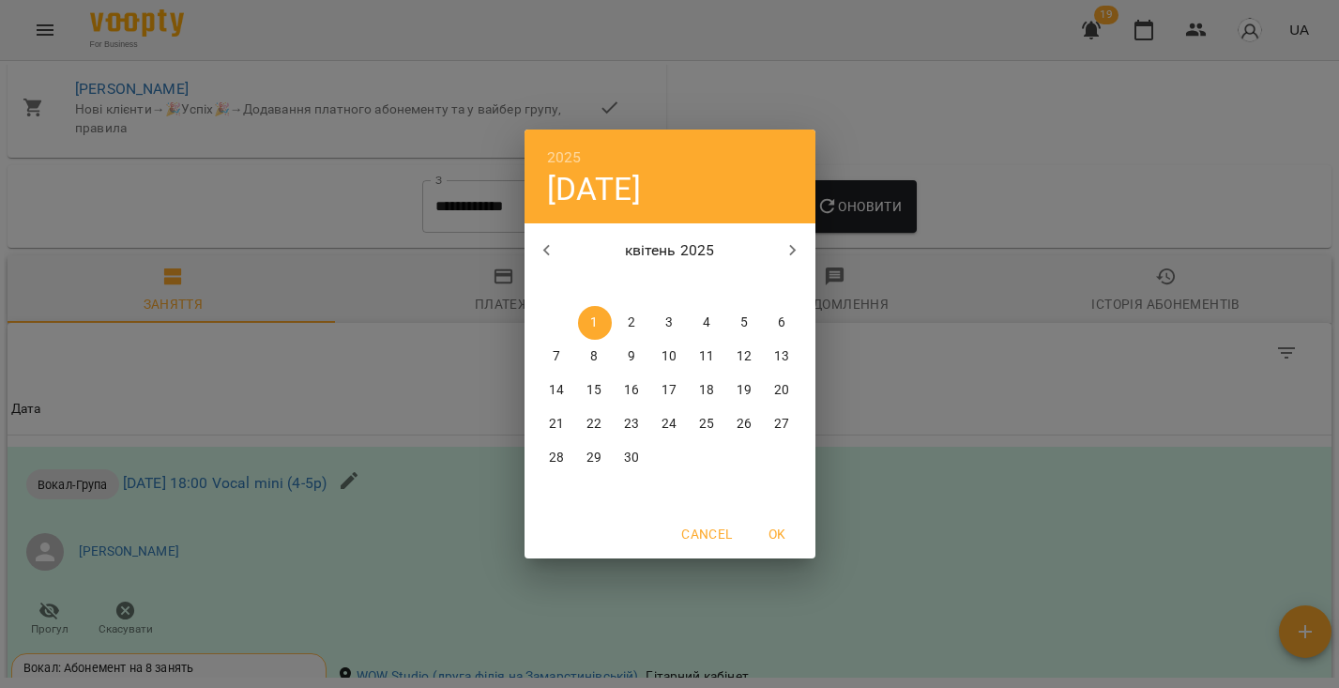
click at [778, 245] on button "button" at bounding box center [793, 250] width 45 height 45
click at [779, 245] on button "button" at bounding box center [793, 250] width 45 height 45
click at [770, 332] on button "1" at bounding box center [783, 323] width 34 height 34
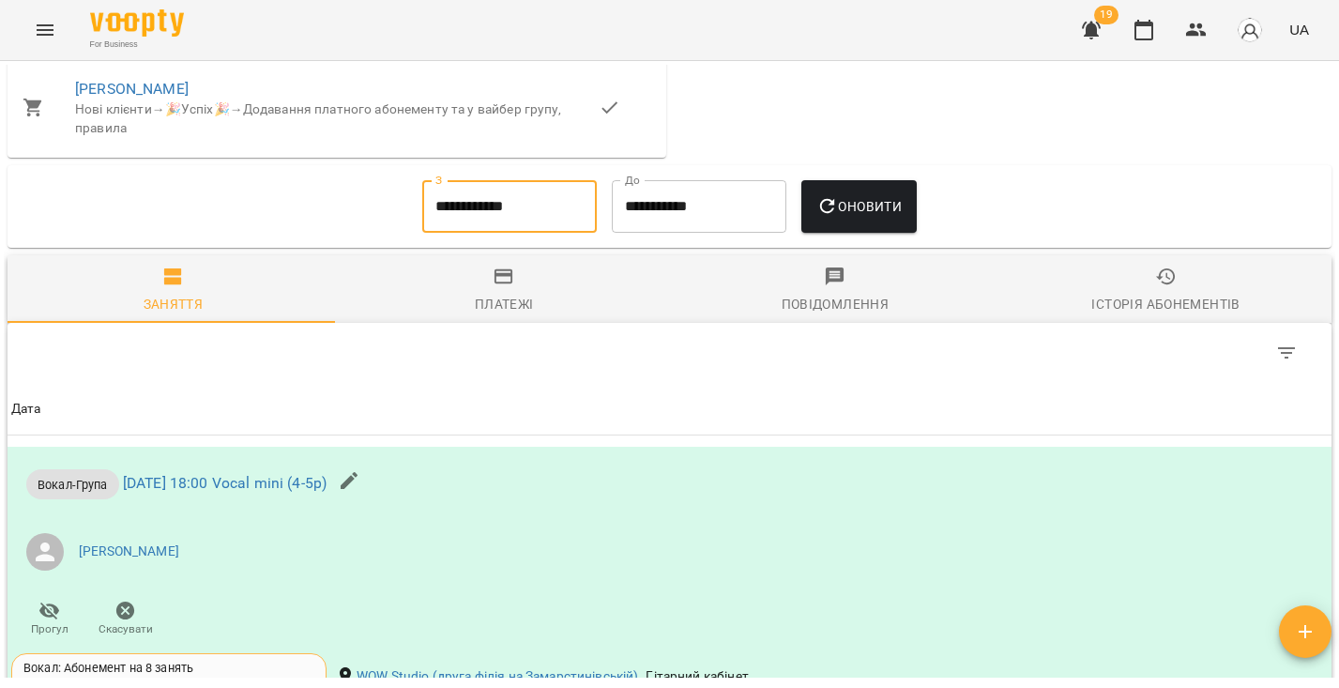
type input "**********"
click at [864, 233] on button "Оновити" at bounding box center [859, 206] width 115 height 53
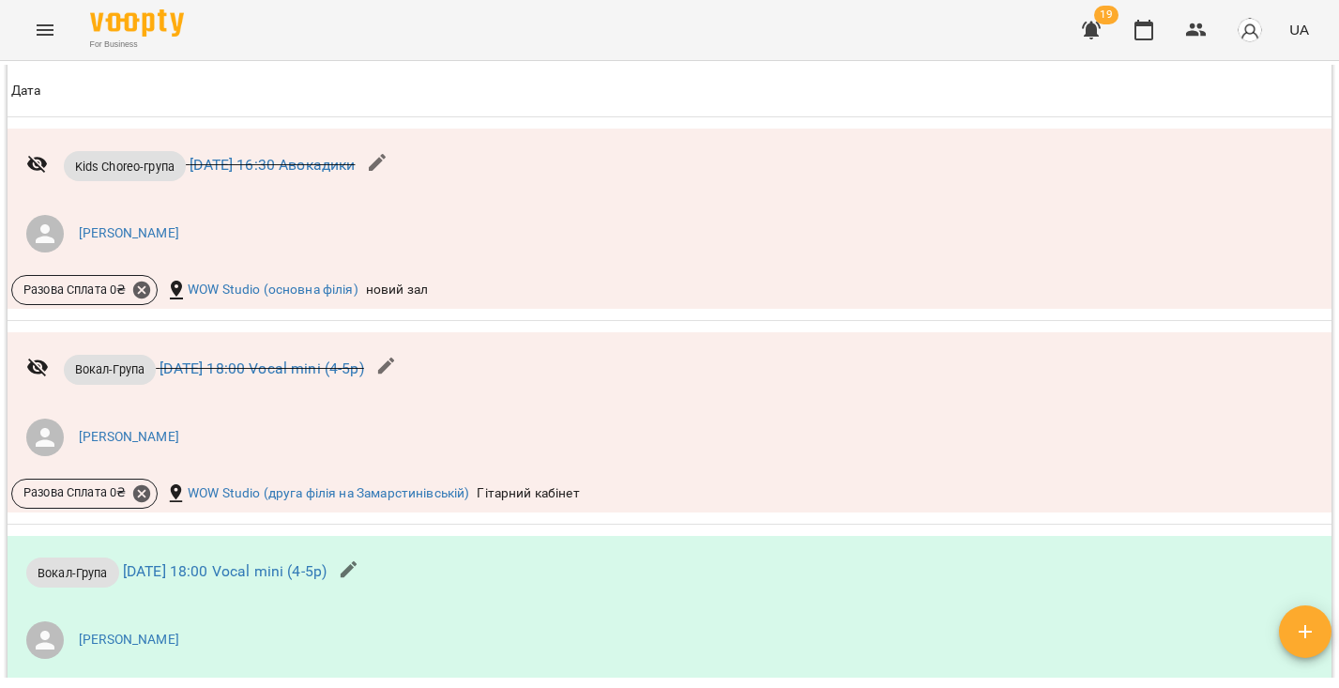
scroll to position [1881, 0]
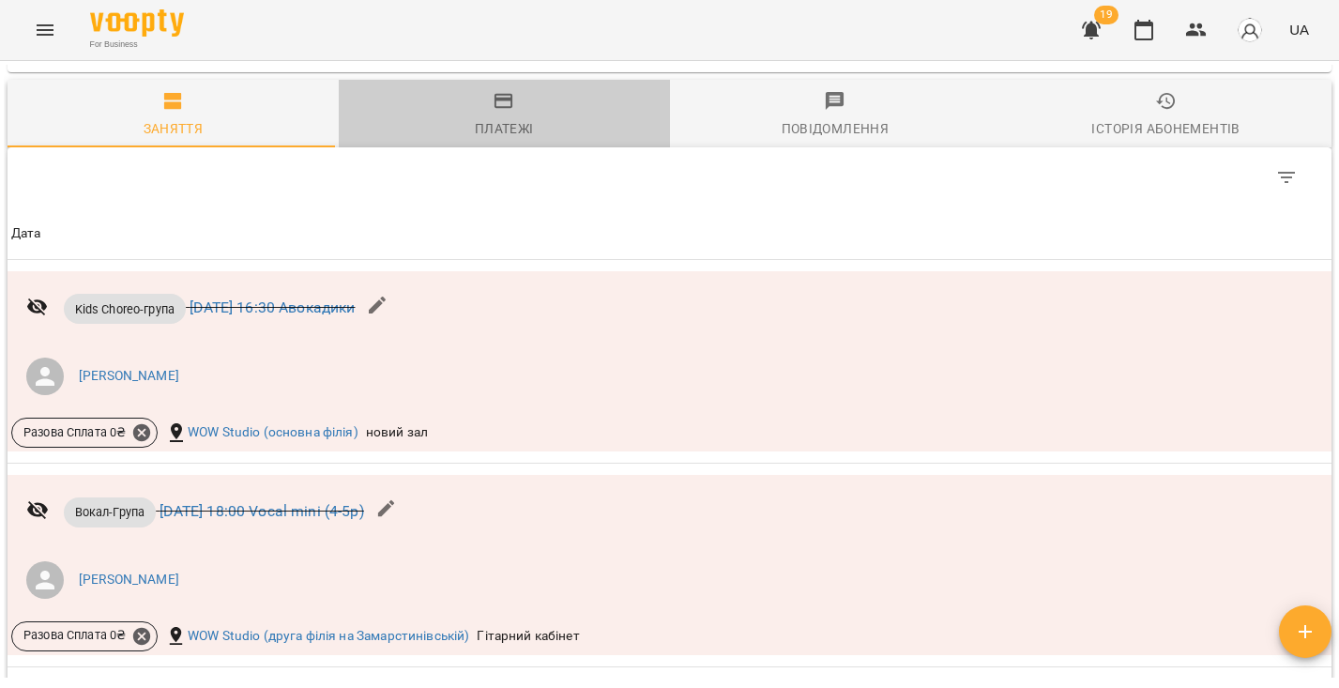
drag, startPoint x: 518, startPoint y: 155, endPoint x: 523, endPoint y: 175, distance: 20.3
click at [518, 147] on button "Платежі" at bounding box center [504, 114] width 331 height 68
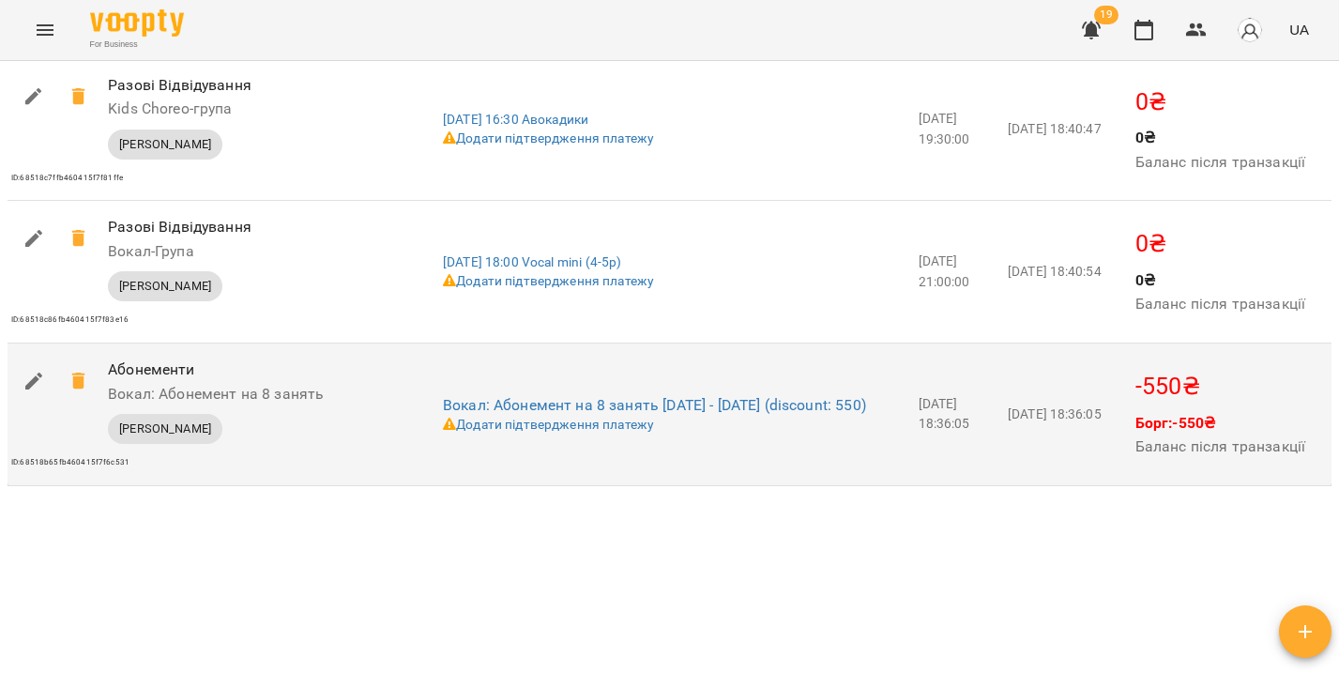
scroll to position [3024, 0]
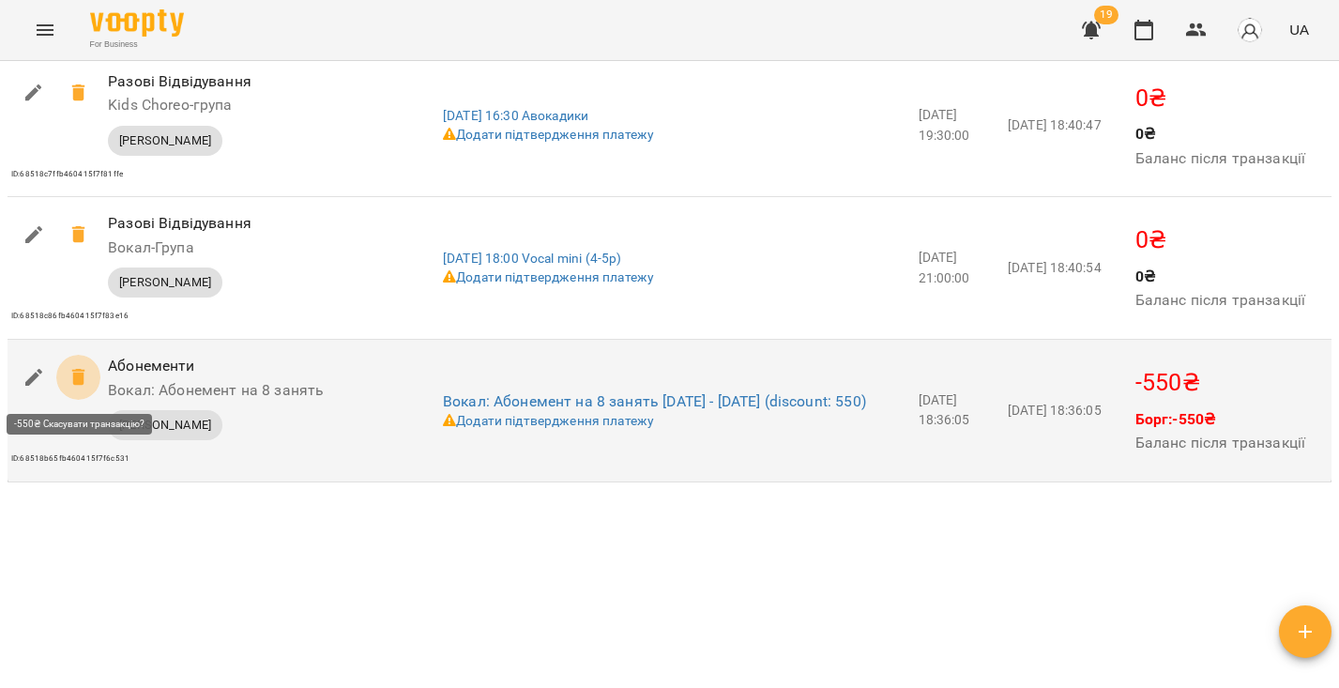
click at [87, 383] on icon at bounding box center [79, 377] width 23 height 23
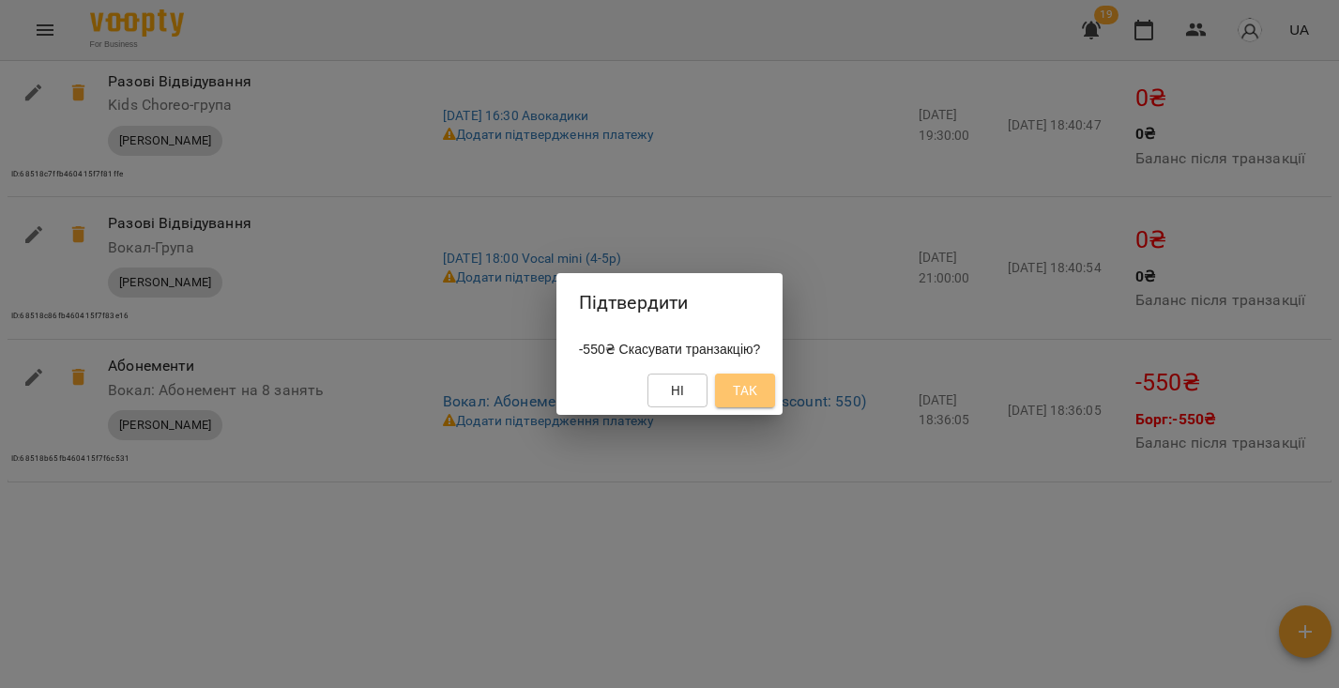
click at [757, 380] on span "Так" at bounding box center [745, 390] width 24 height 23
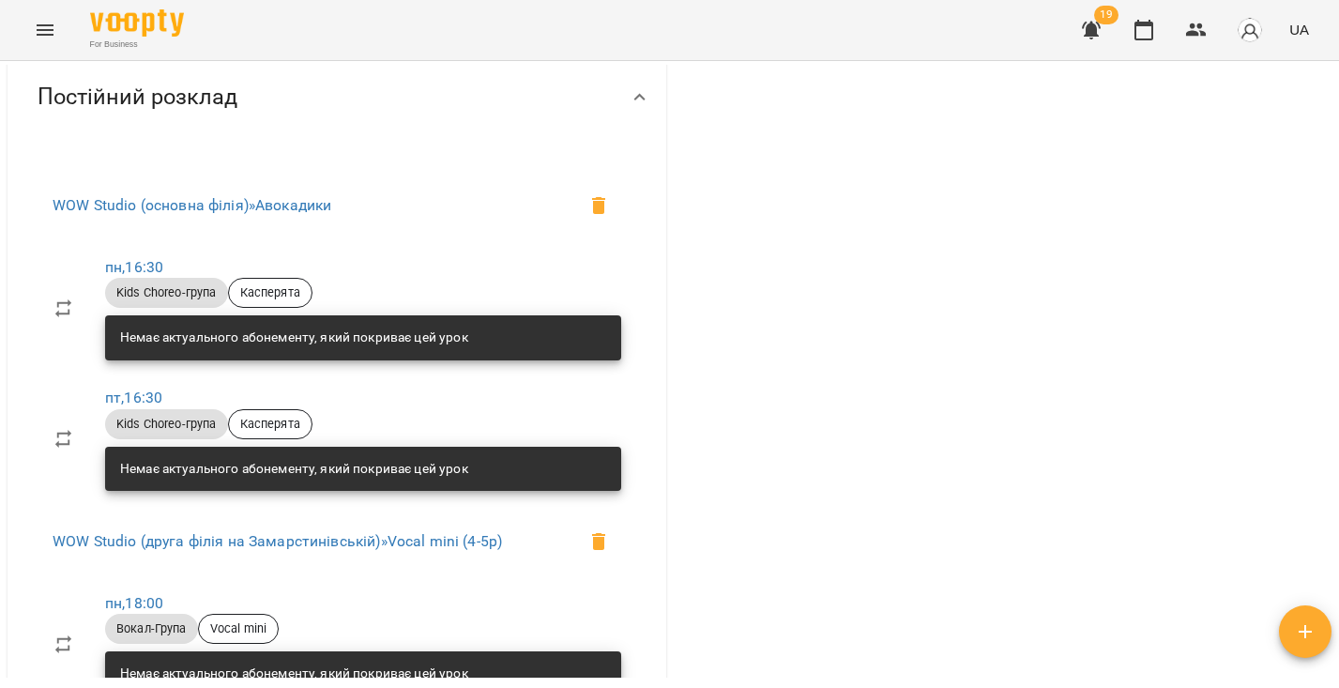
scroll to position [0, 0]
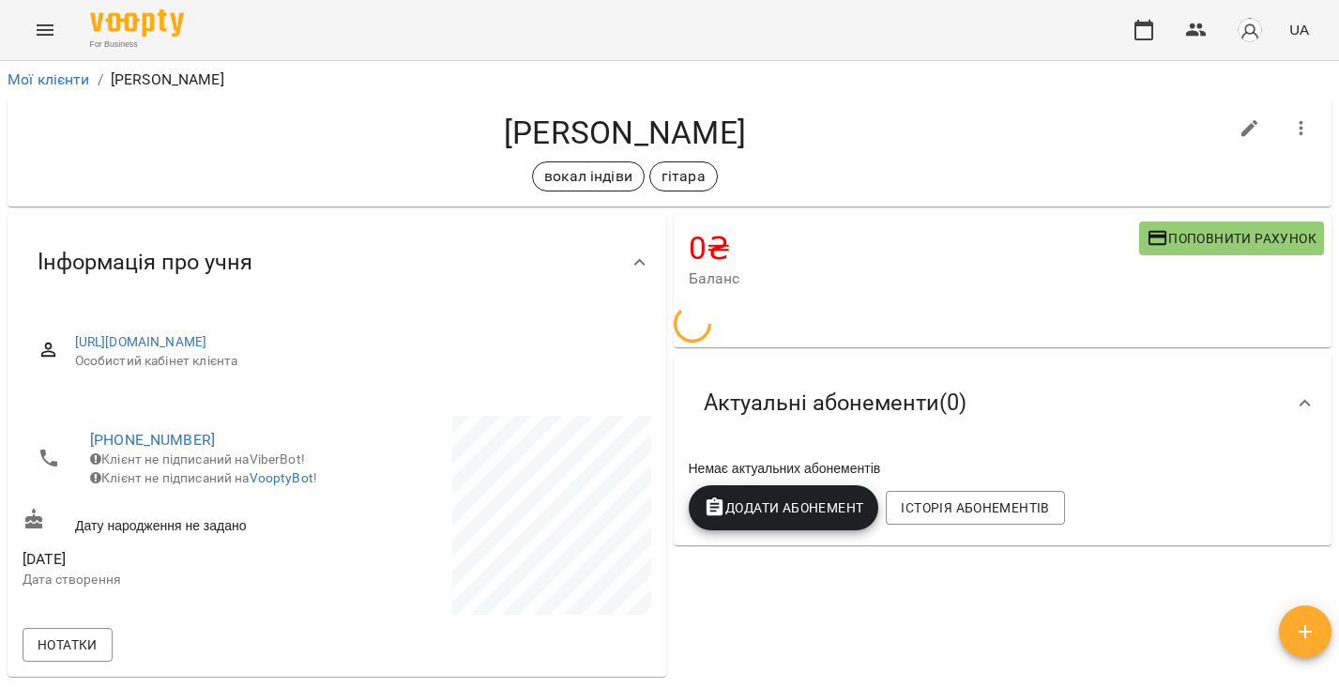
click at [50, 32] on icon "Menu" at bounding box center [45, 30] width 23 height 23
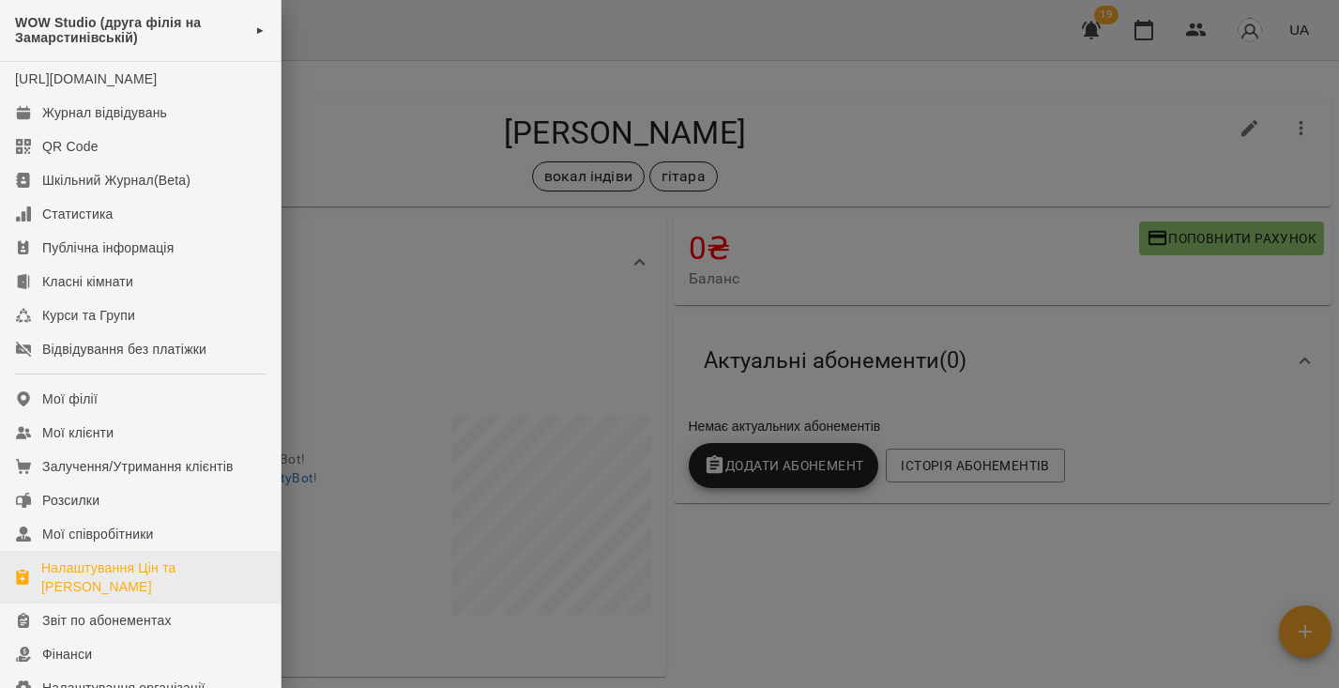
click at [157, 579] on div "Налаштування Цін та [PERSON_NAME]" at bounding box center [153, 577] width 224 height 38
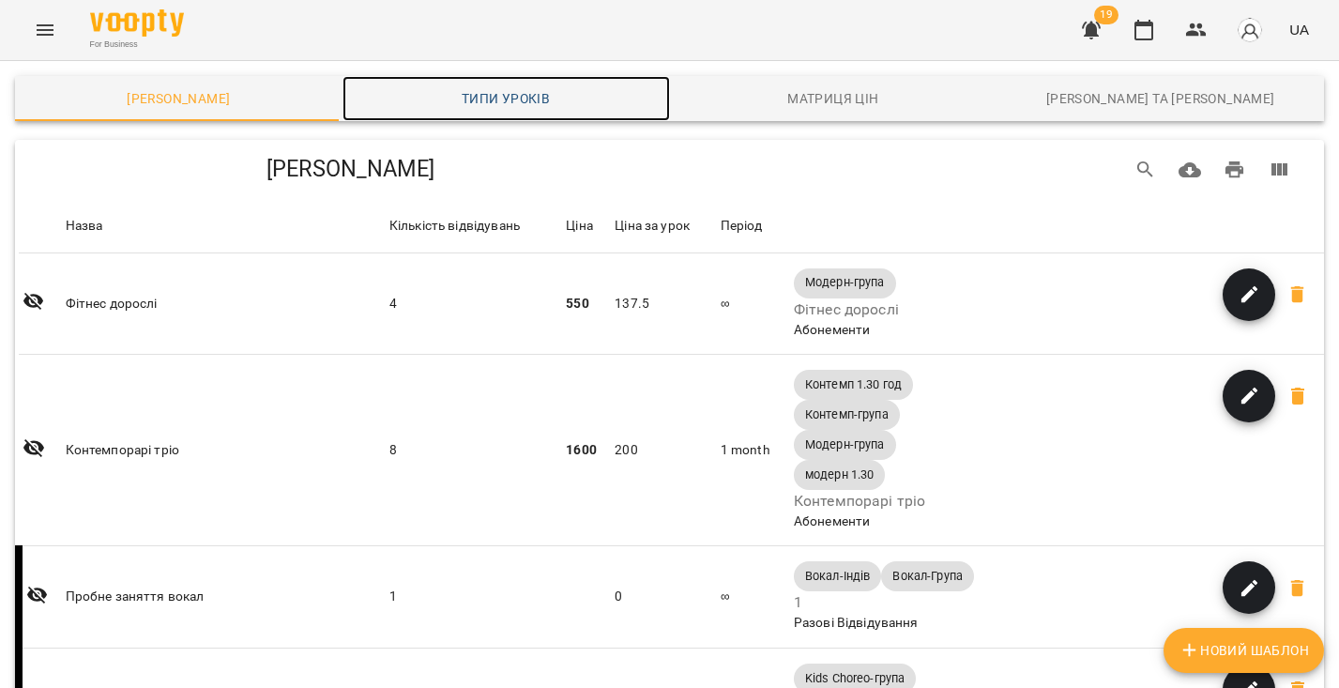
click at [460, 106] on span "Типи уроків" at bounding box center [506, 98] width 305 height 23
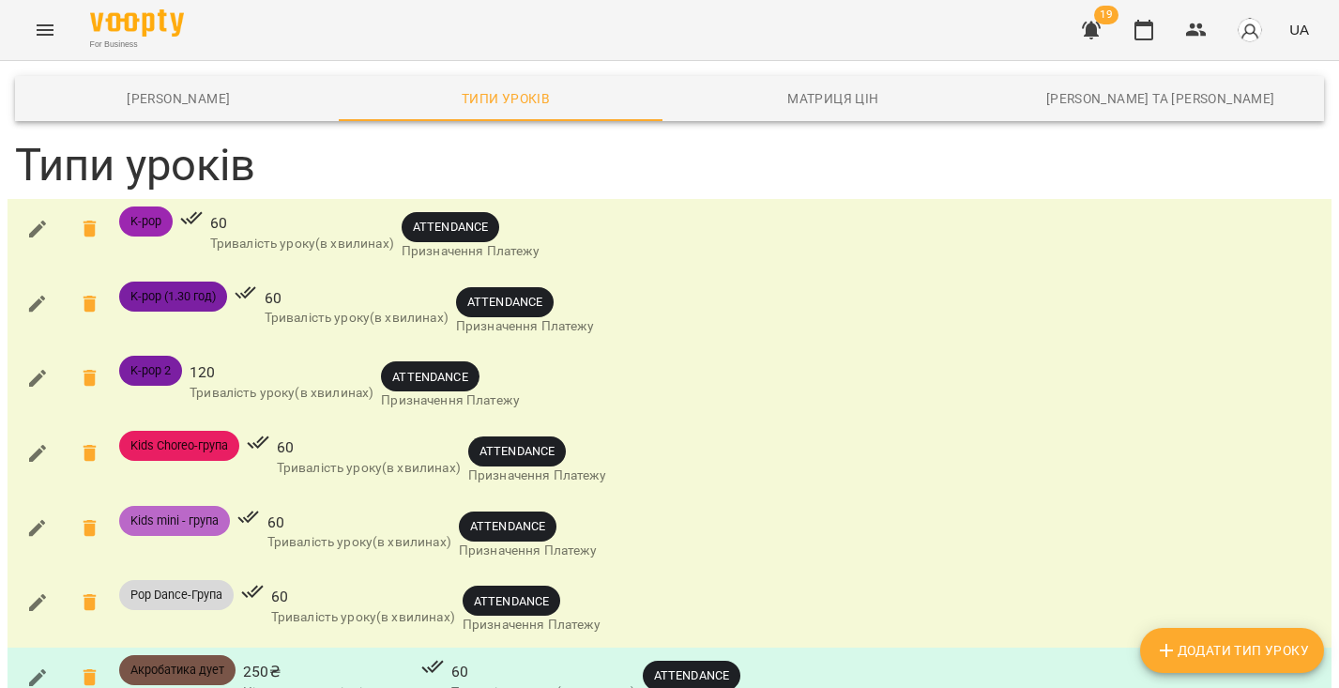
scroll to position [766, 0]
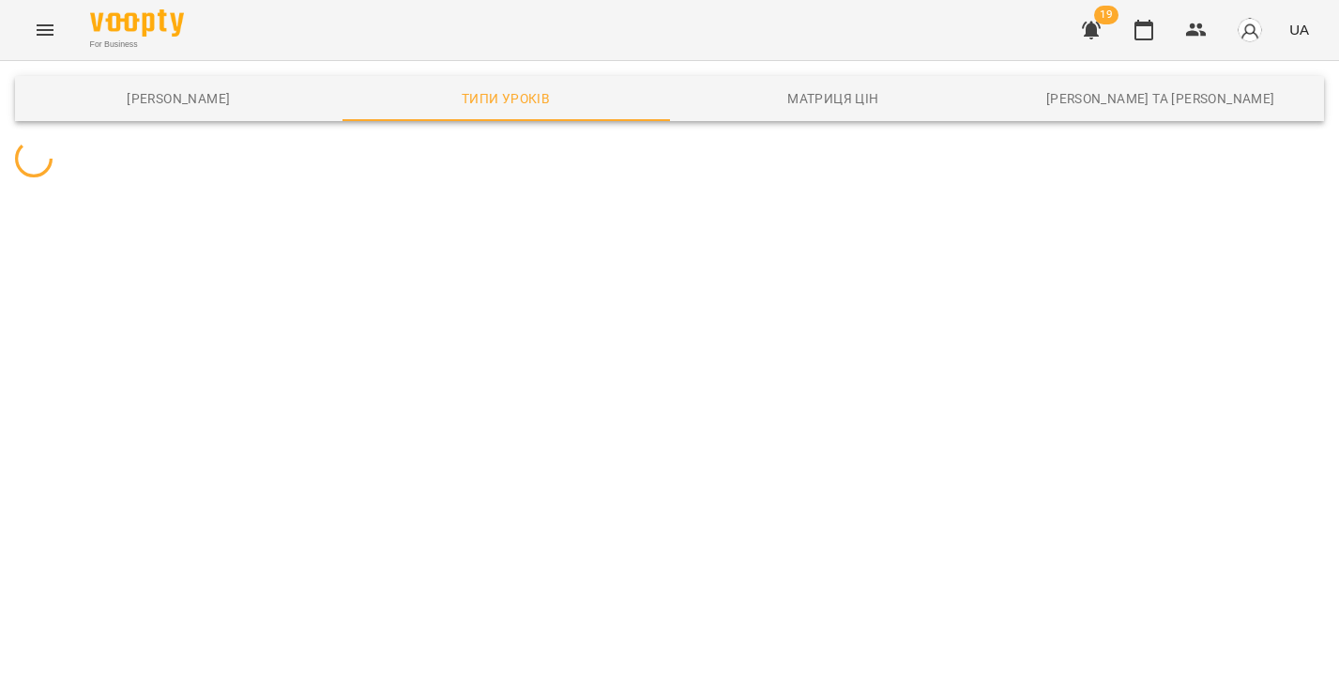
scroll to position [0, 0]
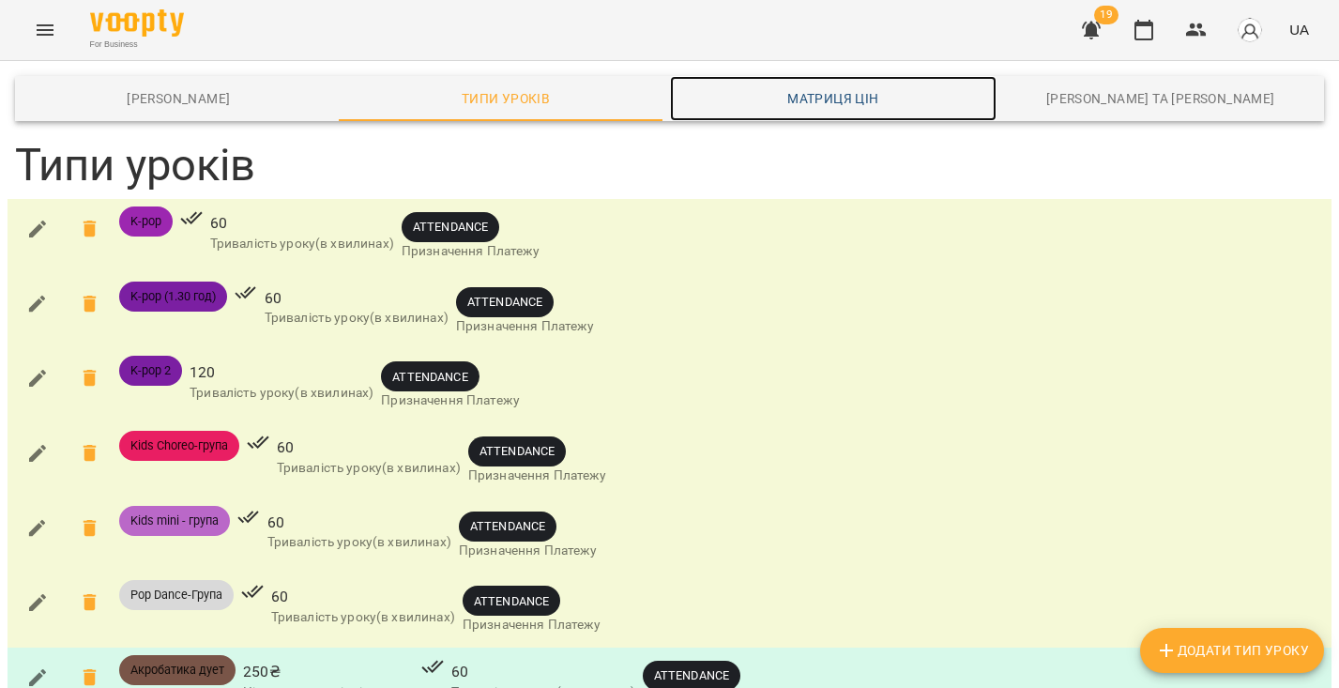
click at [850, 95] on span "Матриця цін" at bounding box center [833, 98] width 305 height 23
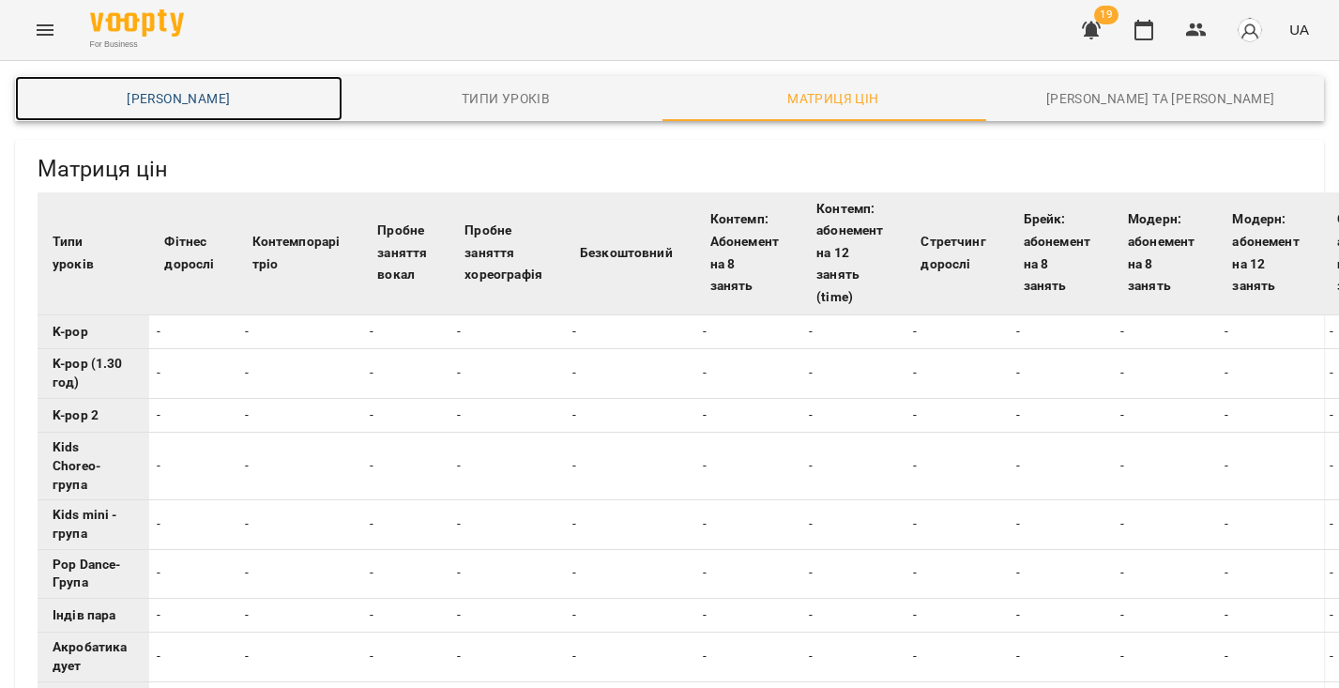
click at [266, 97] on span "Шаблони Абонементів" at bounding box center [178, 98] width 305 height 23
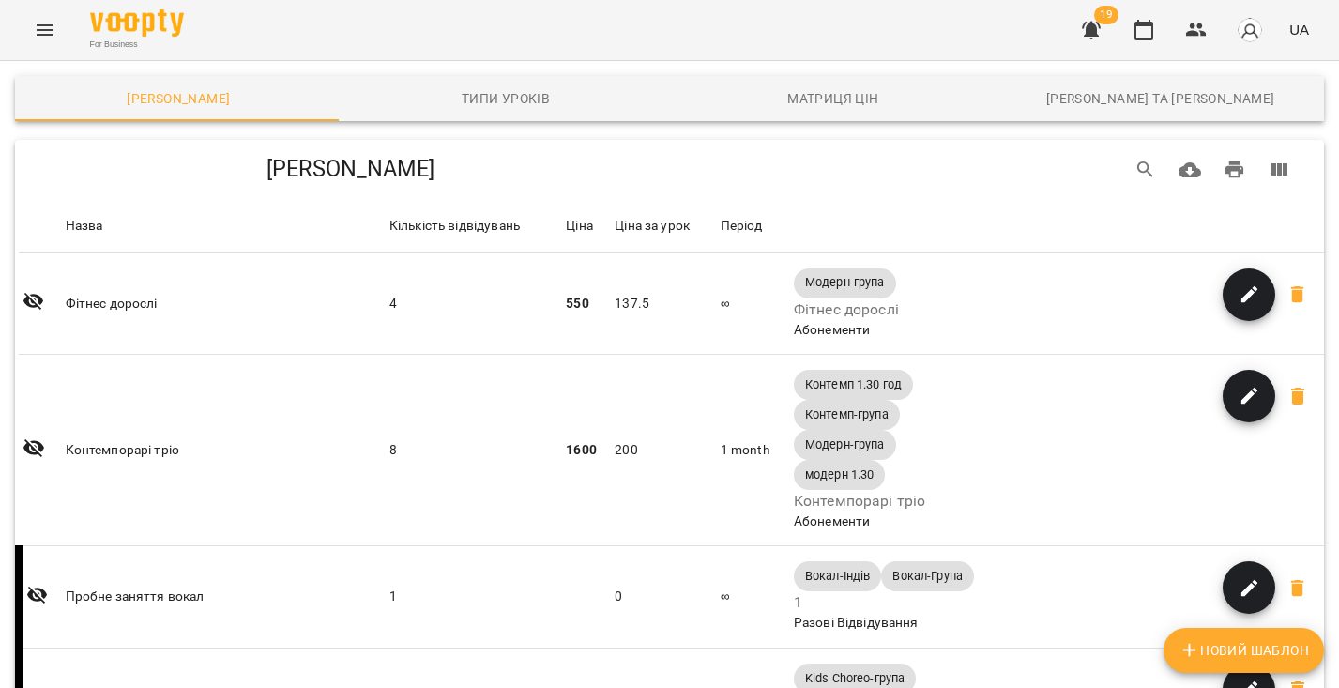
click at [38, 23] on icon "Menu" at bounding box center [45, 30] width 23 height 23
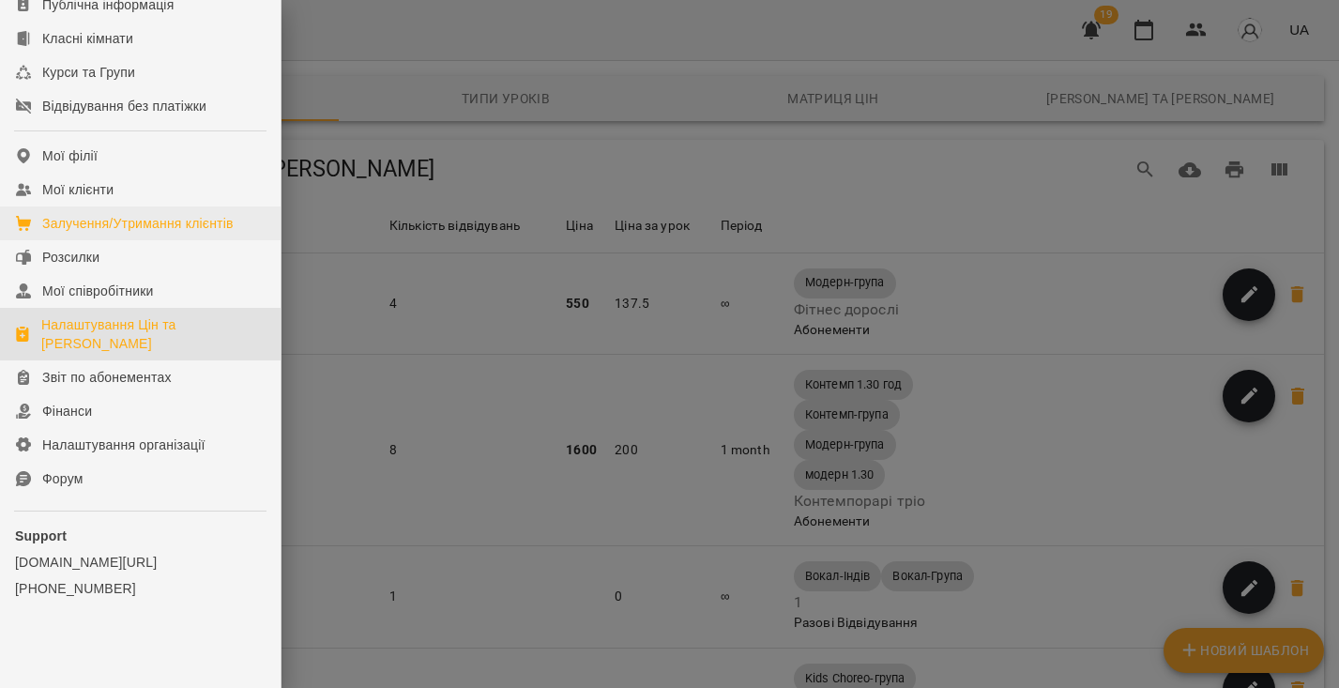
scroll to position [116, 0]
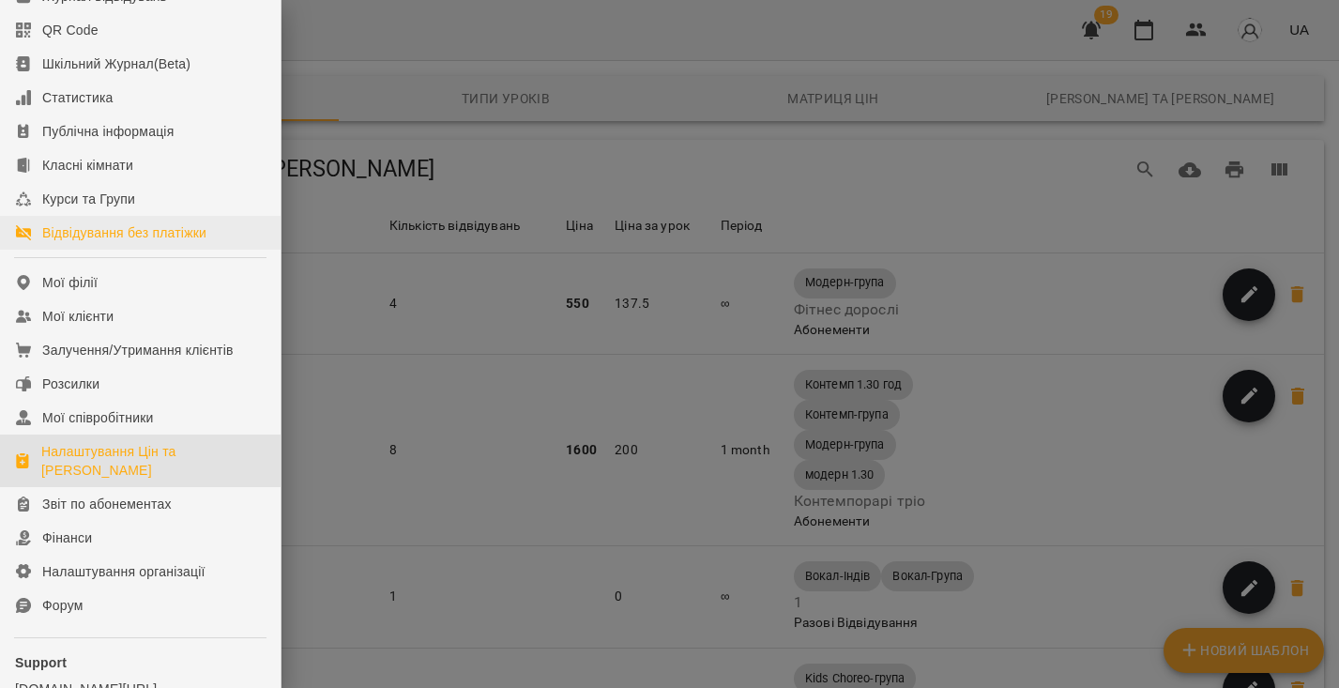
click at [174, 242] on div "Відвідування без платіжки" at bounding box center [124, 232] width 164 height 19
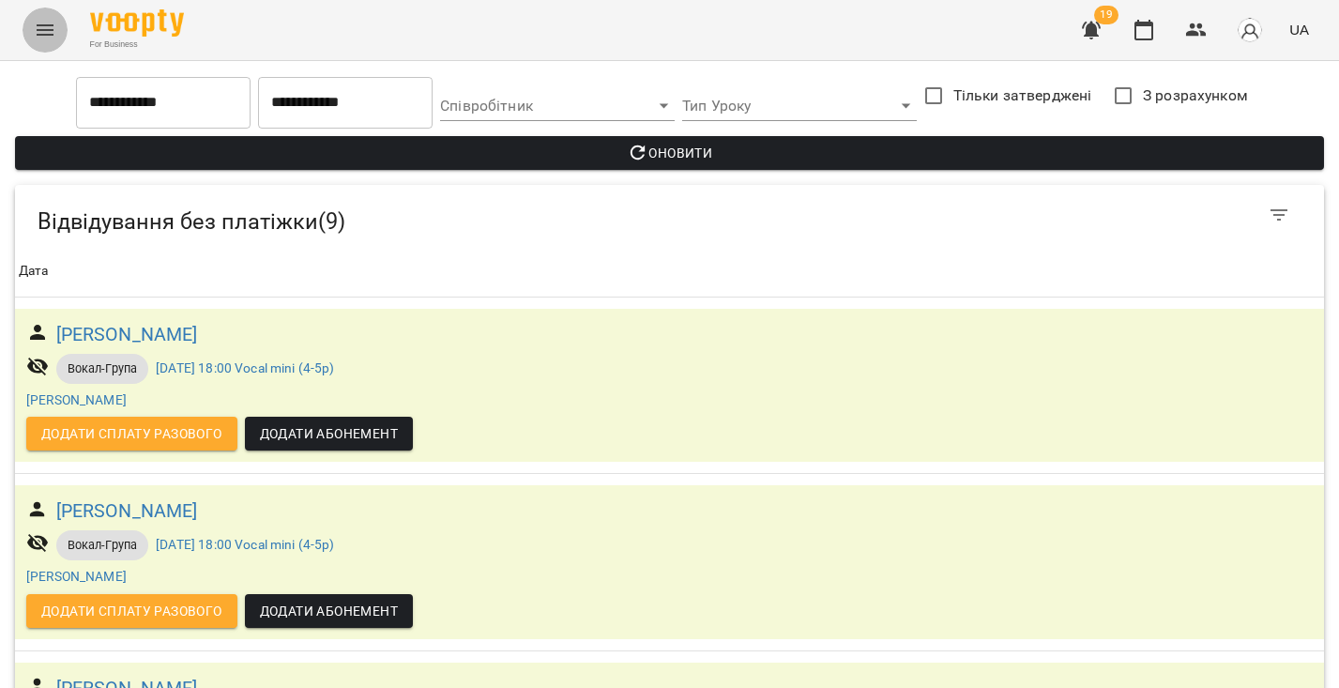
click at [54, 43] on button "Menu" at bounding box center [45, 30] width 45 height 45
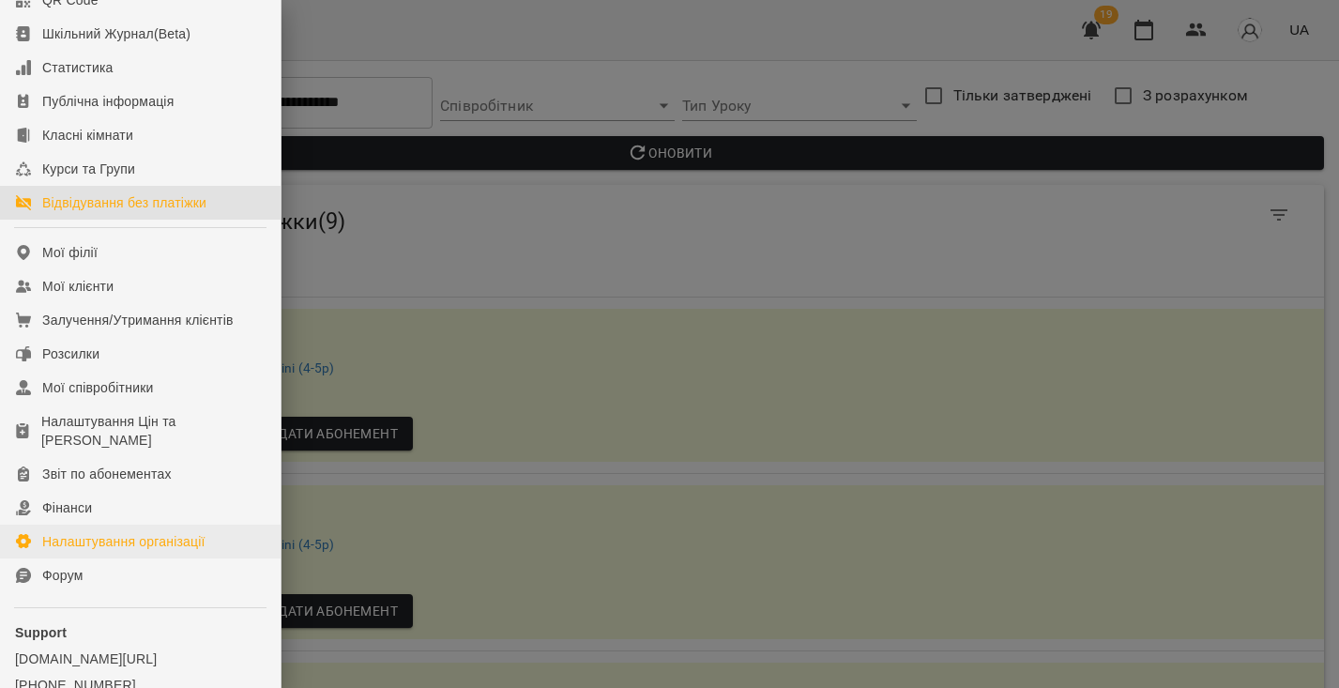
scroll to position [261, 0]
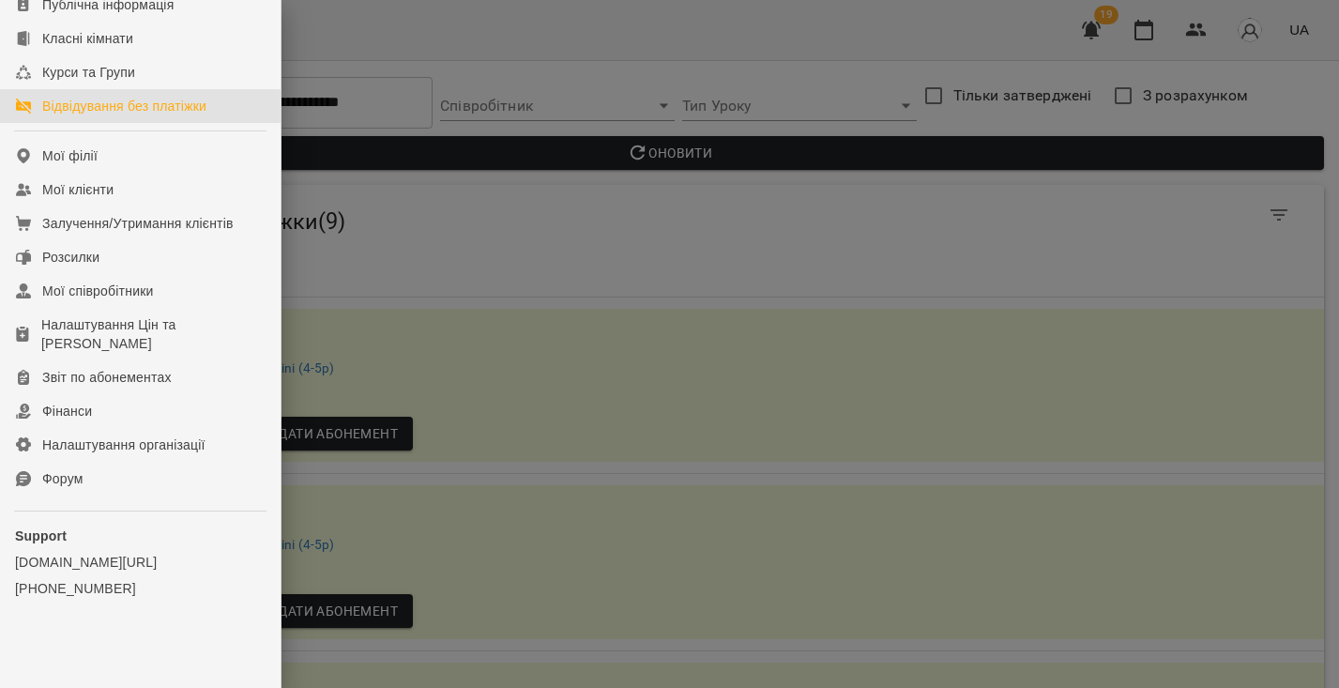
click at [475, 205] on div at bounding box center [669, 344] width 1339 height 688
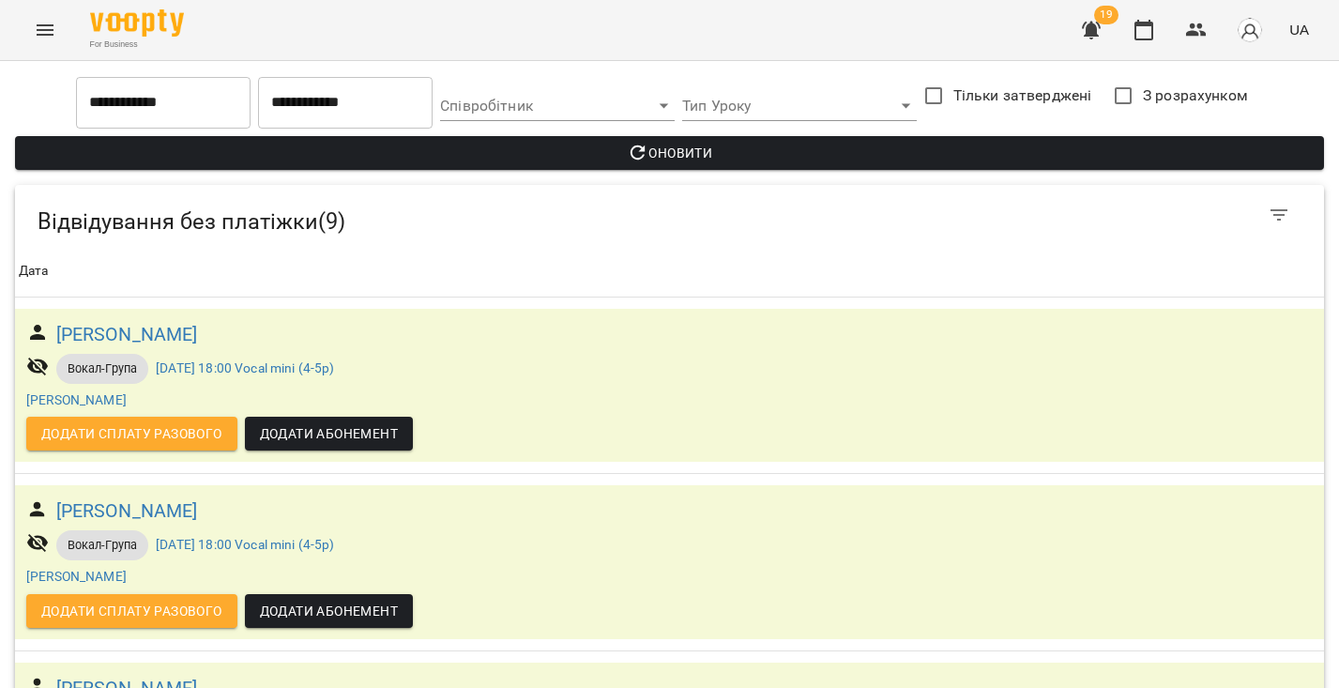
scroll to position [4, 0]
drag, startPoint x: 756, startPoint y: 3, endPoint x: 851, endPoint y: -24, distance: 99.5
click at [1198, 28] on icon "button" at bounding box center [1196, 30] width 23 height 23
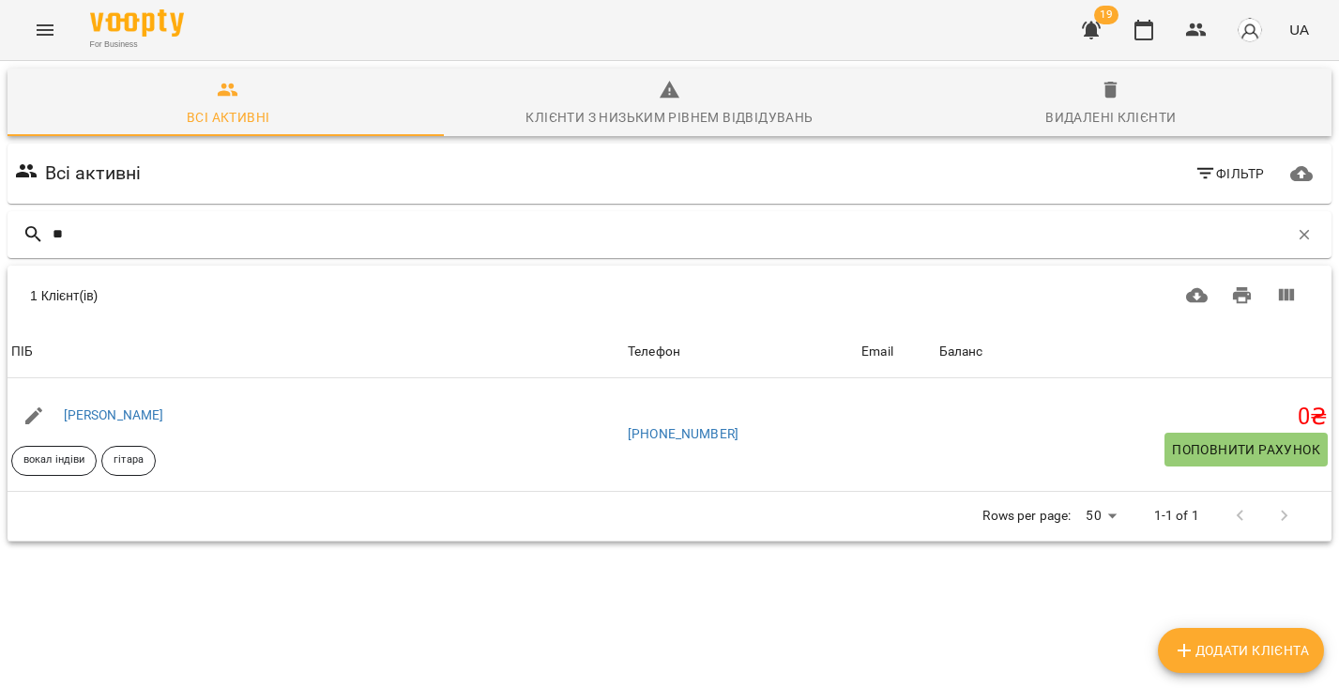
type input "*"
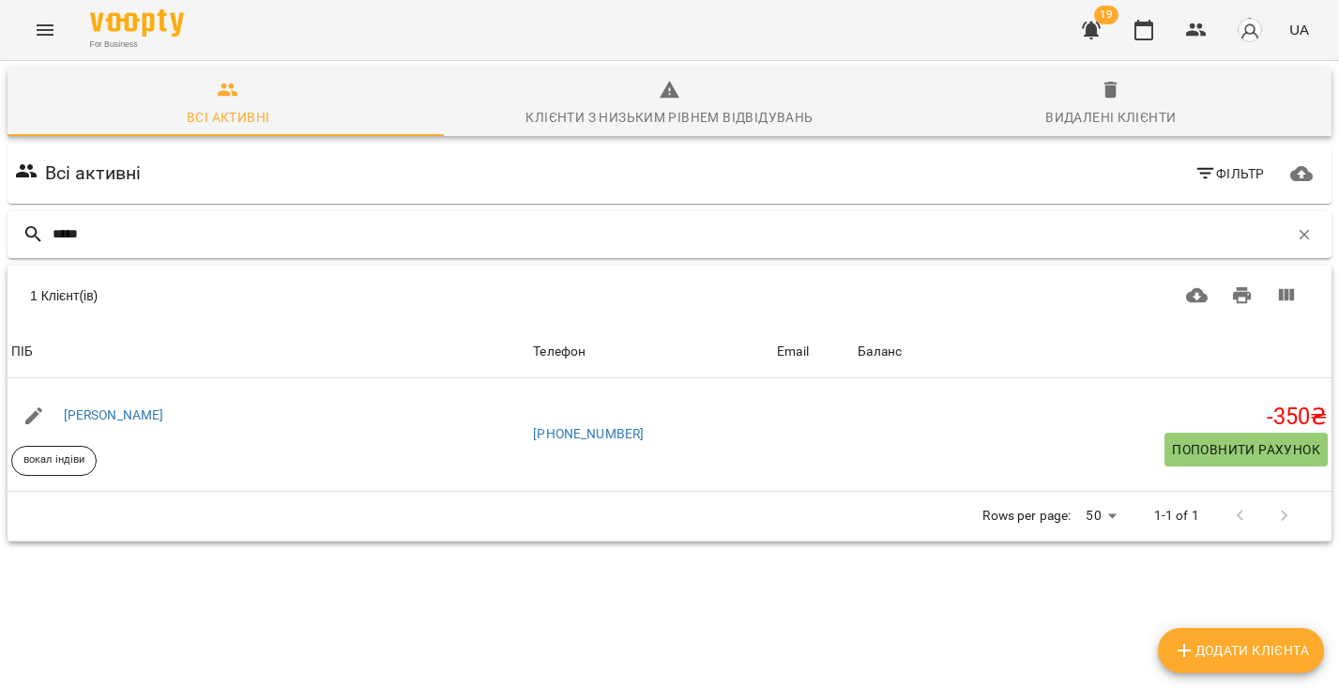
click at [110, 237] on input "*****" at bounding box center [671, 234] width 1236 height 31
click at [108, 236] on input "*****" at bounding box center [671, 234] width 1236 height 31
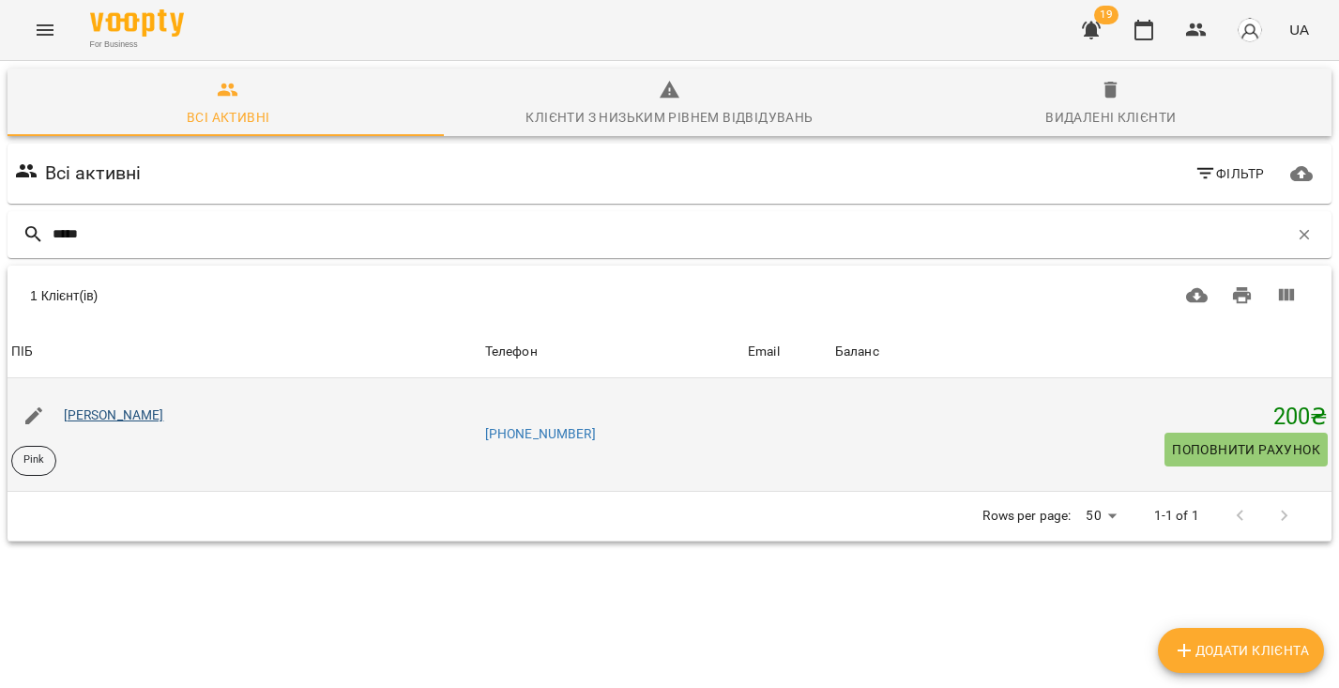
type input "*****"
click at [117, 415] on link "[PERSON_NAME]" at bounding box center [114, 414] width 100 height 15
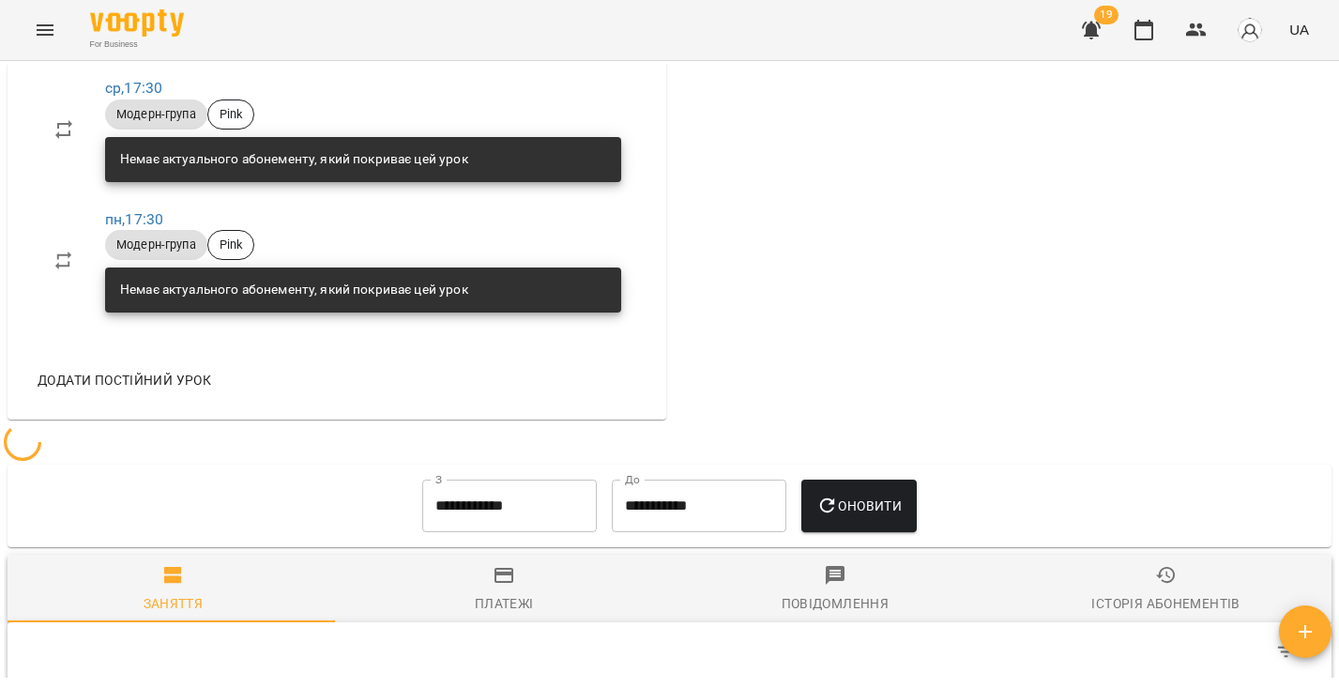
scroll to position [1216, 0]
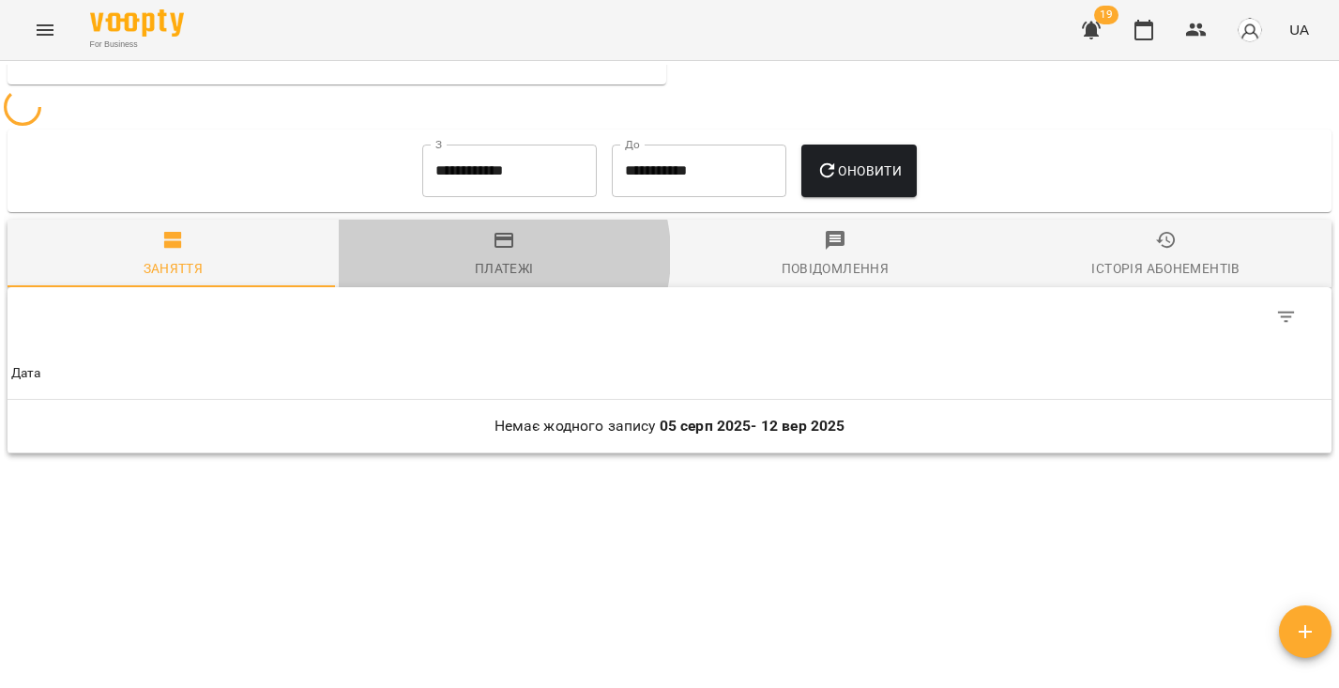
click at [496, 251] on span "Платежі" at bounding box center [504, 254] width 309 height 51
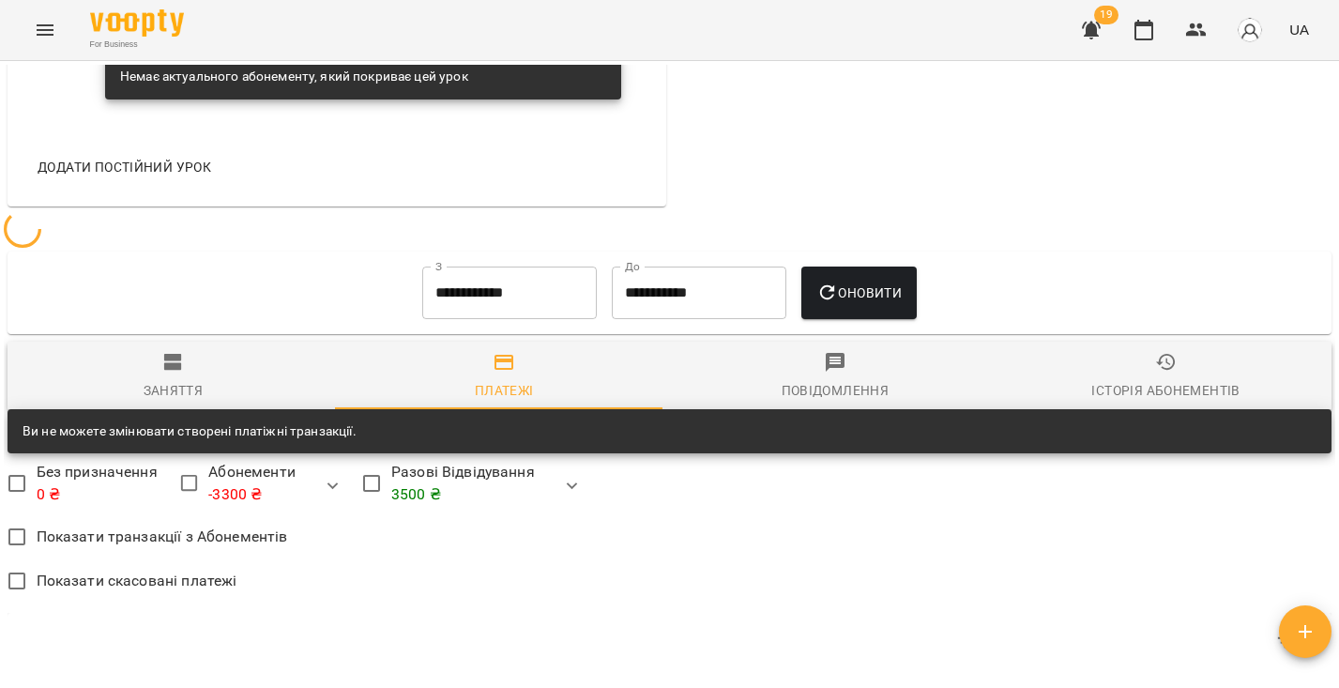
click at [497, 294] on input "**********" at bounding box center [509, 293] width 175 height 53
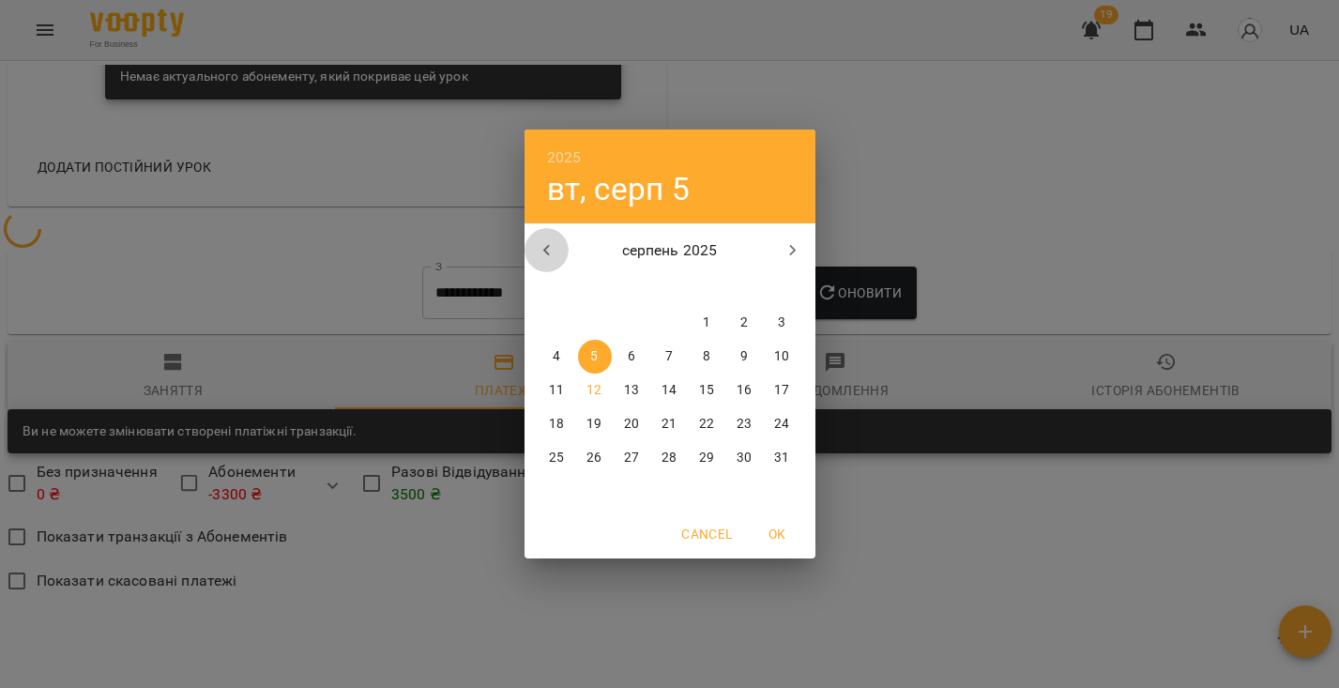
click at [555, 245] on icon "button" at bounding box center [547, 250] width 23 height 23
click at [555, 246] on icon "button" at bounding box center [547, 250] width 23 height 23
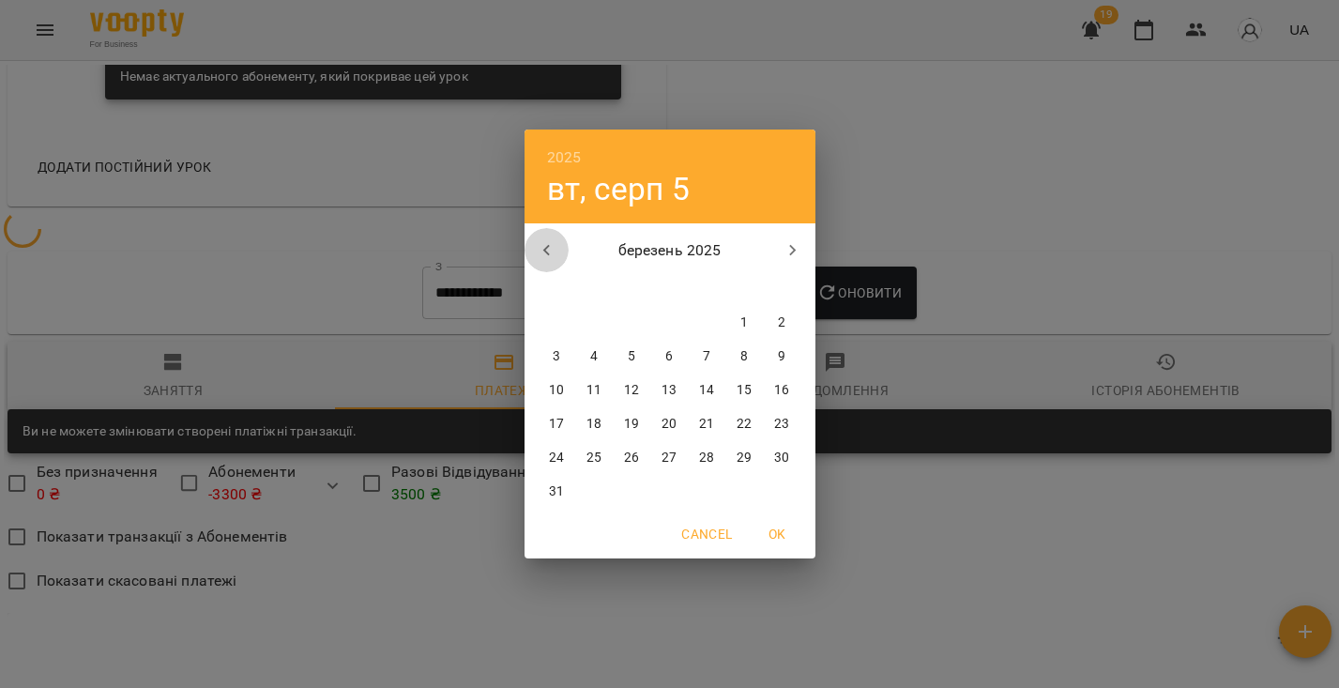
click at [554, 246] on icon "button" at bounding box center [547, 250] width 23 height 23
drag, startPoint x: 753, startPoint y: 313, endPoint x: 810, endPoint y: 289, distance: 61.9
click at [752, 313] on button "1" at bounding box center [745, 323] width 34 height 34
type input "**********"
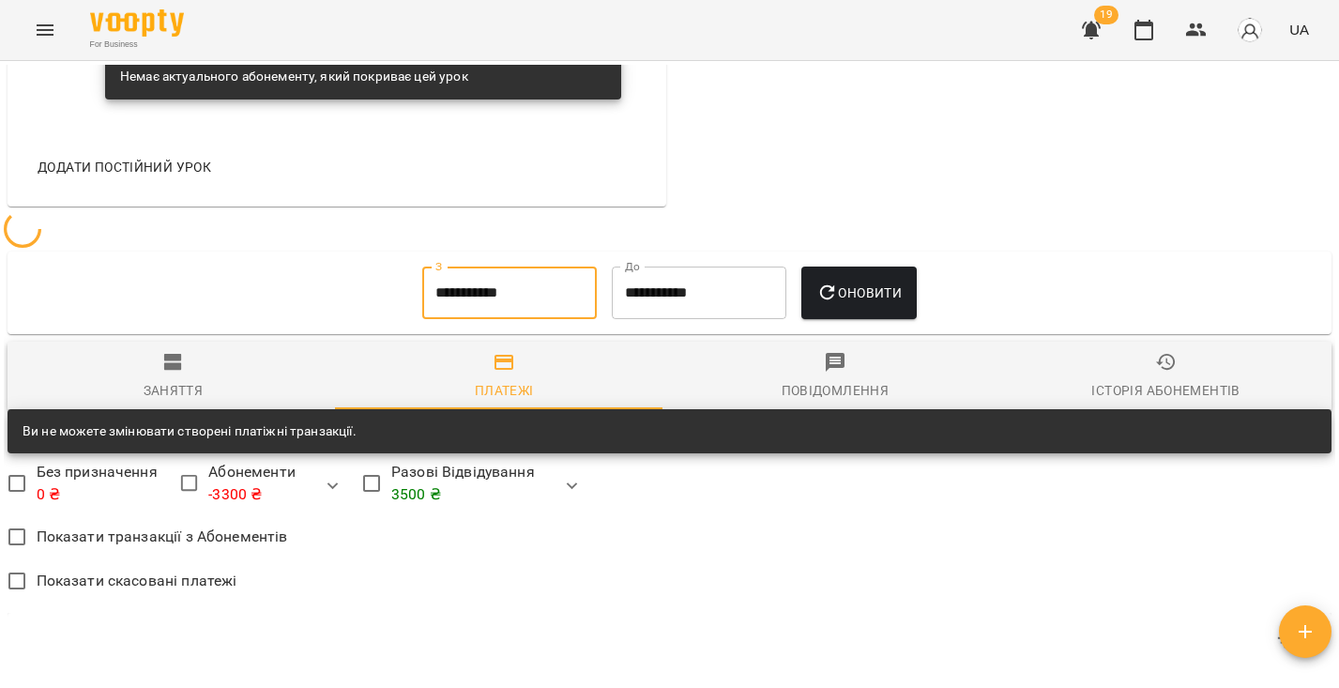
click at [886, 282] on span "Оновити" at bounding box center [859, 293] width 85 height 23
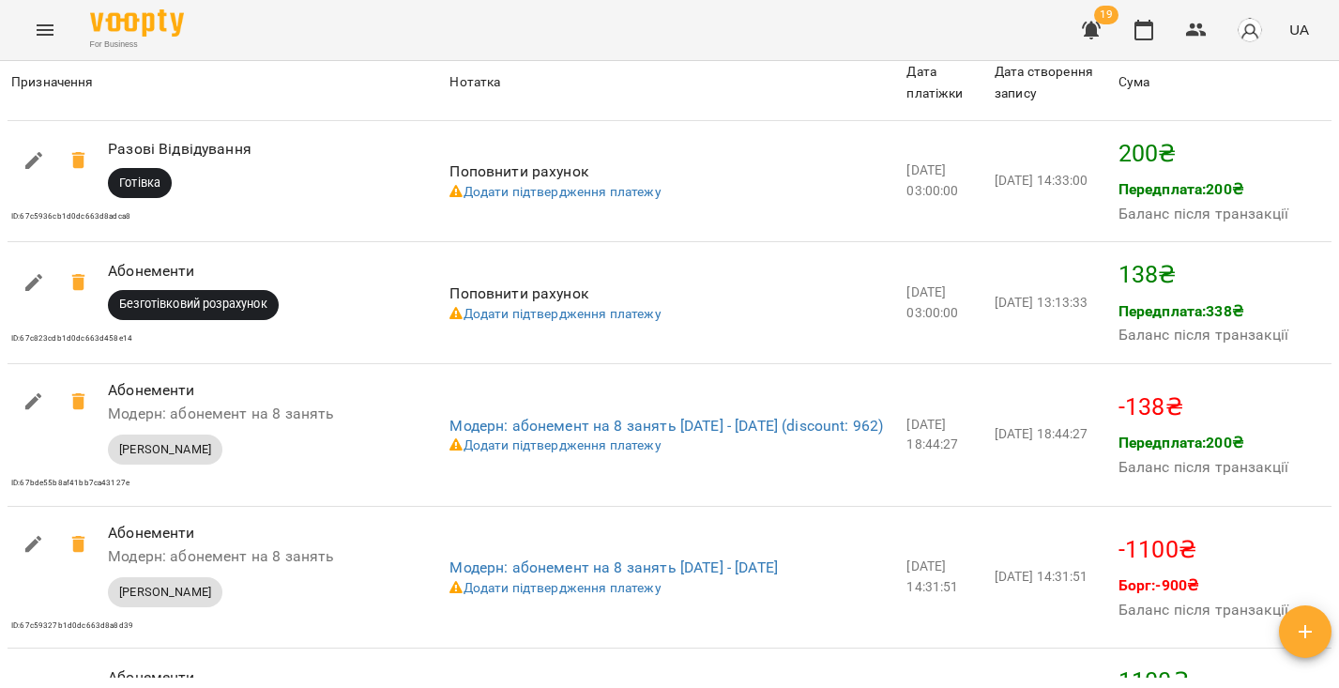
scroll to position [1390, 0]
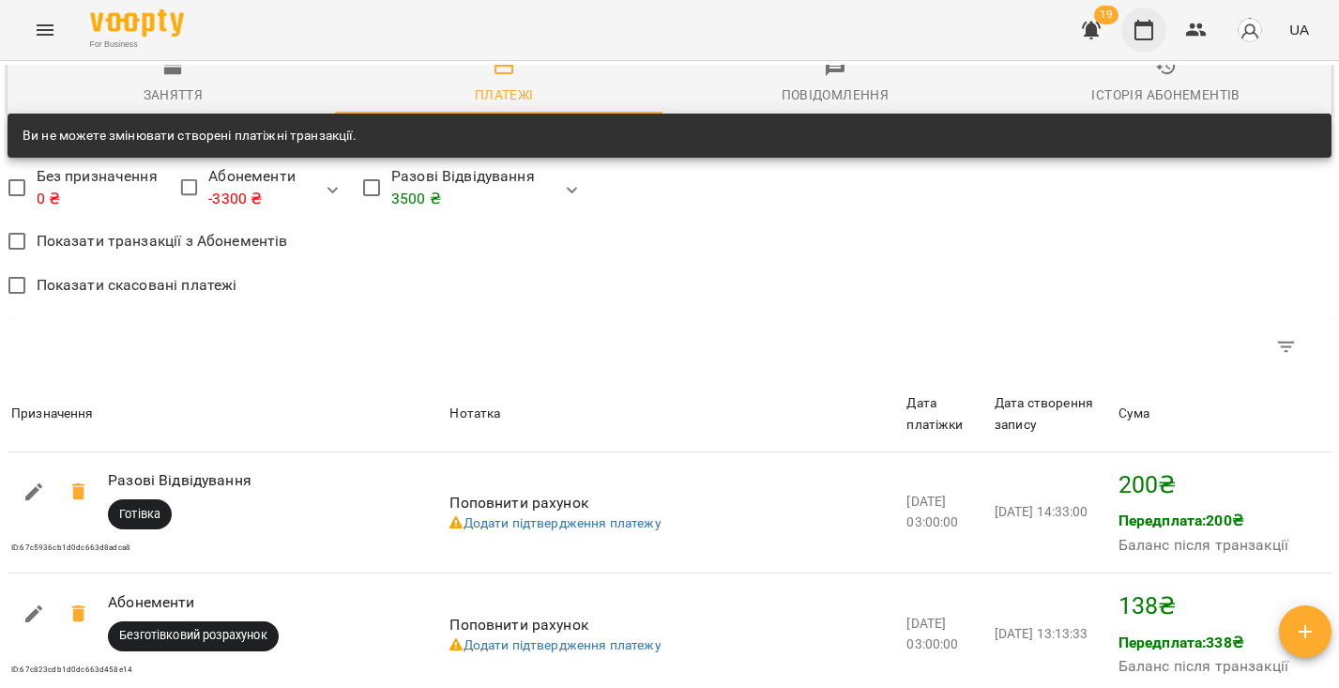
click at [1148, 17] on button "button" at bounding box center [1144, 30] width 45 height 45
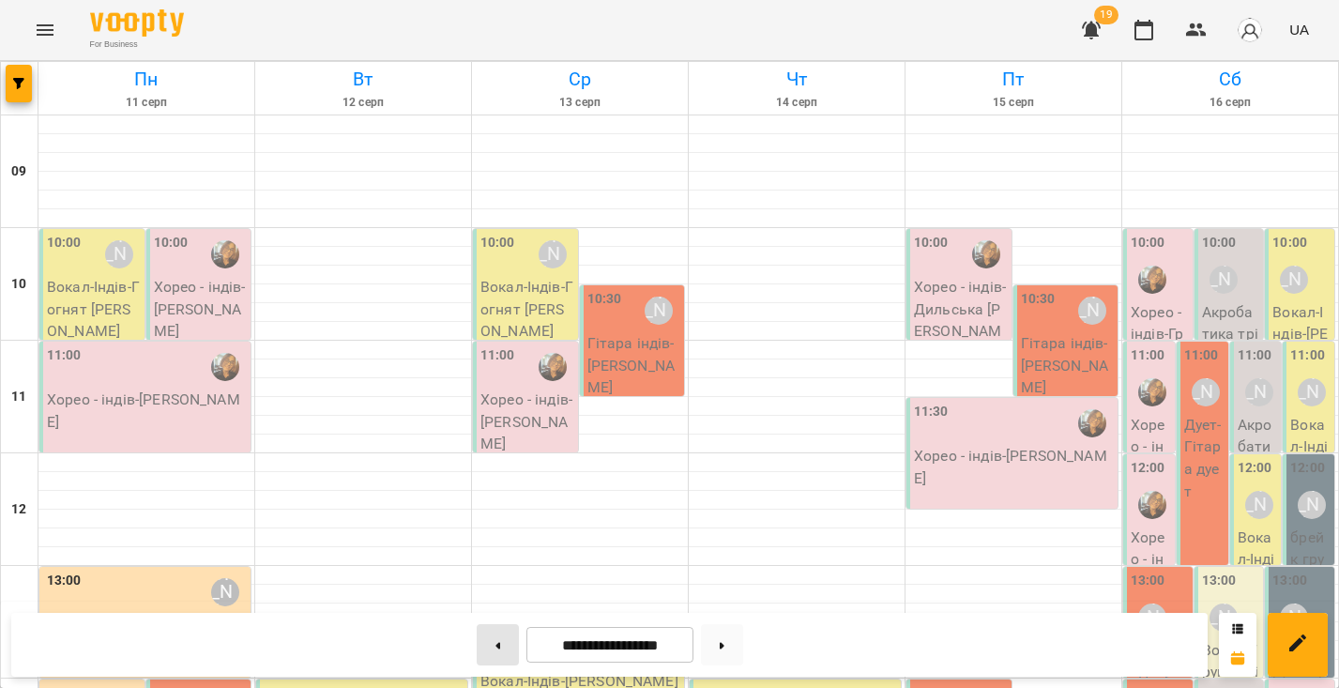
click at [482, 649] on button at bounding box center [498, 644] width 42 height 41
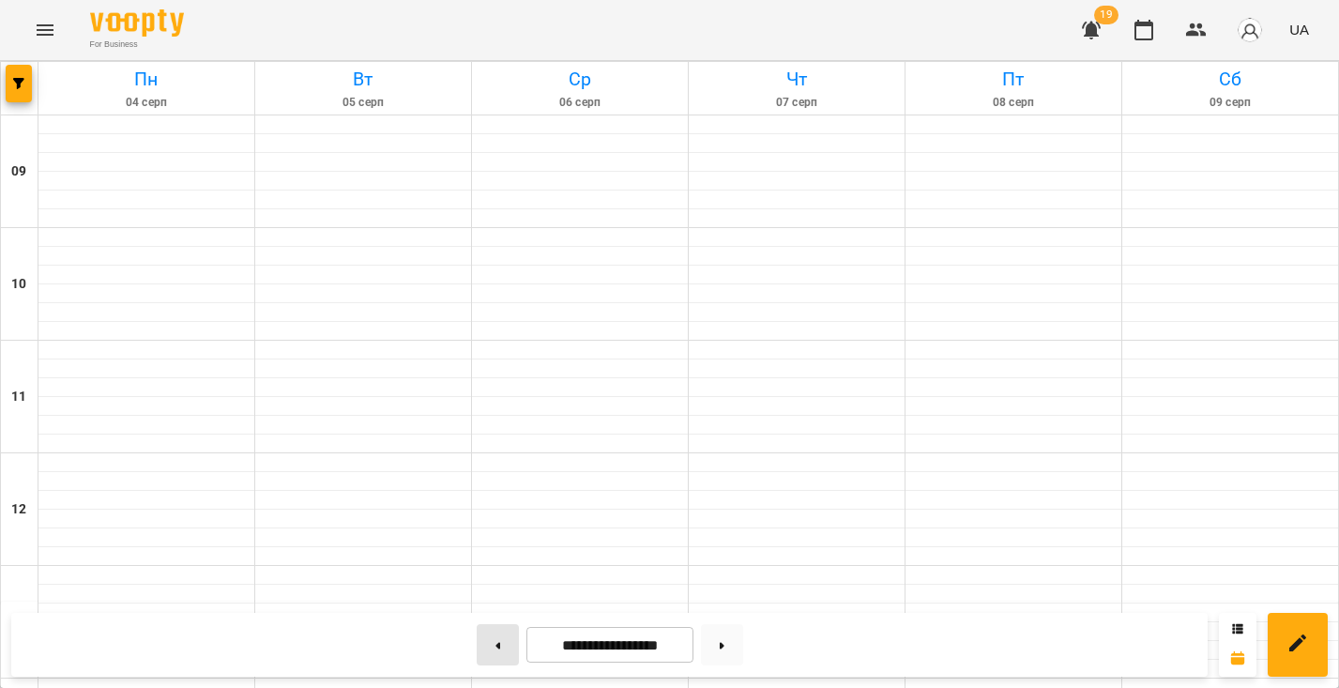
click at [482, 648] on button at bounding box center [498, 644] width 42 height 41
click at [483, 648] on button at bounding box center [498, 644] width 42 height 41
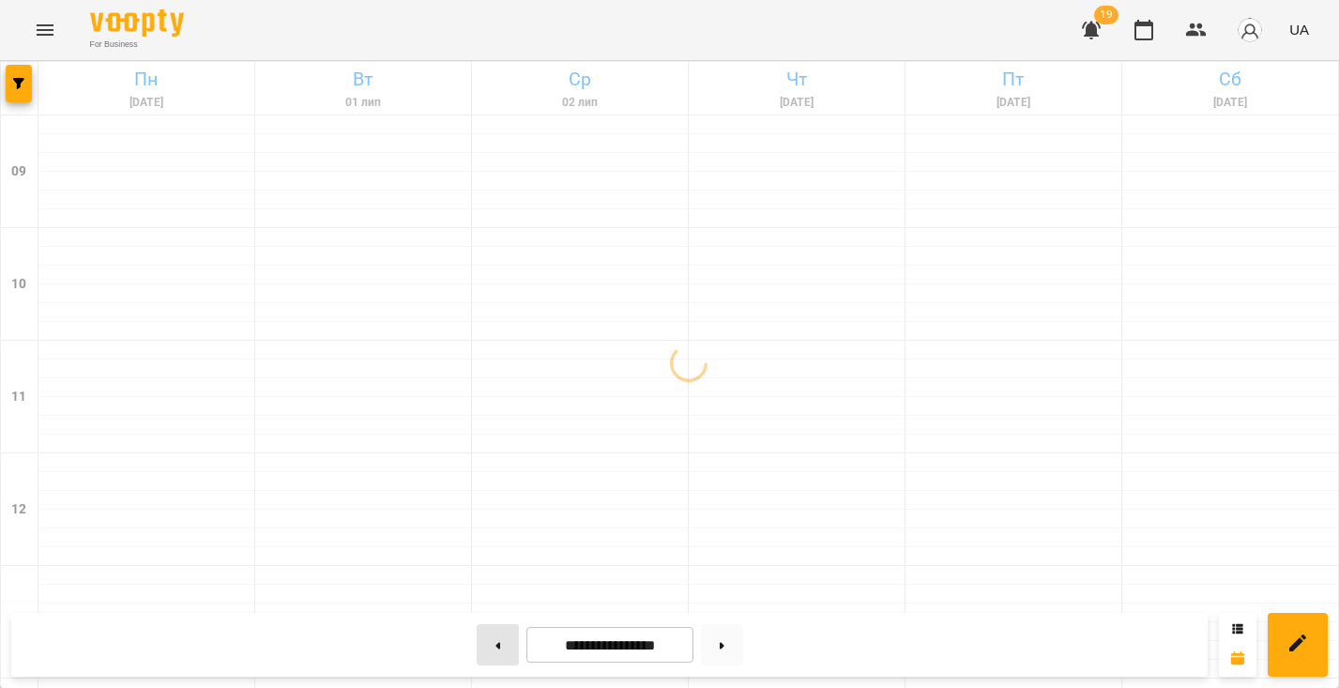
click at [483, 648] on button at bounding box center [498, 644] width 42 height 41
click at [483, 647] on button at bounding box center [498, 644] width 42 height 41
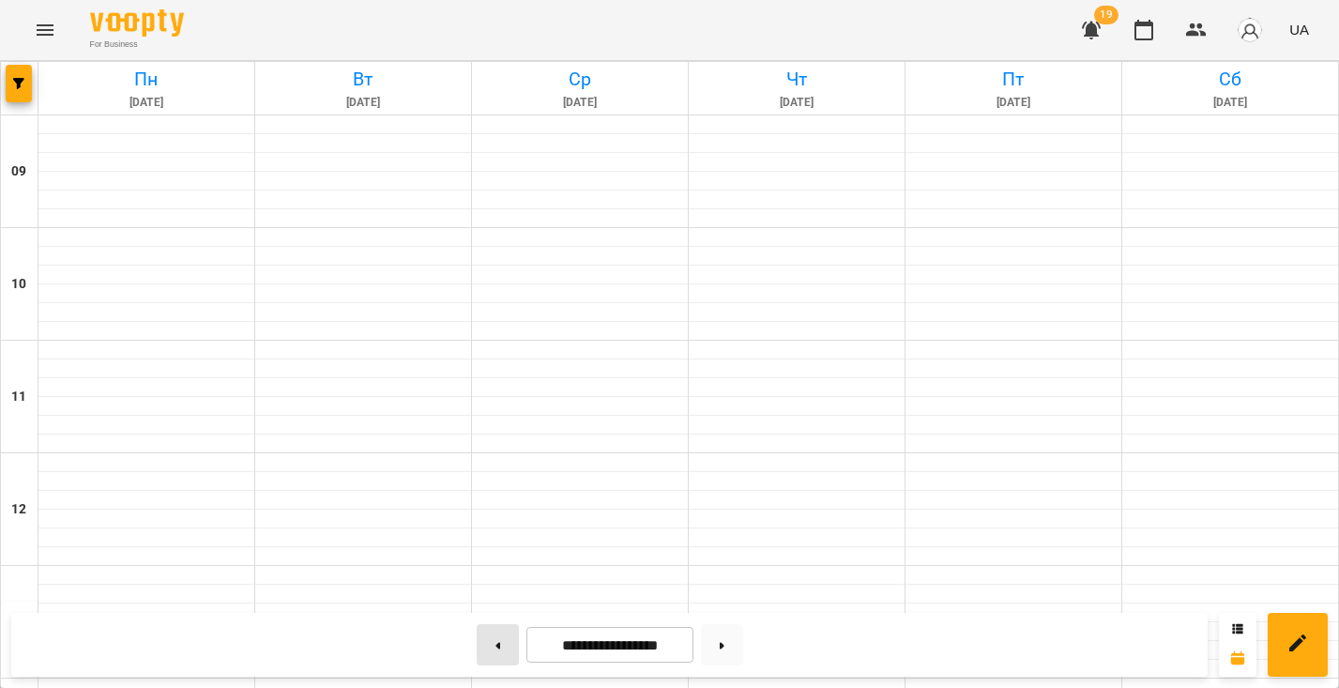
click at [483, 647] on button at bounding box center [498, 644] width 42 height 41
click at [484, 647] on button at bounding box center [498, 644] width 42 height 41
click at [484, 645] on button at bounding box center [498, 644] width 42 height 41
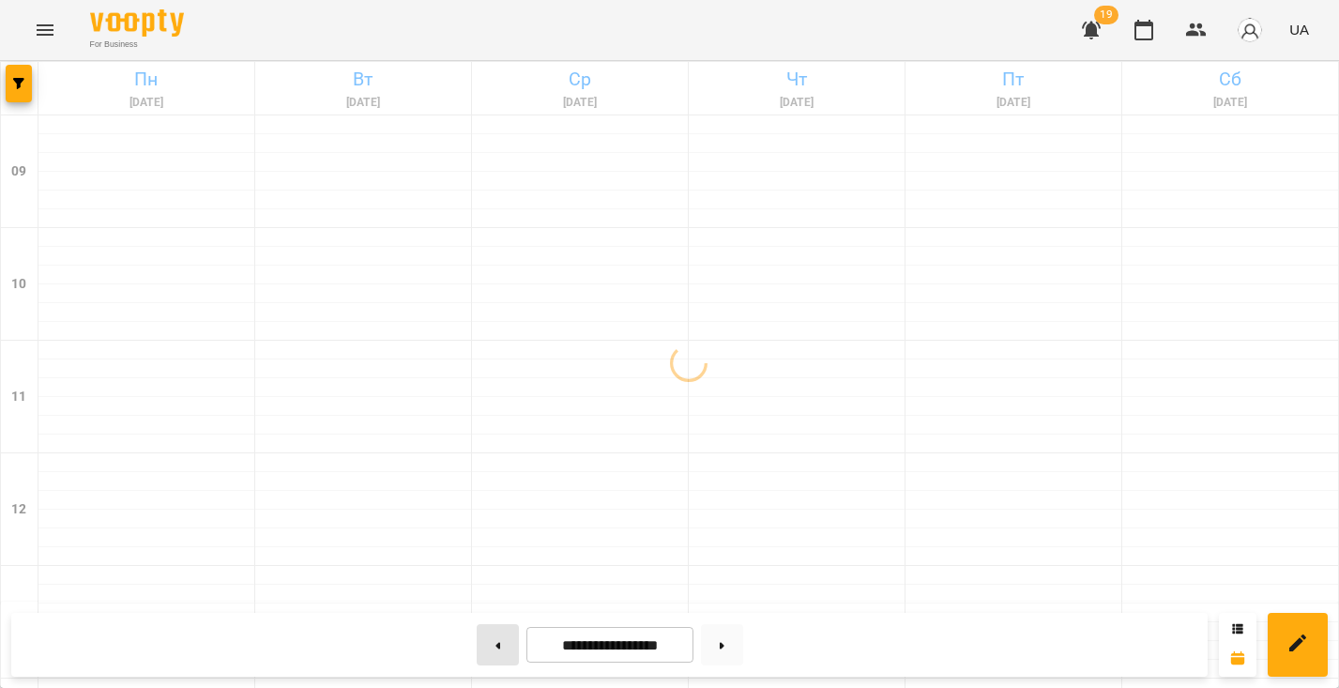
click at [484, 645] on button at bounding box center [498, 644] width 42 height 41
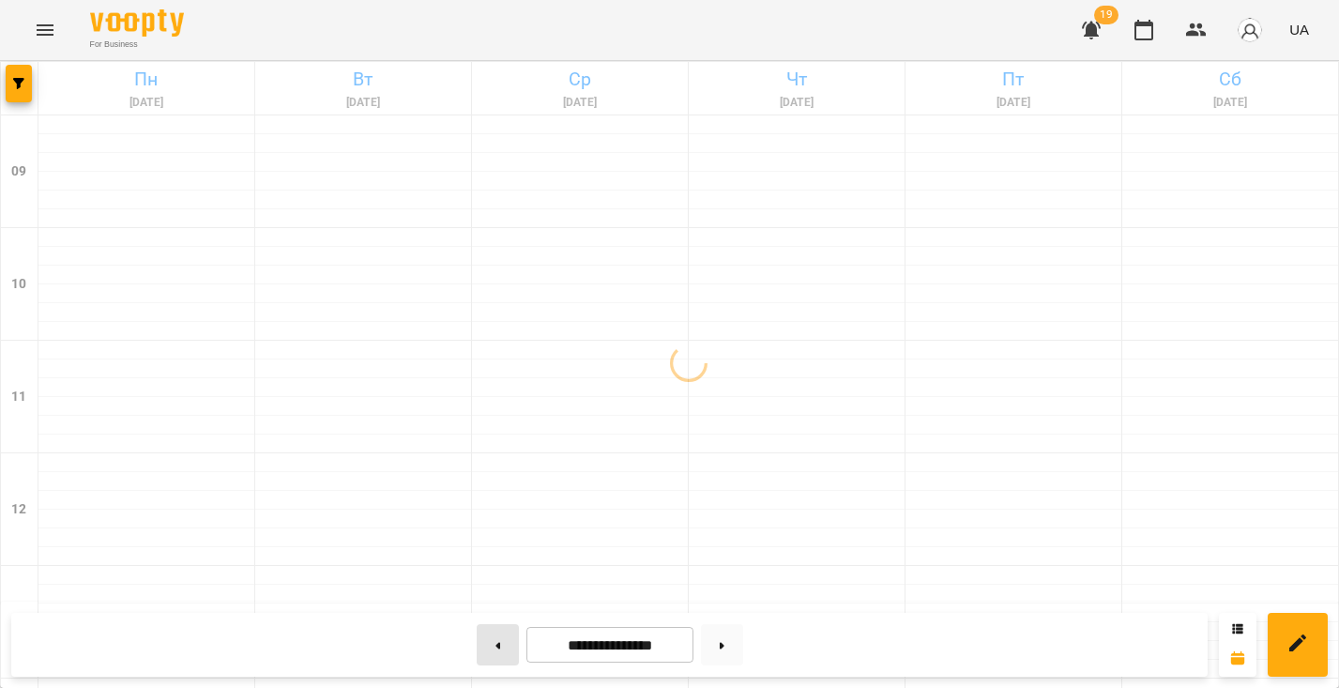
click at [484, 645] on button at bounding box center [498, 644] width 42 height 41
type input "**********"
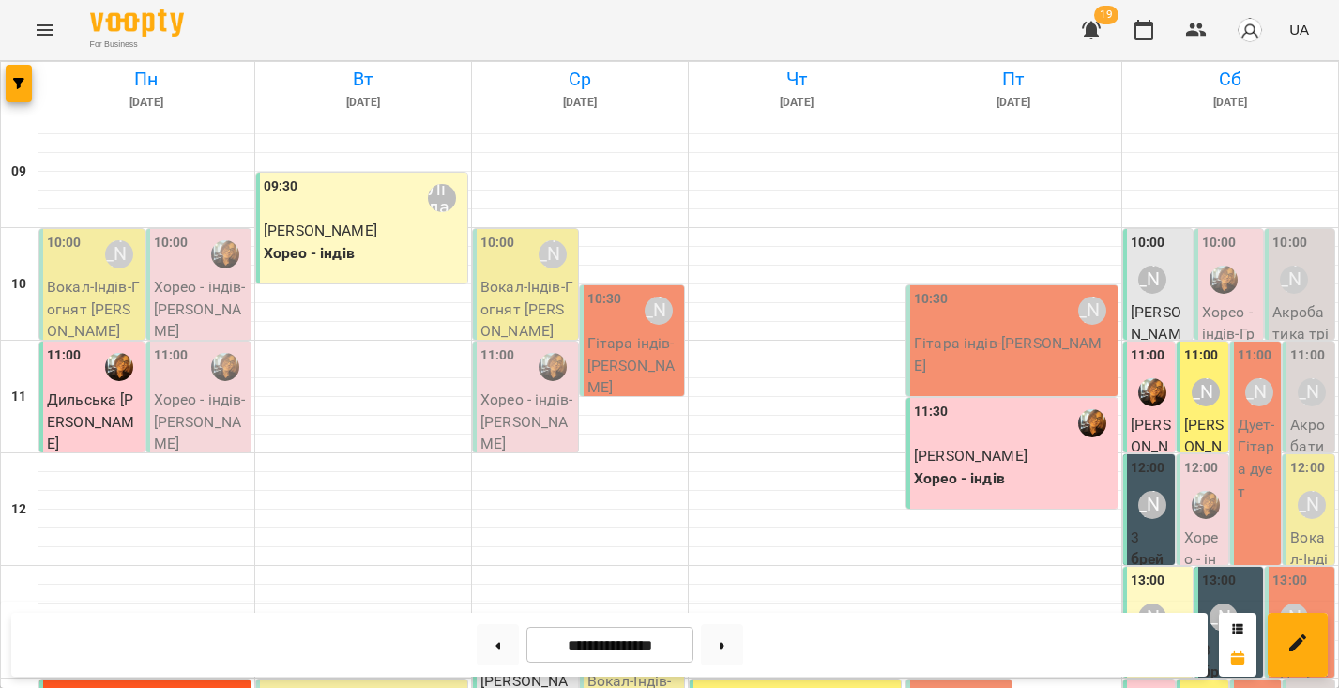
scroll to position [626, 0]
click at [130, 43] on span "For Business" at bounding box center [137, 44] width 94 height 12
click at [125, 35] on img at bounding box center [137, 22] width 94 height 27
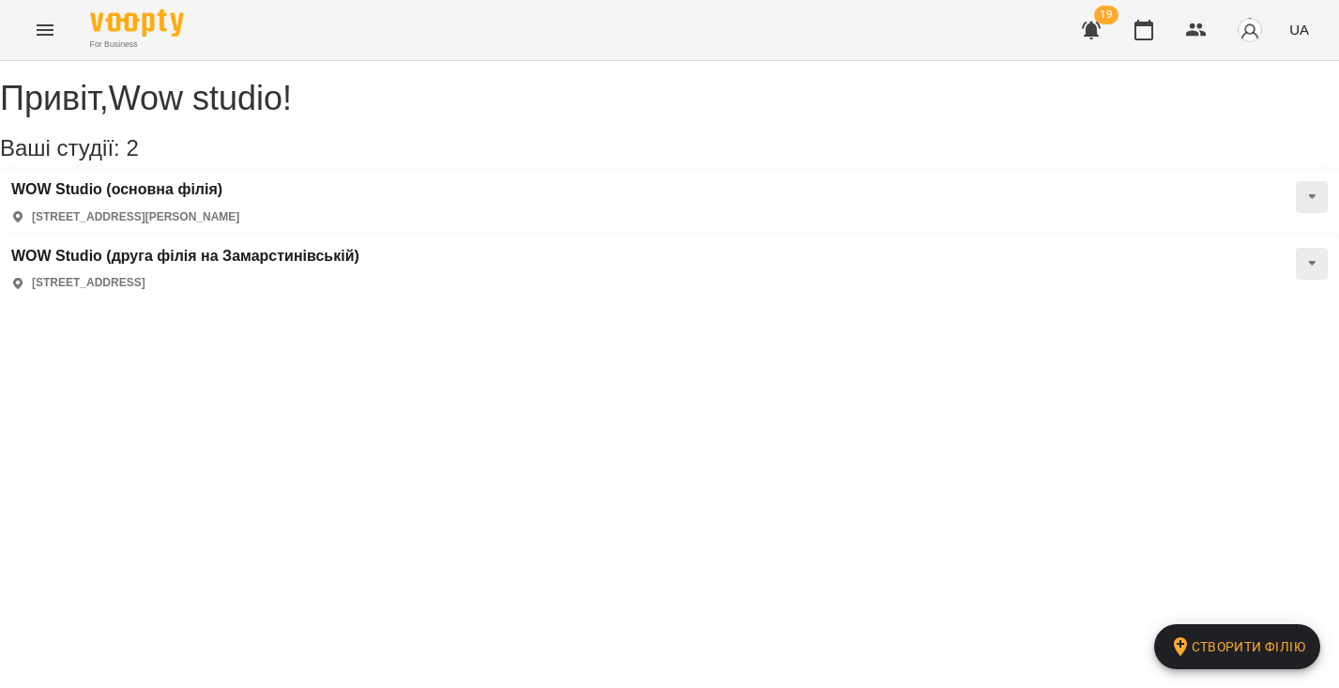
click at [169, 198] on h3 "WOW Studio (основна філія)" at bounding box center [125, 189] width 228 height 17
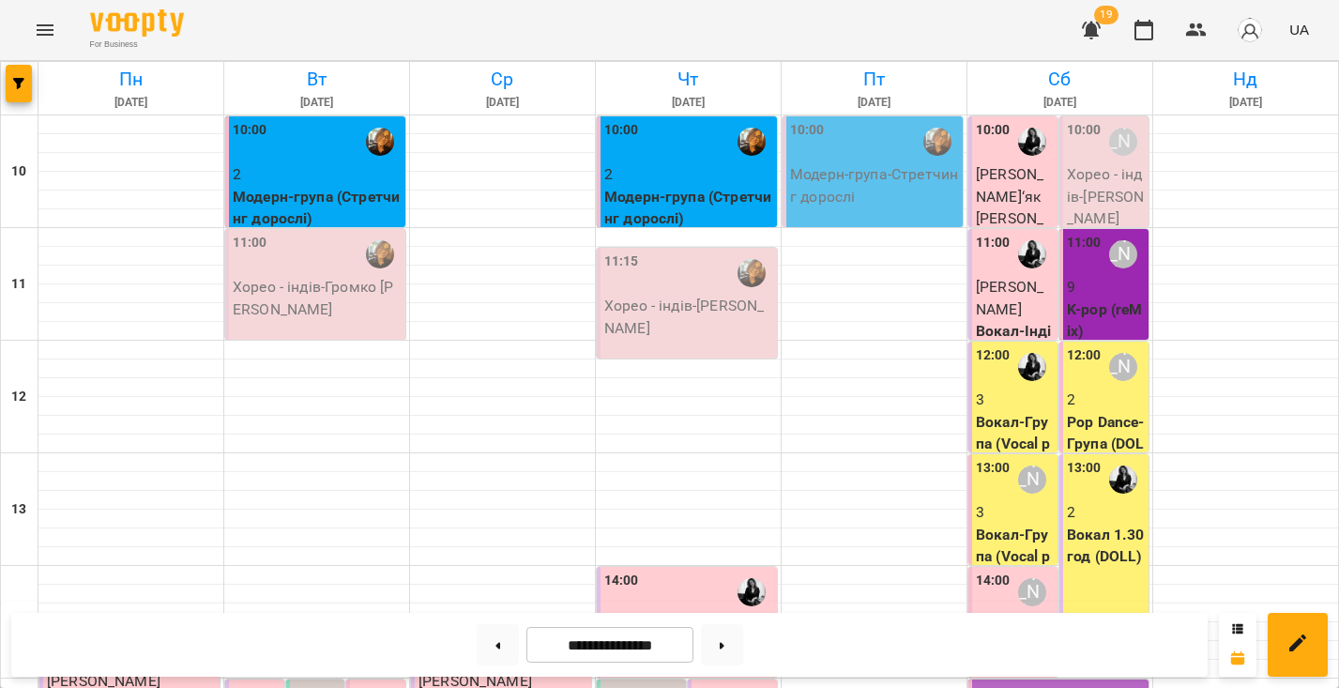
scroll to position [586, 0]
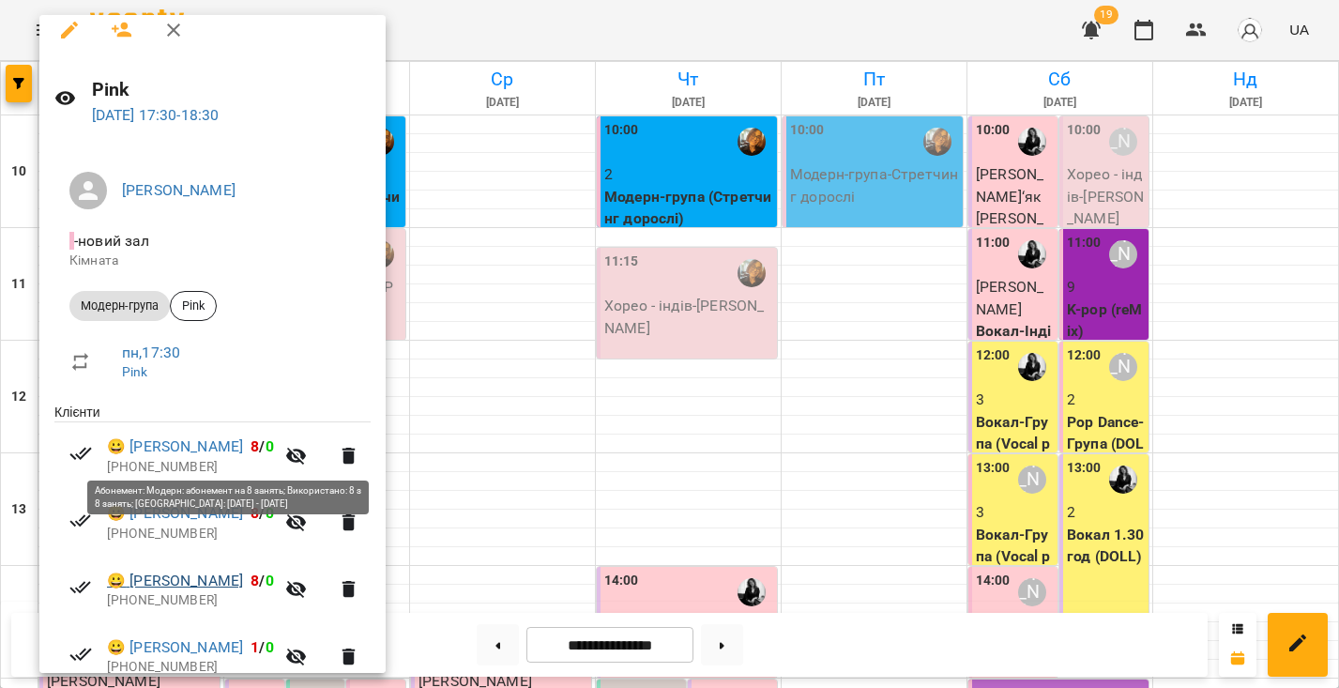
scroll to position [120, 0]
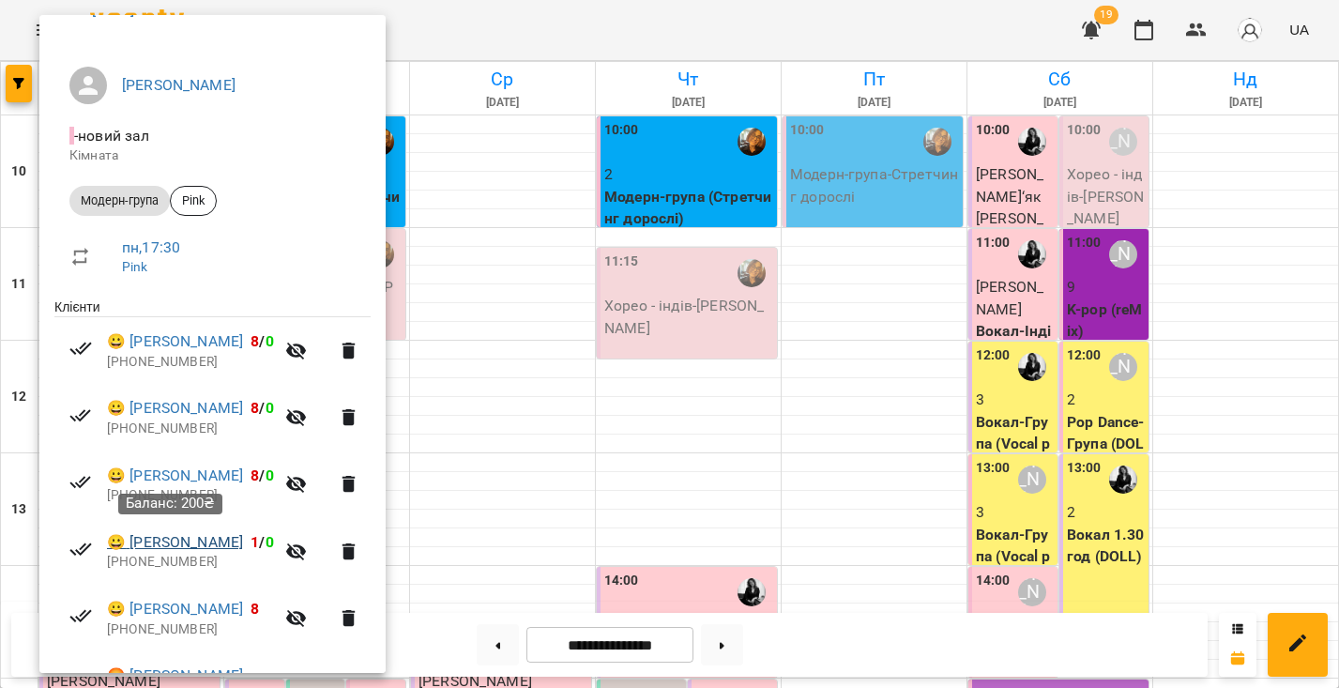
click at [182, 535] on link "😀 Шамрай Діана" at bounding box center [175, 542] width 136 height 23
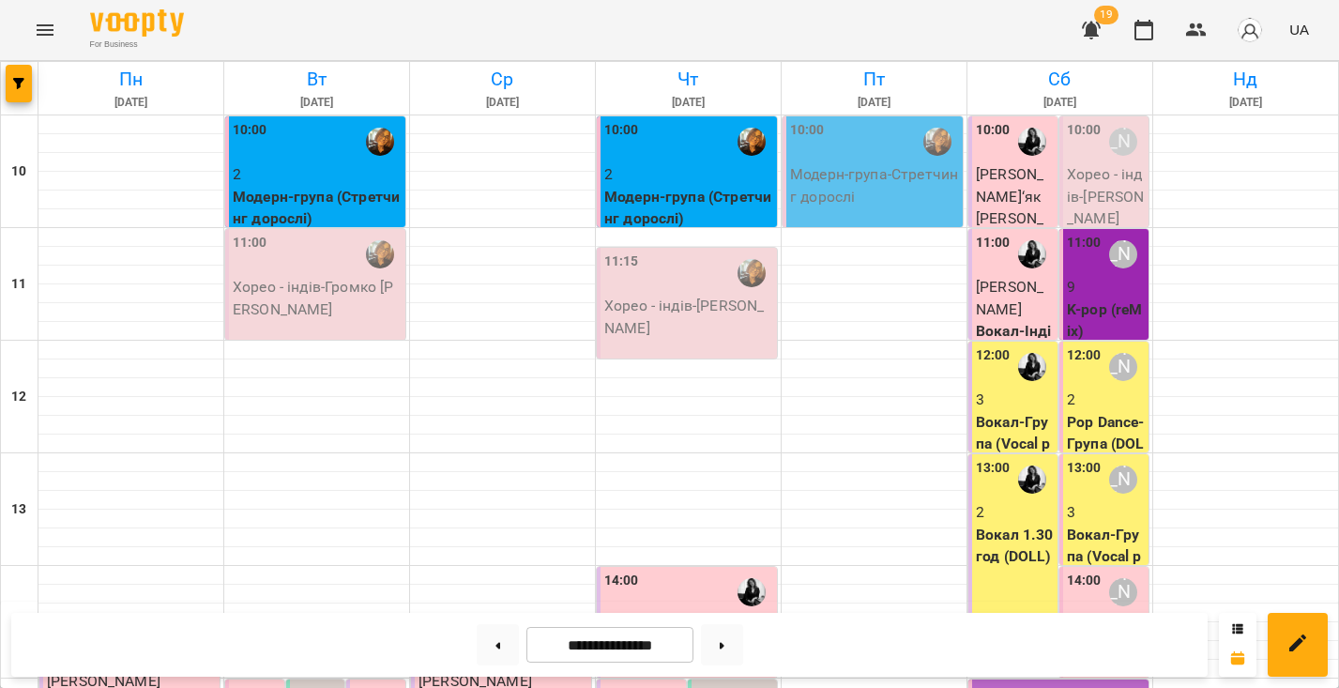
scroll to position [750, 0]
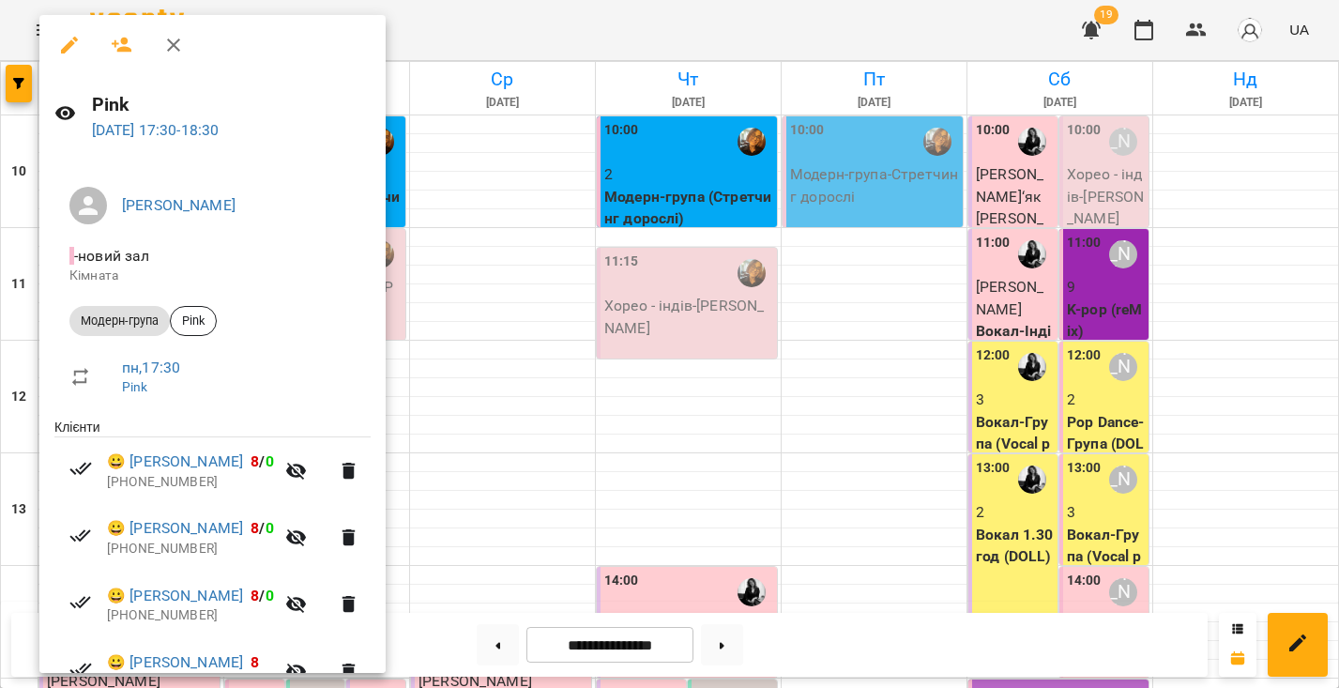
click at [69, 48] on icon "button" at bounding box center [69, 45] width 17 height 17
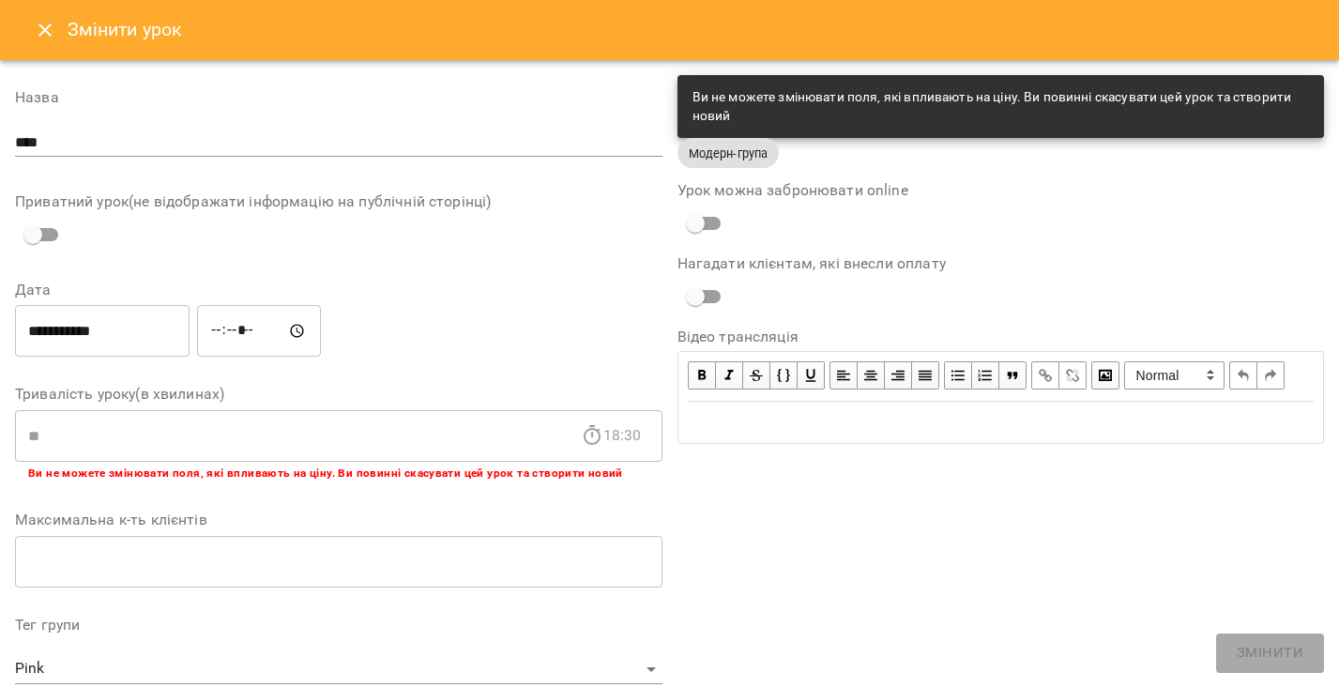
click at [52, 18] on button "Close" at bounding box center [45, 30] width 45 height 45
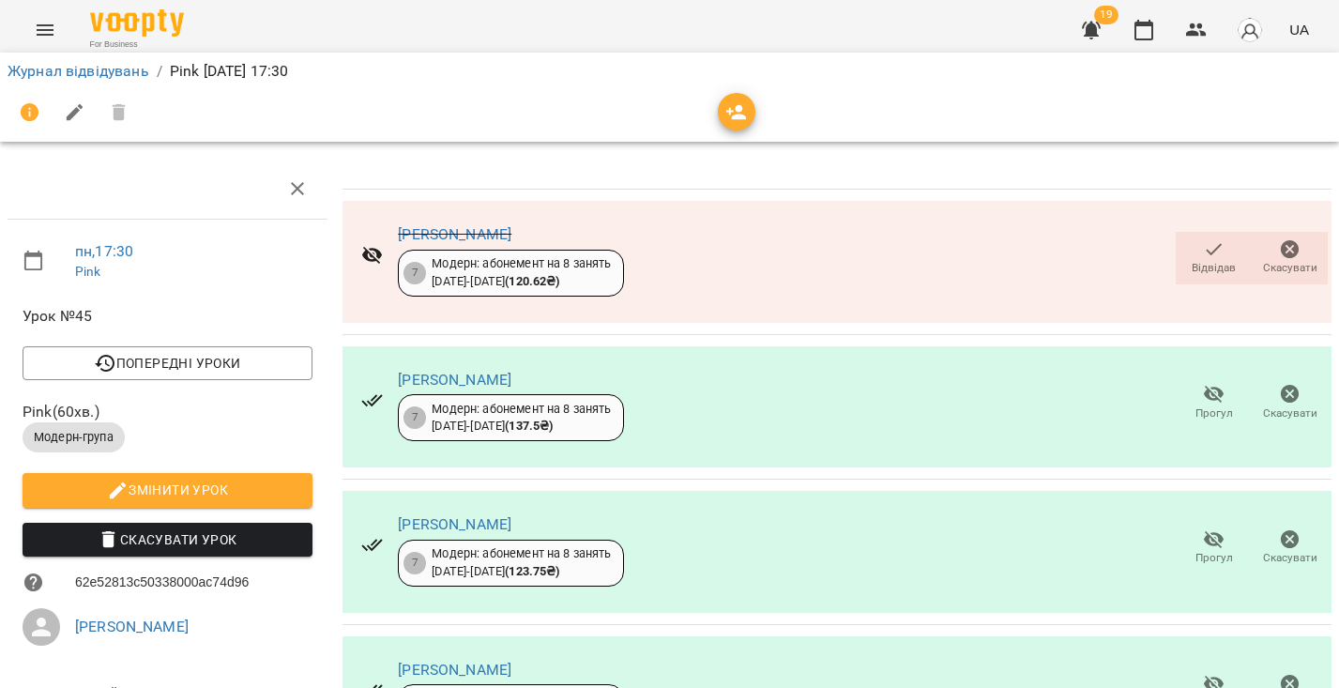
scroll to position [550, 0]
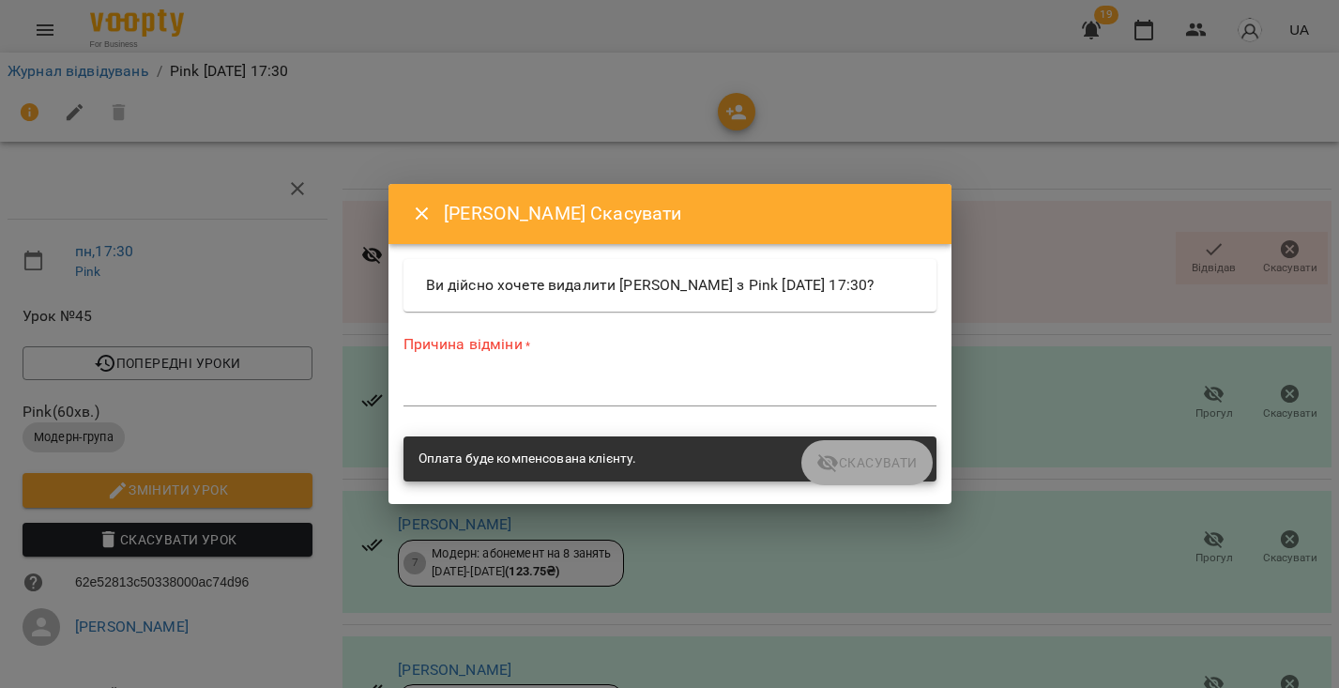
click at [789, 415] on div "Причина відміни * *" at bounding box center [670, 374] width 533 height 81
click at [790, 400] on textarea at bounding box center [670, 391] width 533 height 17
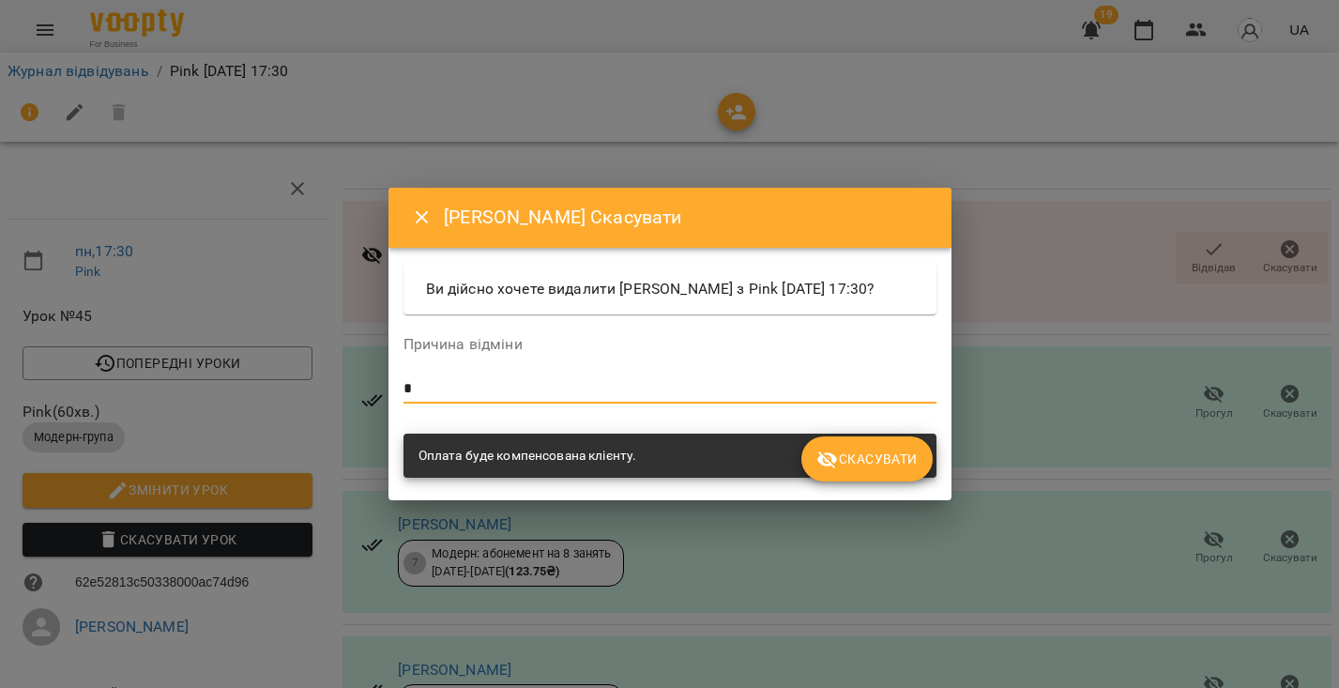
click at [861, 464] on span "Скасувати" at bounding box center [867, 459] width 100 height 23
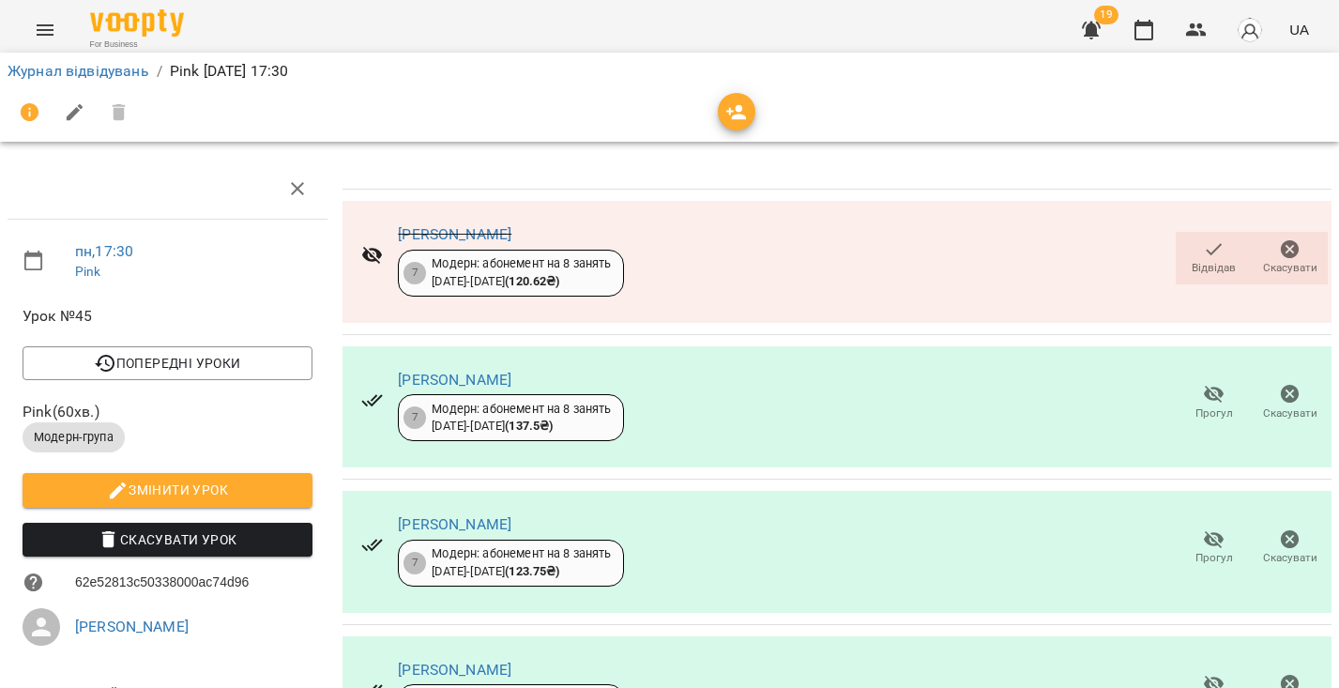
scroll to position [507, 0]
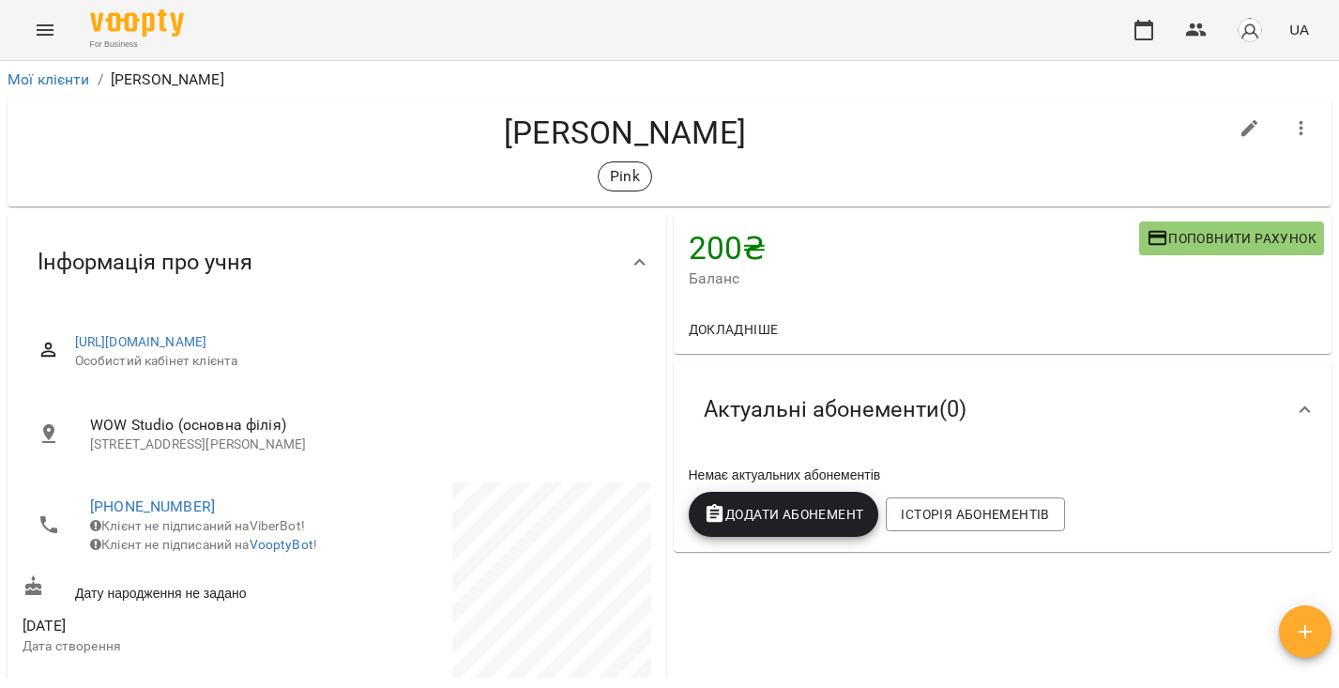
scroll to position [1285, 0]
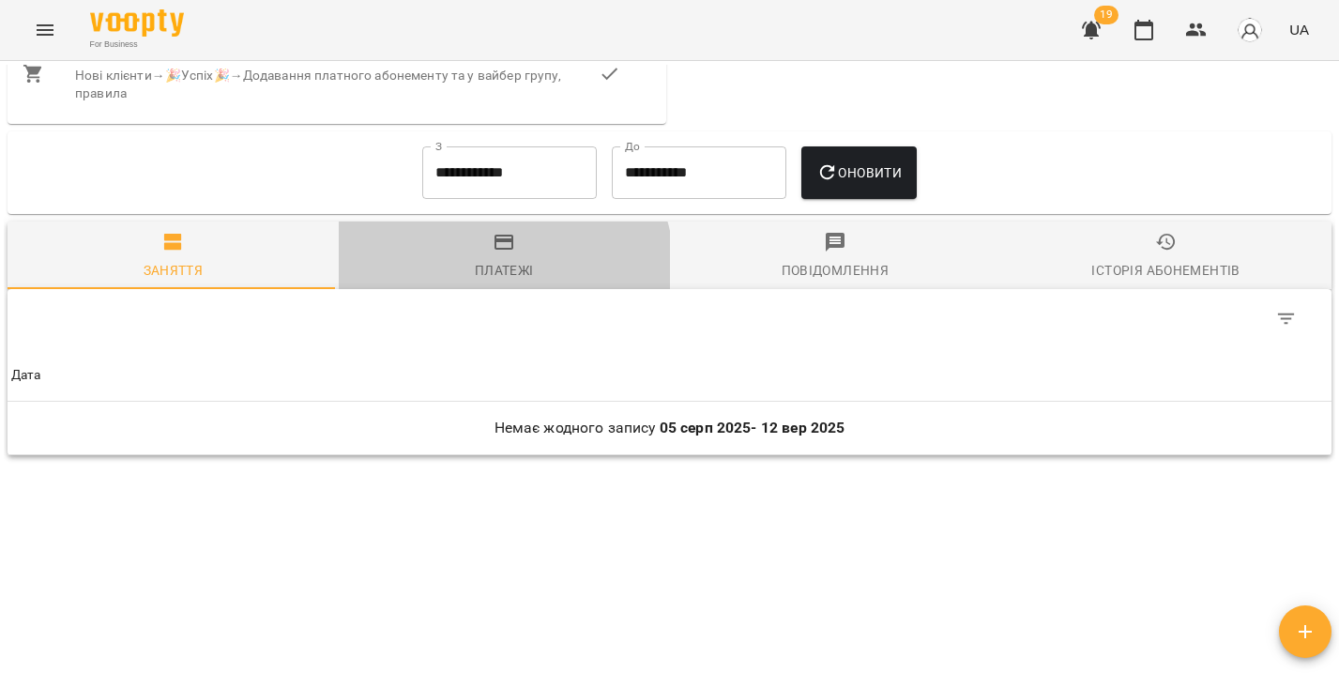
click at [479, 268] on div "Платежі" at bounding box center [504, 270] width 59 height 23
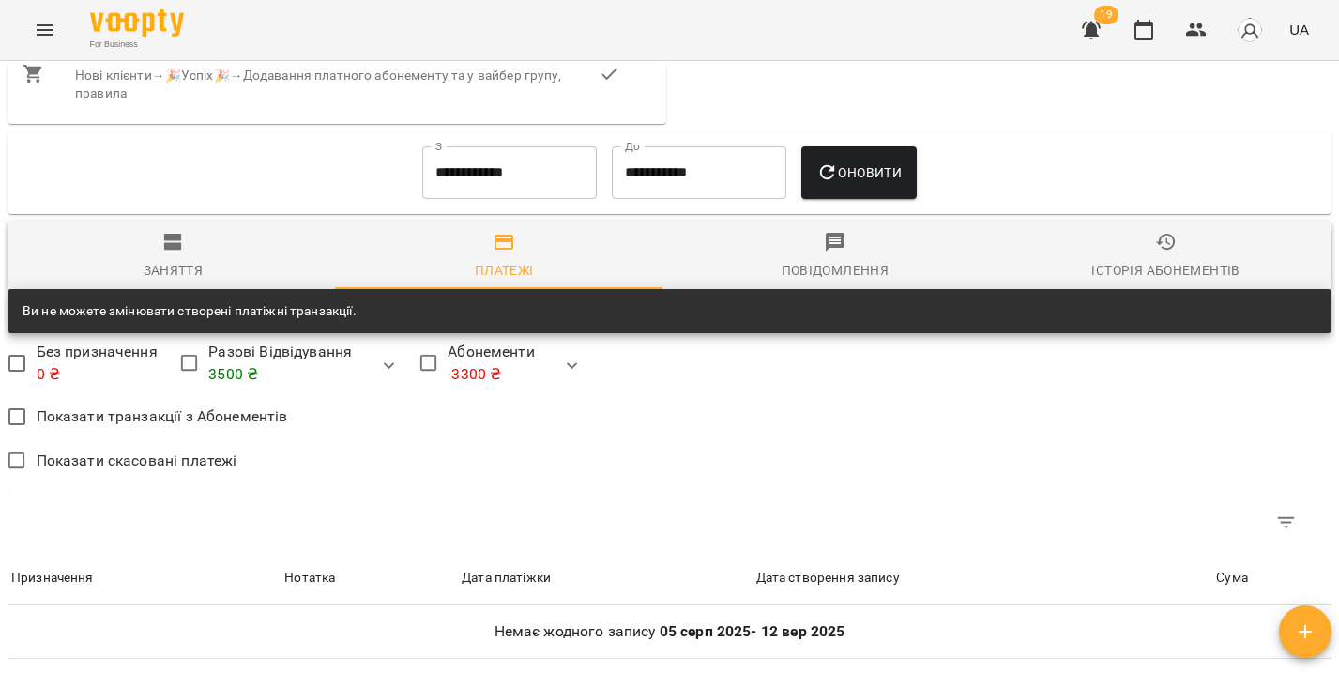
scroll to position [1163, 0]
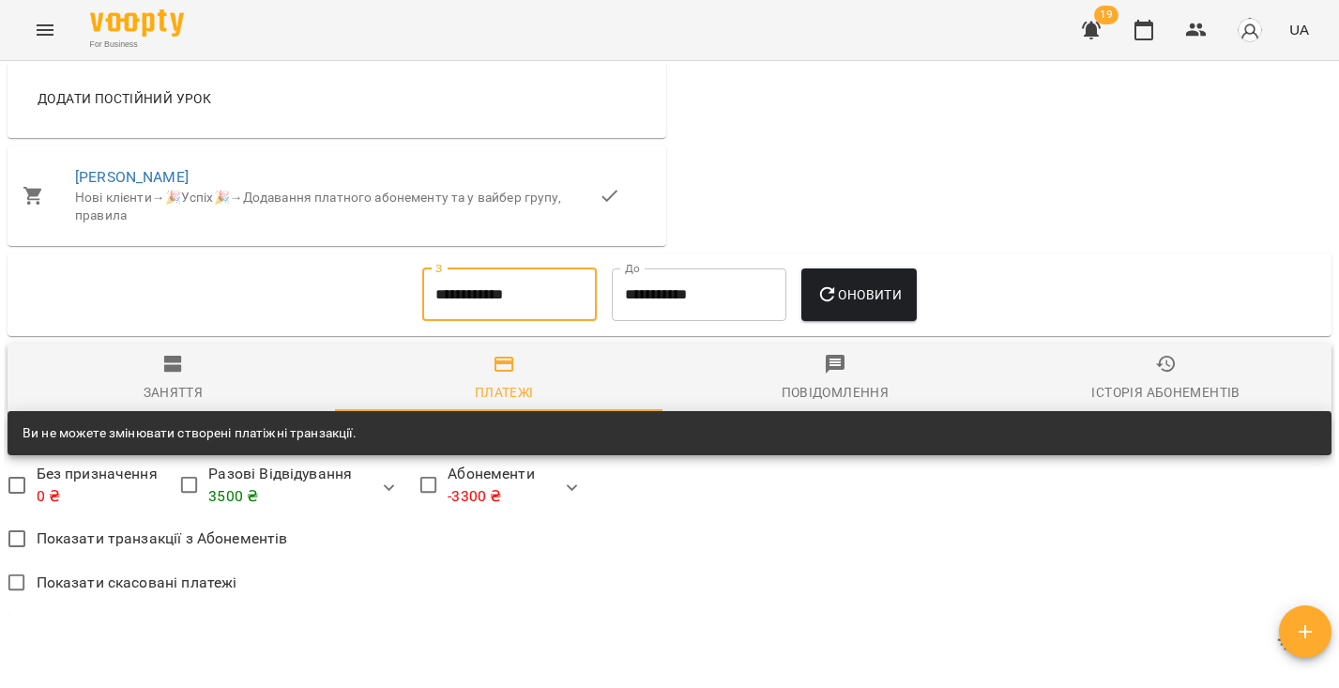
click at [510, 280] on input "**********" at bounding box center [509, 294] width 175 height 53
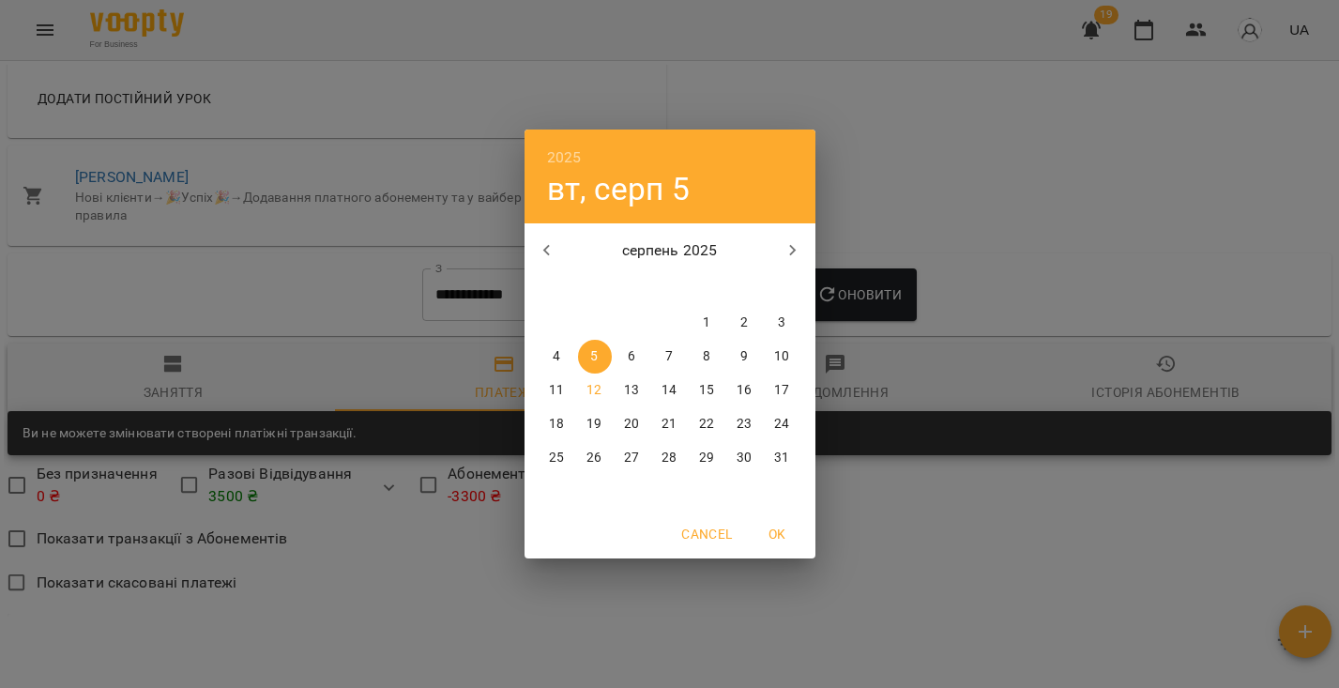
click at [560, 240] on button "button" at bounding box center [547, 250] width 45 height 45
click at [559, 239] on button "button" at bounding box center [547, 250] width 45 height 45
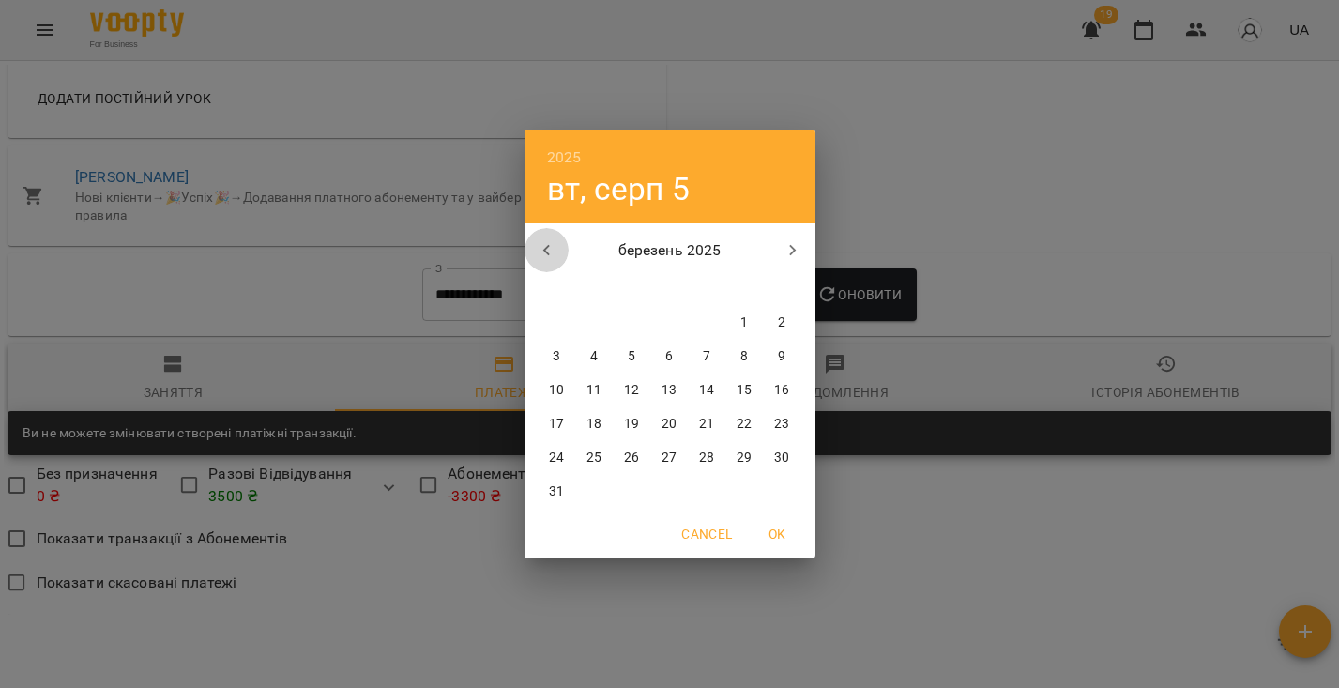
click at [559, 240] on button "button" at bounding box center [547, 250] width 45 height 45
click at [808, 245] on button "button" at bounding box center [793, 250] width 45 height 45
click at [732, 321] on span "1" at bounding box center [745, 322] width 34 height 19
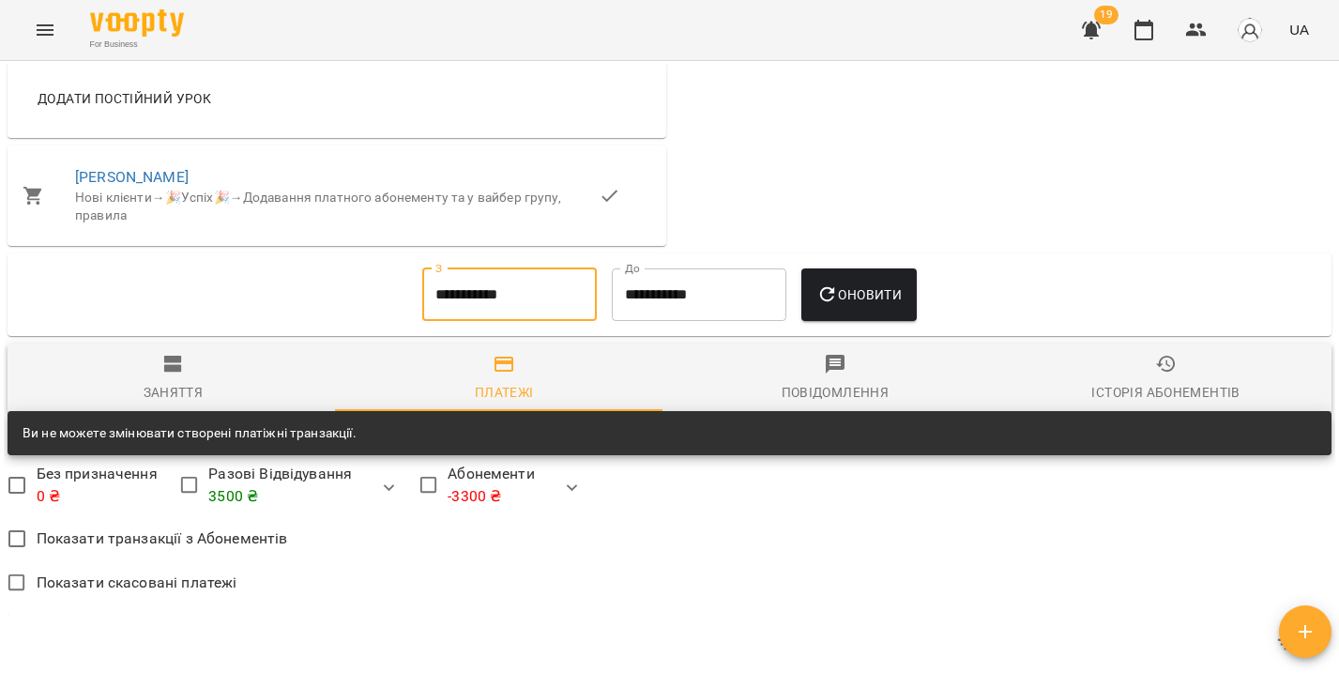
type input "**********"
click at [847, 292] on span "Оновити" at bounding box center [859, 294] width 85 height 23
click at [1100, 361] on span "Історія абонементів" at bounding box center [1166, 378] width 309 height 51
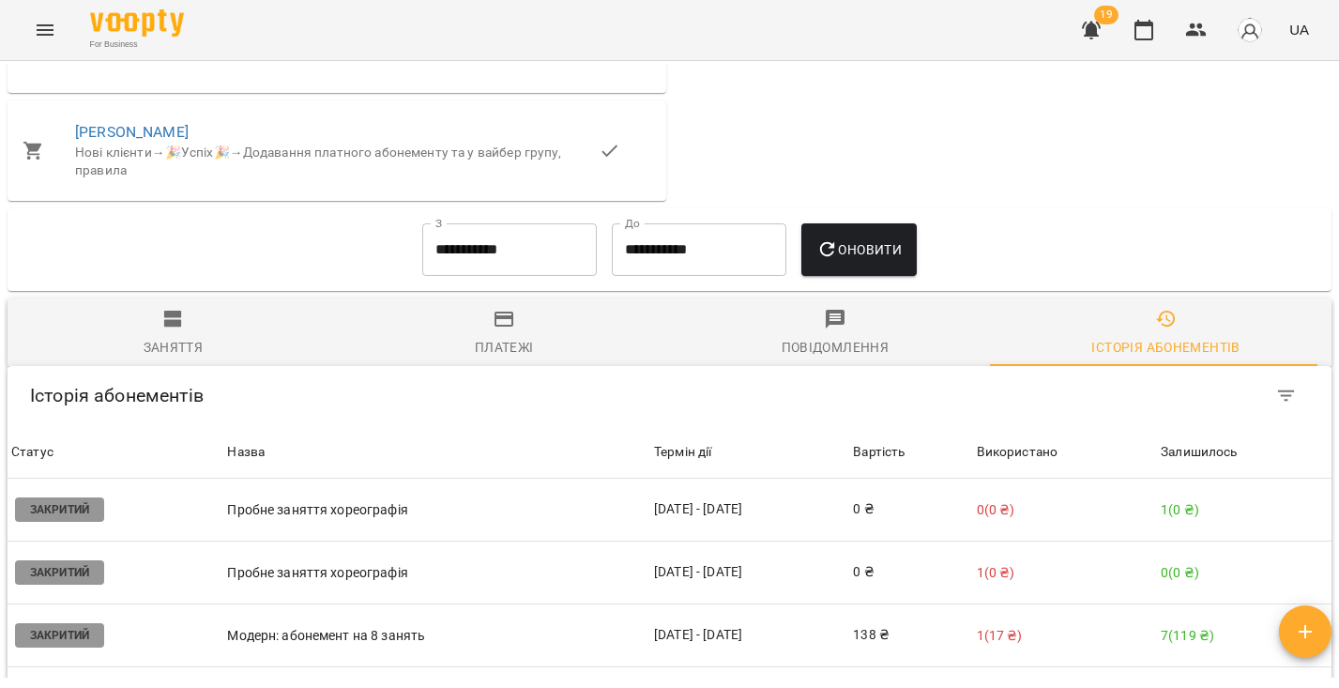
scroll to position [1301, 0]
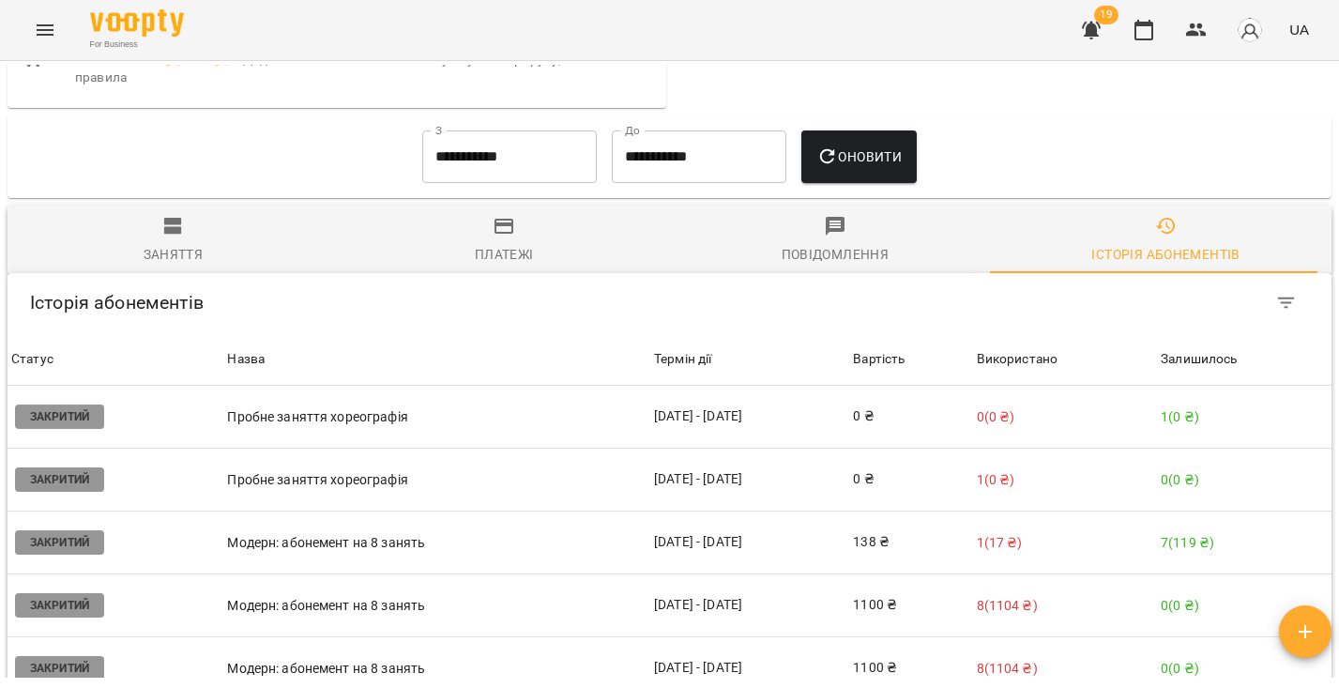
click at [528, 223] on span "Платежі" at bounding box center [504, 240] width 309 height 51
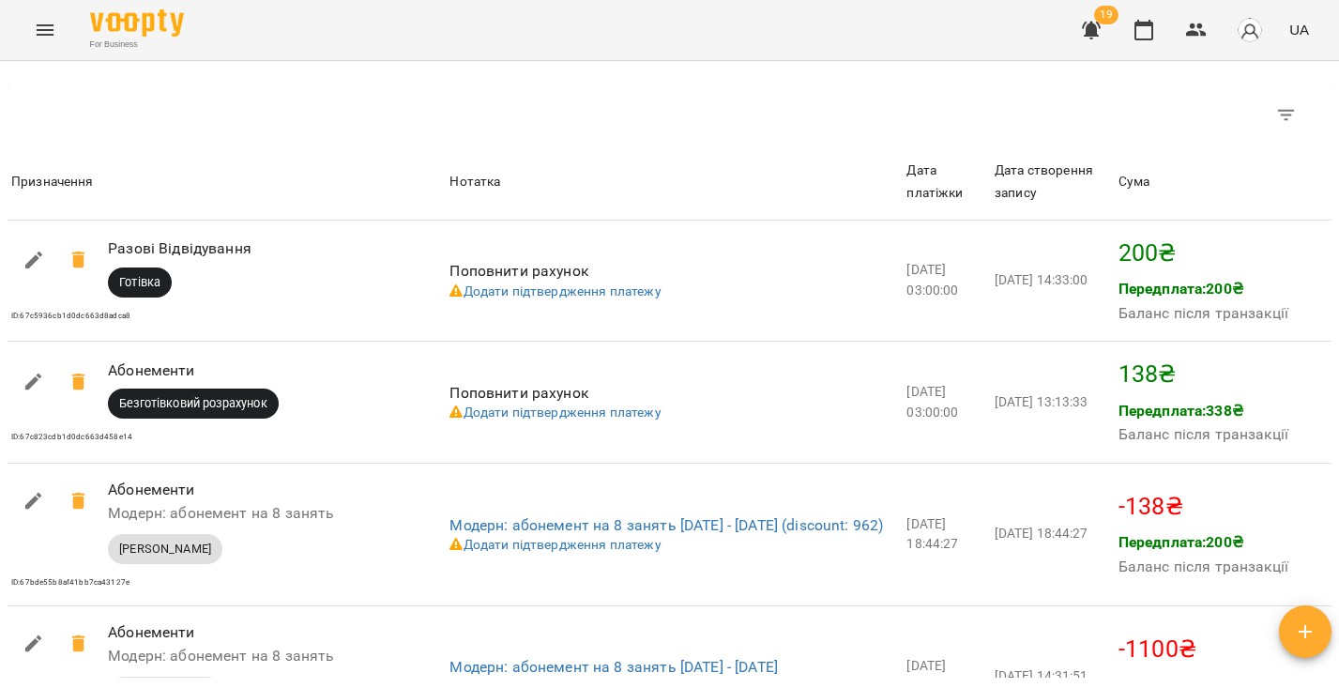
scroll to position [1272, 0]
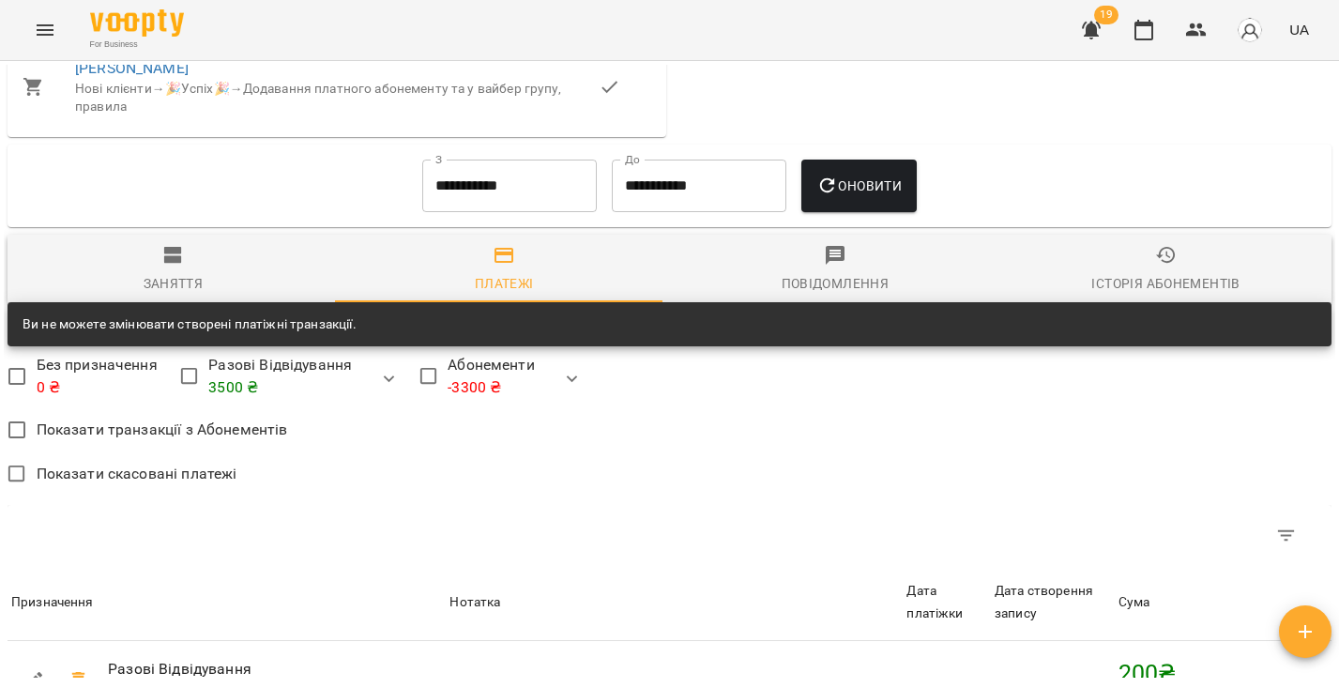
click at [1072, 251] on span "Історія абонементів" at bounding box center [1166, 269] width 309 height 51
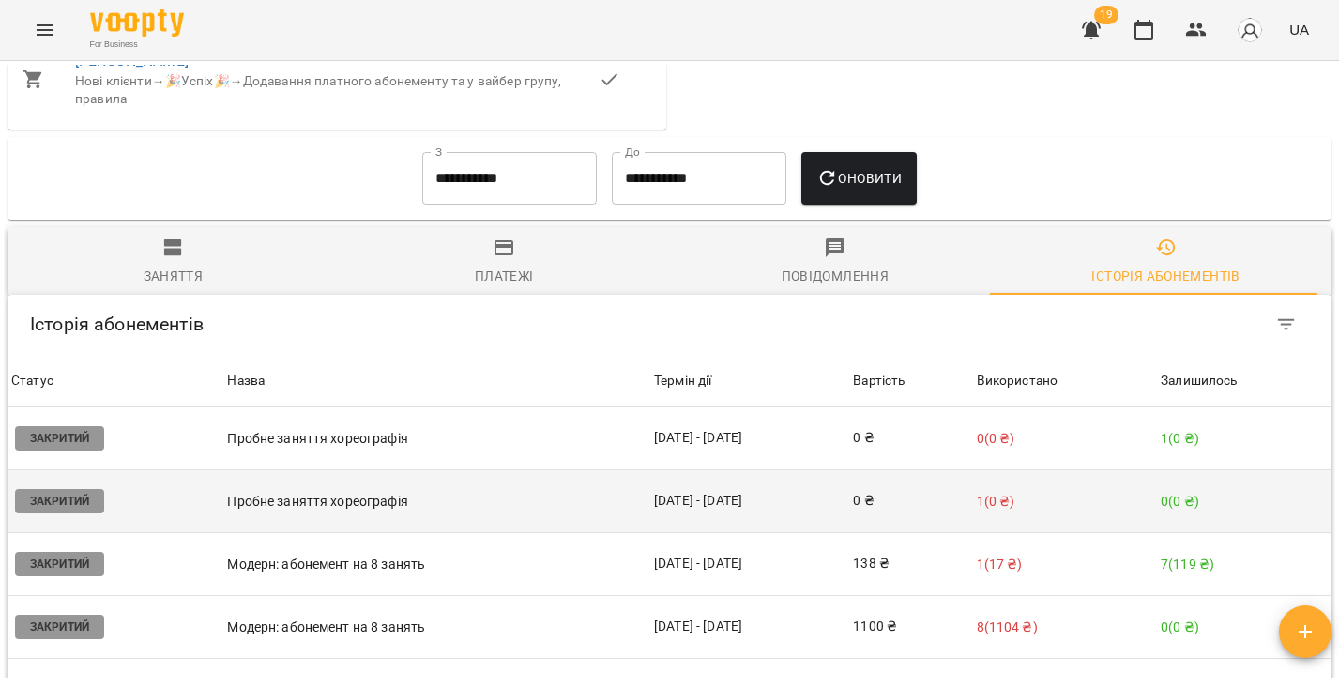
scroll to position [1423, 0]
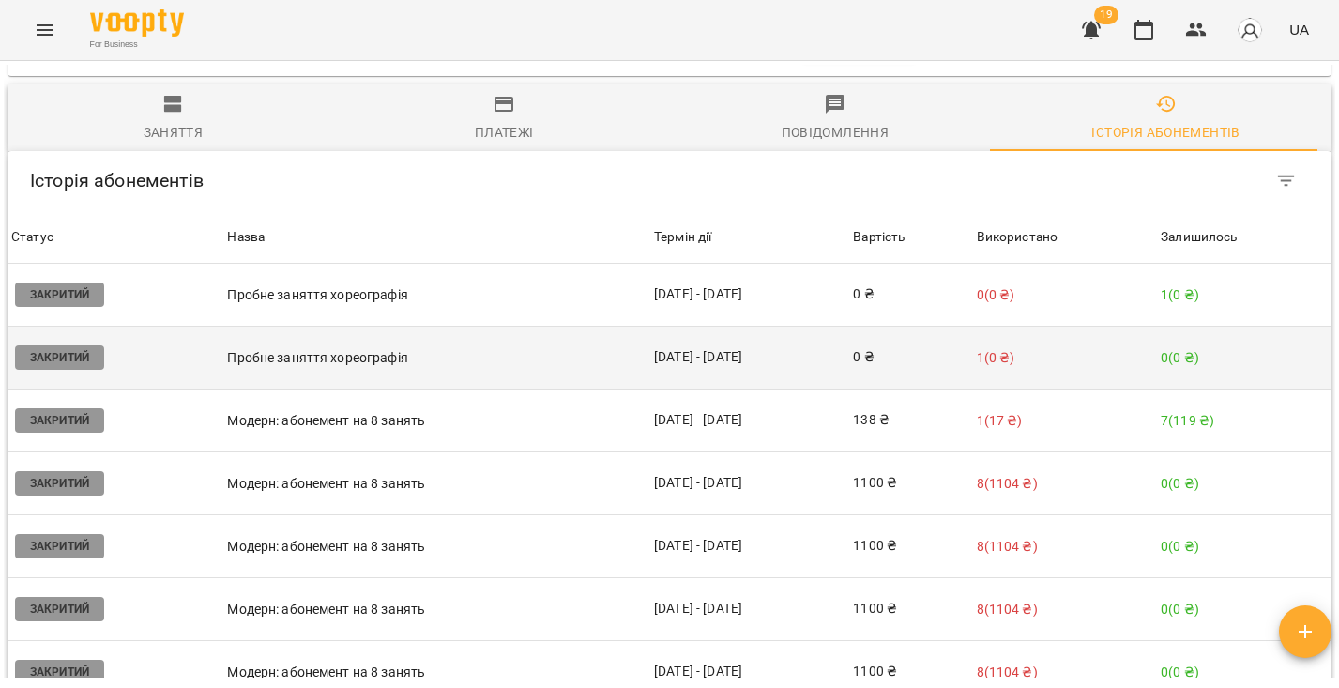
click at [569, 348] on p "Пробне заняття хореографія" at bounding box center [437, 358] width 420 height 20
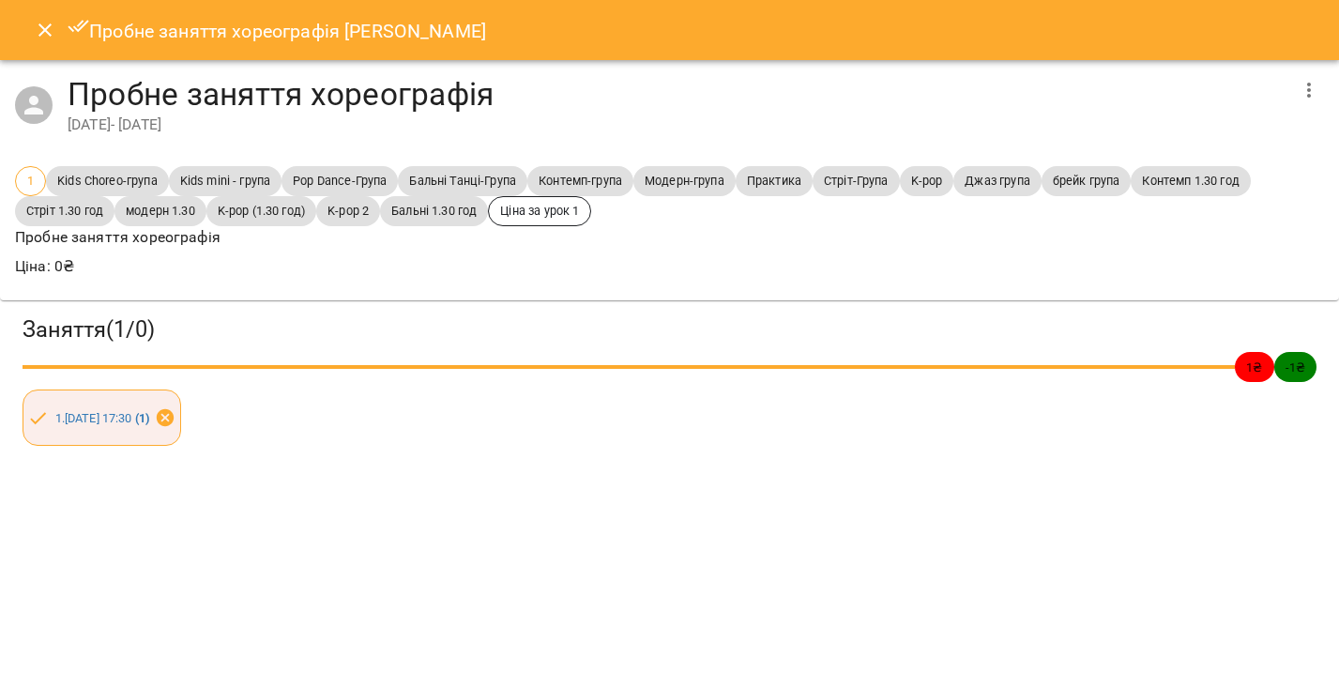
click at [176, 413] on icon at bounding box center [165, 417] width 21 height 21
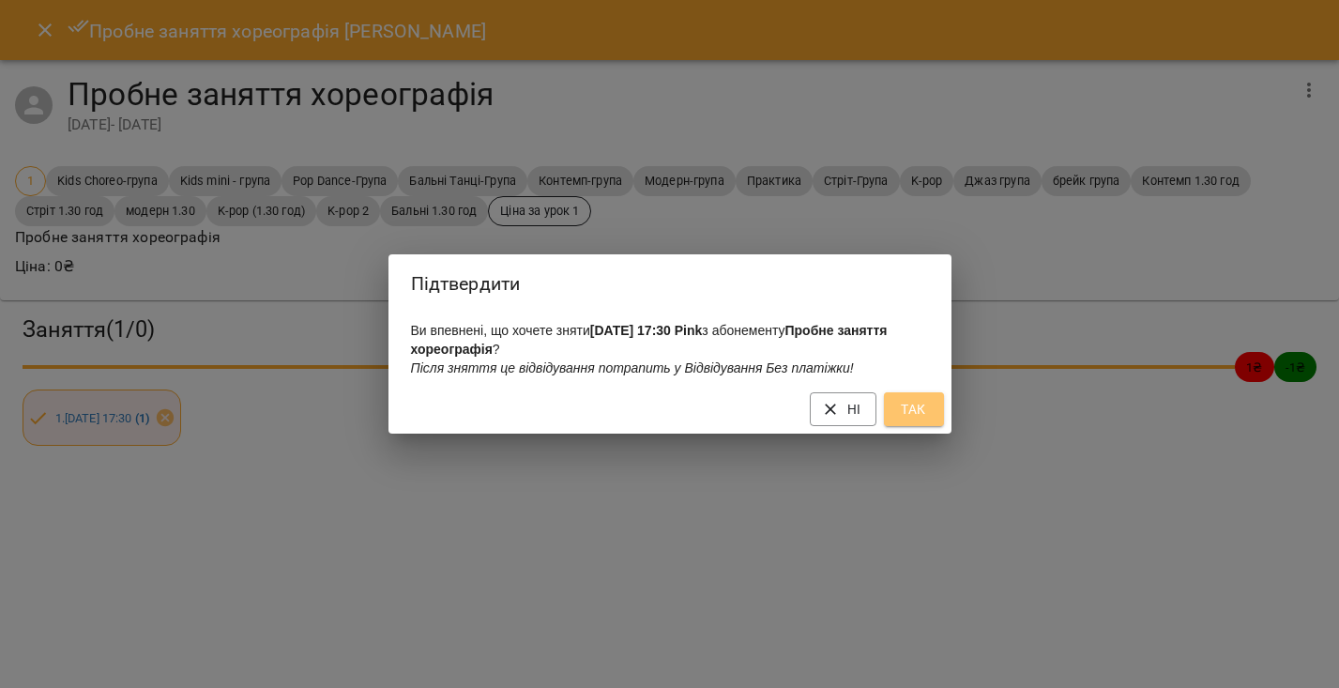
click at [904, 405] on span "Так" at bounding box center [914, 409] width 30 height 23
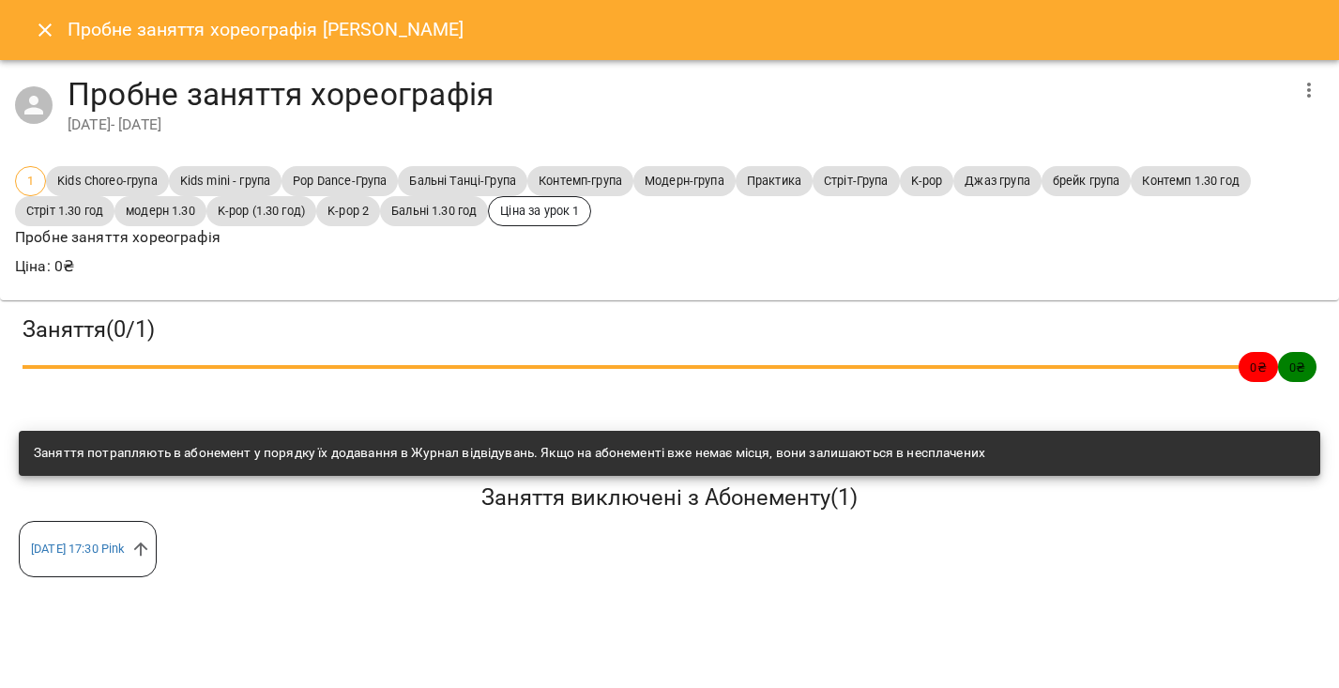
click at [56, 38] on button "Close" at bounding box center [45, 30] width 45 height 45
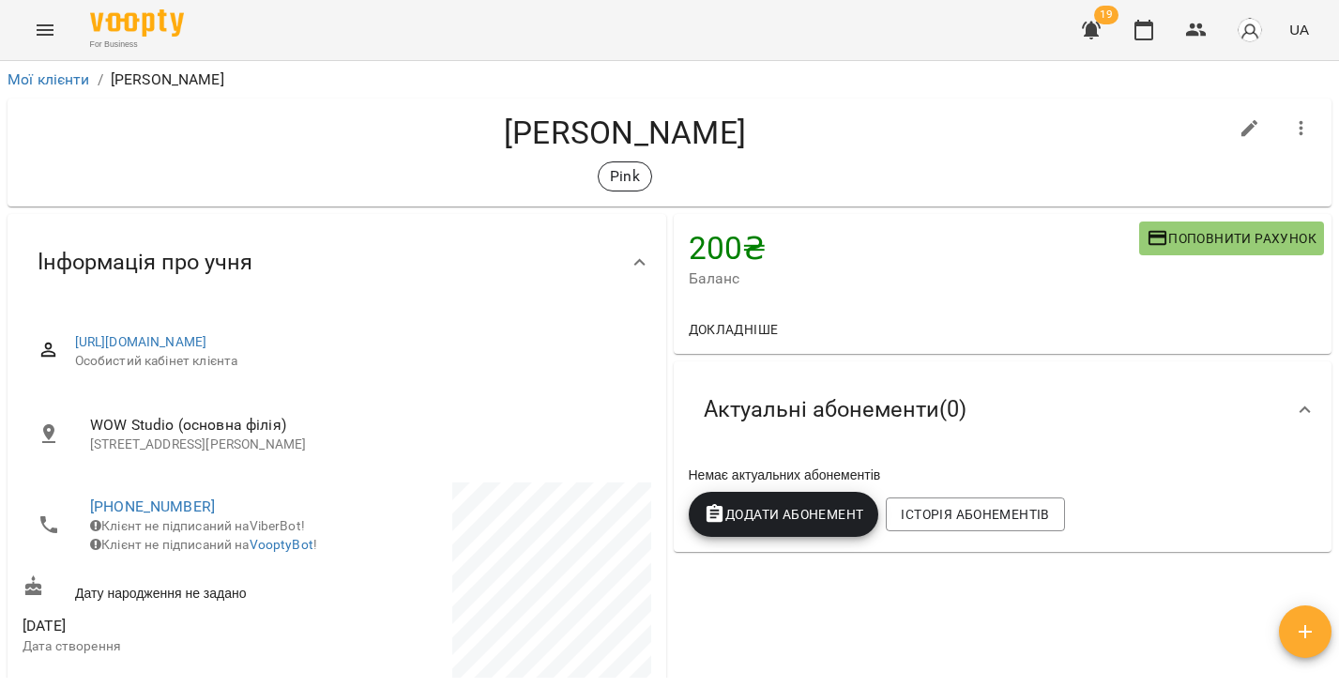
scroll to position [907, 0]
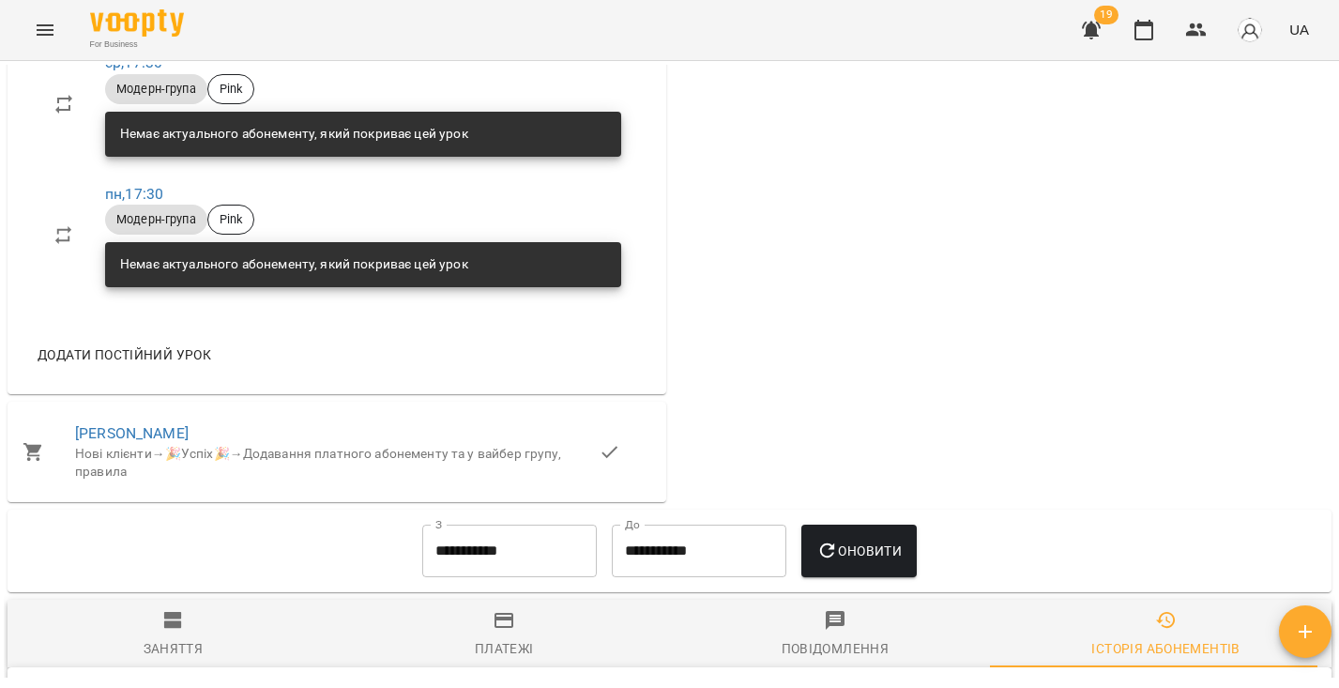
click at [189, 625] on span "Заняття" at bounding box center [173, 634] width 309 height 51
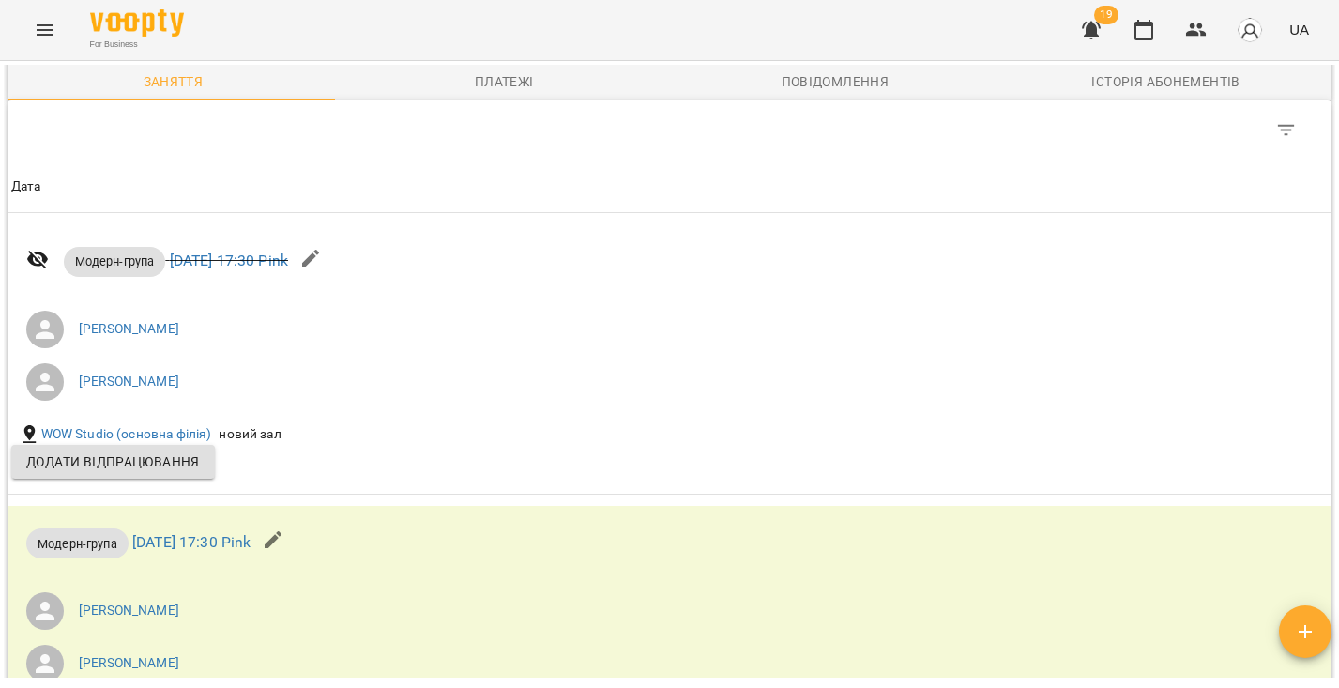
scroll to position [2066, 0]
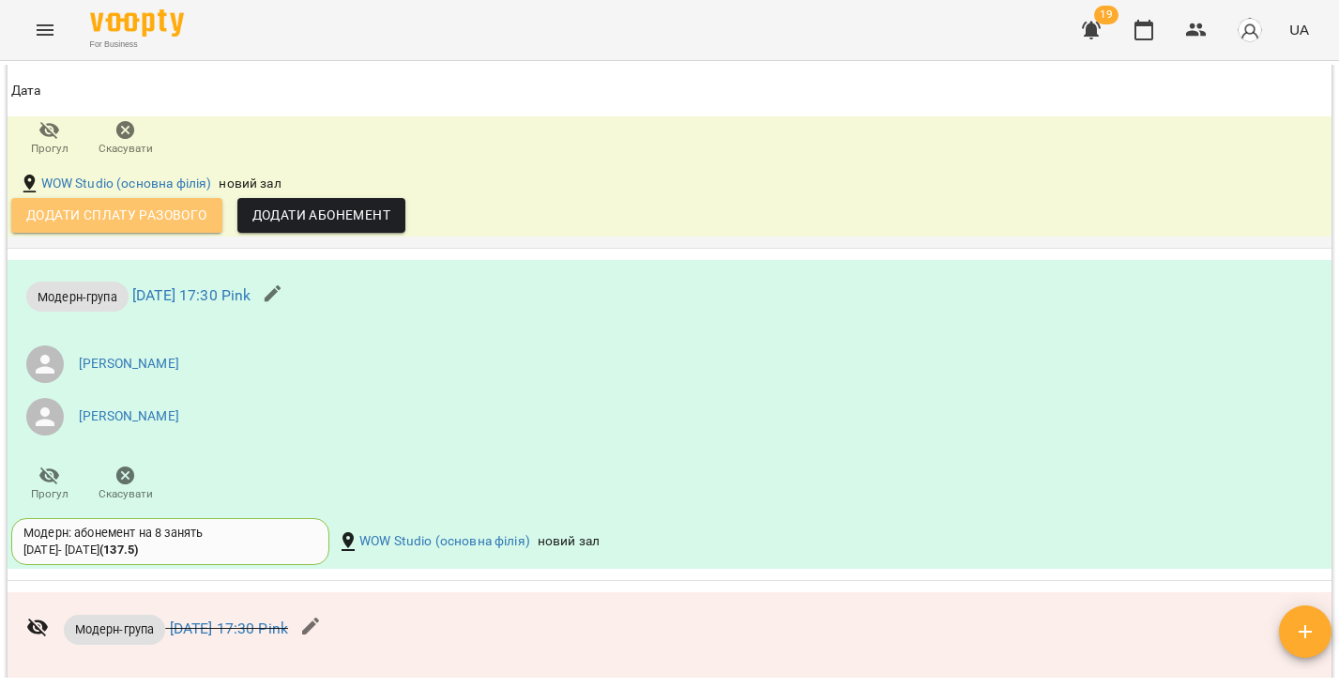
click at [173, 222] on button "Додати сплату разового" at bounding box center [116, 215] width 211 height 34
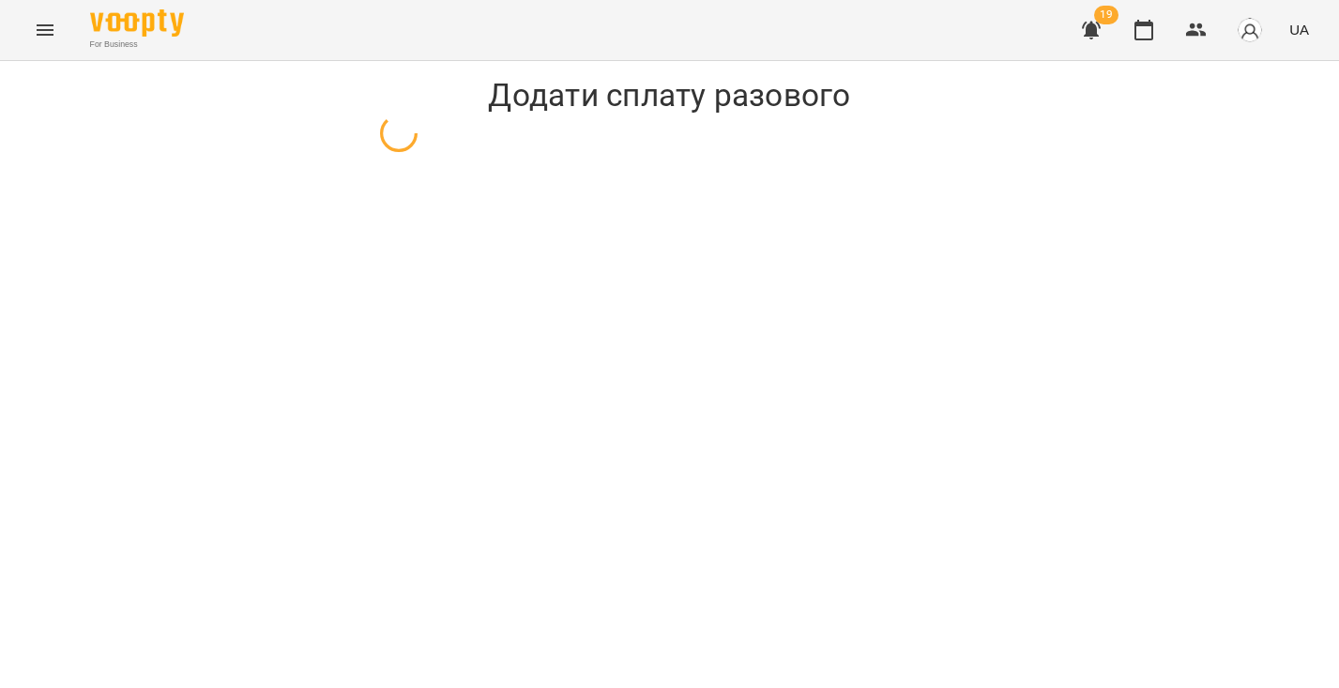
select select "**********"
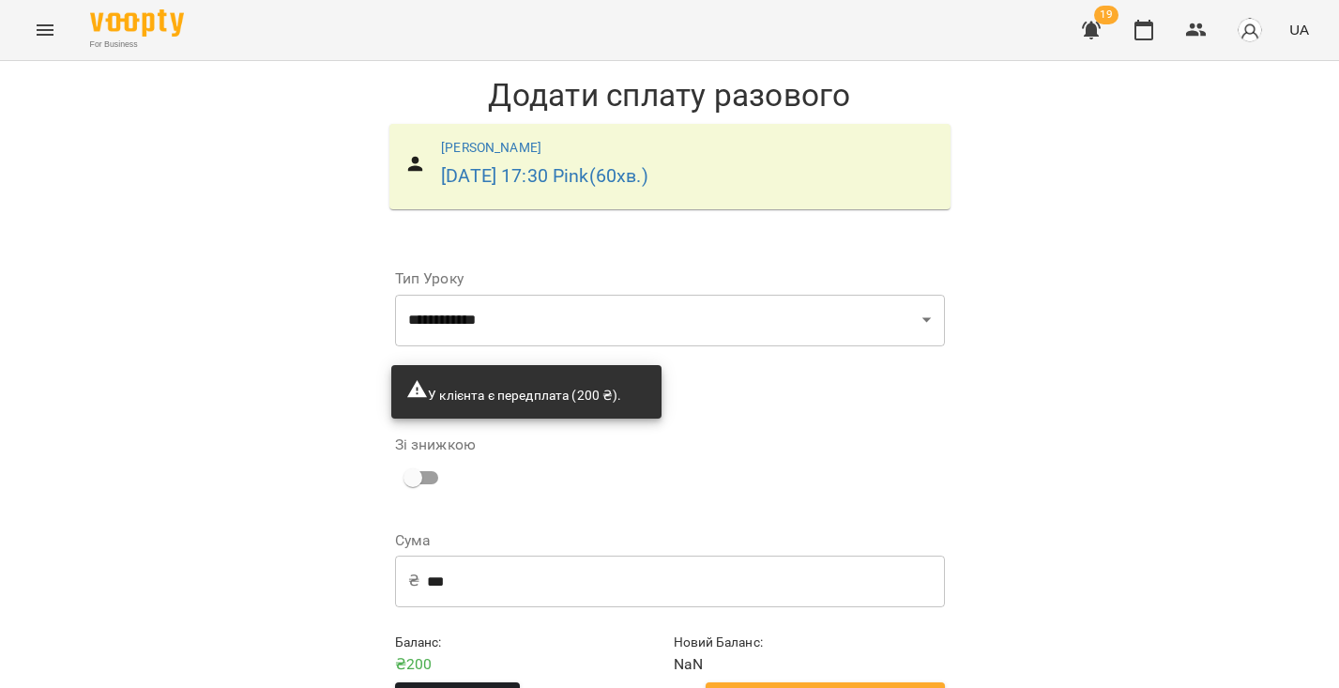
click at [535, 567] on input "***" at bounding box center [686, 581] width 518 height 53
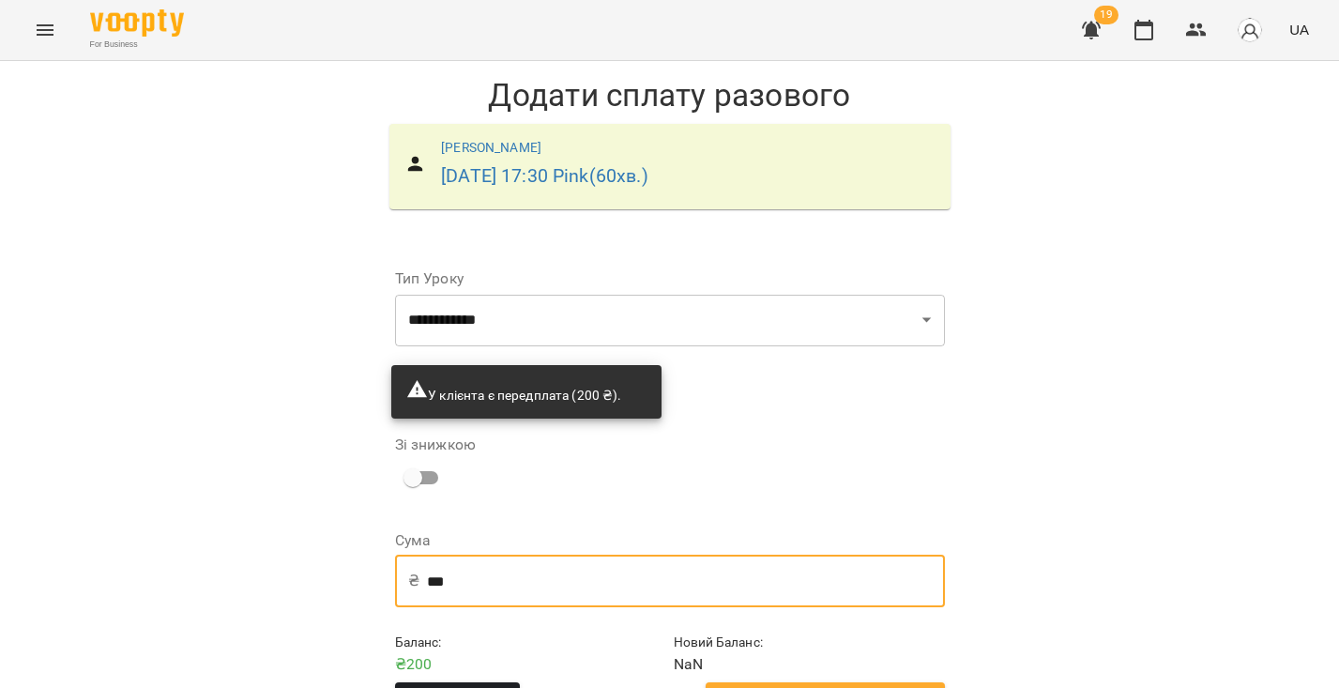
click at [535, 567] on input "***" at bounding box center [686, 581] width 518 height 53
type input "***"
click at [661, 422] on div "Зі знижкою" at bounding box center [670, 466] width 550 height 88
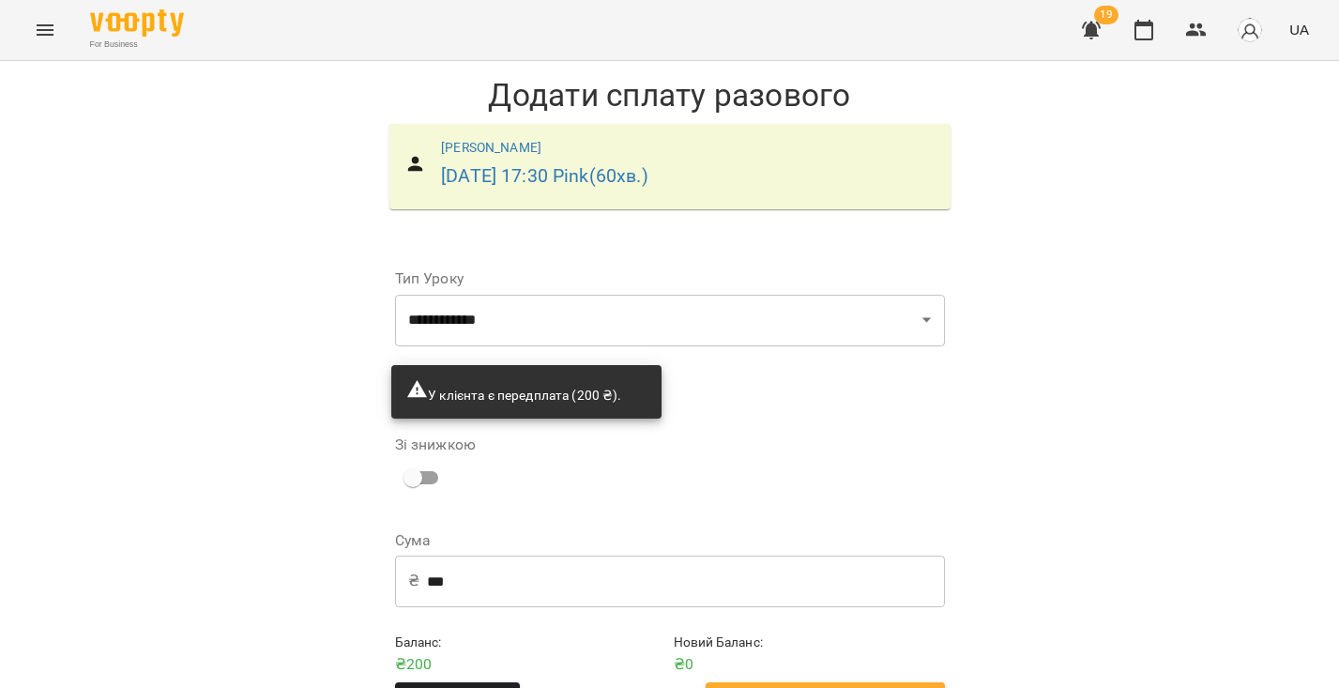
scroll to position [58, 0]
drag, startPoint x: 841, startPoint y: 642, endPoint x: 845, endPoint y: 633, distance: 10.1
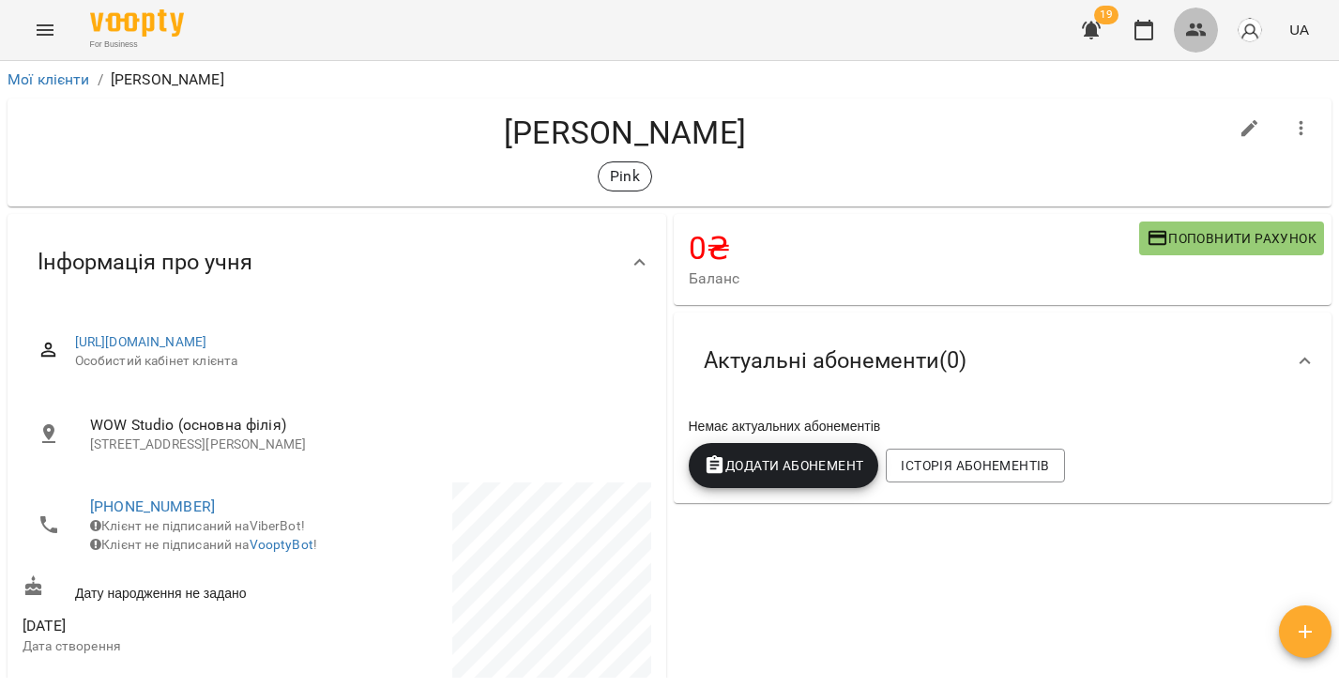
drag, startPoint x: 1205, startPoint y: 28, endPoint x: 1149, endPoint y: 59, distance: 64.3
click at [1205, 28] on icon "button" at bounding box center [1196, 30] width 23 height 23
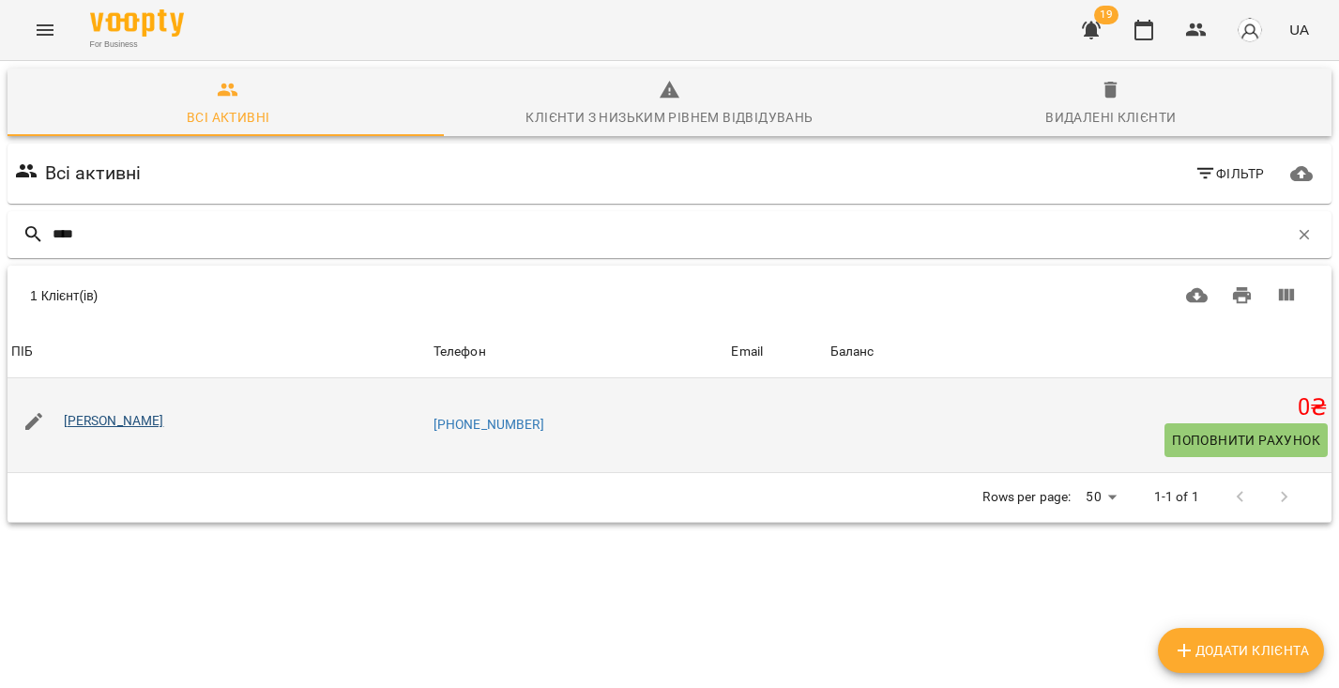
type input "****"
click at [133, 415] on link "[PERSON_NAME]" at bounding box center [114, 420] width 100 height 15
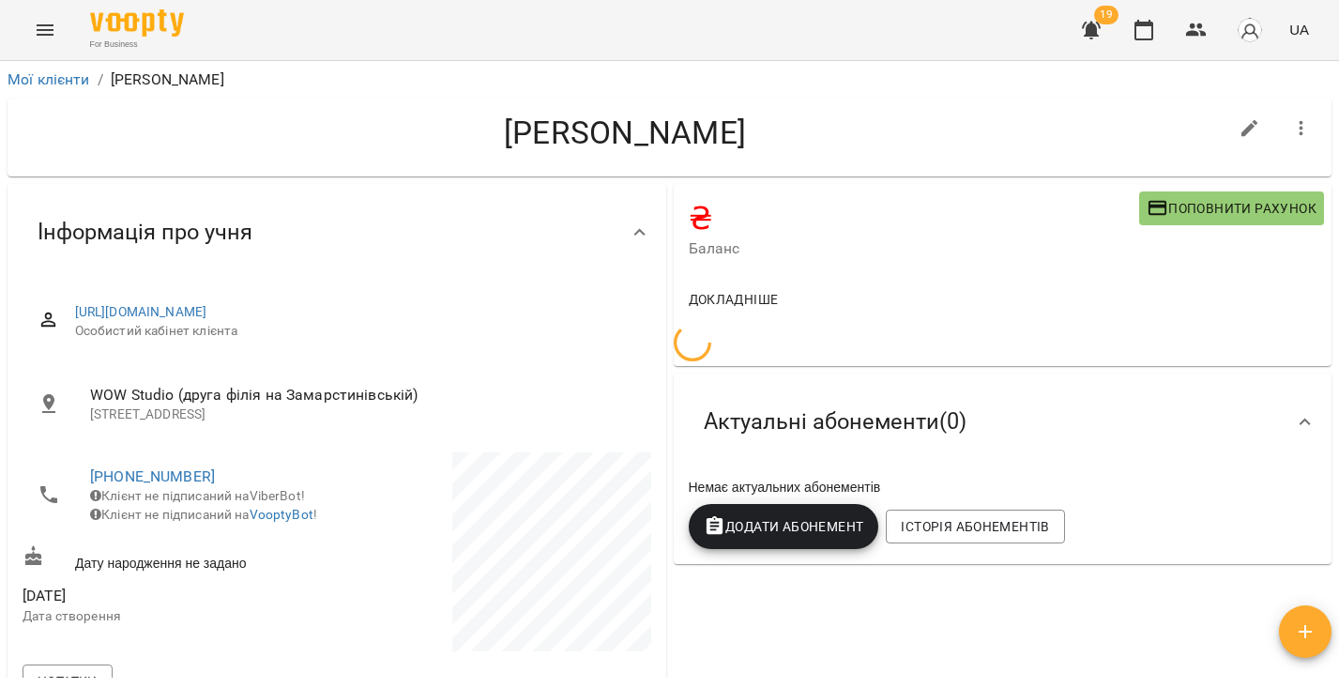
click at [1294, 124] on icon "button" at bounding box center [1302, 128] width 23 height 23
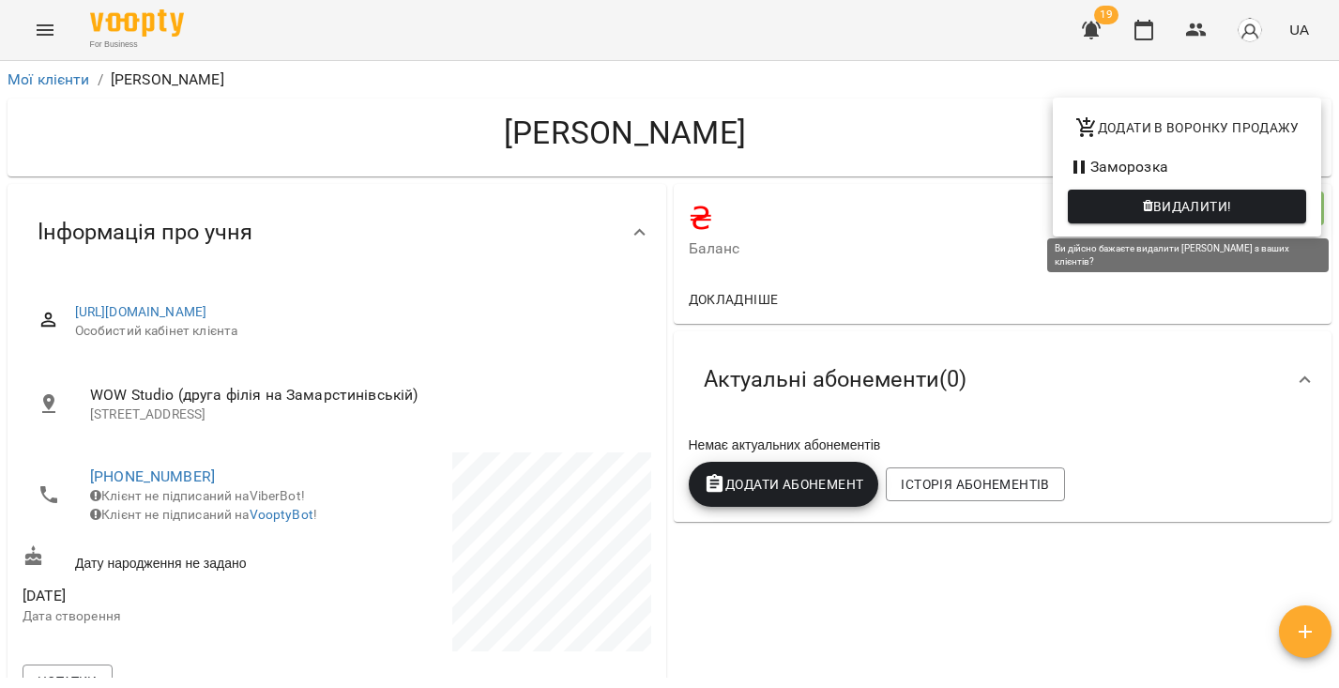
click at [1093, 218] on span "Видалити!" at bounding box center [1187, 206] width 208 height 23
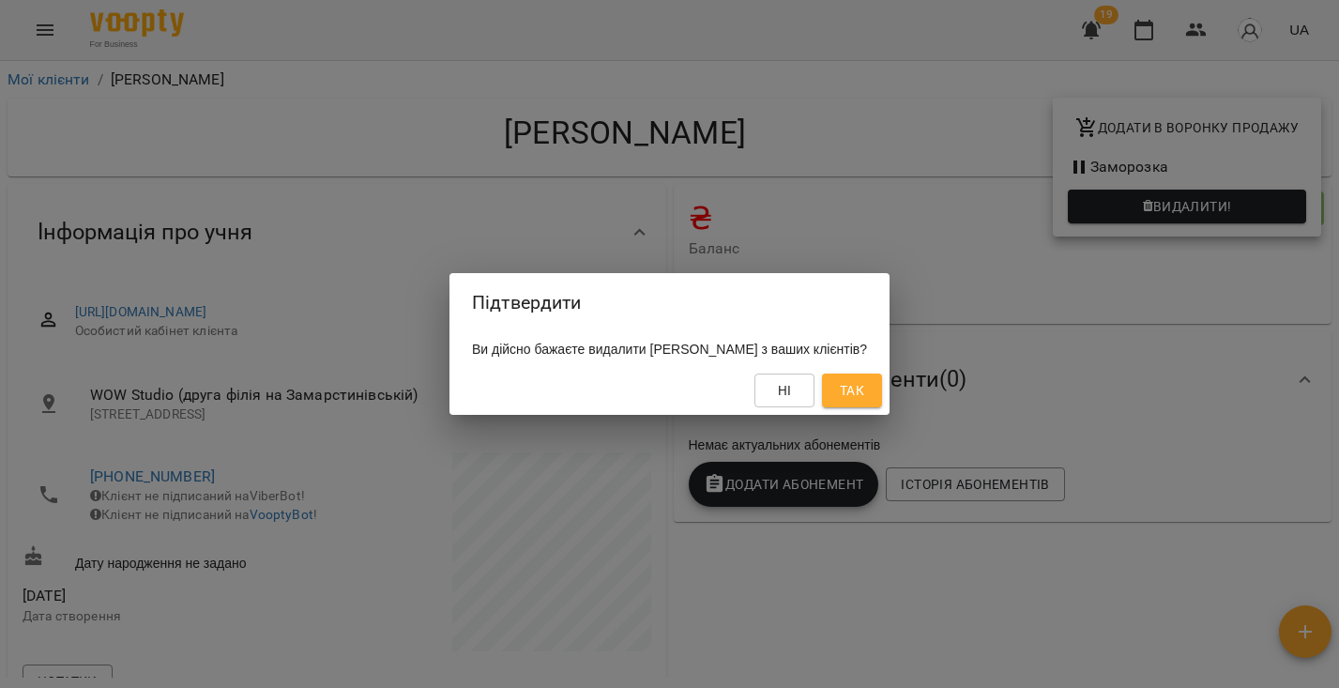
click at [864, 400] on span "Так" at bounding box center [852, 390] width 24 height 23
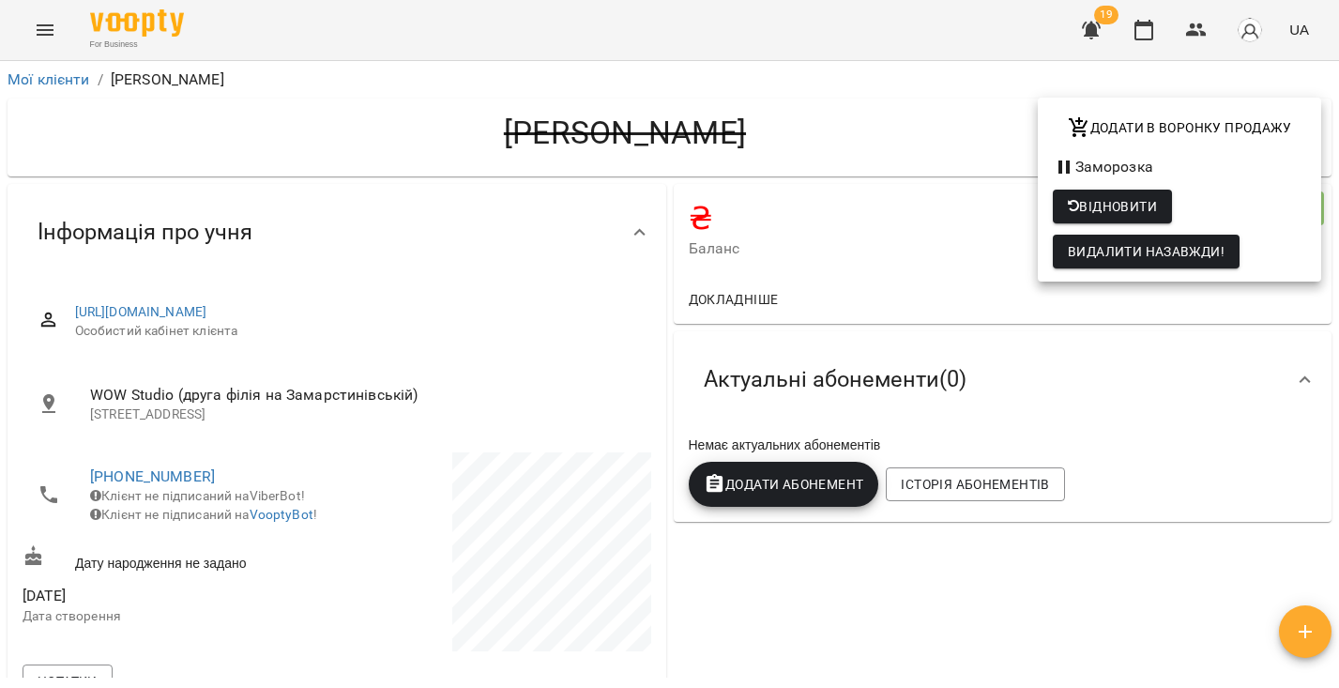
click at [50, 79] on div at bounding box center [669, 344] width 1339 height 688
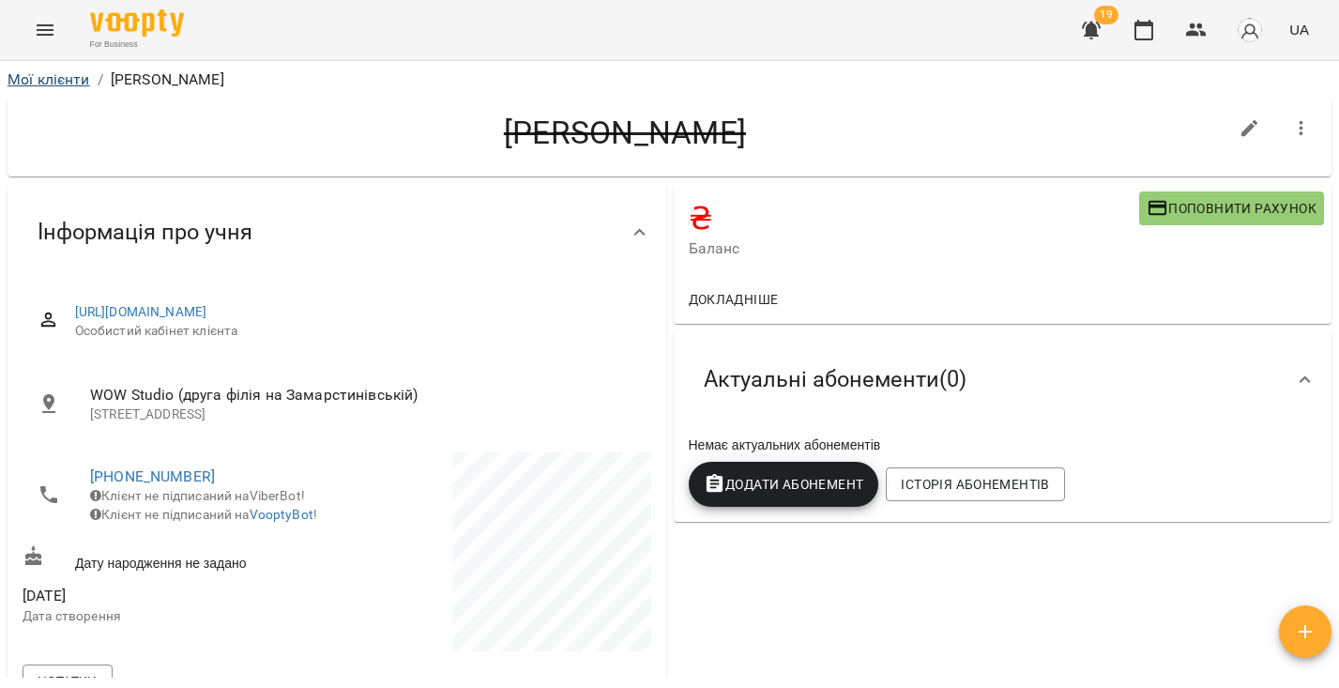
click at [51, 80] on link "Мої клієнти" at bounding box center [49, 79] width 83 height 18
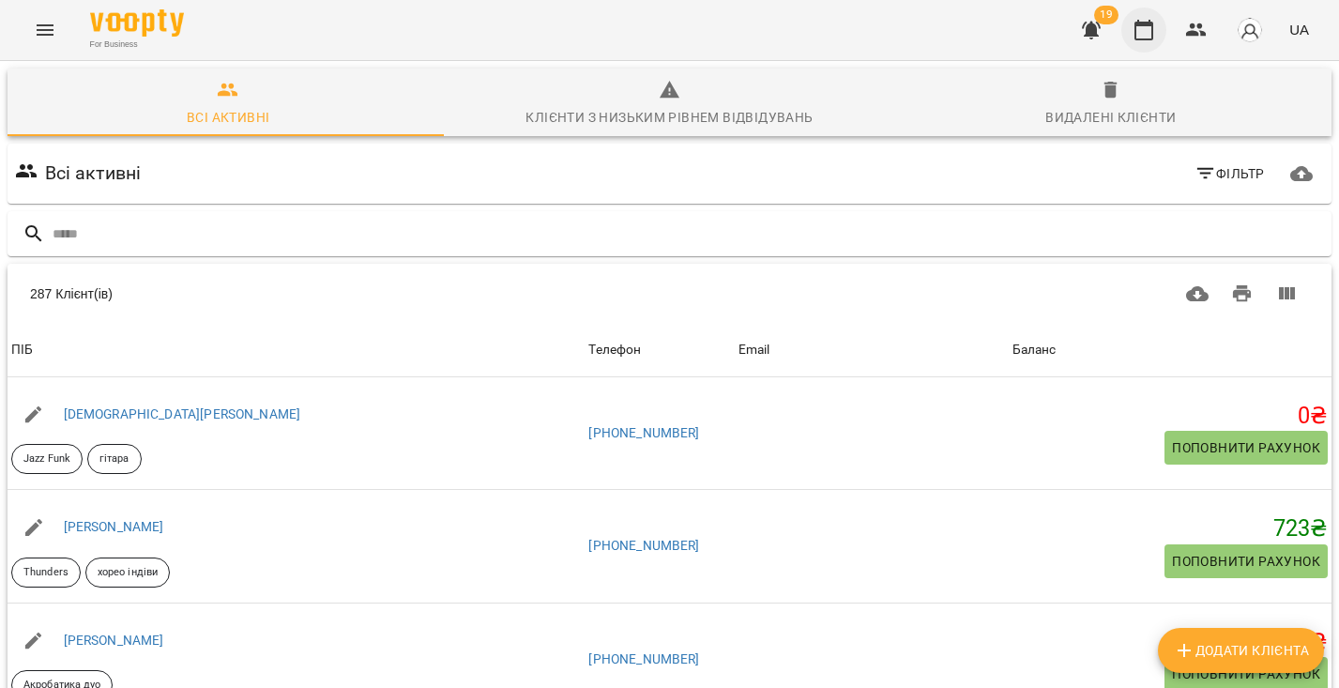
click at [1143, 35] on icon "button" at bounding box center [1144, 30] width 23 height 23
